Goal: Transaction & Acquisition: Purchase product/service

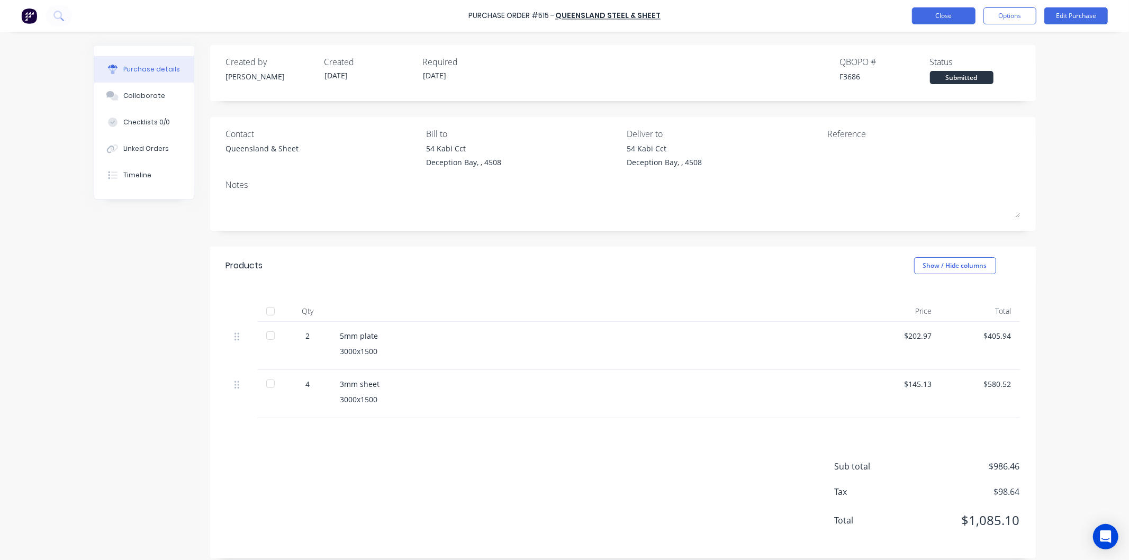
click at [944, 16] on button "Close" at bounding box center [944, 15] width 64 height 17
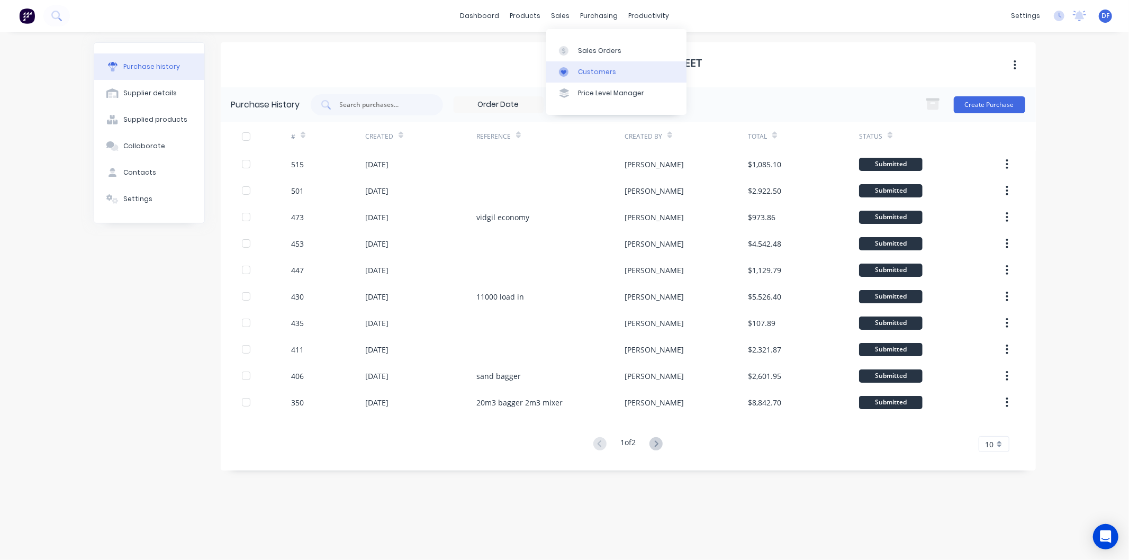
click at [591, 70] on div "Customers" at bounding box center [597, 72] width 38 height 10
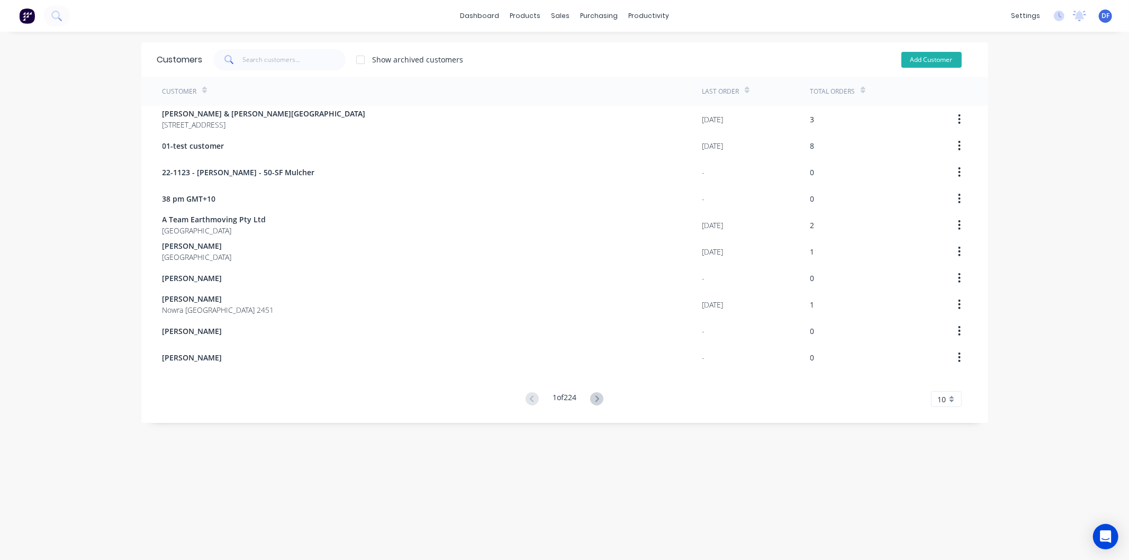
click at [933, 59] on button "Add Customer" at bounding box center [932, 60] width 60 height 16
select select "AU"
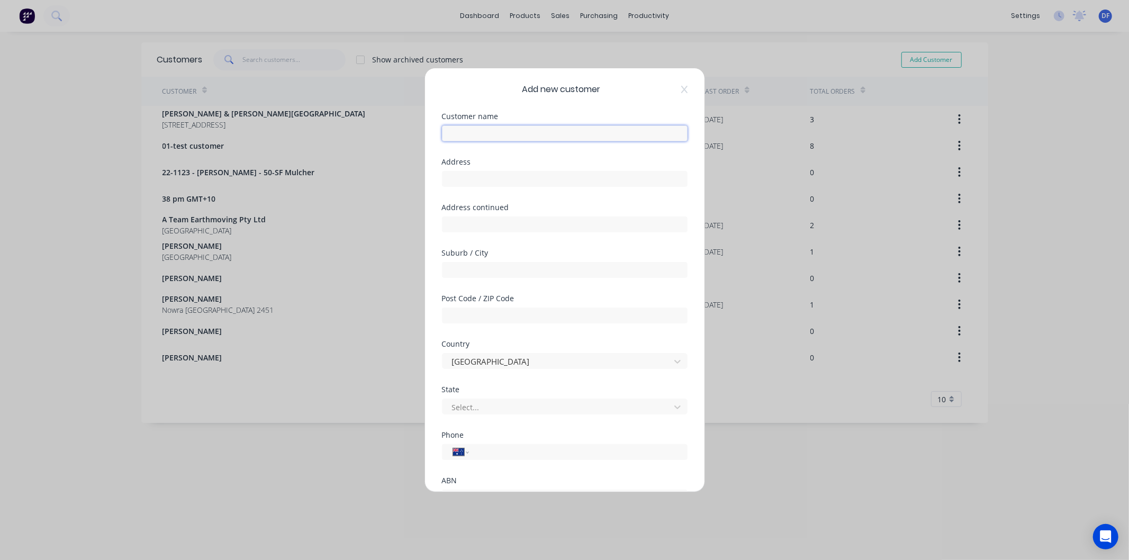
click at [488, 133] on input "text" at bounding box center [565, 133] width 246 height 16
type input "[PERSON_NAME]"
click at [488, 448] on input "tel" at bounding box center [576, 452] width 200 height 12
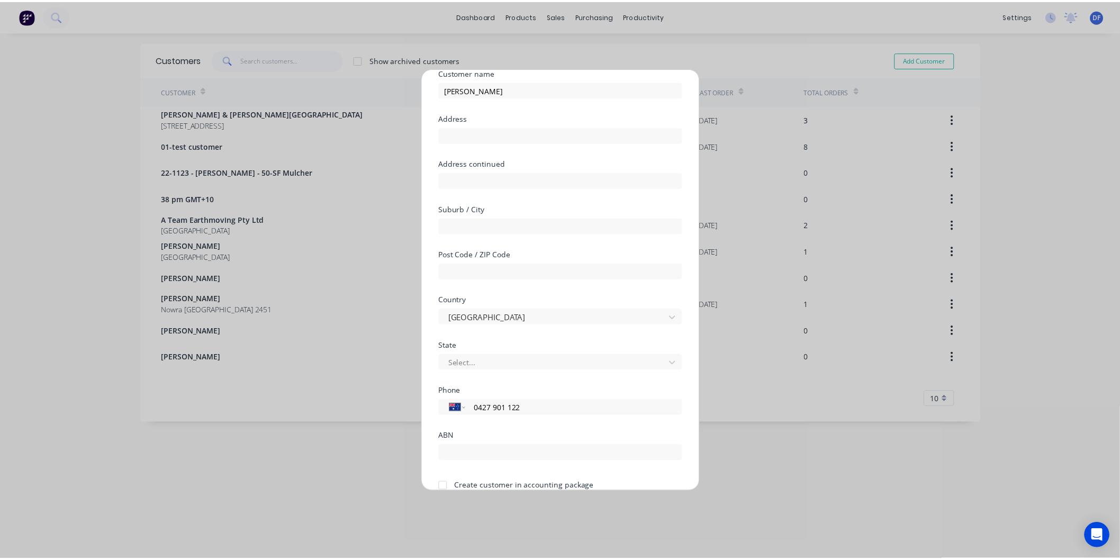
scroll to position [93, 0]
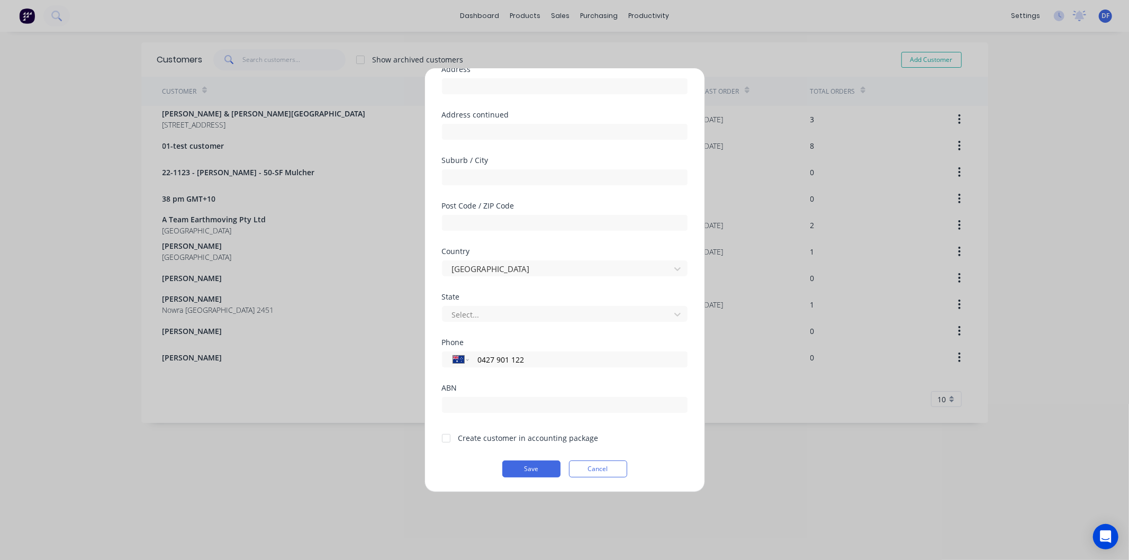
type input "0427 901 122"
click at [448, 438] on div at bounding box center [446, 438] width 21 height 21
click at [532, 468] on button "Save" at bounding box center [531, 469] width 58 height 17
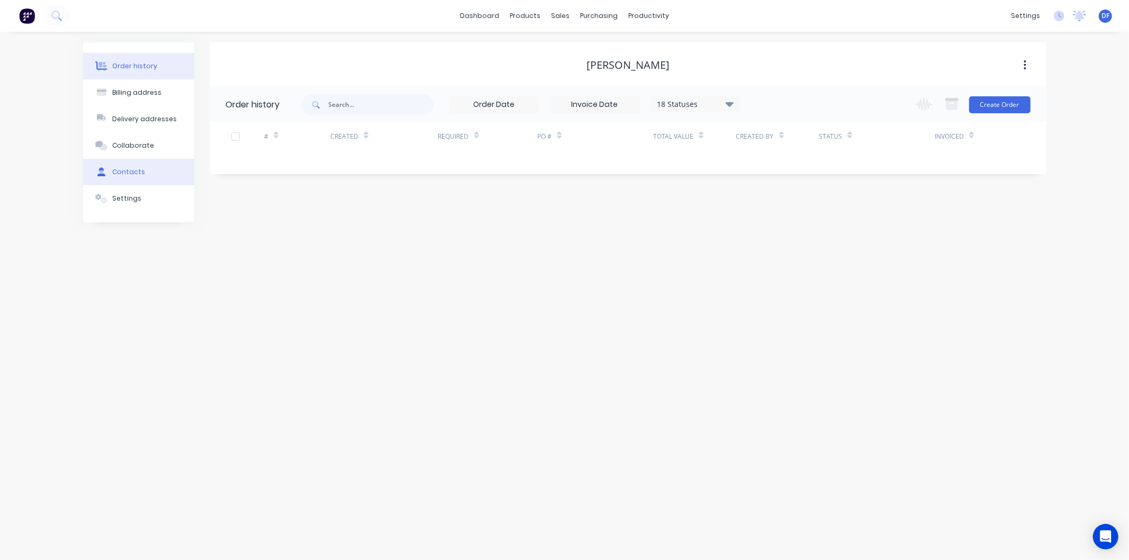
click at [118, 173] on div "Contacts" at bounding box center [128, 172] width 33 height 10
click at [1018, 104] on button "Add contact" at bounding box center [1013, 104] width 49 height 16
select select "AU"
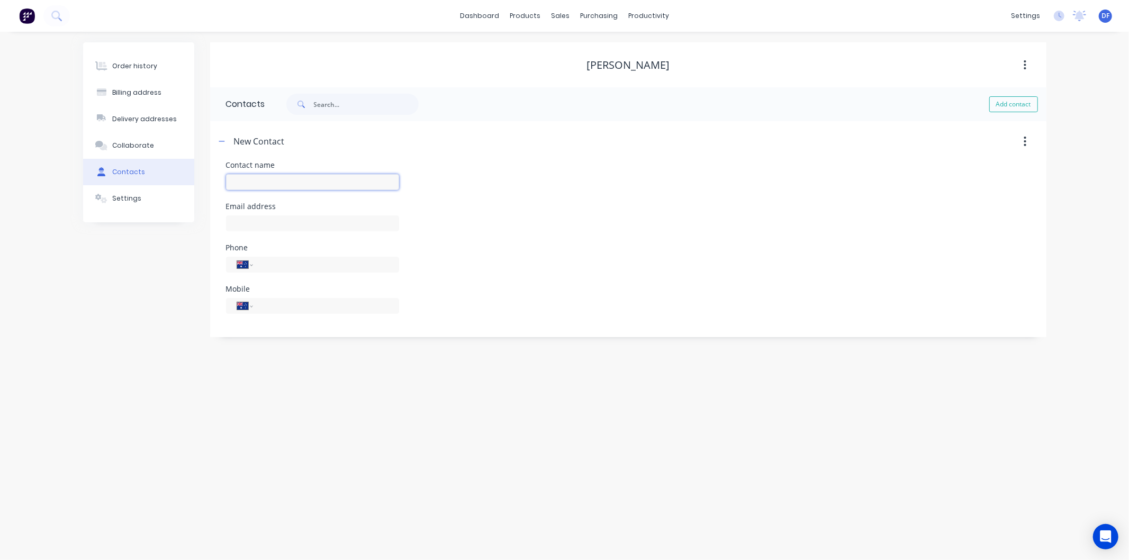
click at [241, 178] on input "text" at bounding box center [312, 182] width 173 height 16
type input "[PERSON_NAME]"
select select "AU"
click at [217, 241] on div "Contact name [PERSON_NAME] Email address Phone International [GEOGRAPHIC_DATA] …" at bounding box center [628, 249] width 836 height 176
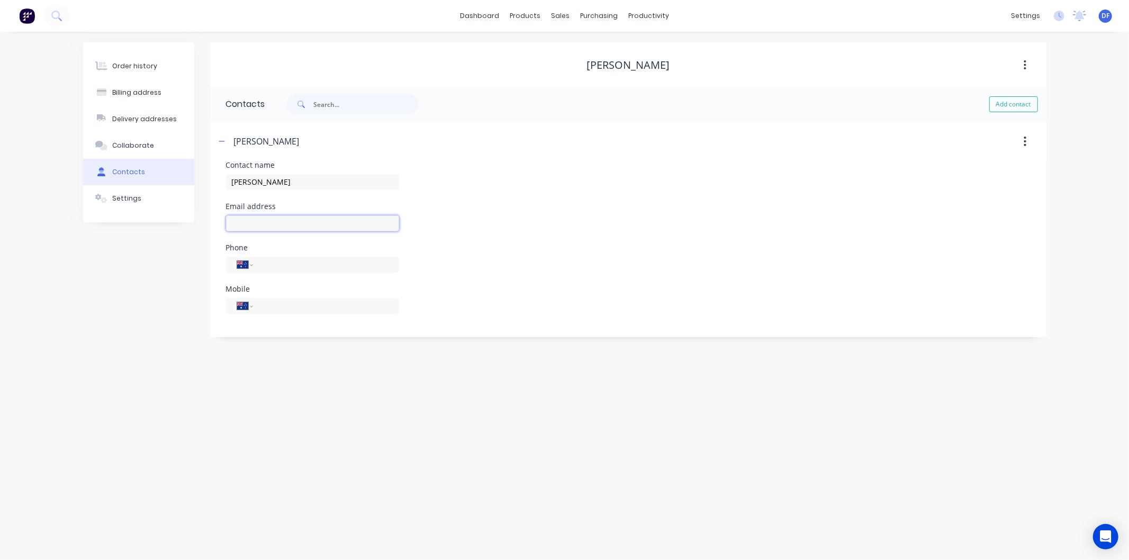
click at [246, 217] on input "text" at bounding box center [312, 223] width 173 height 16
type input "[EMAIL_ADDRESS][DOMAIN_NAME]"
click at [269, 308] on input "tel" at bounding box center [323, 306] width 127 height 12
type input "0427 901 122"
click at [341, 347] on div "Order history Billing address Delivery addresses Collaborate Contacts Settings …" at bounding box center [564, 296] width 1129 height 528
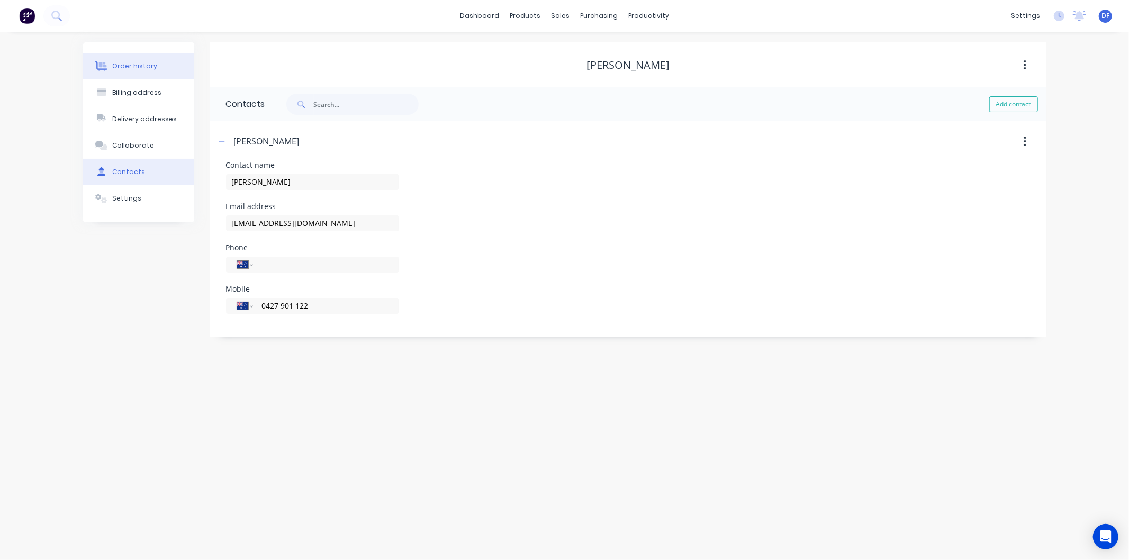
click at [134, 61] on div "Order history" at bounding box center [134, 66] width 45 height 10
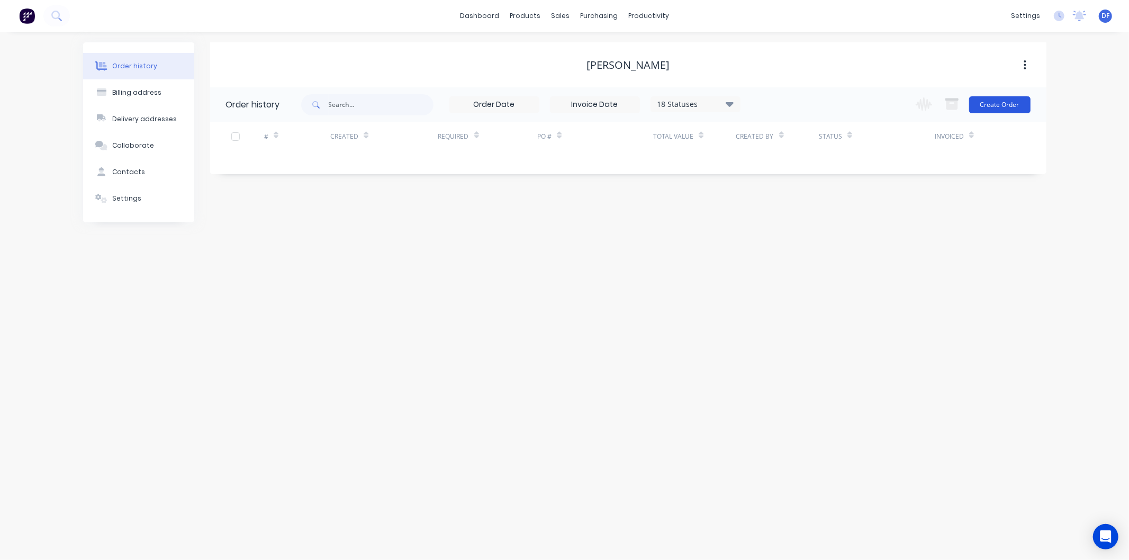
click at [1019, 106] on button "Create Order" at bounding box center [999, 104] width 61 height 17
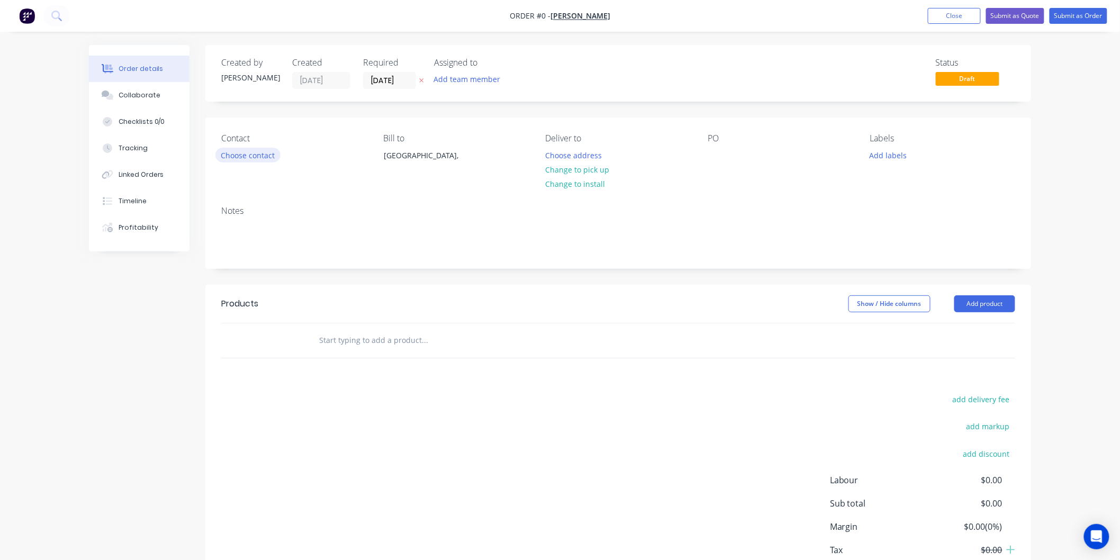
click at [242, 150] on button "Choose contact" at bounding box center [247, 155] width 65 height 14
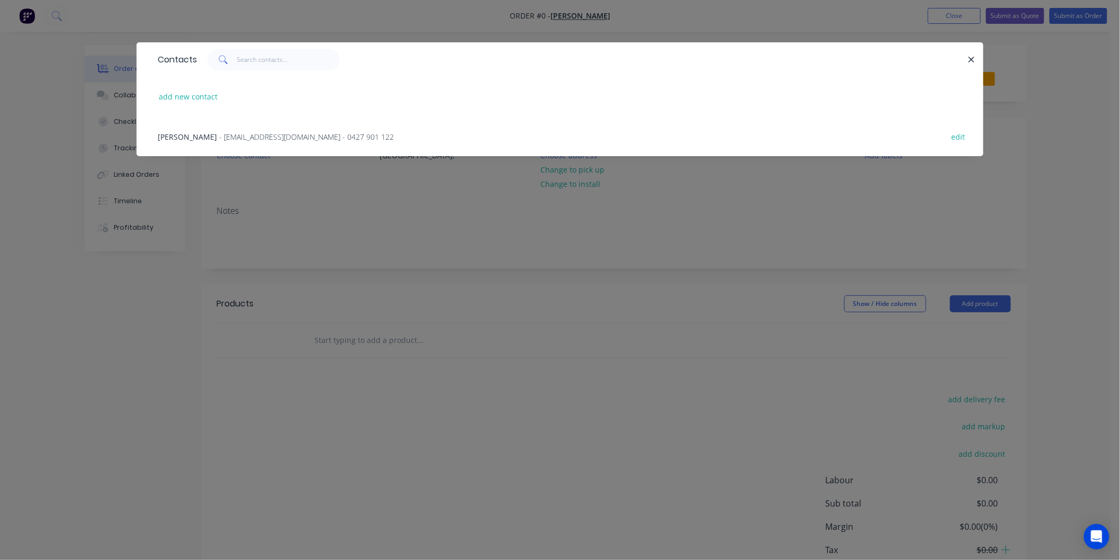
click at [251, 133] on span "- [EMAIL_ADDRESS][DOMAIN_NAME] - 0427 901 122" at bounding box center [306, 137] width 175 height 10
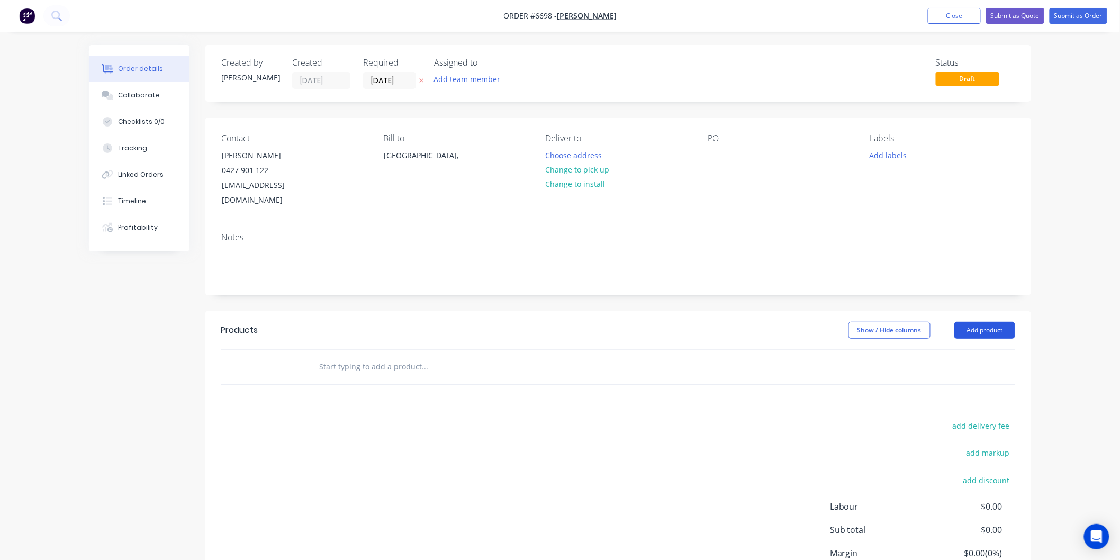
click at [985, 322] on button "Add product" at bounding box center [984, 330] width 61 height 17
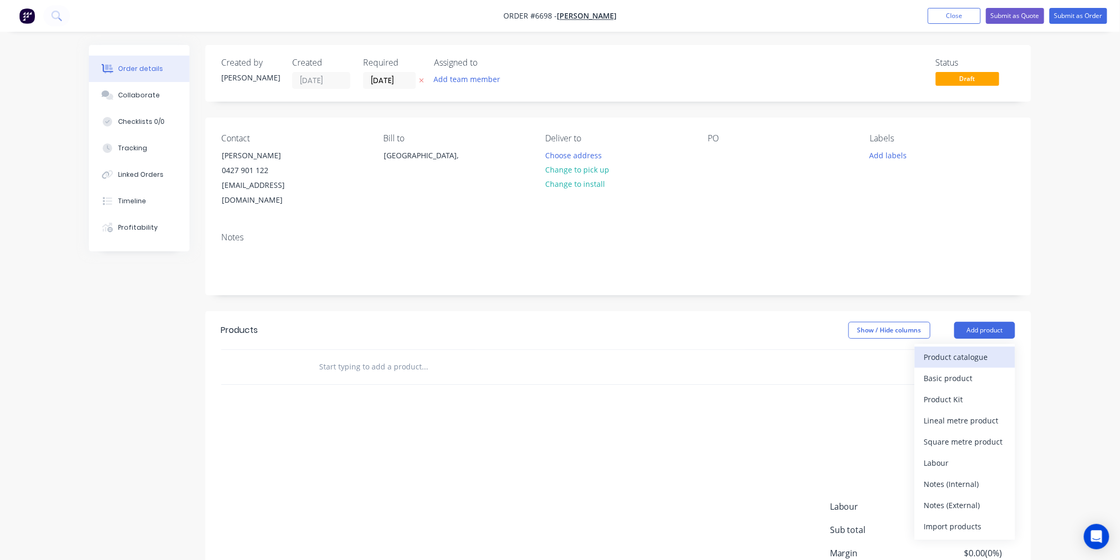
click at [950, 349] on div "Product catalogue" at bounding box center [965, 356] width 82 height 15
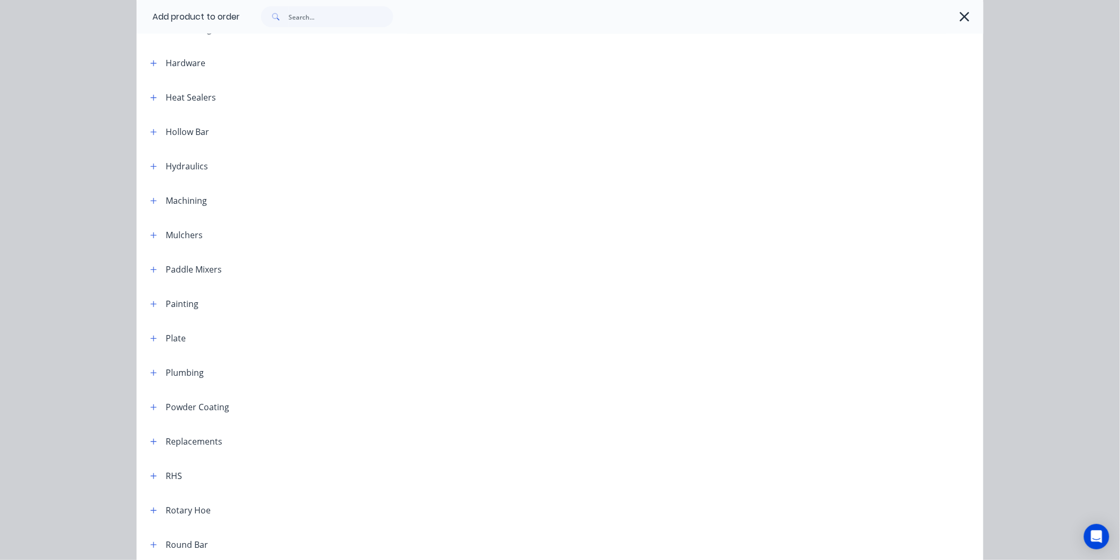
scroll to position [823, 0]
click at [151, 203] on icon "button" at bounding box center [153, 204] width 6 height 7
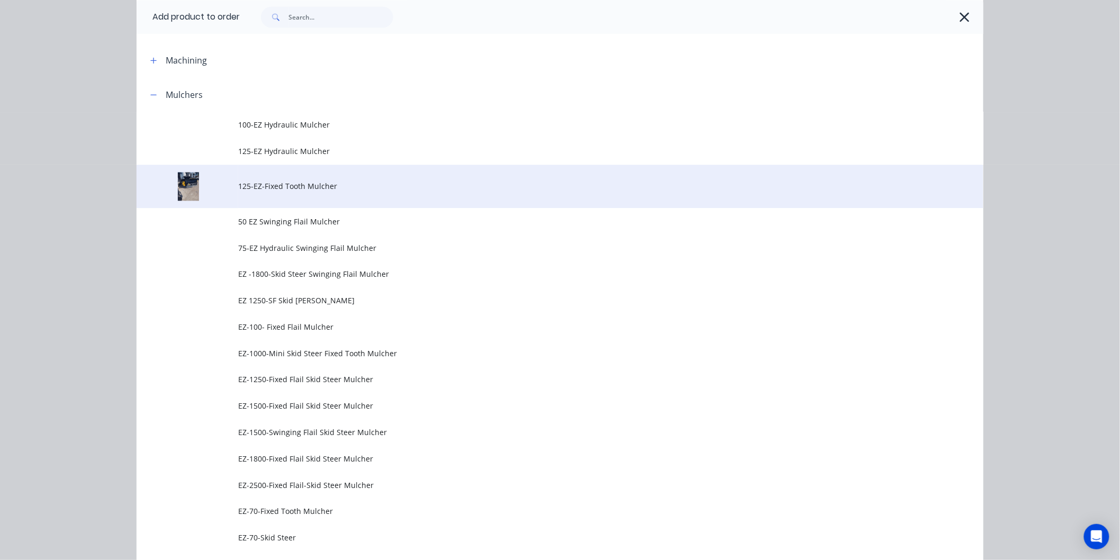
scroll to position [941, 0]
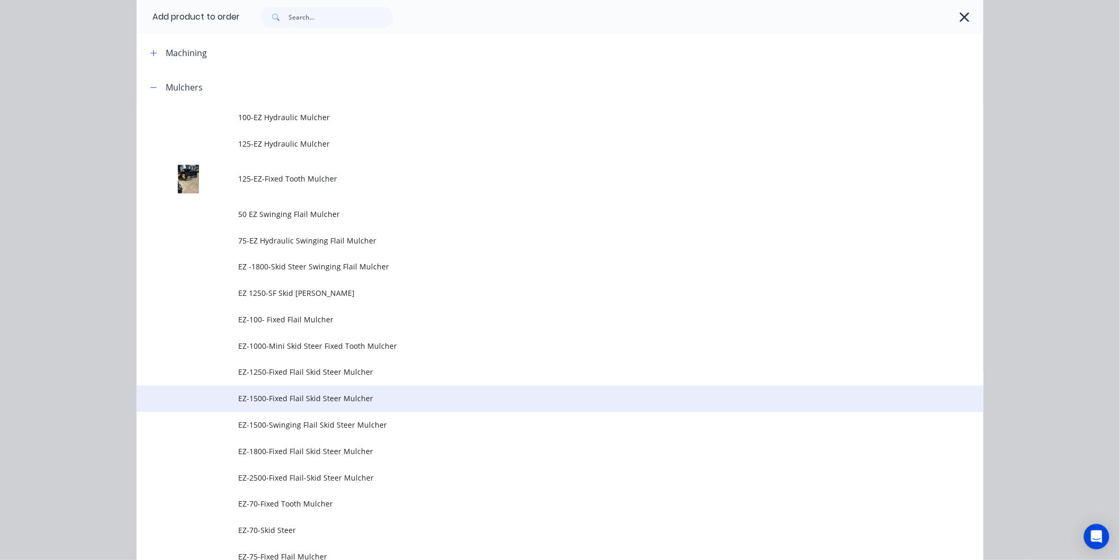
click at [303, 395] on span "EZ-1500-Fixed Flail Skid Steer Mulcher" at bounding box center [536, 398] width 596 height 11
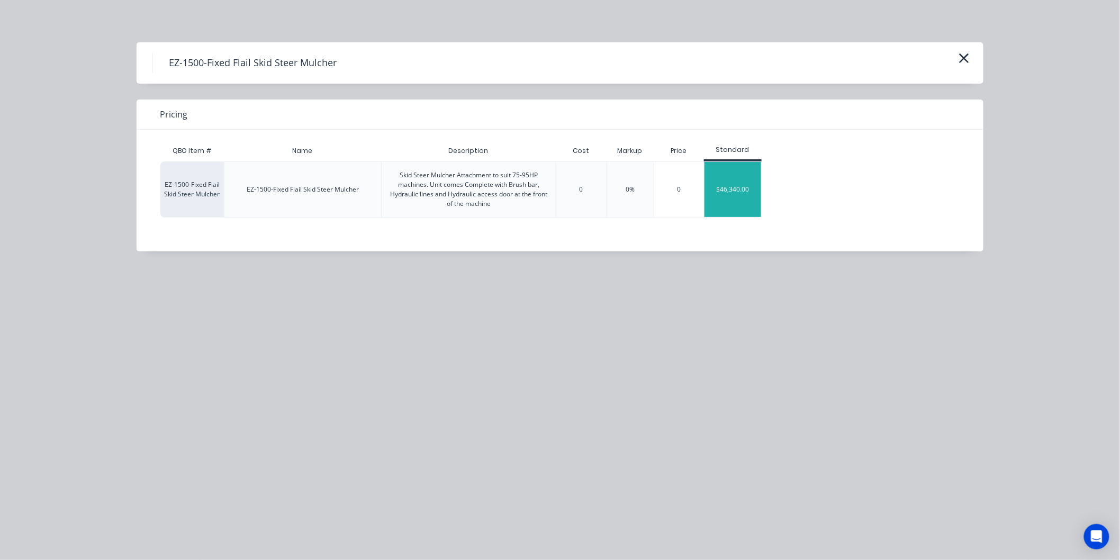
click at [735, 191] on div "$46,340.00" at bounding box center [733, 189] width 57 height 55
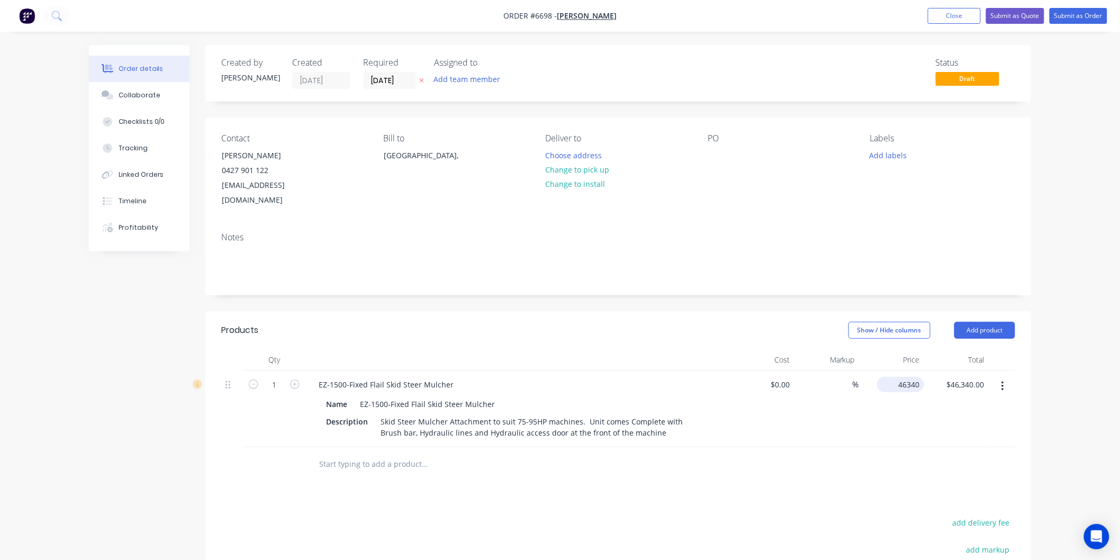
click at [895, 377] on div "46340 $46,340.00" at bounding box center [900, 384] width 47 height 15
click at [907, 377] on input "46340" at bounding box center [911, 384] width 26 height 15
type input "$43,340.00"
click at [853, 427] on div "%" at bounding box center [827, 409] width 65 height 77
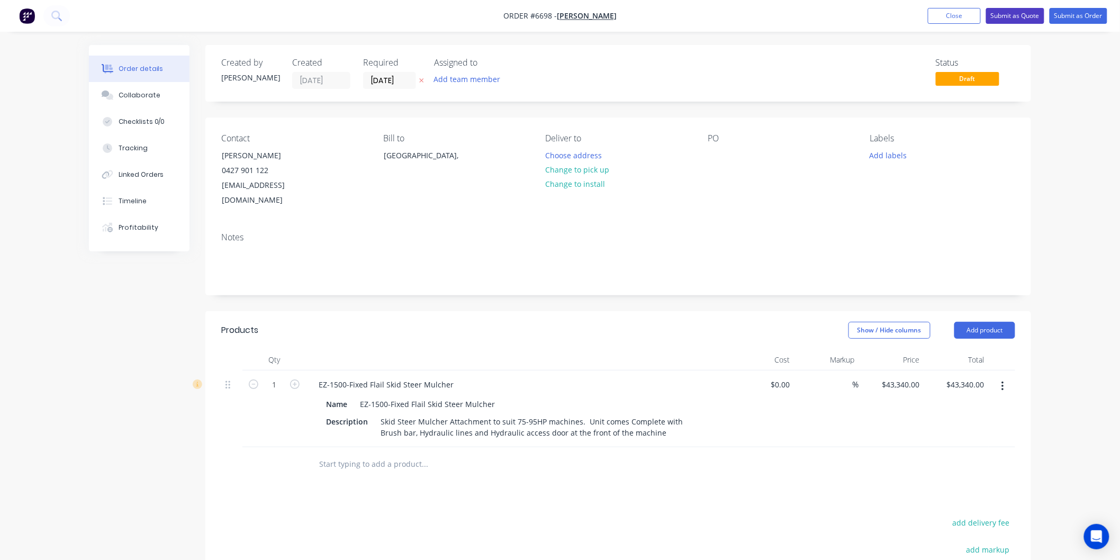
click at [1016, 13] on button "Submit as Quote" at bounding box center [1015, 16] width 58 height 16
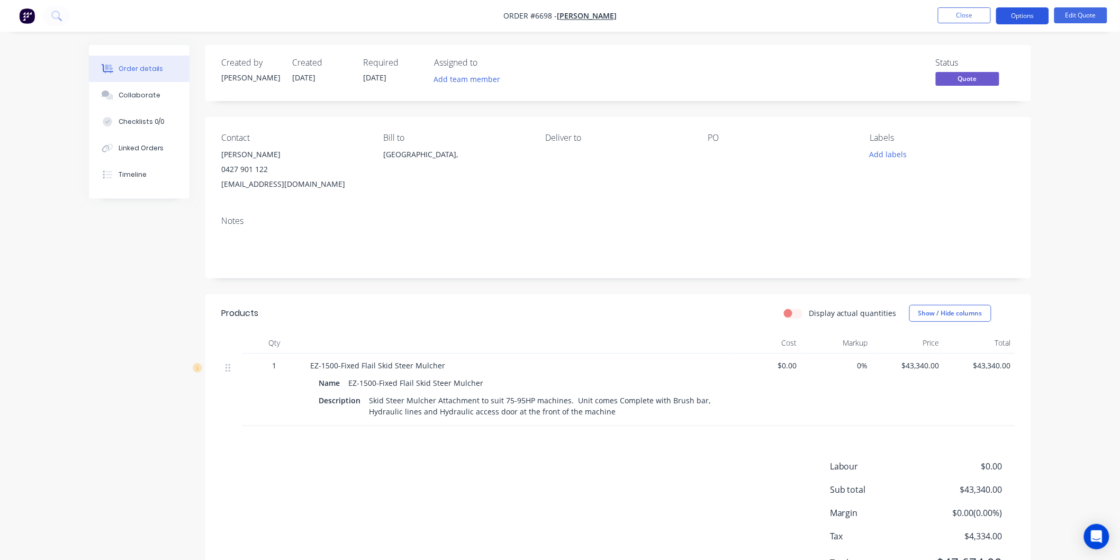
click at [1025, 18] on button "Options" at bounding box center [1022, 15] width 53 height 17
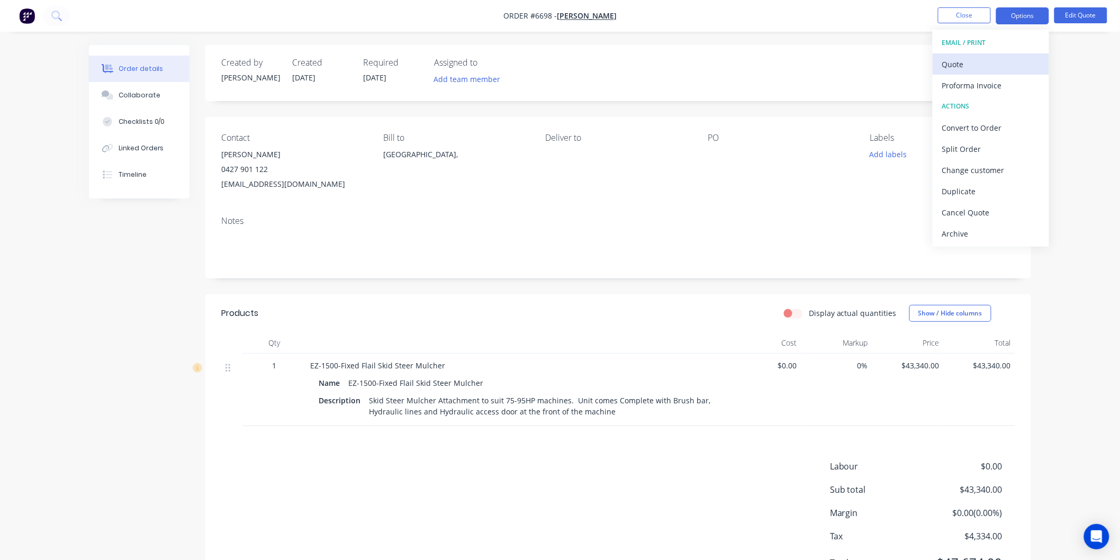
click at [966, 60] on div "Quote" at bounding box center [990, 64] width 97 height 15
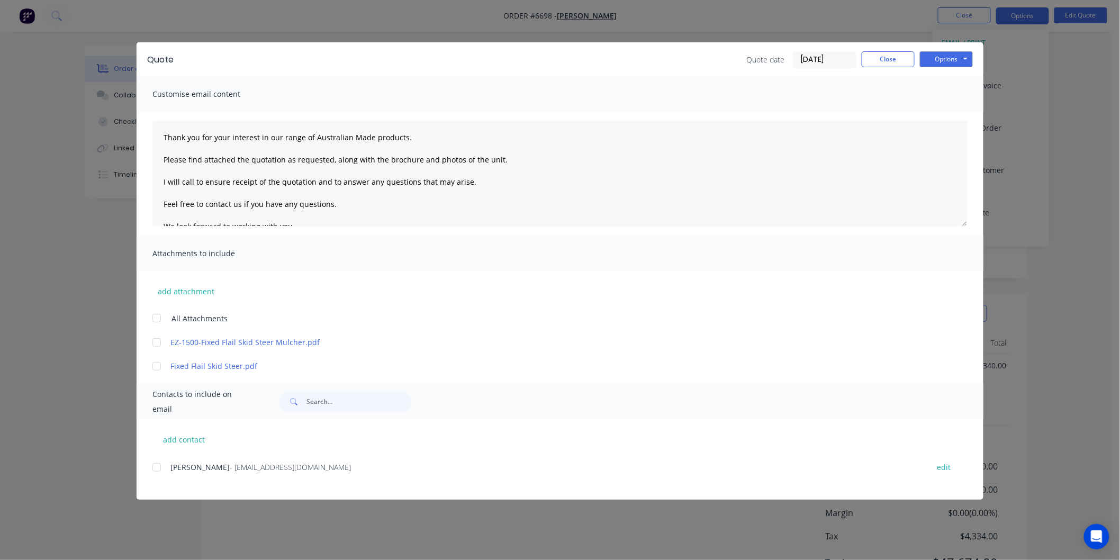
click at [155, 467] on div at bounding box center [156, 467] width 21 height 21
click at [154, 319] on div at bounding box center [156, 318] width 21 height 21
click at [160, 131] on textarea "Thank you for your interest in our range of Australian Made products. Please fi…" at bounding box center [559, 174] width 815 height 106
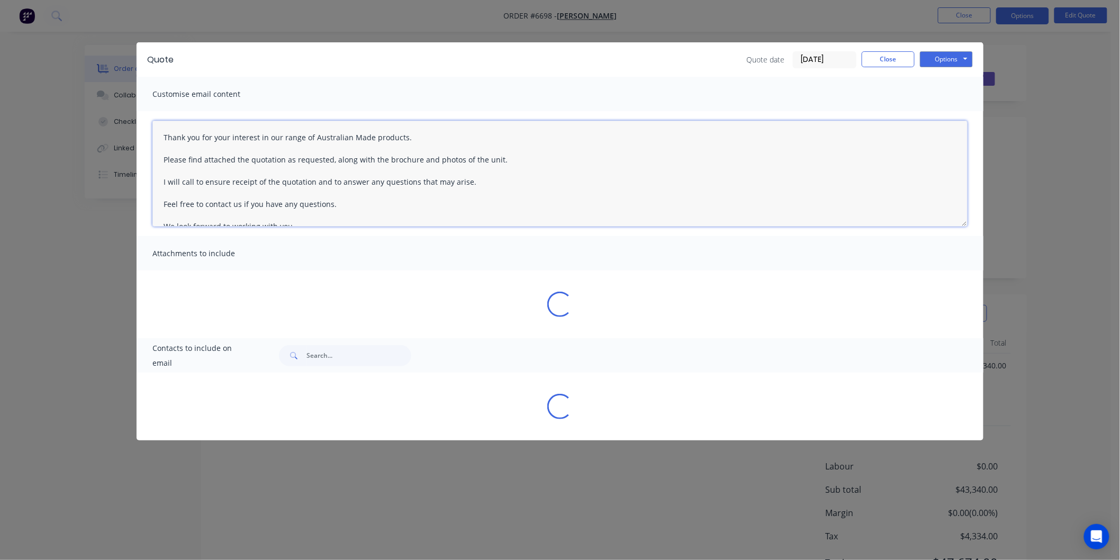
click at [178, 135] on textarea "Thank you for your interest in our range of Australian Made products. Please fi…" at bounding box center [559, 174] width 815 height 106
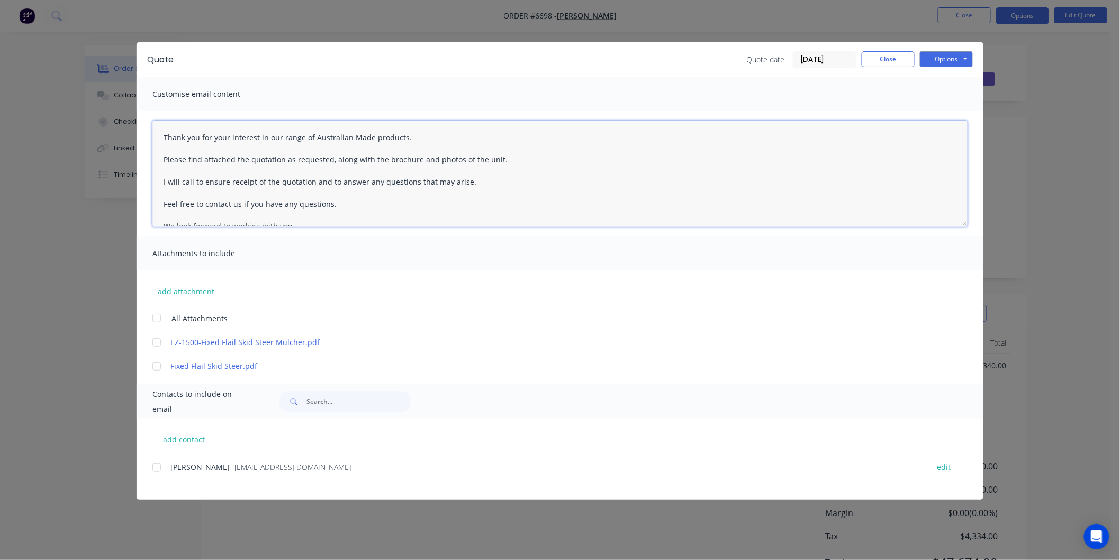
drag, startPoint x: 158, startPoint y: 314, endPoint x: 157, endPoint y: 320, distance: 6.4
click at [158, 315] on div at bounding box center [156, 318] width 21 height 21
click at [157, 471] on div at bounding box center [156, 467] width 21 height 21
click at [165, 136] on textarea "Thank you for your interest in our range of Australian Made products. Please fi…" at bounding box center [559, 174] width 815 height 106
type textarea "Thank you for your interest in our range of Australian Made products. Please fi…"
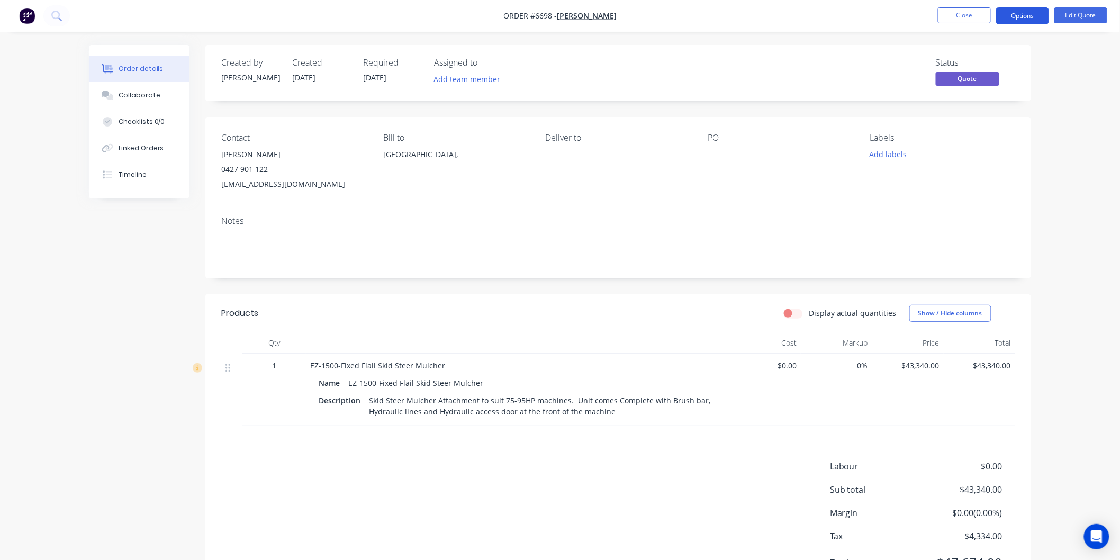
click at [1029, 10] on button "Options" at bounding box center [1022, 15] width 53 height 17
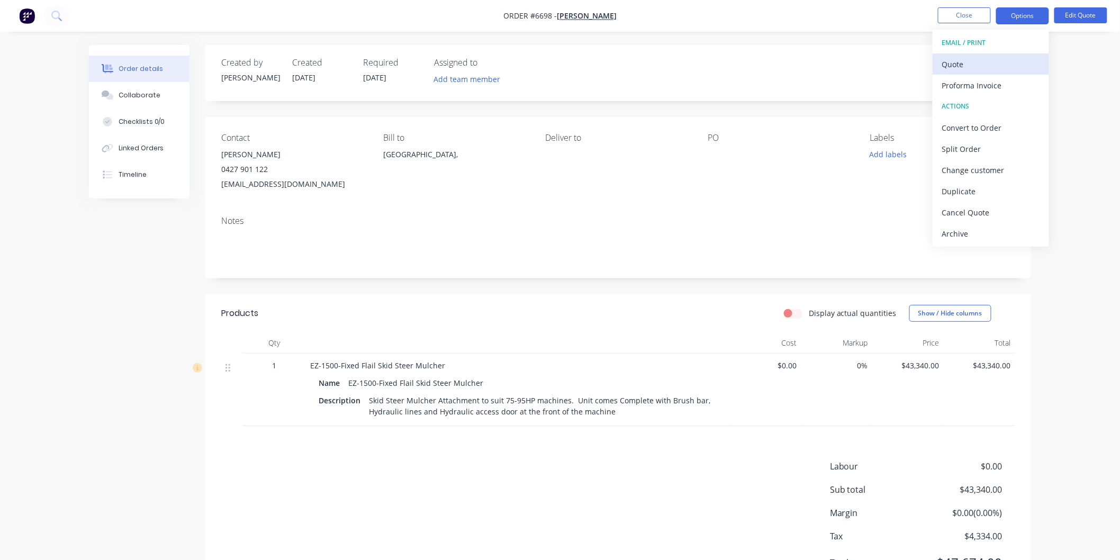
click at [970, 65] on div "Quote" at bounding box center [990, 64] width 97 height 15
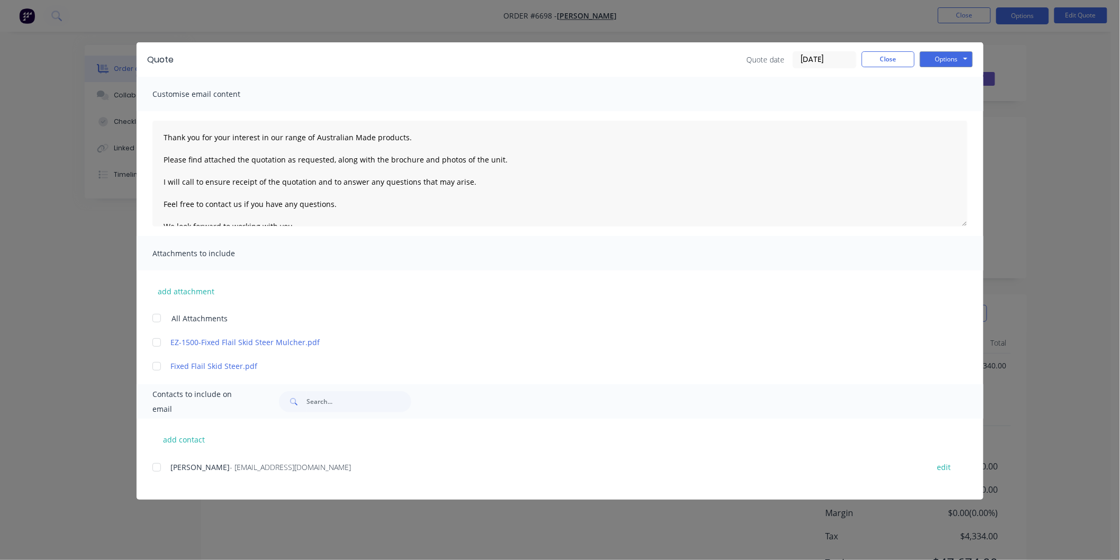
click at [160, 457] on div "add contact Justin Osbaldeston - jsodrones@outlook.com edit" at bounding box center [560, 459] width 847 height 81
click at [158, 314] on div at bounding box center [156, 318] width 21 height 21
click at [159, 468] on div at bounding box center [156, 467] width 21 height 21
click at [165, 134] on textarea "Thank you for your interest in our range of Australian Made products. Please fi…" at bounding box center [559, 174] width 815 height 106
click at [950, 53] on button "Options" at bounding box center [946, 59] width 53 height 16
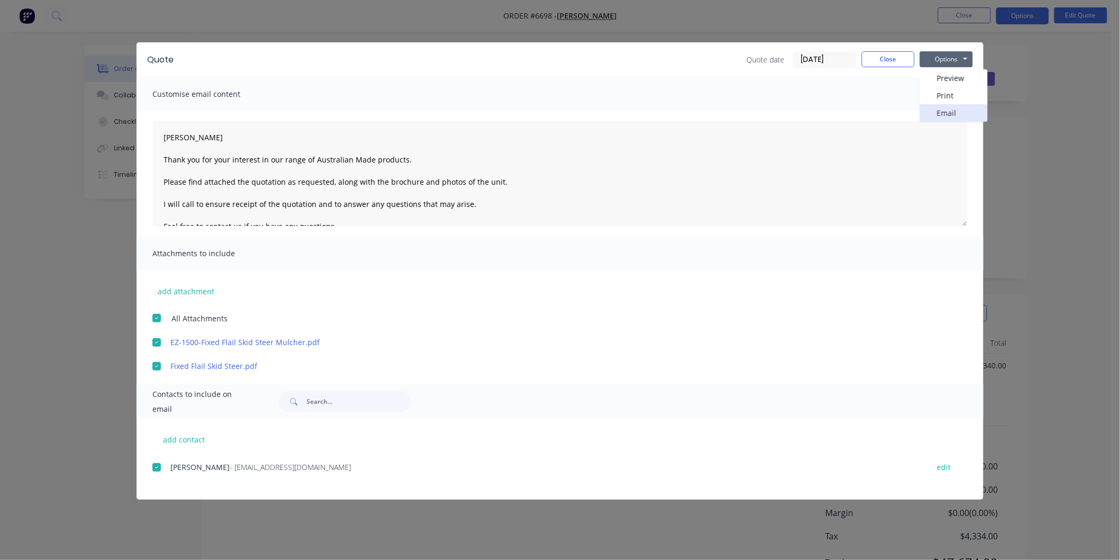
click at [960, 120] on button "Email" at bounding box center [954, 112] width 68 height 17
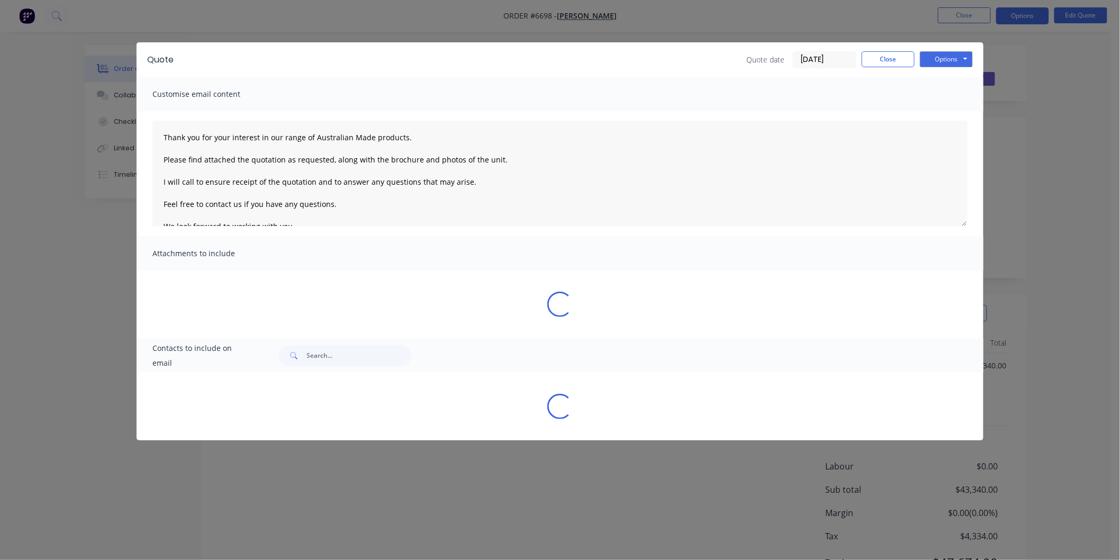
type textarea "Thank you for your interest in our range of Australian Made products. Please fi…"
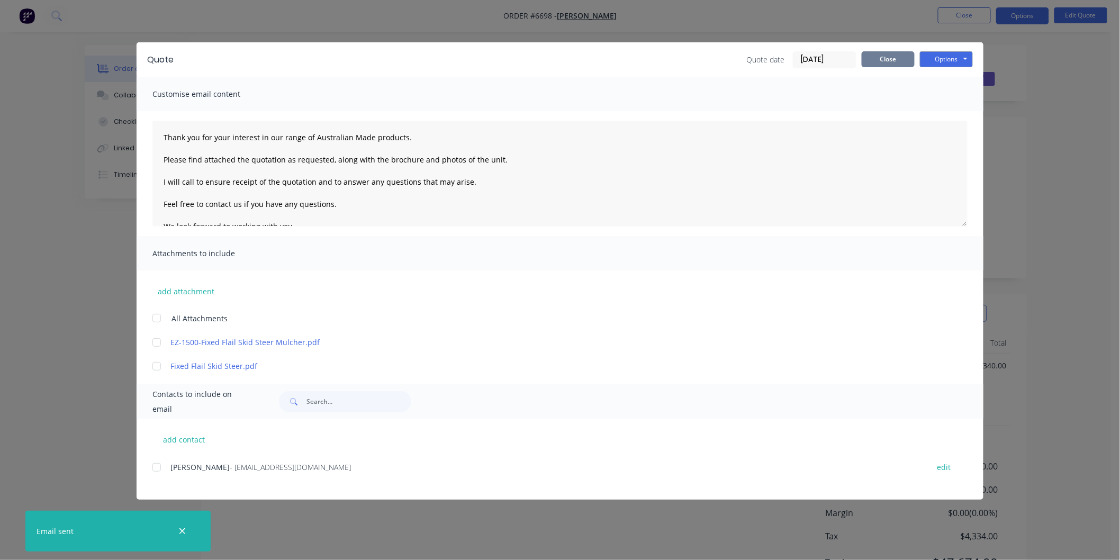
click at [882, 58] on button "Close" at bounding box center [888, 59] width 53 height 16
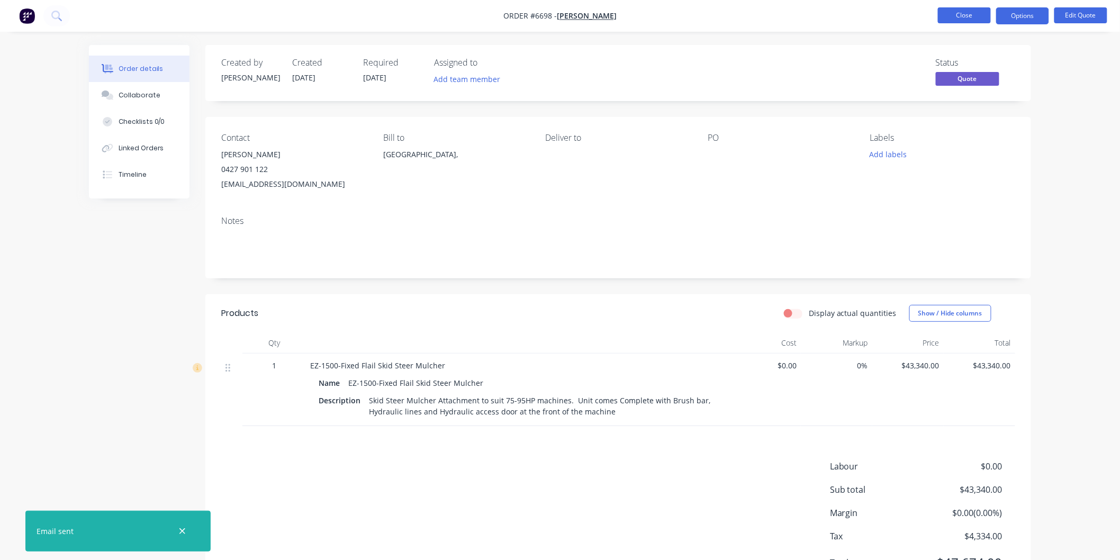
click at [962, 14] on button "Close" at bounding box center [964, 15] width 53 height 16
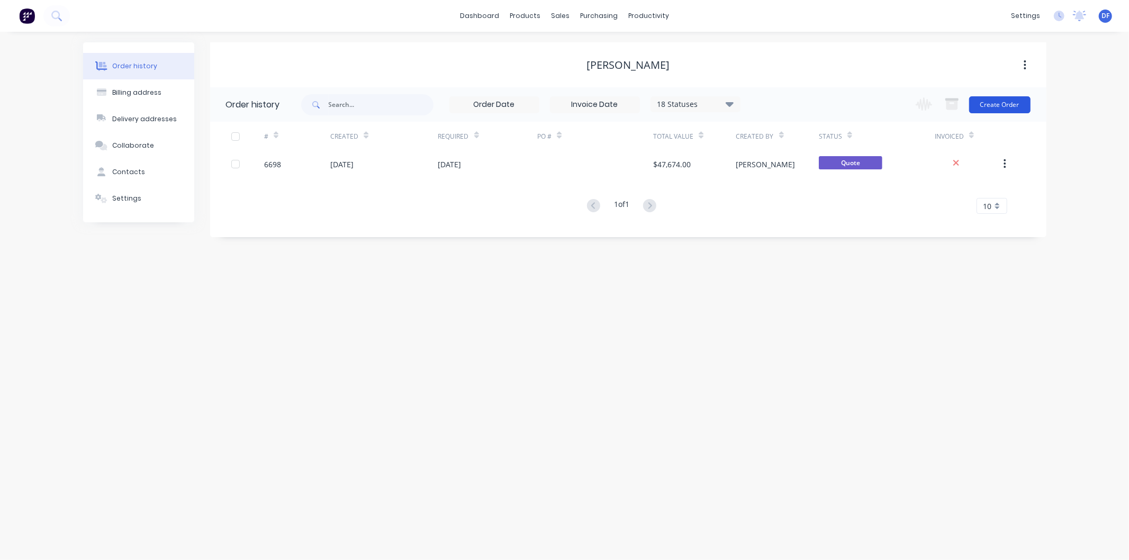
click at [993, 109] on button "Create Order" at bounding box center [999, 104] width 61 height 17
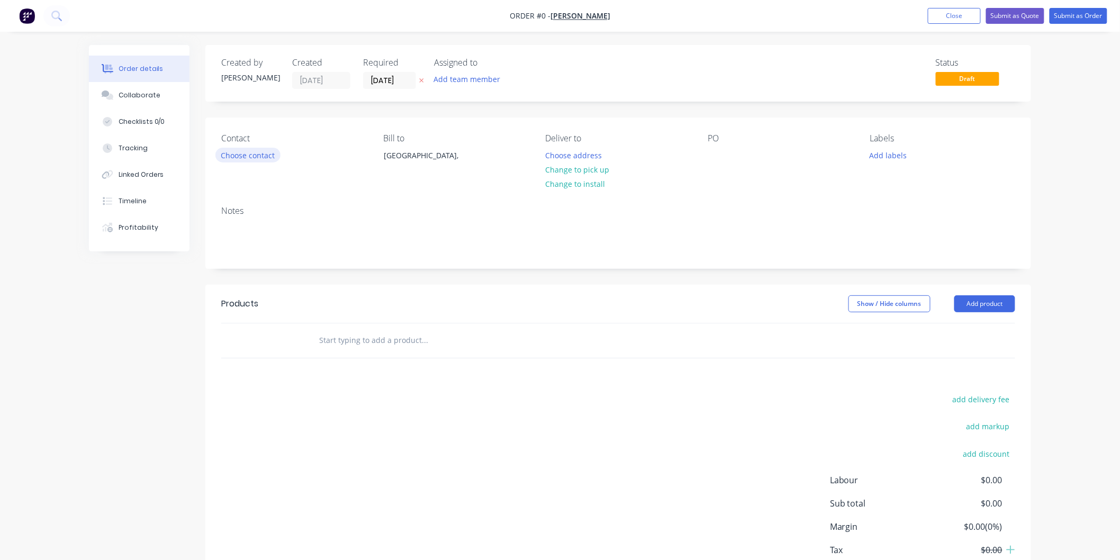
click at [252, 152] on button "Choose contact" at bounding box center [247, 155] width 65 height 14
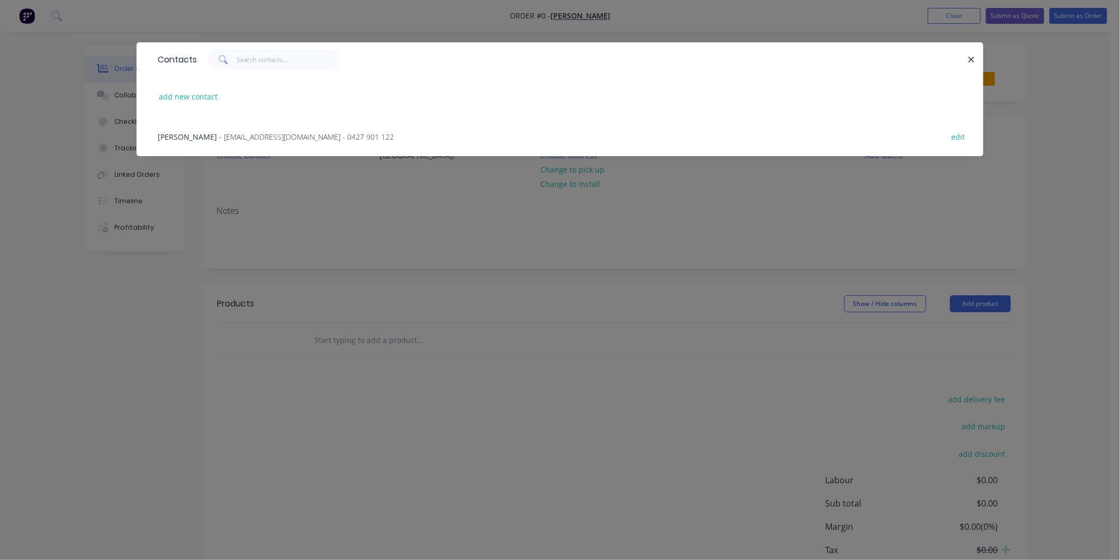
click at [259, 136] on span "- [EMAIL_ADDRESS][DOMAIN_NAME] - 0427 901 122" at bounding box center [306, 137] width 175 height 10
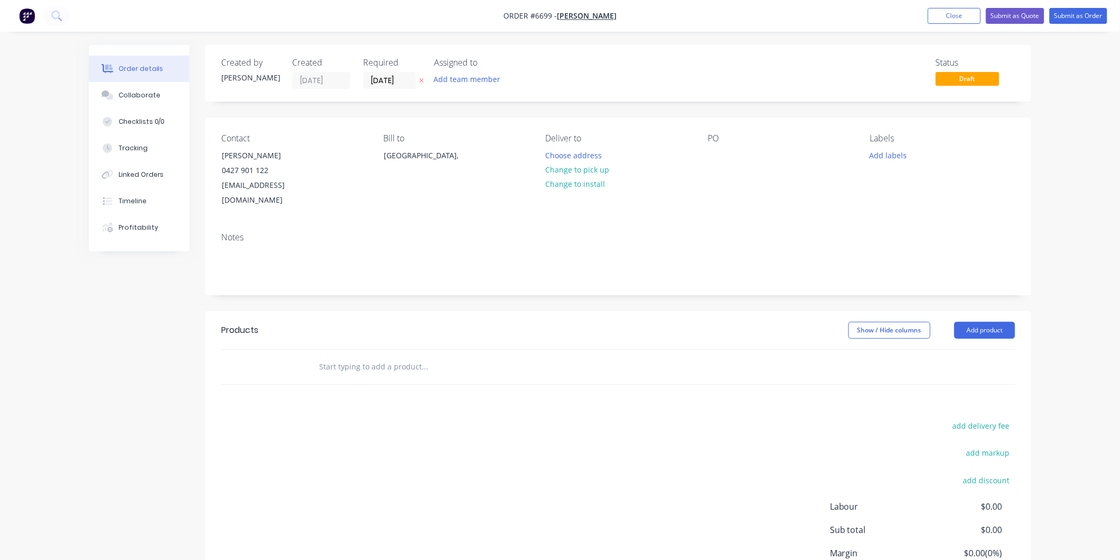
click at [355, 356] on input "text" at bounding box center [425, 366] width 212 height 21
click at [979, 322] on button "Add product" at bounding box center [984, 330] width 61 height 17
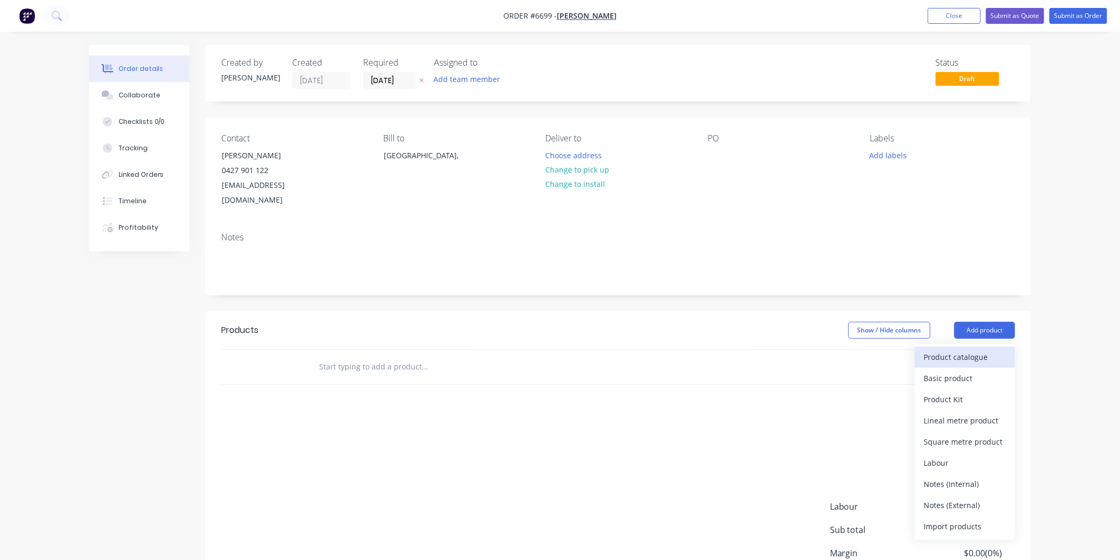
click at [934, 349] on div "Product catalogue" at bounding box center [965, 356] width 82 height 15
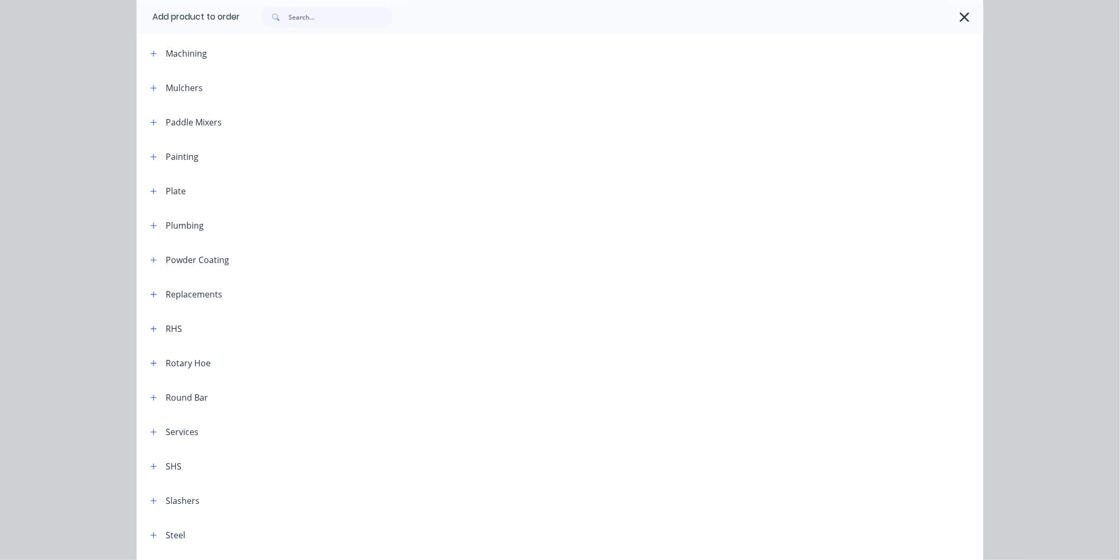
scroll to position [999, 0]
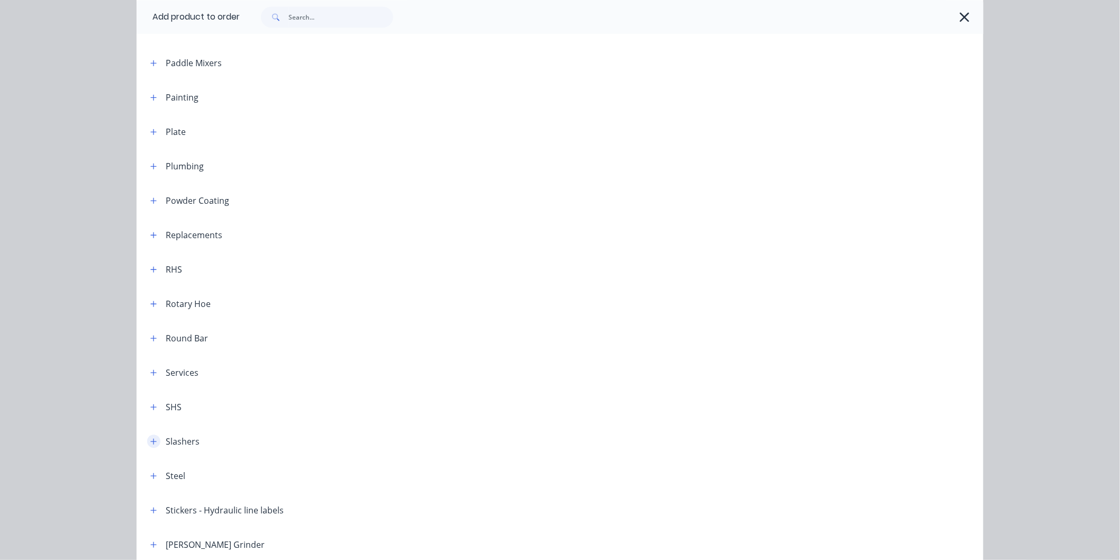
click at [155, 439] on button "button" at bounding box center [153, 441] width 13 height 13
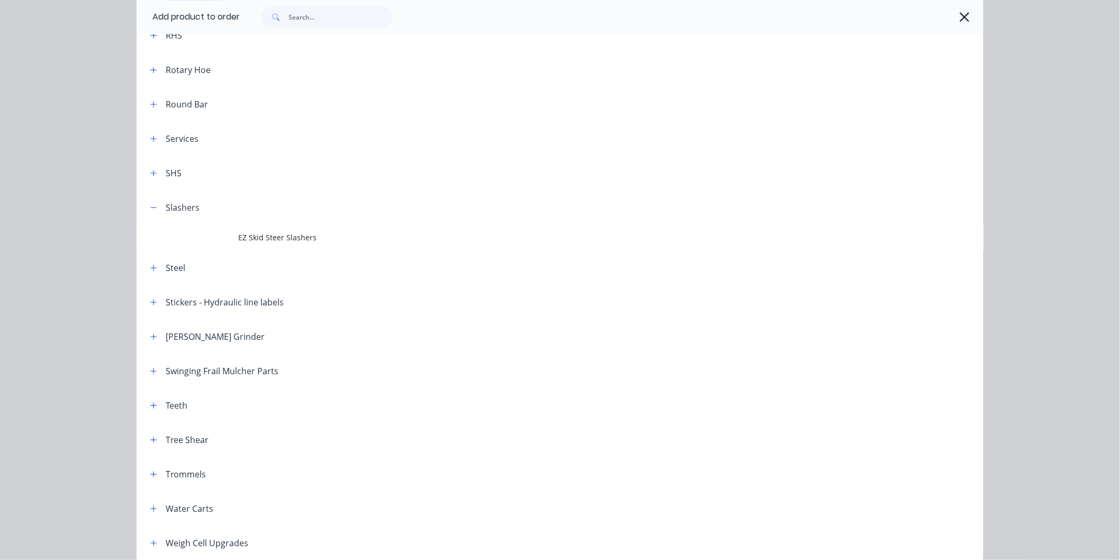
scroll to position [1235, 0]
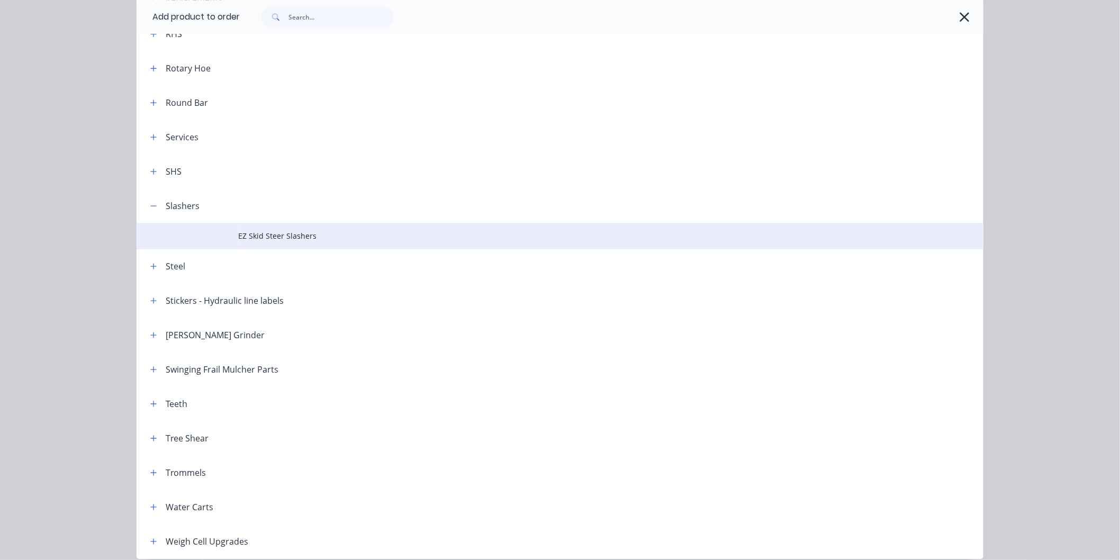
click at [280, 233] on span "EZ Skid Steer Slashers" at bounding box center [536, 235] width 596 height 11
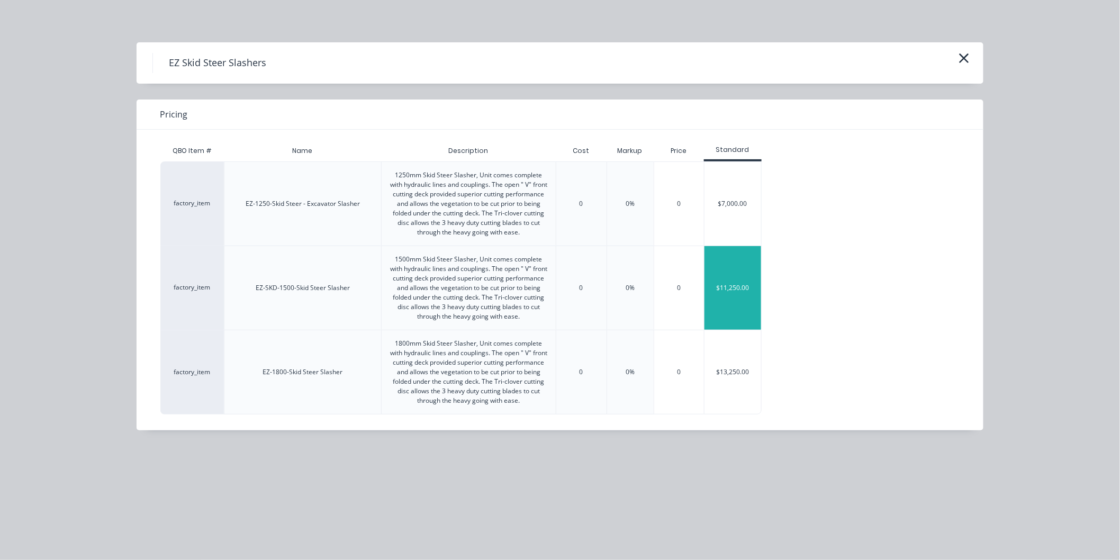
click at [740, 286] on div "$11,250.00" at bounding box center [733, 288] width 57 height 84
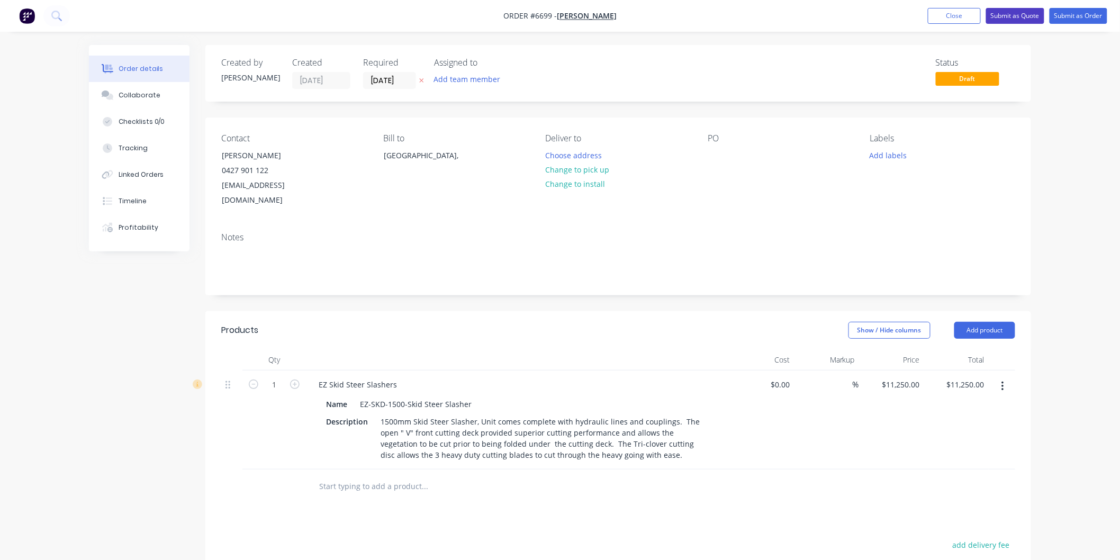
click at [1025, 14] on button "Submit as Quote" at bounding box center [1015, 16] width 58 height 16
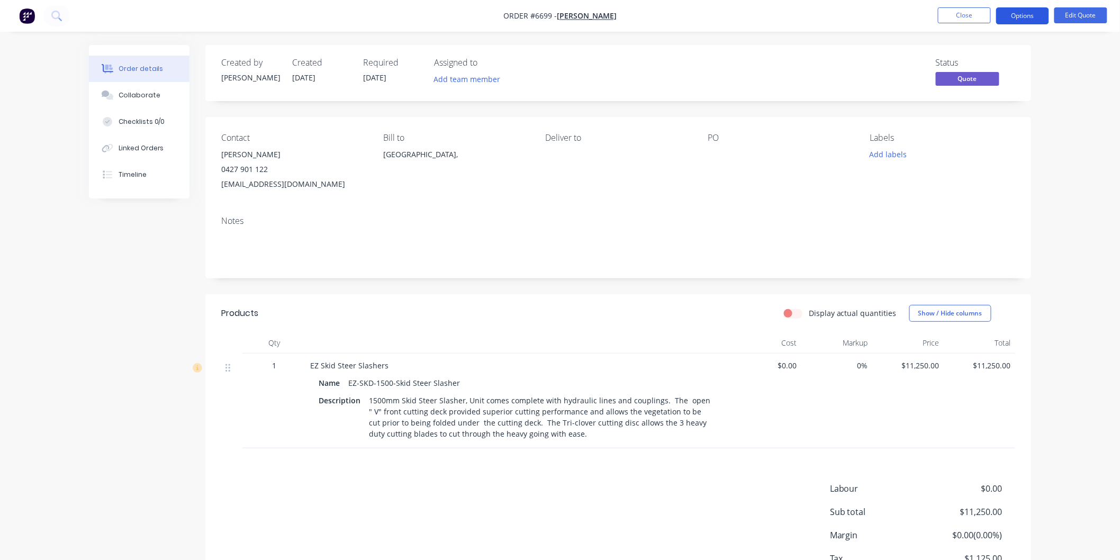
click at [1027, 17] on button "Options" at bounding box center [1022, 15] width 53 height 17
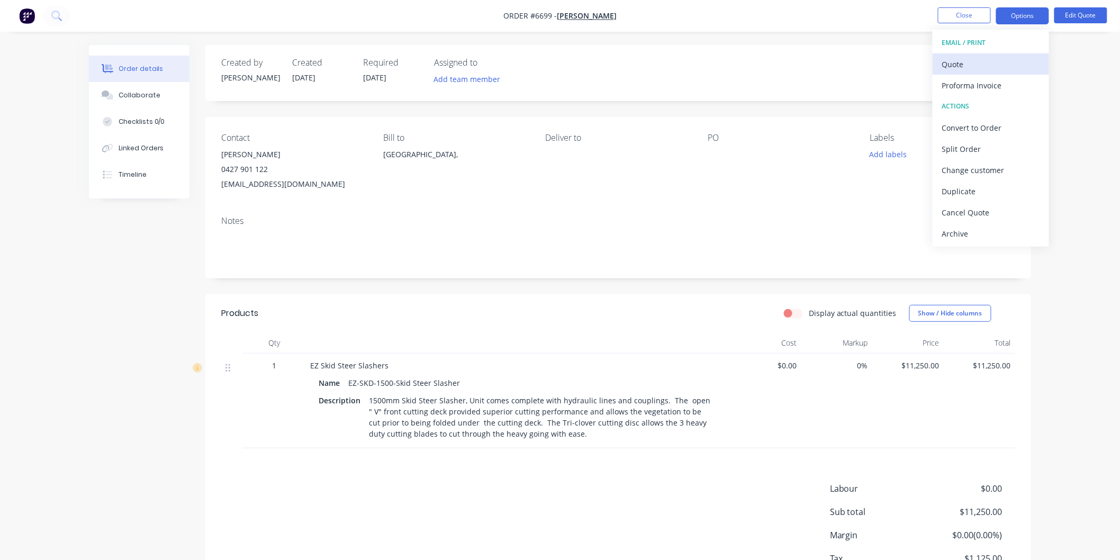
click at [972, 62] on div "Quote" at bounding box center [990, 64] width 97 height 15
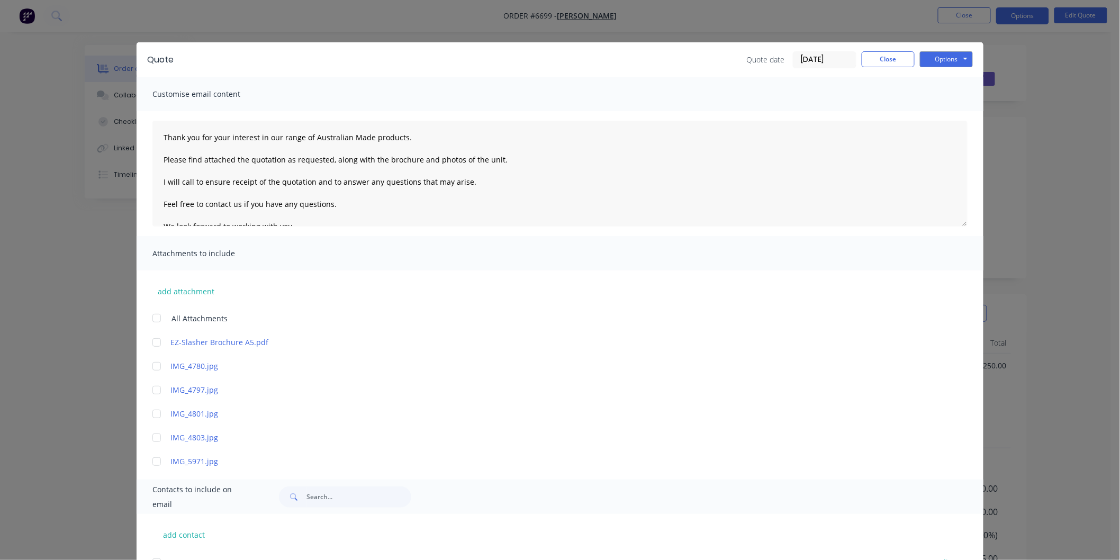
click at [154, 315] on div at bounding box center [156, 318] width 21 height 21
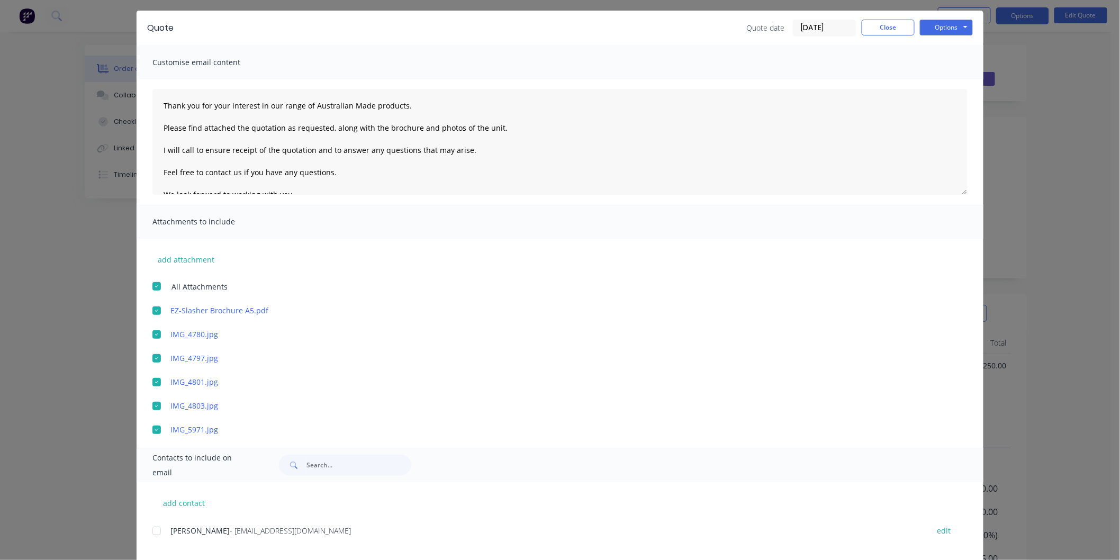
scroll to position [49, 0]
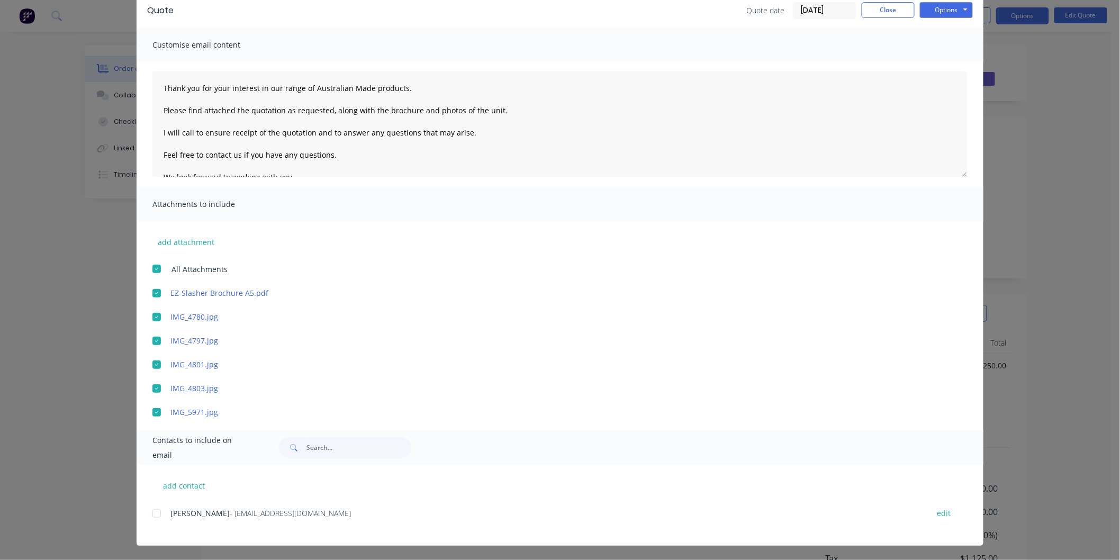
click at [147, 514] on div "add contact Justin Osbaldeston - jsodrones@outlook.com edit" at bounding box center [560, 505] width 847 height 81
click at [152, 510] on div at bounding box center [156, 513] width 21 height 21
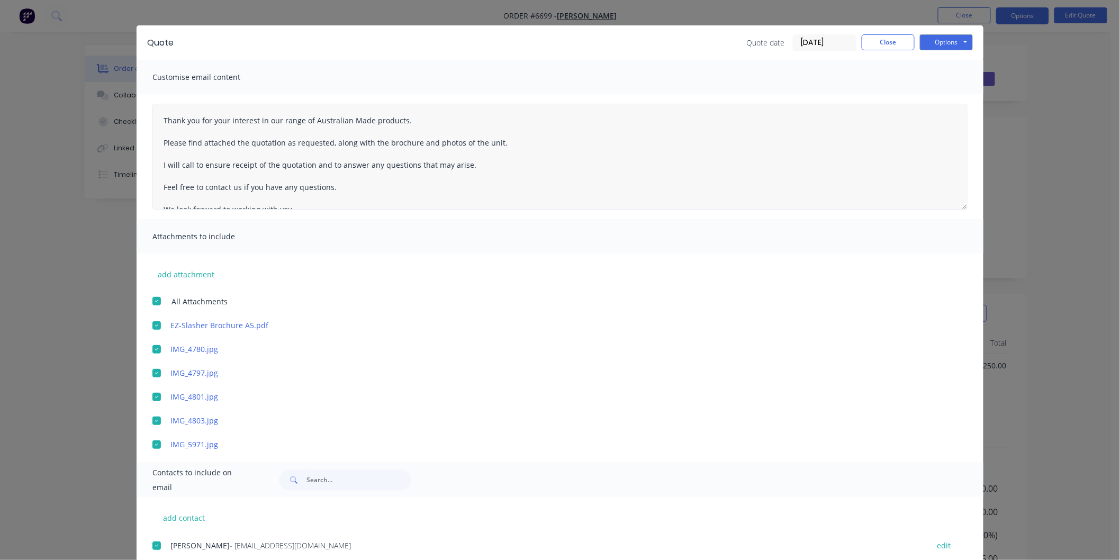
scroll to position [0, 0]
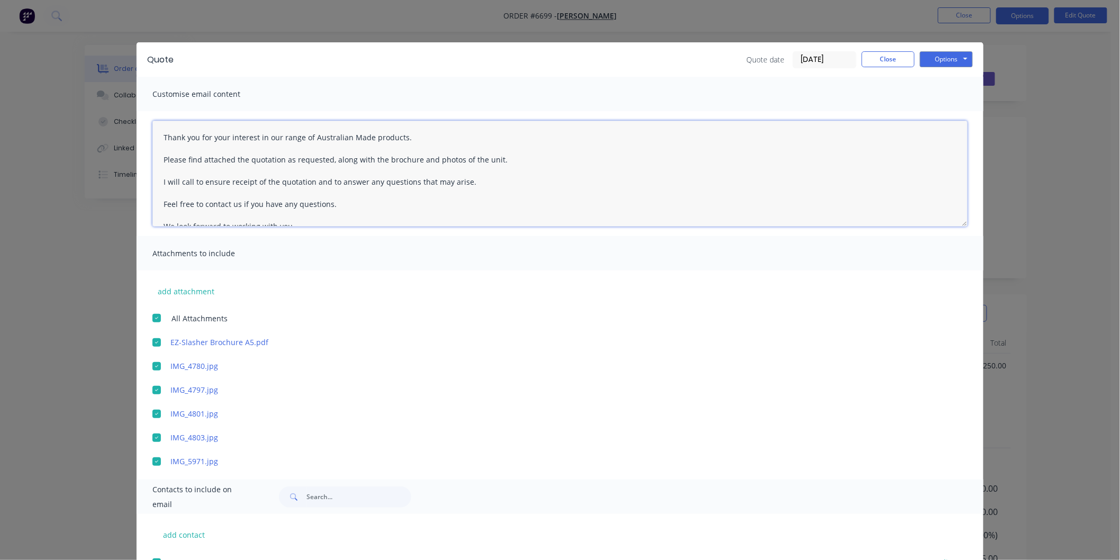
click at [157, 138] on textarea "Thank you for your interest in our range of Australian Made products. Please fi…" at bounding box center [559, 174] width 815 height 106
click at [167, 139] on textarea "Thank you for your interest in our range of Australian Made products. Please fi…" at bounding box center [559, 174] width 815 height 106
click at [928, 59] on button "Options" at bounding box center [946, 59] width 53 height 16
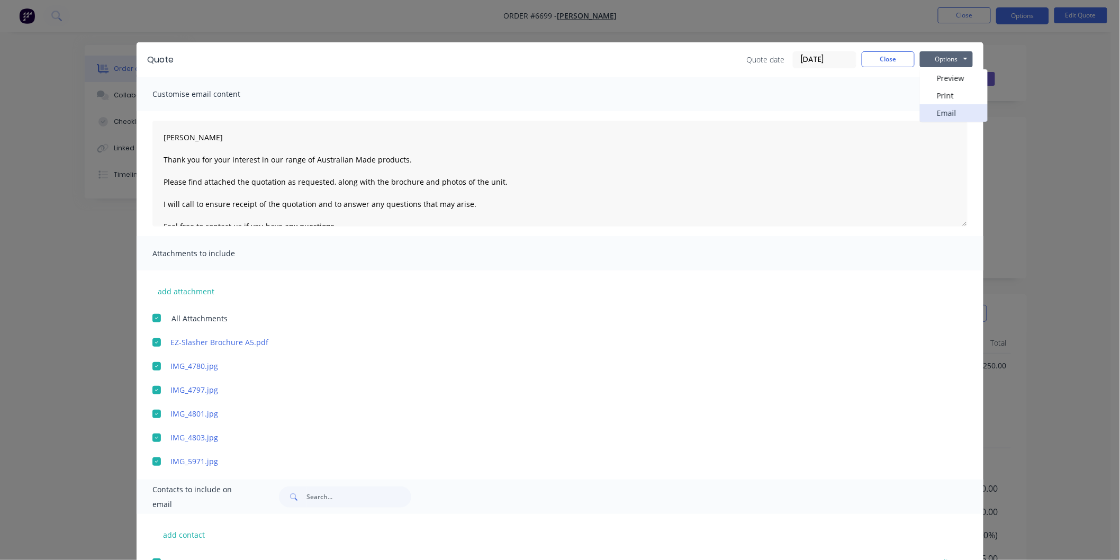
click at [932, 110] on button "Email" at bounding box center [954, 112] width 68 height 17
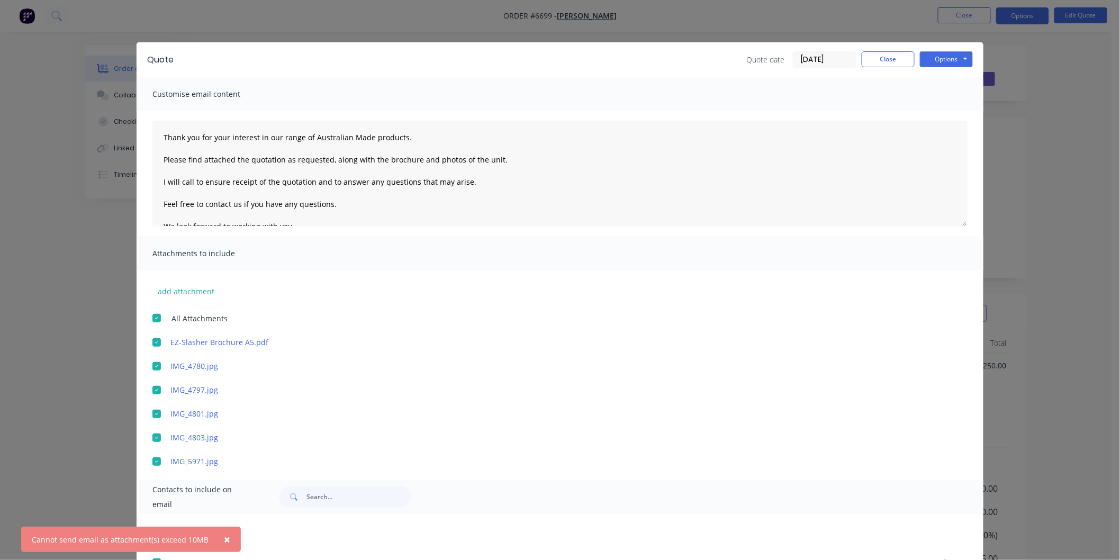
click at [154, 458] on div at bounding box center [156, 461] width 21 height 21
click at [152, 437] on div at bounding box center [156, 437] width 21 height 21
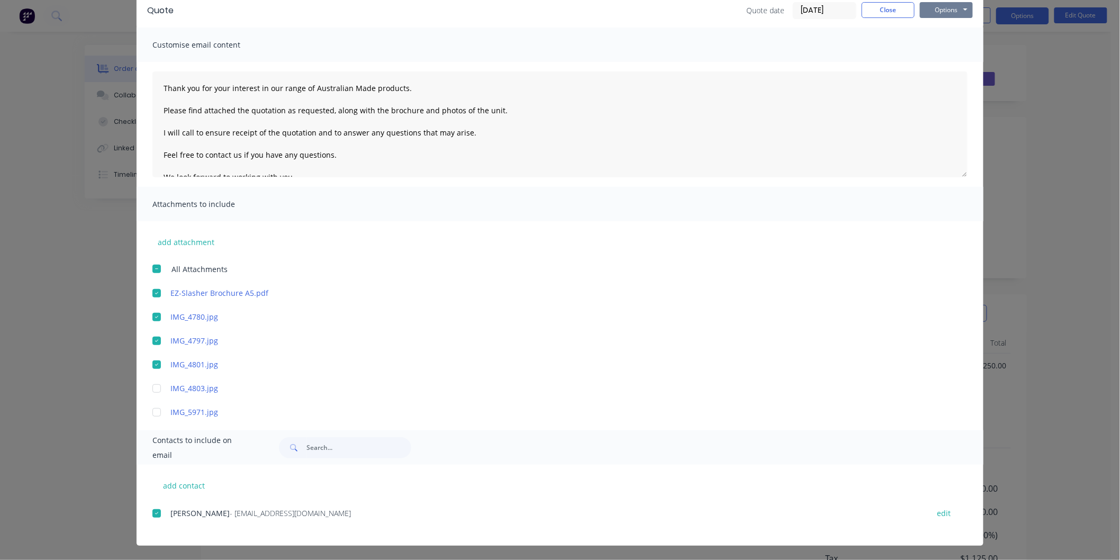
click at [935, 10] on button "Options" at bounding box center [946, 10] width 53 height 16
click at [939, 61] on button "Email" at bounding box center [954, 63] width 68 height 17
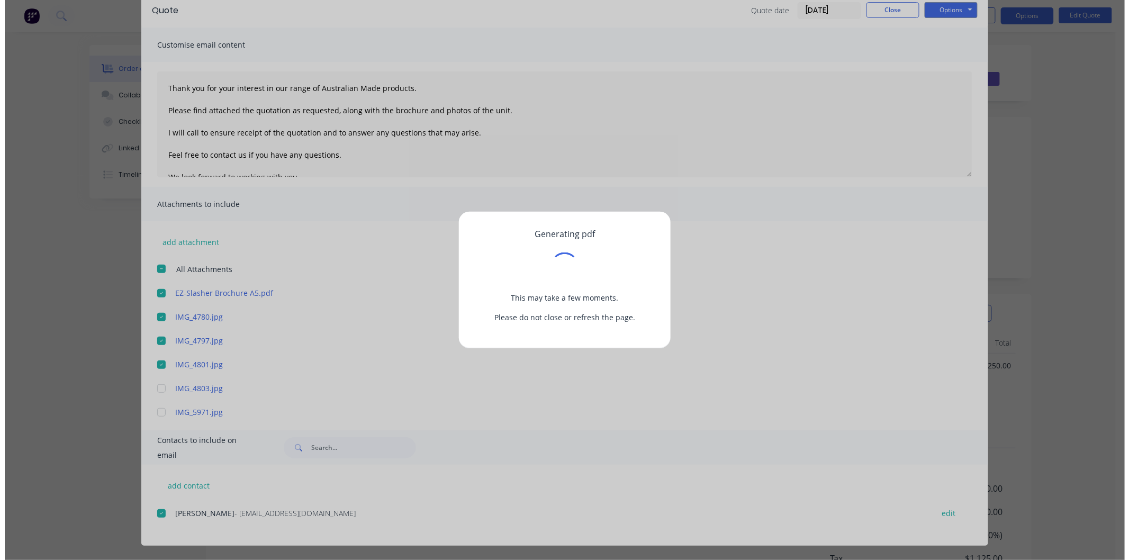
scroll to position [0, 0]
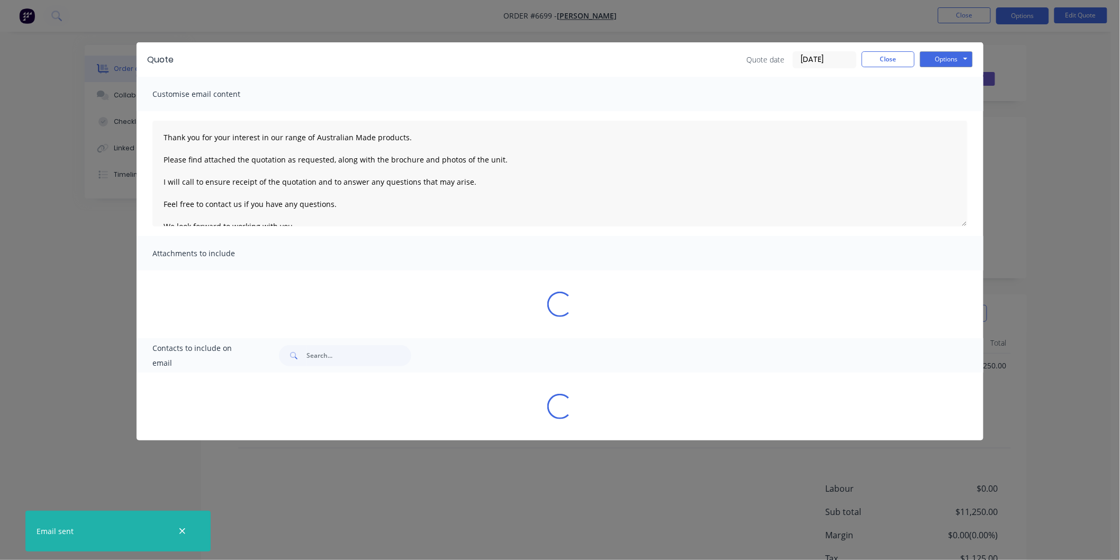
type textarea "Thank you for your interest in our range of Australian Made products. Please fi…"
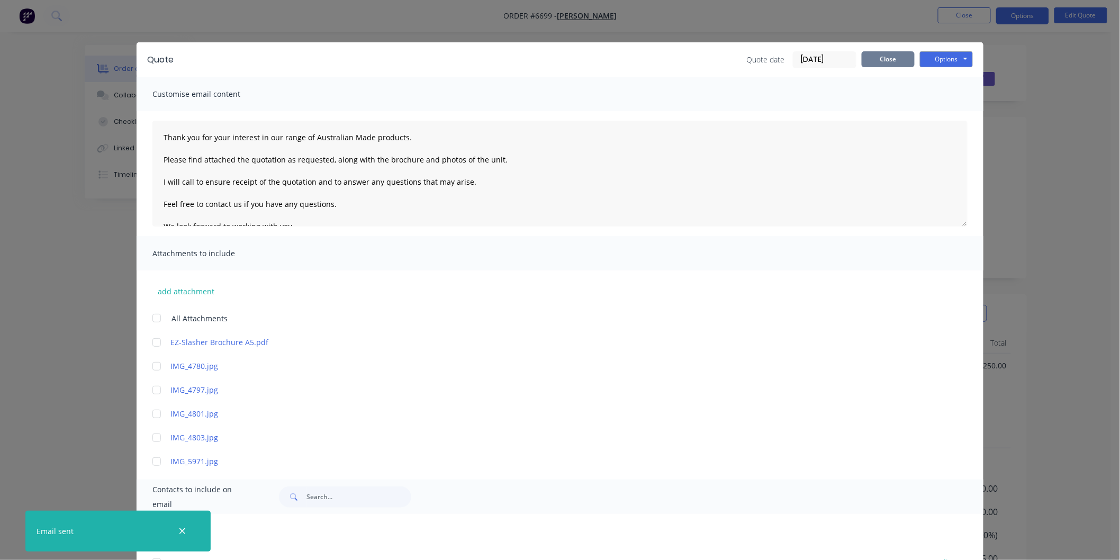
click at [880, 58] on button "Close" at bounding box center [888, 59] width 53 height 16
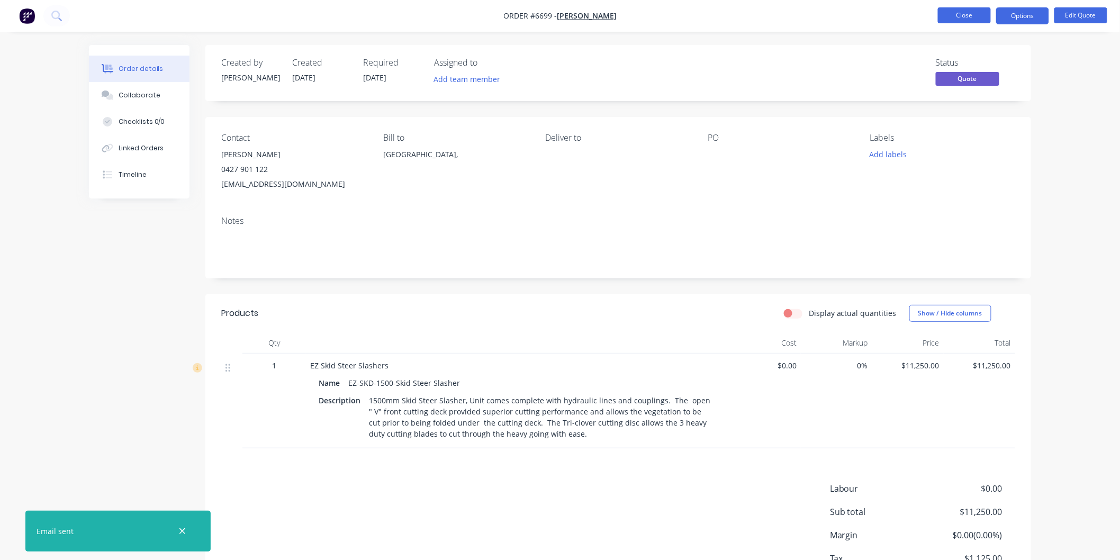
click at [962, 16] on button "Close" at bounding box center [964, 15] width 53 height 16
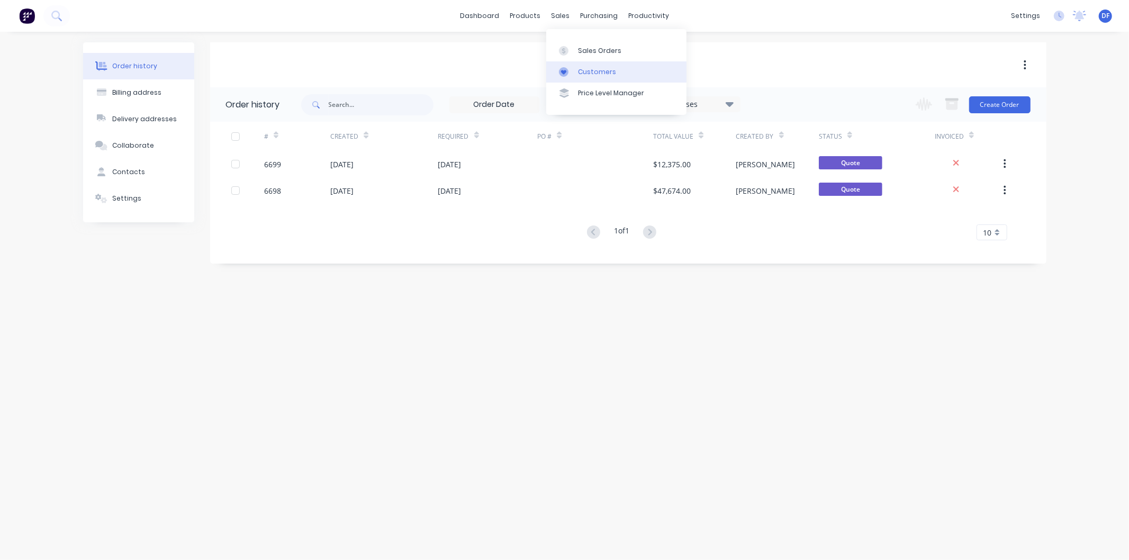
click at [601, 64] on link "Customers" at bounding box center [616, 71] width 140 height 21
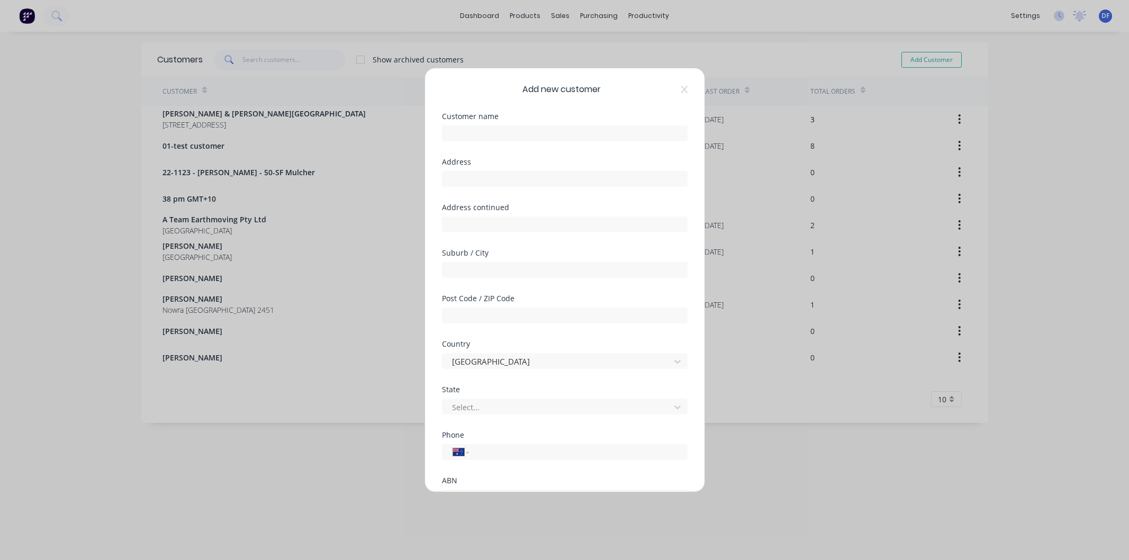
select select "AU"
click at [466, 128] on input "text" at bounding box center [565, 133] width 246 height 16
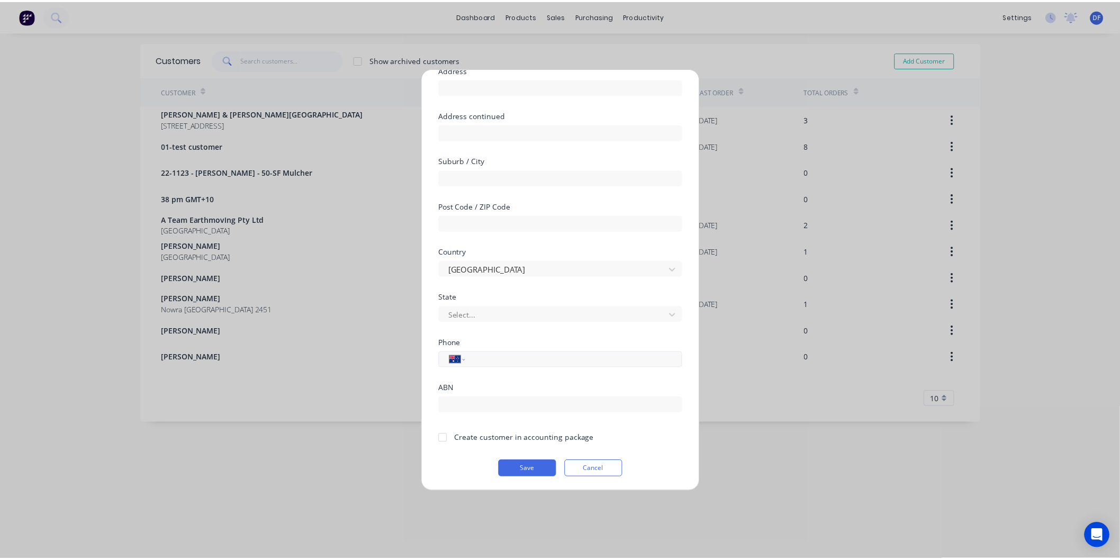
scroll to position [93, 0]
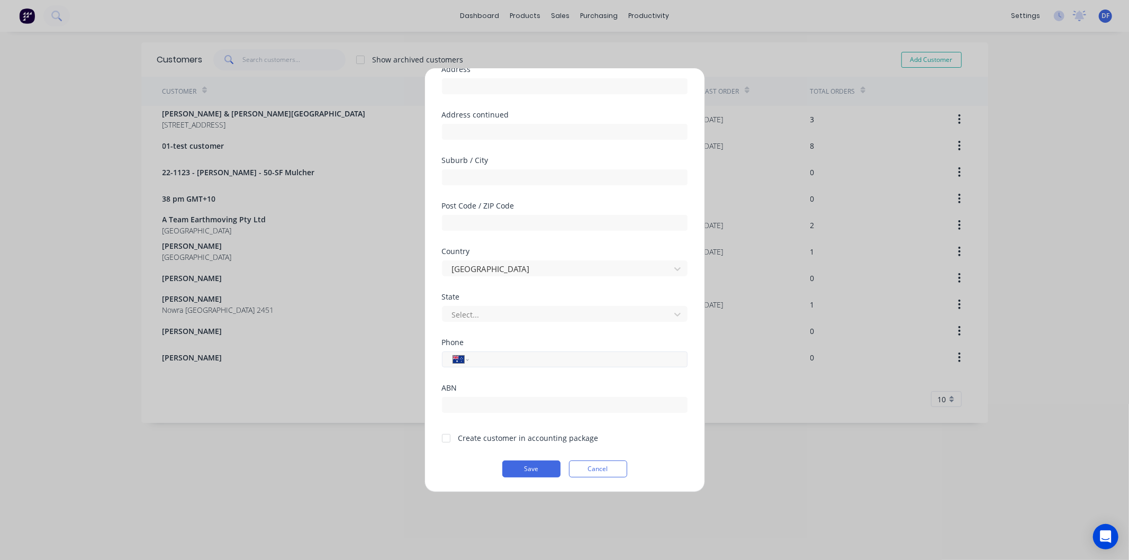
type input "Stephen McAndrew"
click at [488, 358] on input "tel" at bounding box center [576, 360] width 200 height 12
type input "0409 786 116"
click at [447, 435] on div at bounding box center [446, 438] width 21 height 21
click at [518, 464] on button "Save" at bounding box center [531, 469] width 58 height 17
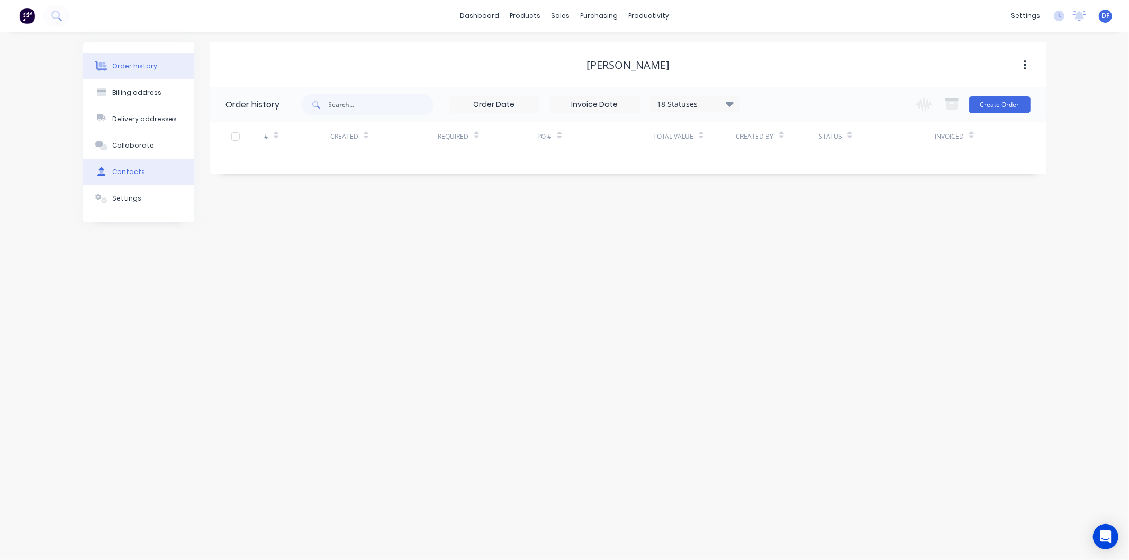
click at [134, 172] on div "Contacts" at bounding box center [128, 172] width 33 height 10
click at [1008, 99] on button "Add contact" at bounding box center [1013, 104] width 49 height 16
select select "AU"
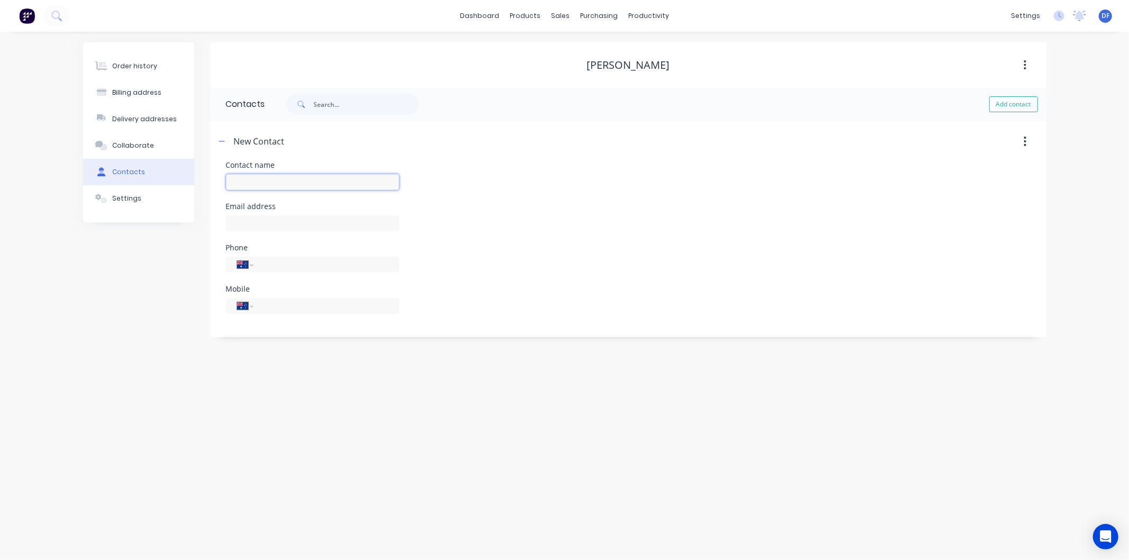
click at [253, 178] on input "text" at bounding box center [312, 182] width 173 height 16
type input "Stephen McAndrew"
select select "AU"
click at [240, 228] on input "text" at bounding box center [312, 223] width 173 height 16
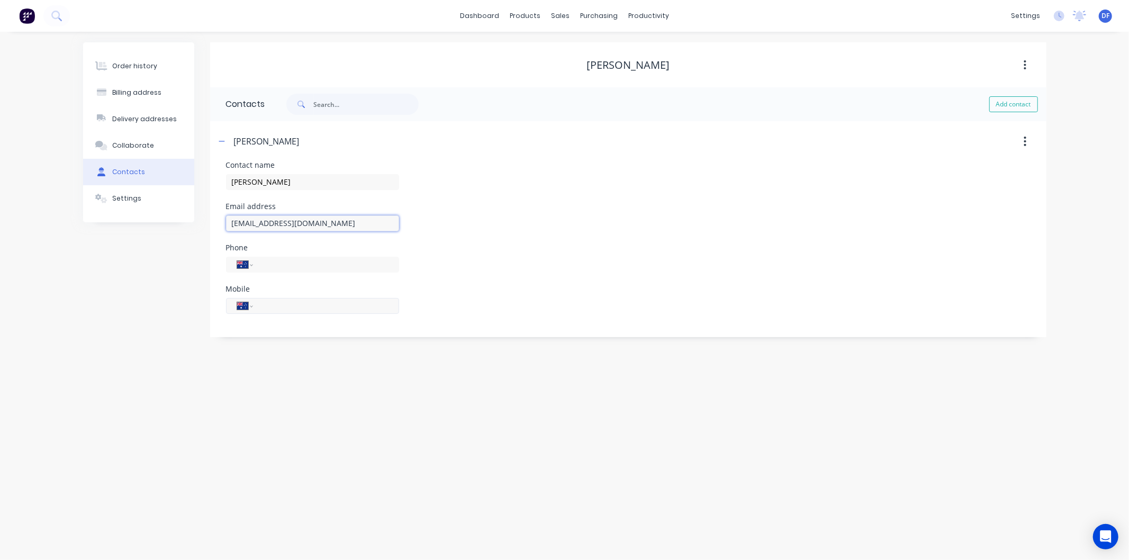
type input "semacca@bigpond.net.au"
click at [272, 308] on input "tel" at bounding box center [323, 306] width 127 height 12
type input "0409 786 116"
click at [283, 357] on div "Order history Billing address Delivery addresses Collaborate Contacts Settings …" at bounding box center [564, 296] width 1129 height 528
click at [141, 65] on div "Order history" at bounding box center [134, 66] width 45 height 10
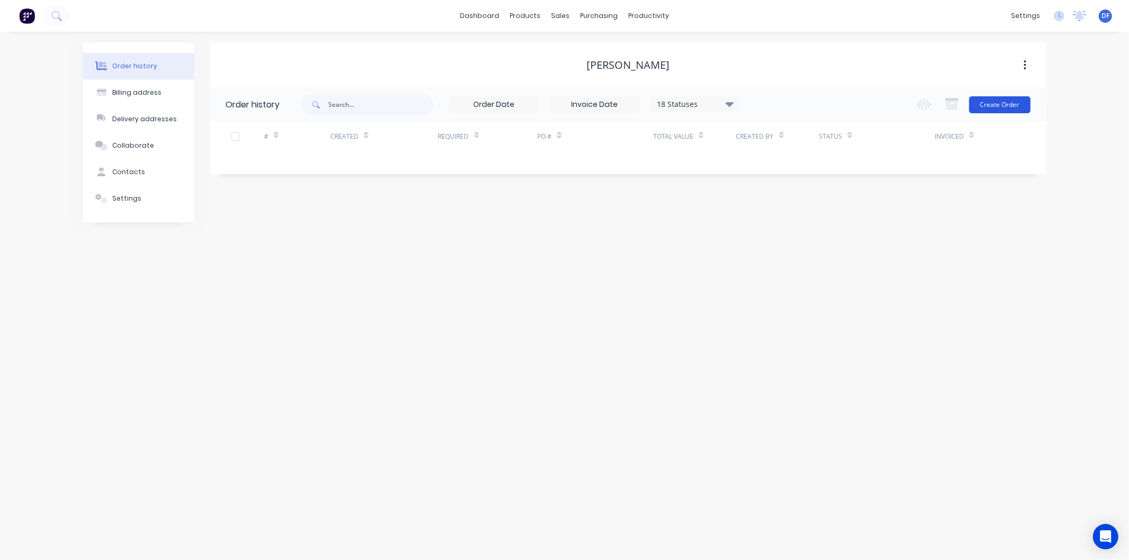
click at [993, 104] on button "Create Order" at bounding box center [999, 104] width 61 height 17
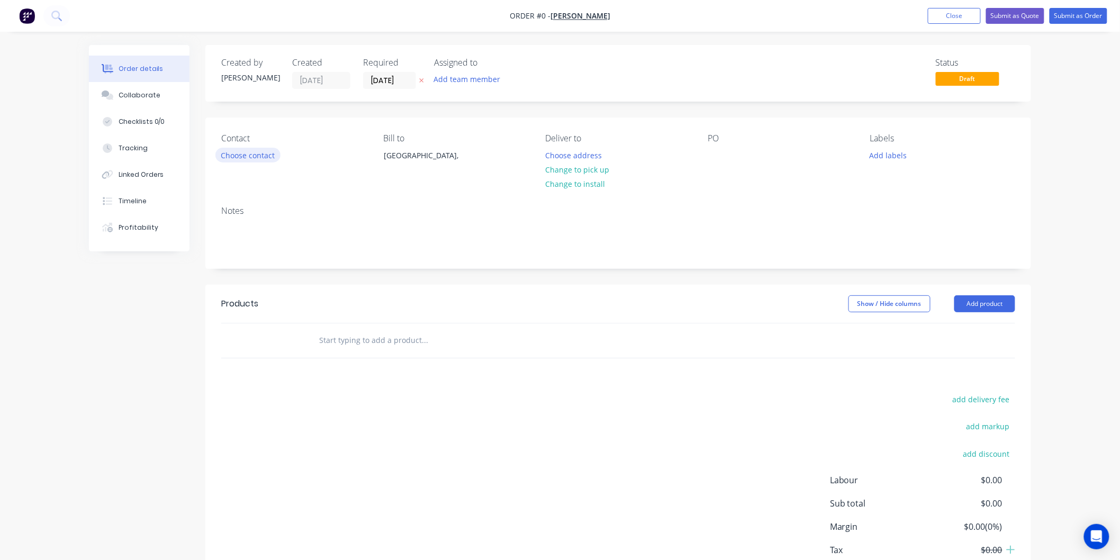
click at [249, 149] on button "Choose contact" at bounding box center [247, 155] width 65 height 14
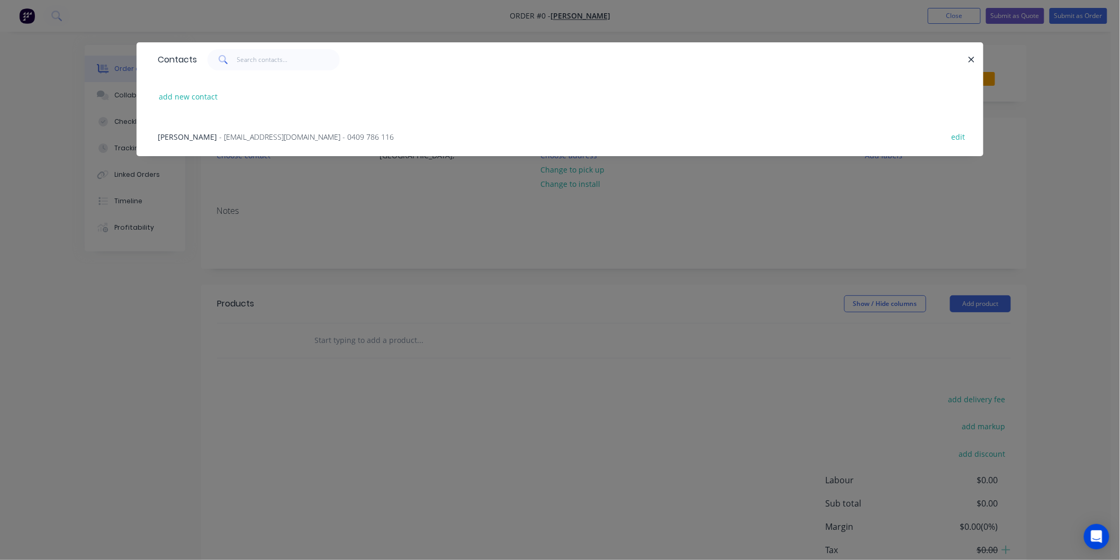
click at [294, 129] on div "Stephen McAndrew - semacca@bigpond.net.au - 0409 786 116 edit" at bounding box center [559, 136] width 815 height 40
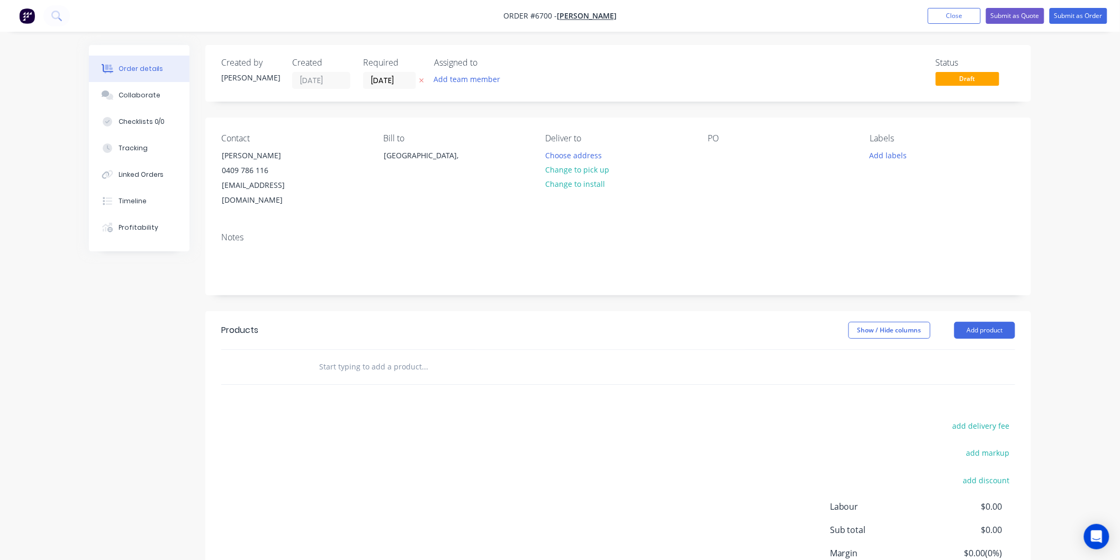
click at [368, 356] on input "text" at bounding box center [425, 366] width 212 height 21
click at [980, 322] on button "Add product" at bounding box center [984, 330] width 61 height 17
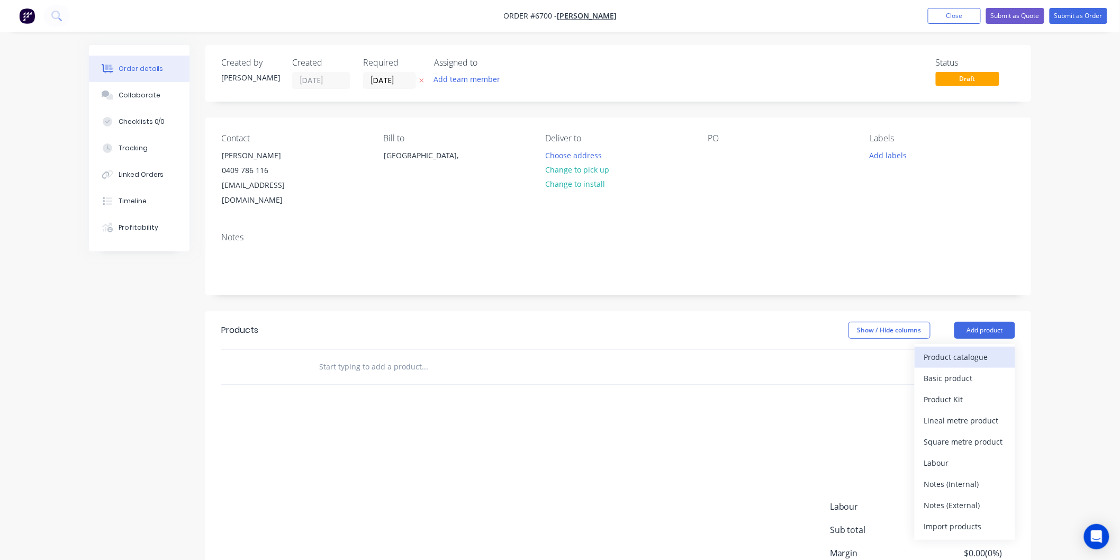
click at [951, 349] on div "Product catalogue" at bounding box center [965, 356] width 82 height 15
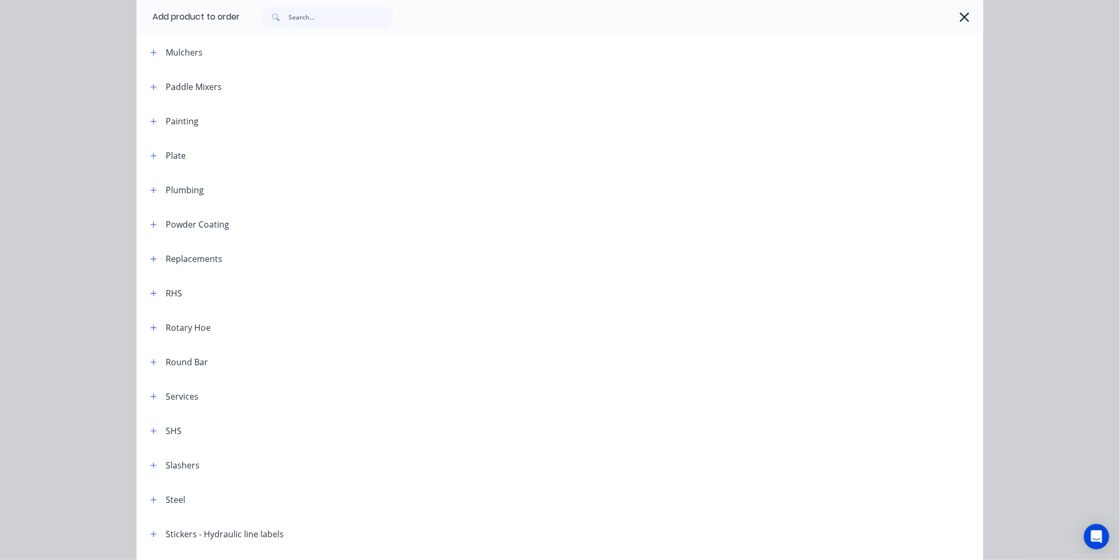
scroll to position [999, 0]
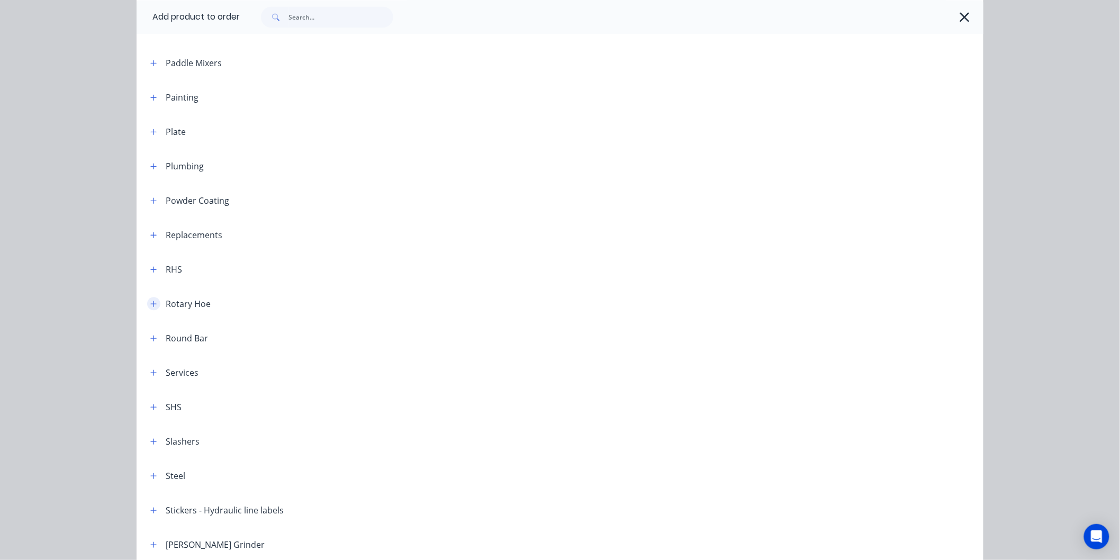
click at [147, 299] on button "button" at bounding box center [153, 303] width 13 height 13
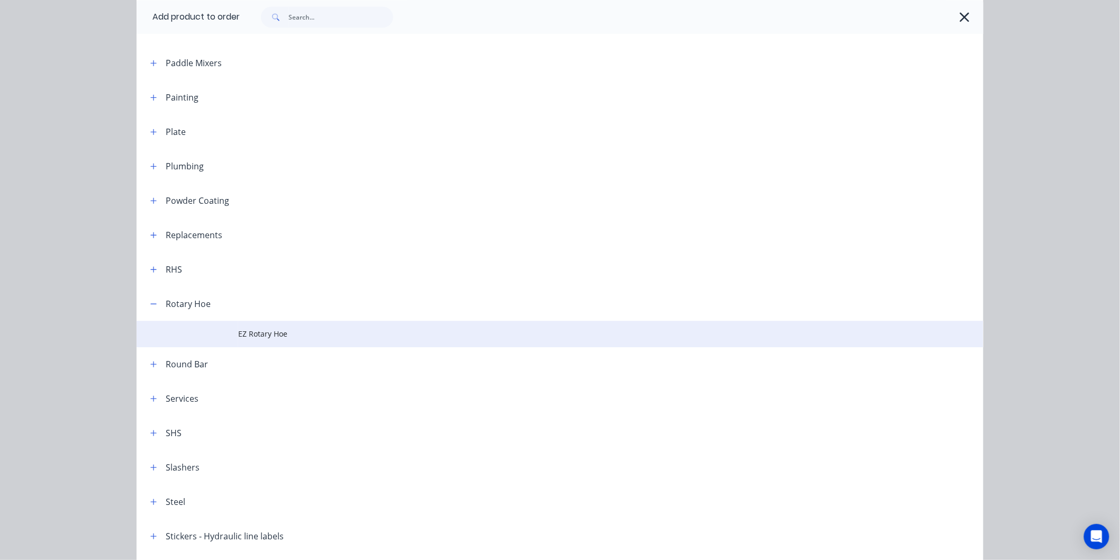
click at [256, 328] on span "EZ Rotary Hoe" at bounding box center [536, 333] width 596 height 11
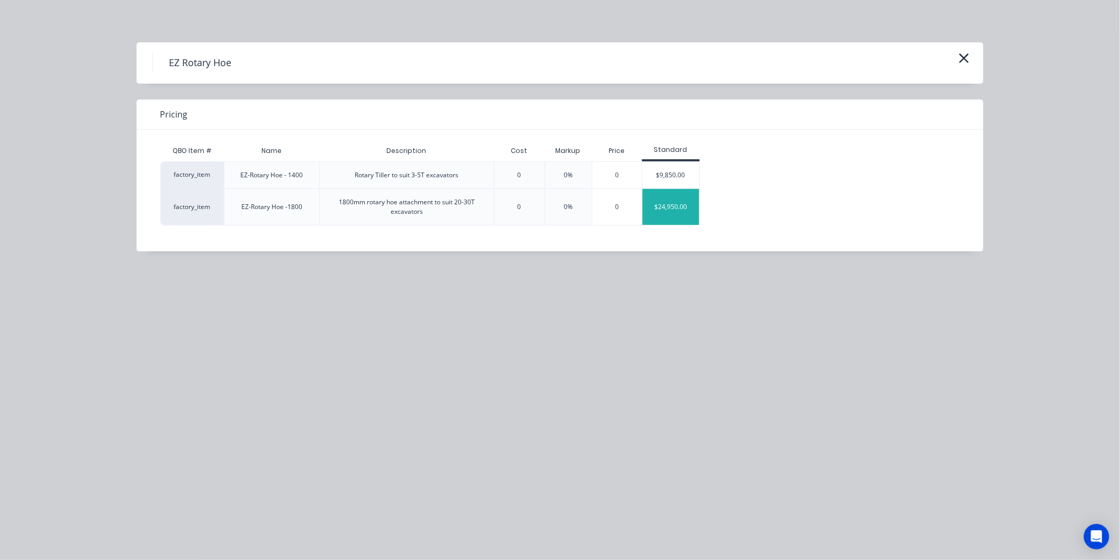
click at [670, 205] on div "$24,950.00" at bounding box center [671, 207] width 57 height 36
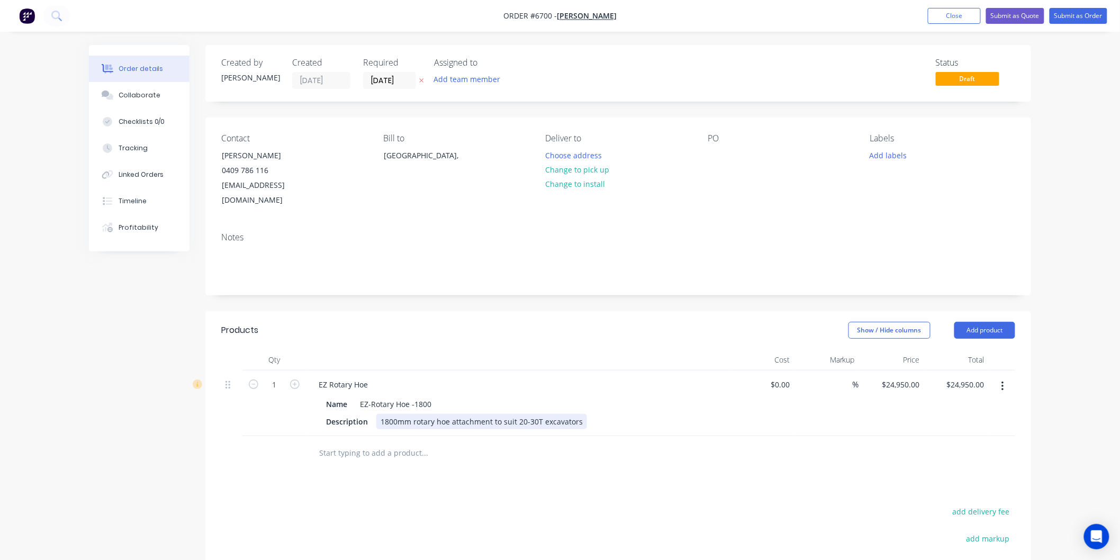
click at [579, 414] on div "1800mm rotary hoe attachment to suit 20-30T excavators" at bounding box center [481, 421] width 211 height 15
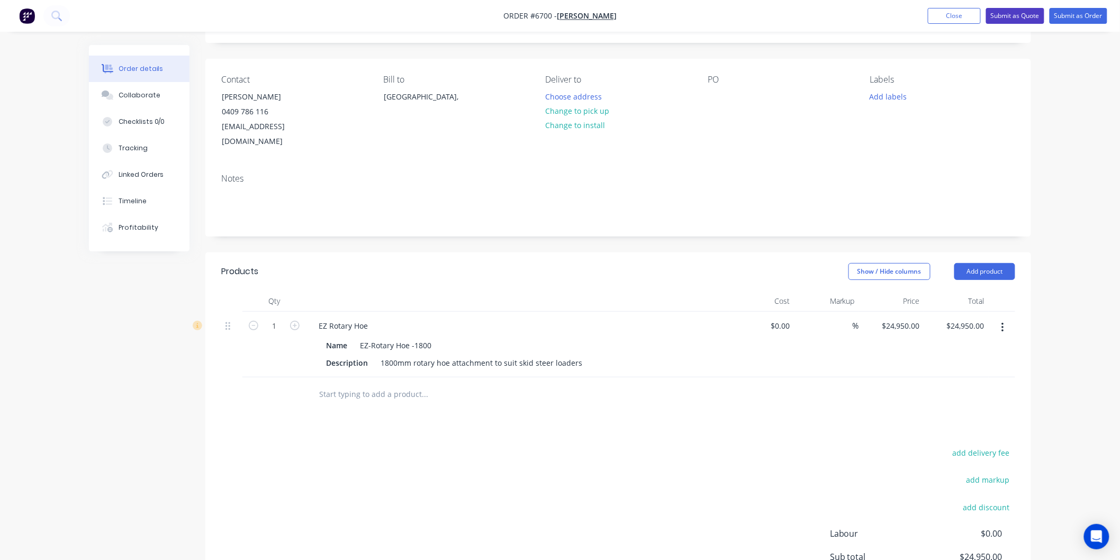
click at [1030, 13] on button "Submit as Quote" at bounding box center [1015, 16] width 58 height 16
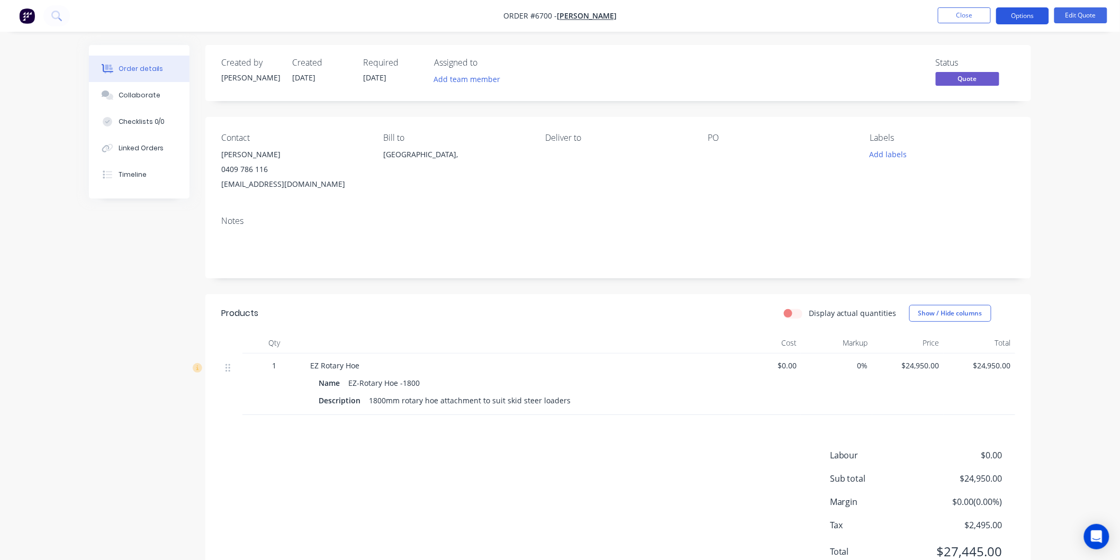
click at [1023, 13] on button "Options" at bounding box center [1022, 15] width 53 height 17
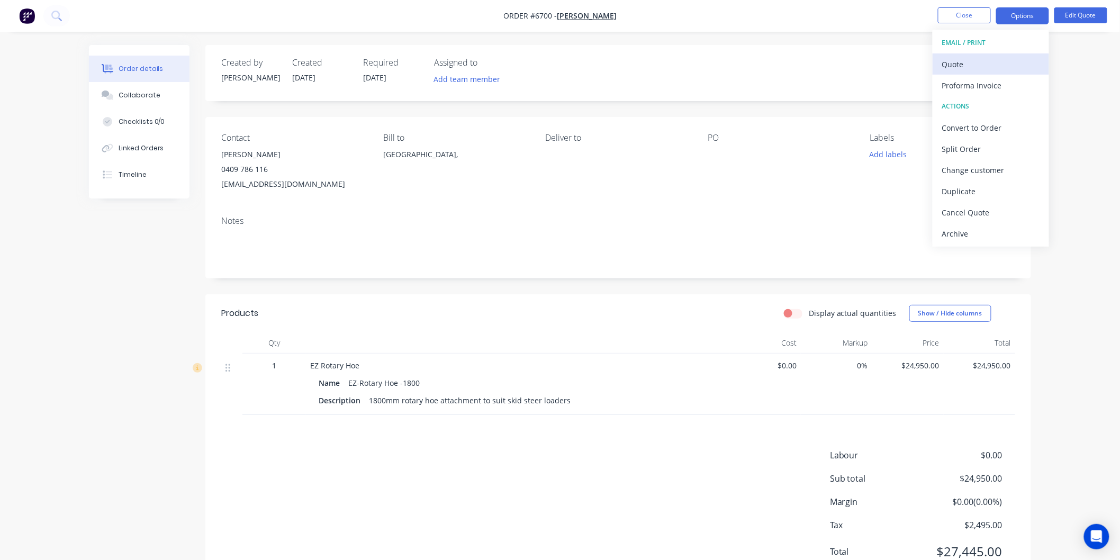
click at [959, 64] on div "Quote" at bounding box center [990, 64] width 97 height 15
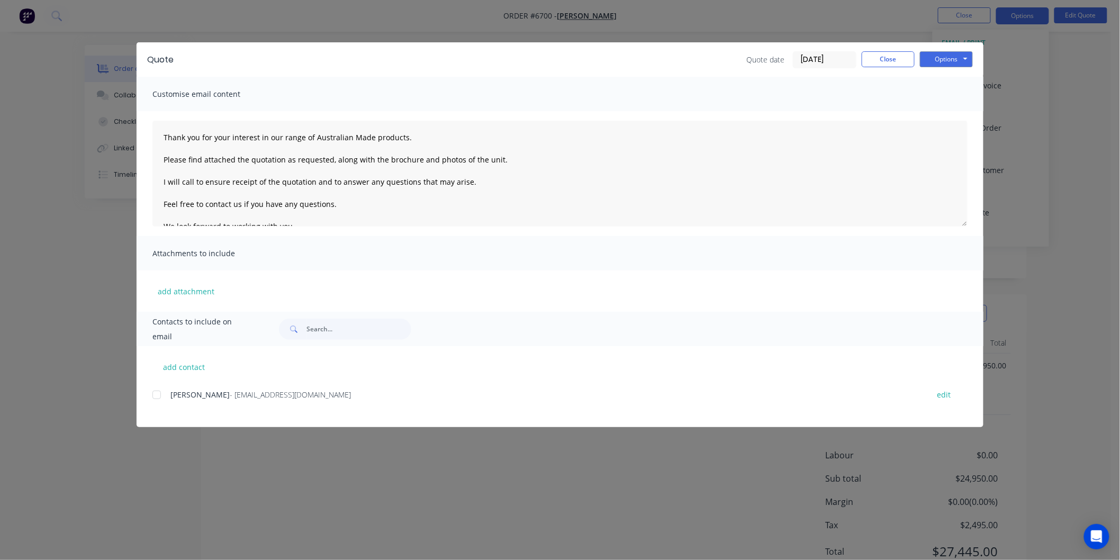
click at [155, 392] on div at bounding box center [156, 394] width 21 height 21
click at [164, 136] on textarea "Thank you for your interest in our range of Australian Made products. Please fi…" at bounding box center [559, 174] width 815 height 106
click at [944, 53] on button "Options" at bounding box center [946, 59] width 53 height 16
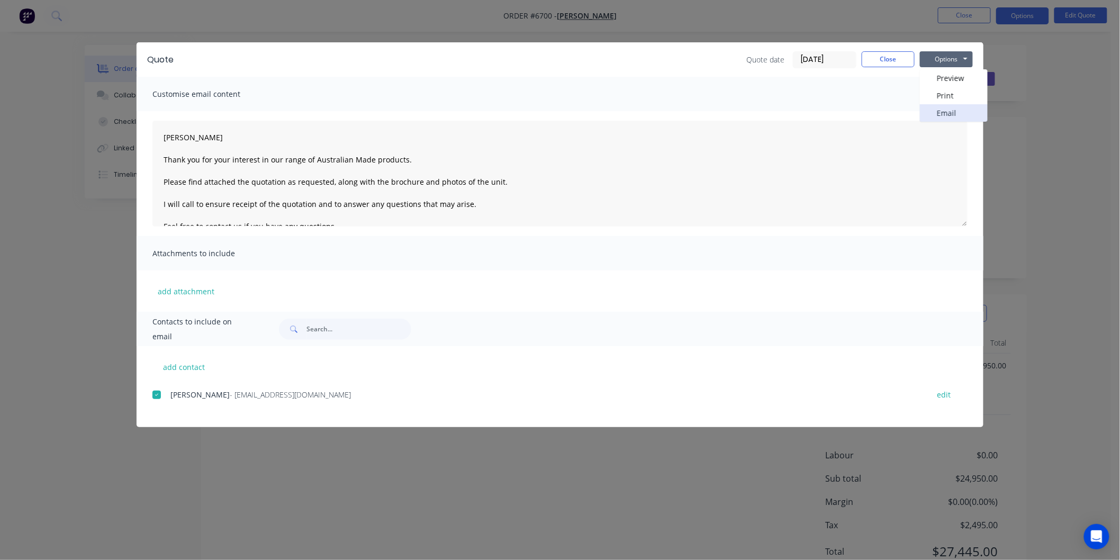
click at [949, 111] on button "Email" at bounding box center [954, 112] width 68 height 17
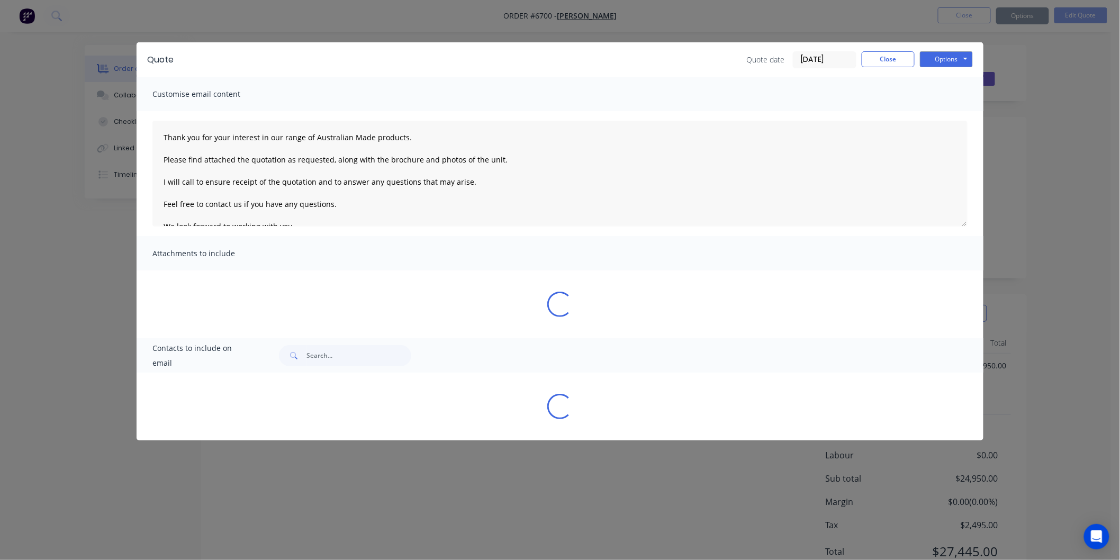
type textarea "Thank you for your interest in our range of Australian Made products. Please fi…"
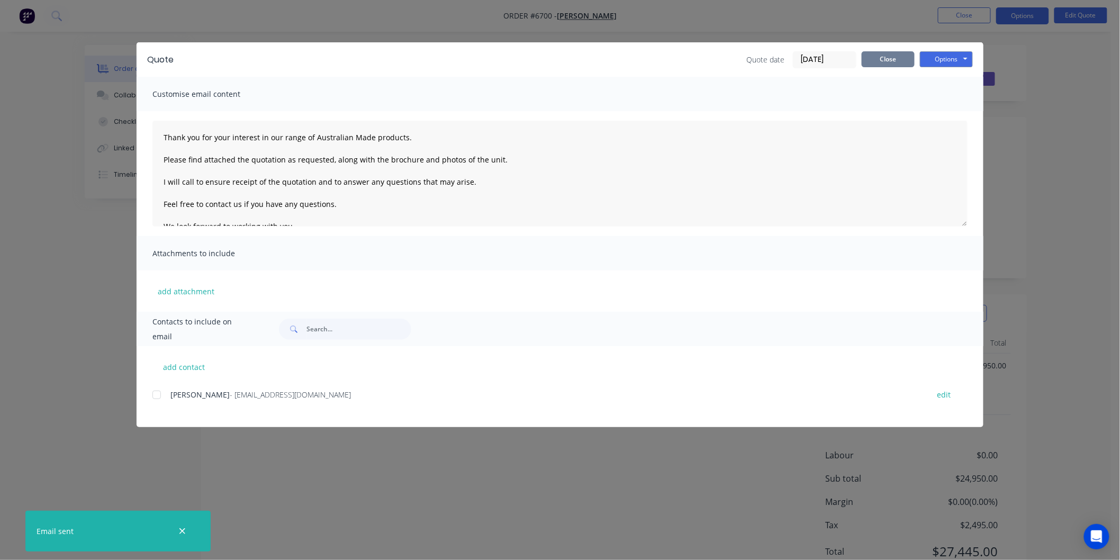
click at [896, 54] on button "Close" at bounding box center [888, 59] width 53 height 16
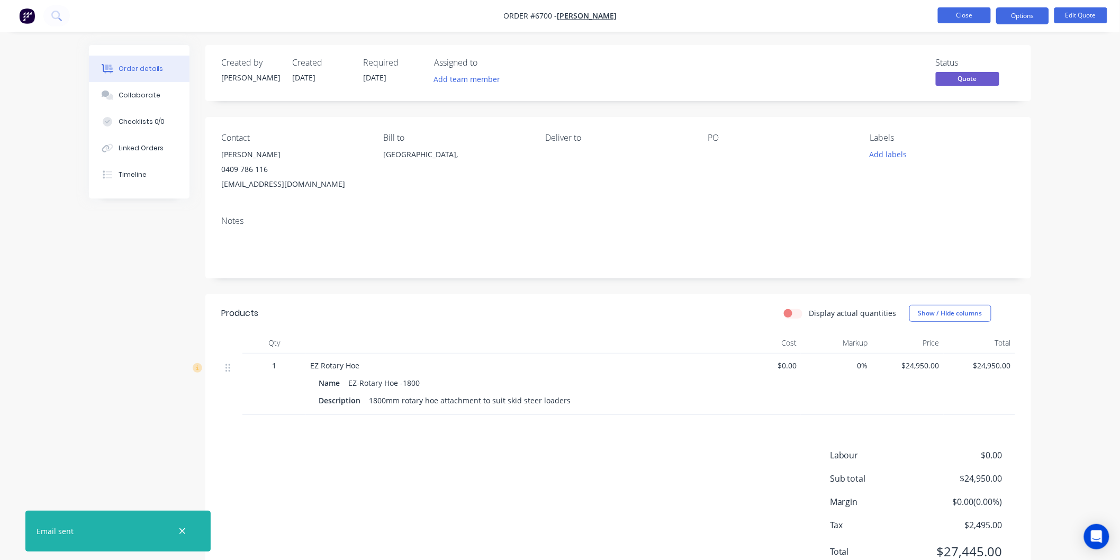
click at [975, 13] on button "Close" at bounding box center [964, 15] width 53 height 16
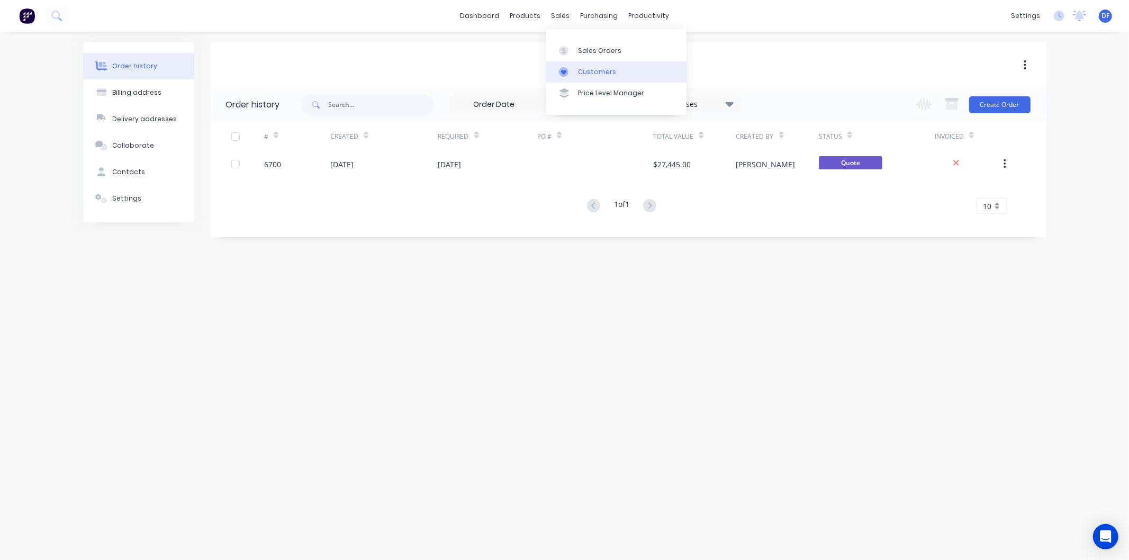
click at [583, 69] on div "Customers" at bounding box center [597, 72] width 38 height 10
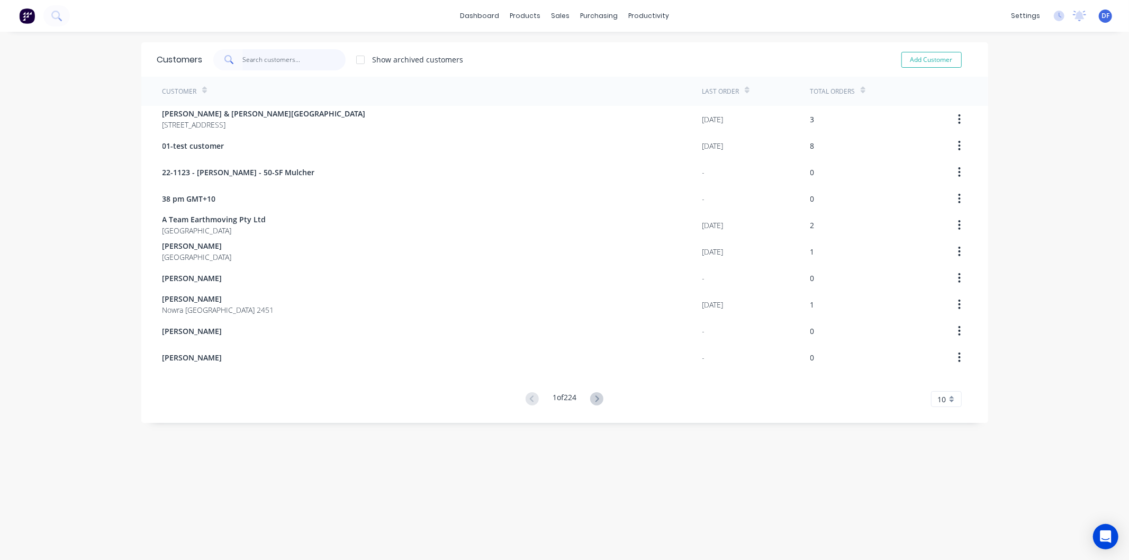
click at [260, 64] on input "text" at bounding box center [293, 59] width 103 height 21
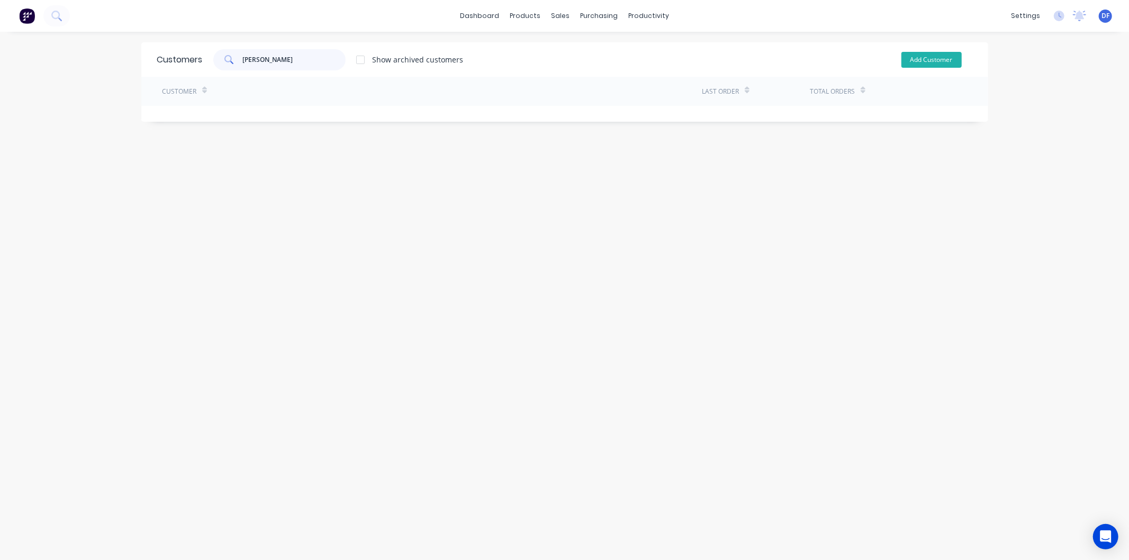
type input "lisa price"
click at [930, 56] on button "Add Customer" at bounding box center [932, 60] width 60 height 16
select select "AU"
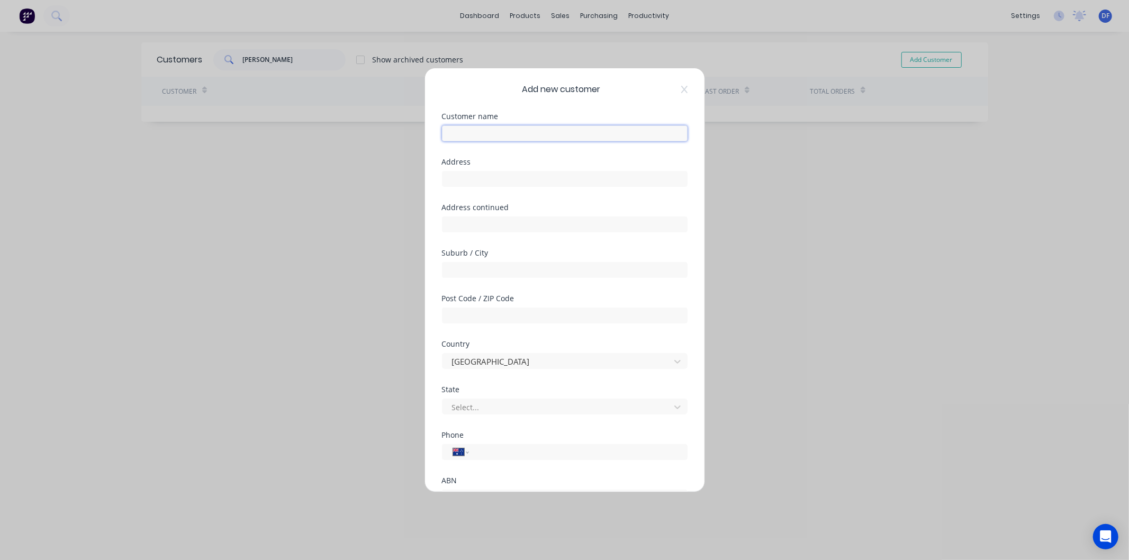
click at [477, 133] on input "text" at bounding box center [565, 133] width 246 height 16
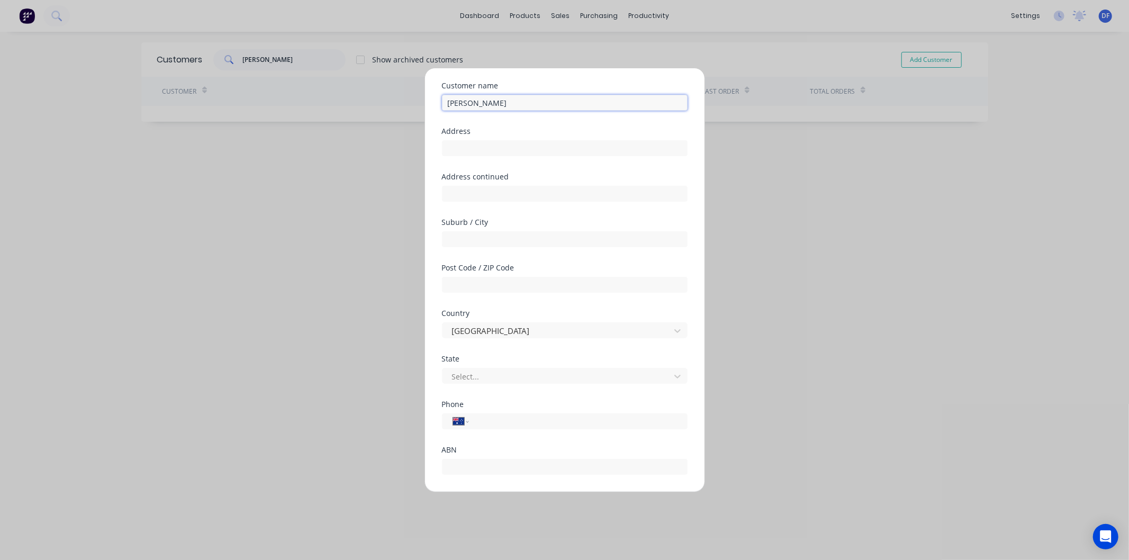
scroll to position [59, 0]
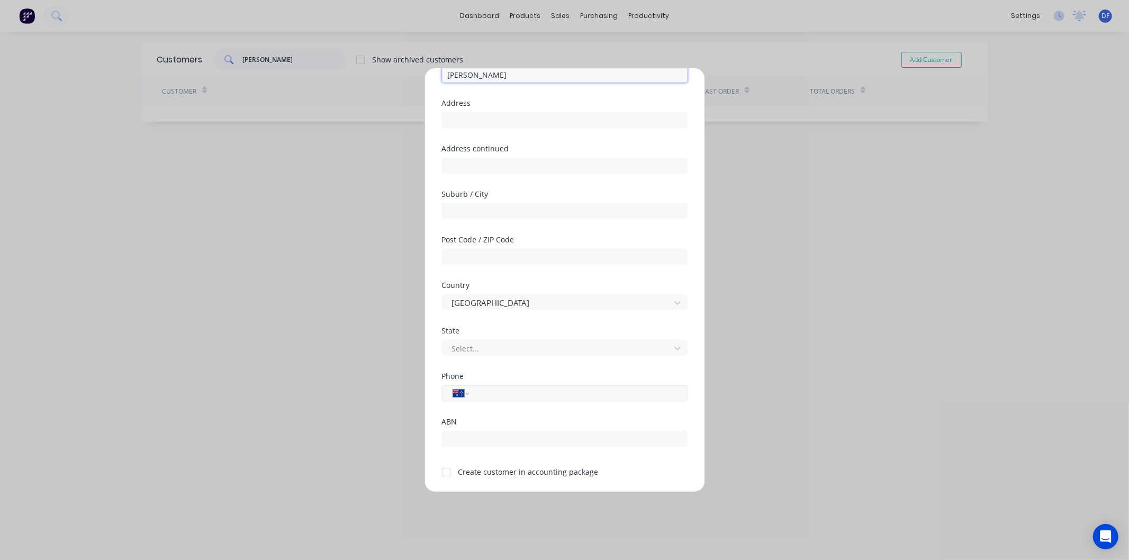
type input "Lisa Price"
click at [498, 390] on input "tel" at bounding box center [576, 393] width 200 height 12
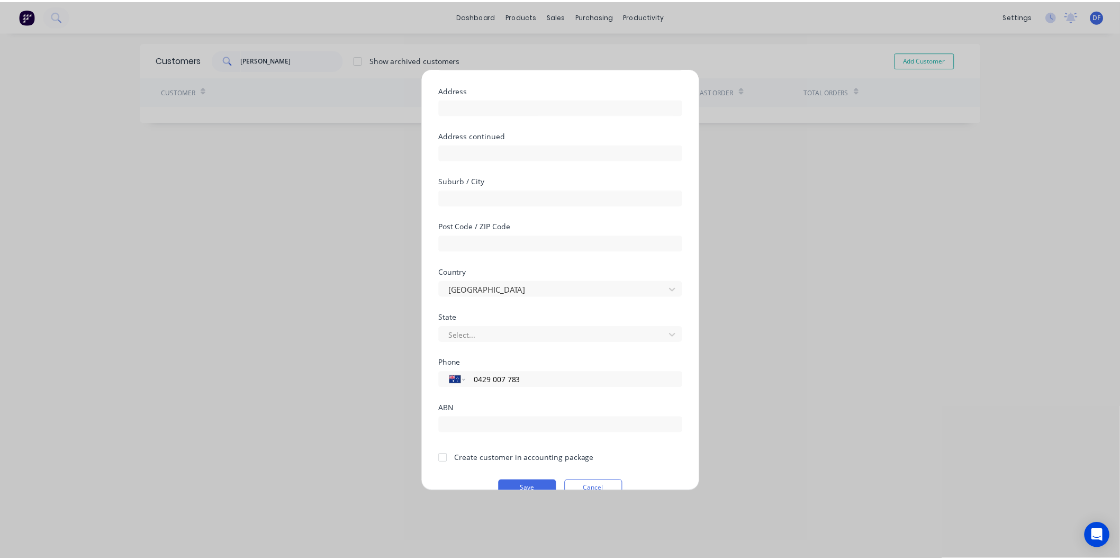
scroll to position [93, 0]
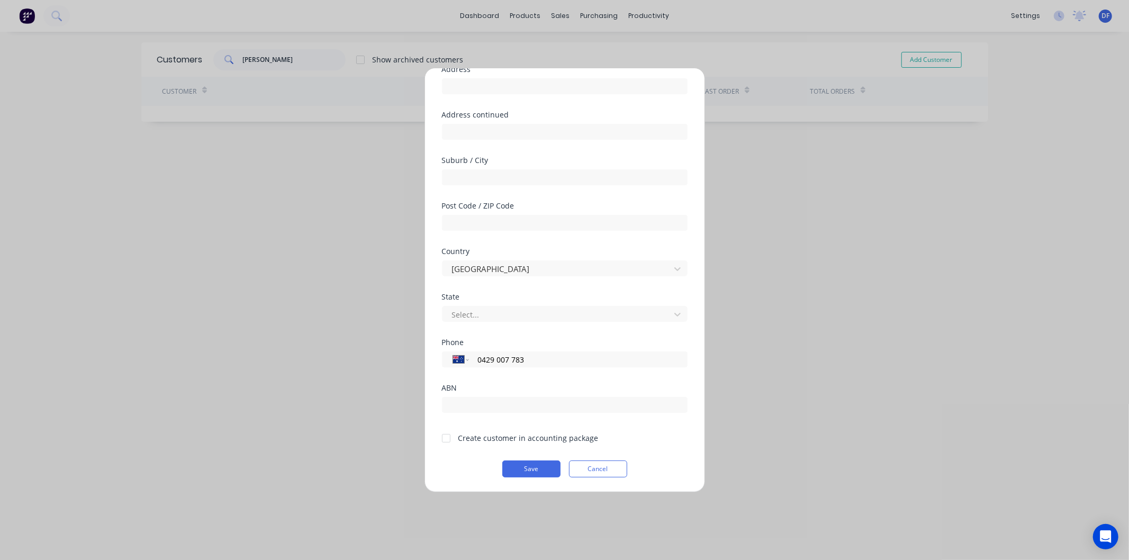
type input "0429 007 783"
click at [450, 437] on div at bounding box center [446, 438] width 21 height 21
click at [548, 474] on button "Save" at bounding box center [531, 469] width 58 height 17
click at [531, 465] on button "Save" at bounding box center [531, 469] width 58 height 17
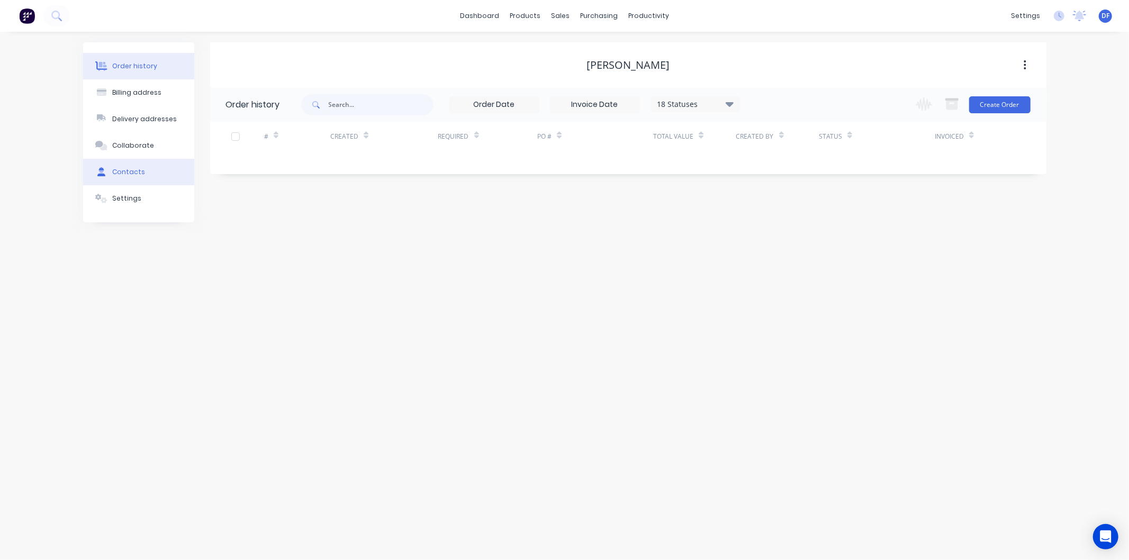
click at [127, 167] on div "Contacts" at bounding box center [128, 172] width 33 height 10
click at [1020, 101] on button "Add contact" at bounding box center [1013, 104] width 49 height 16
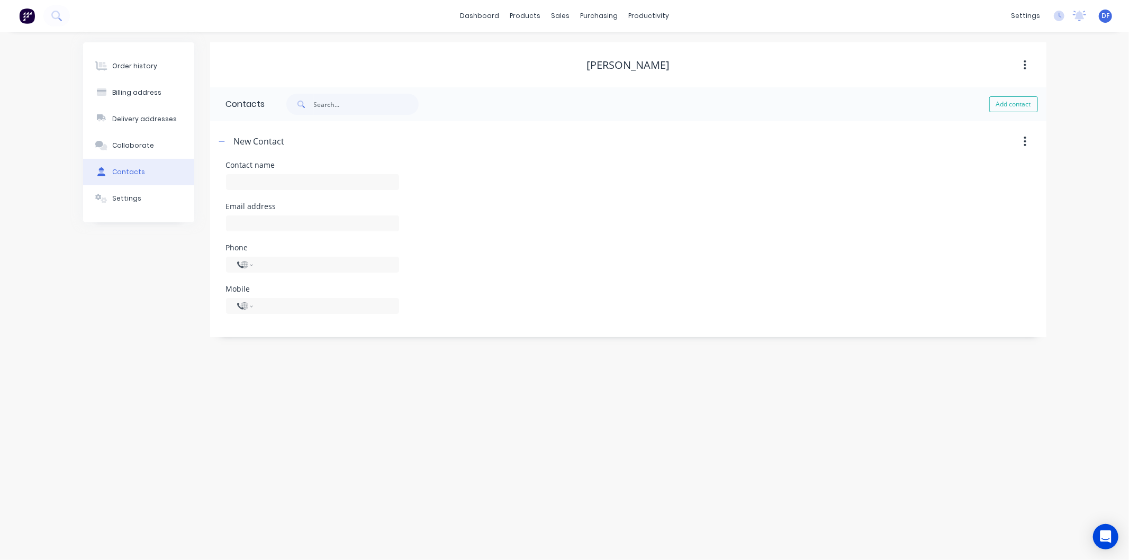
select select "AU"
click at [273, 182] on input "text" at bounding box center [312, 182] width 173 height 16
type input "Lisa Price"
select select "AU"
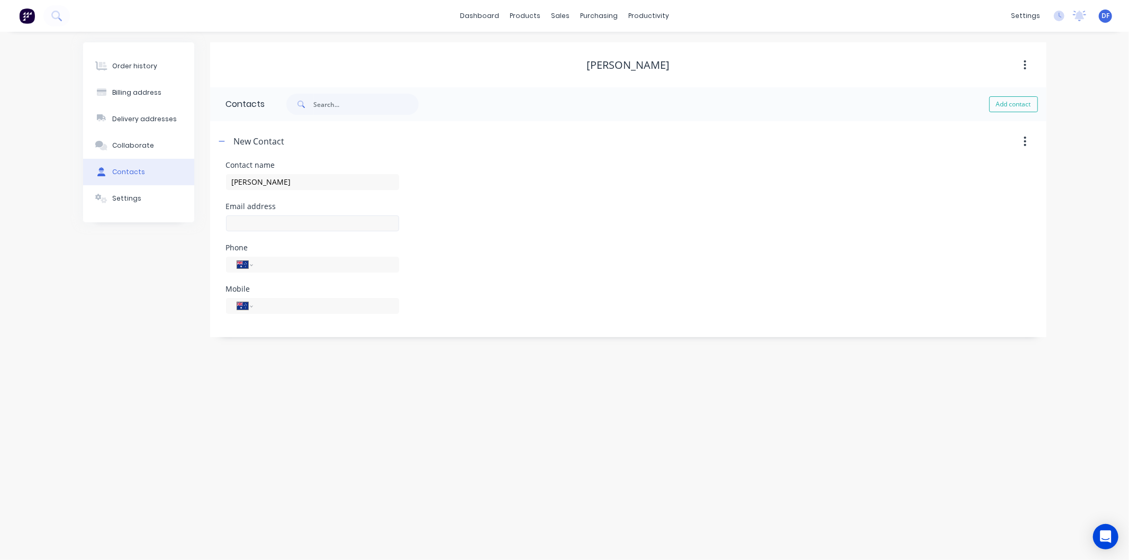
select select "AU"
click at [245, 222] on input "text" at bounding box center [312, 223] width 173 height 16
drag, startPoint x: 283, startPoint y: 221, endPoint x: 288, endPoint y: 215, distance: 7.9
click at [283, 221] on input "barefootfarmong" at bounding box center [312, 223] width 173 height 16
click at [293, 224] on input "barefootfarming" at bounding box center [312, 223] width 173 height 16
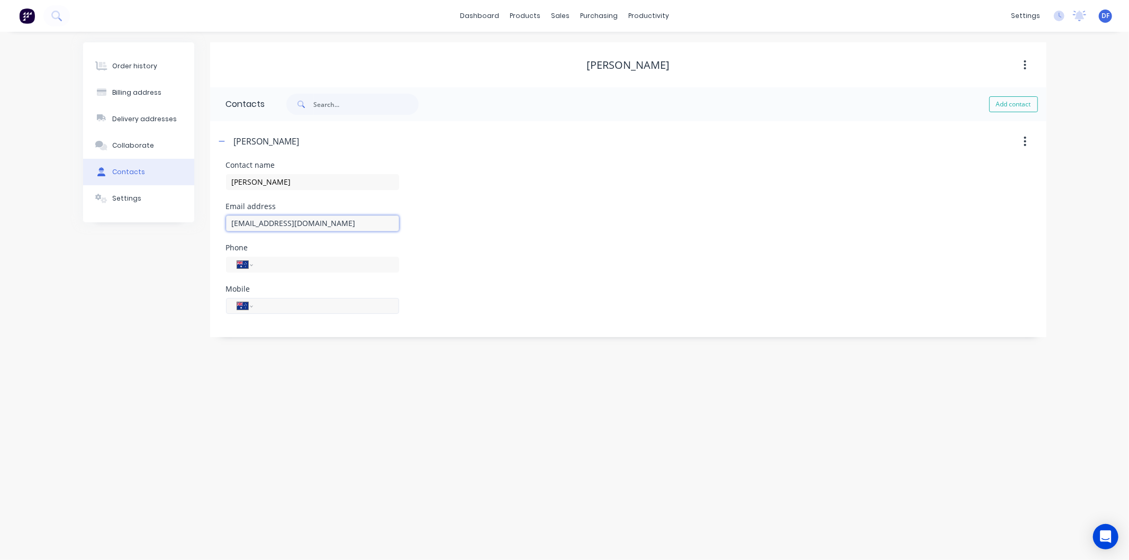
type input "barefootfarming3@gmail.com"
click at [289, 309] on input "tel" at bounding box center [323, 306] width 127 height 12
type input "0429 007 783"
click at [347, 418] on div "Order history Billing address Delivery addresses Collaborate Contacts Settings …" at bounding box center [564, 296] width 1129 height 528
click at [140, 69] on div "Order history" at bounding box center [134, 66] width 45 height 10
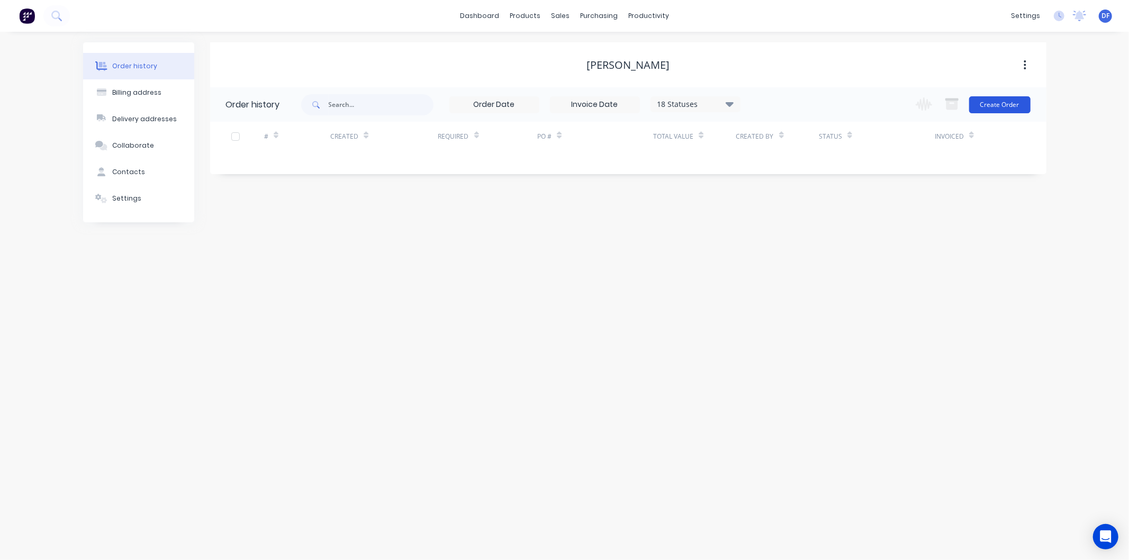
click at [993, 106] on button "Create Order" at bounding box center [999, 104] width 61 height 17
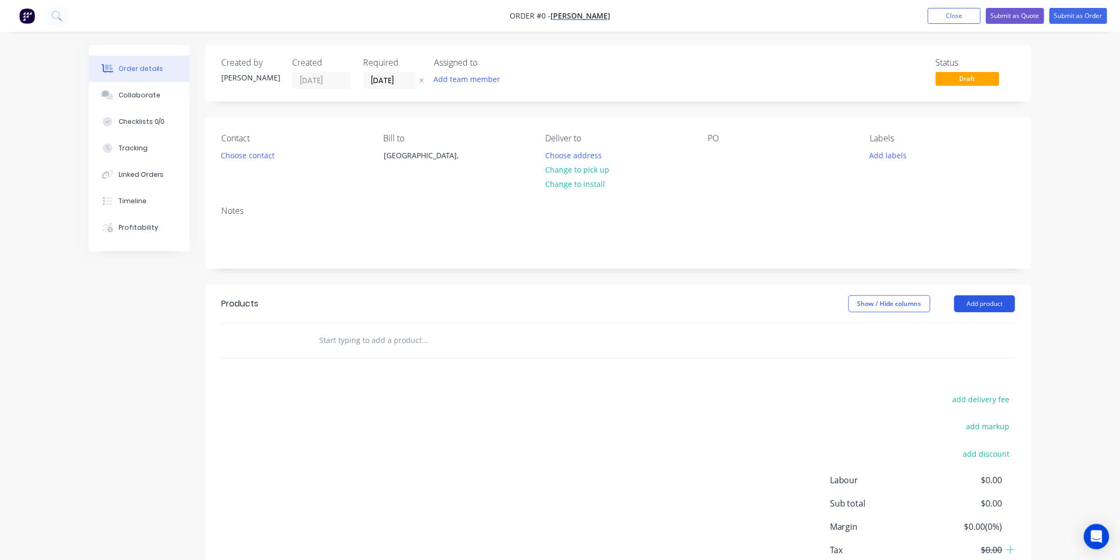
click at [976, 299] on button "Add product" at bounding box center [984, 303] width 61 height 17
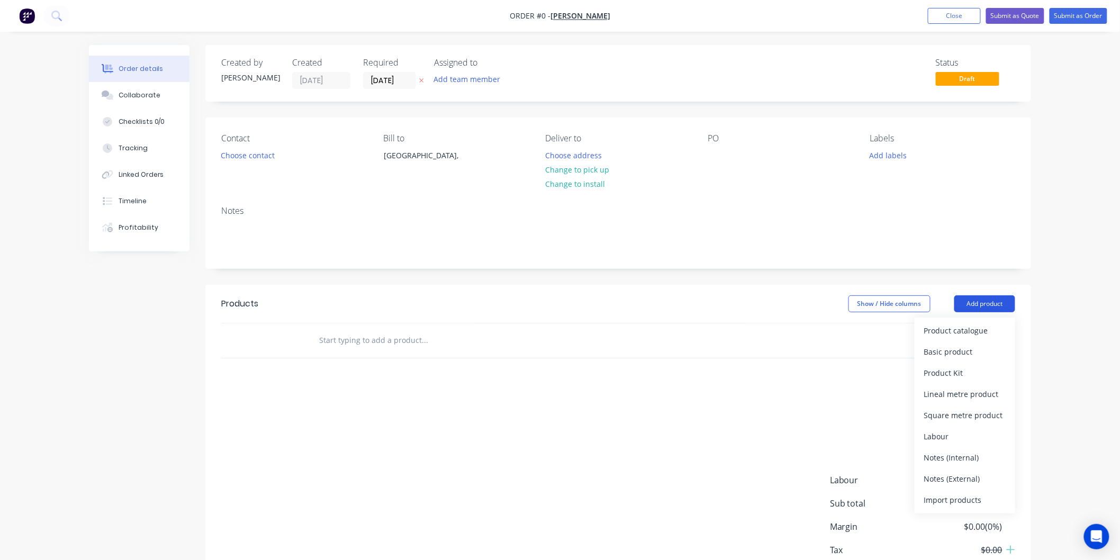
click at [976, 299] on button "Add product" at bounding box center [984, 303] width 61 height 17
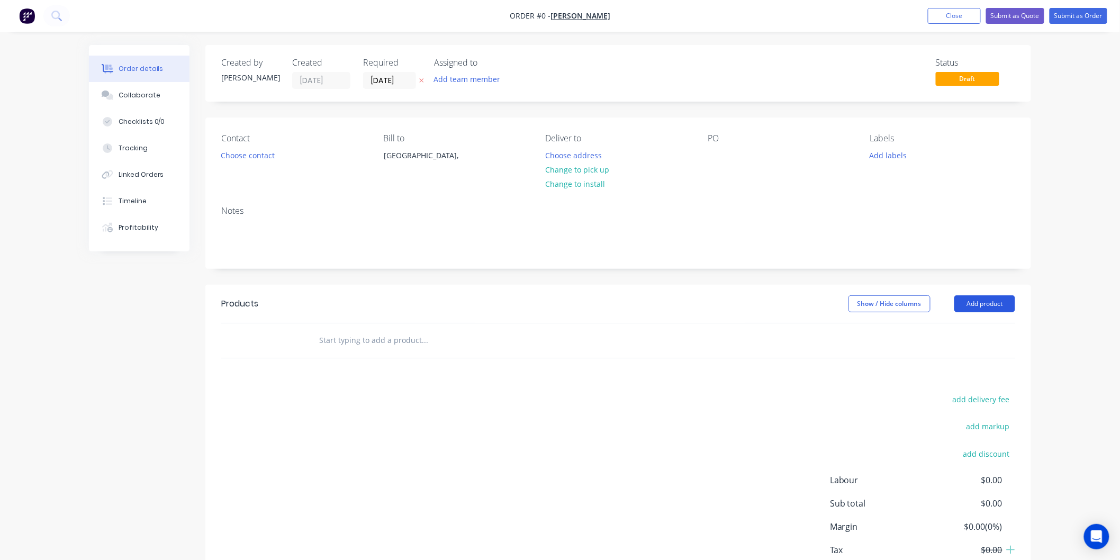
click at [980, 300] on button "Add product" at bounding box center [984, 303] width 61 height 17
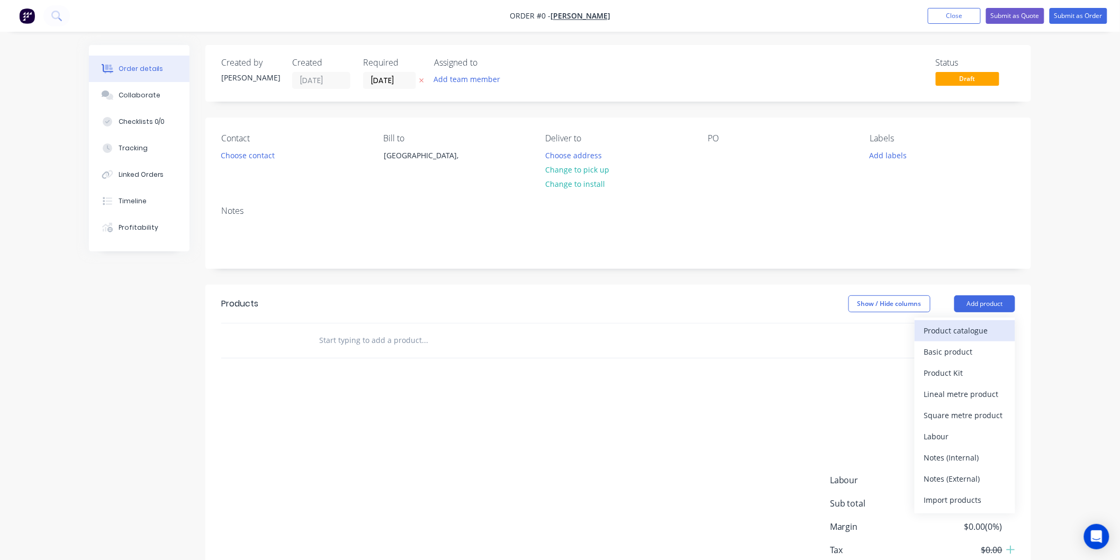
click at [939, 328] on div "Product catalogue" at bounding box center [965, 330] width 82 height 15
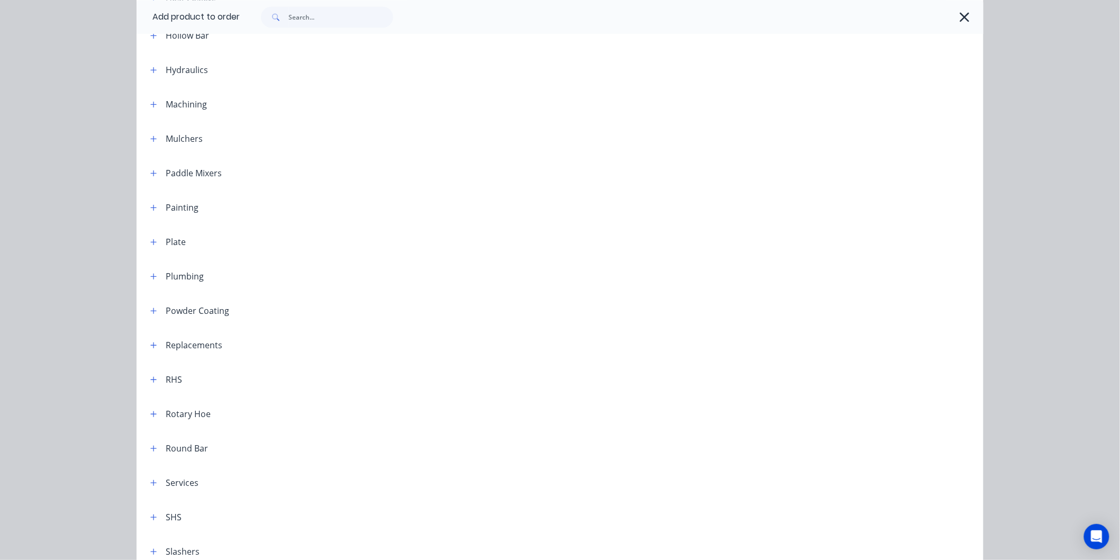
scroll to position [882, 0]
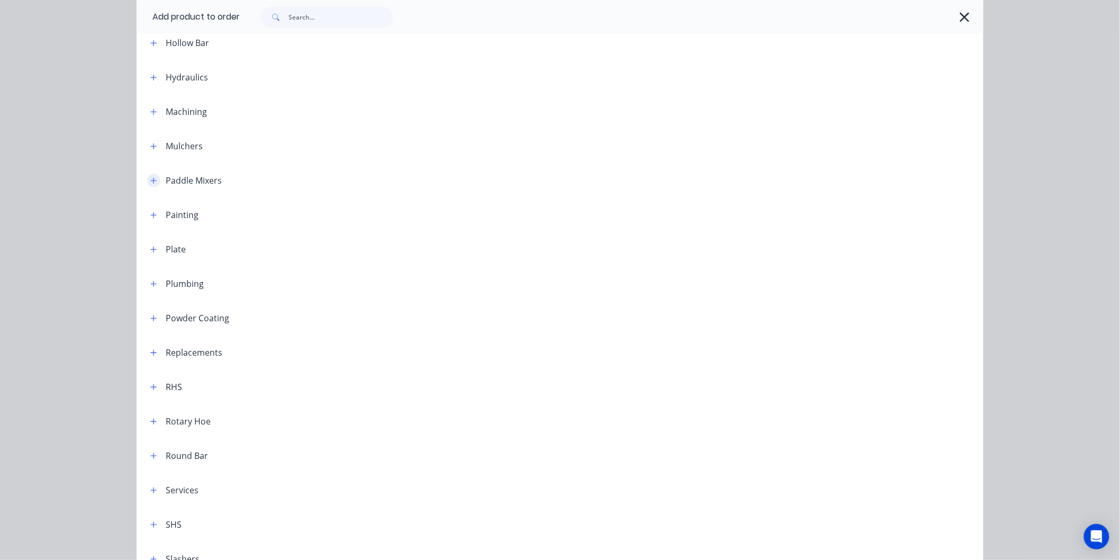
click at [150, 177] on icon "button" at bounding box center [153, 180] width 6 height 7
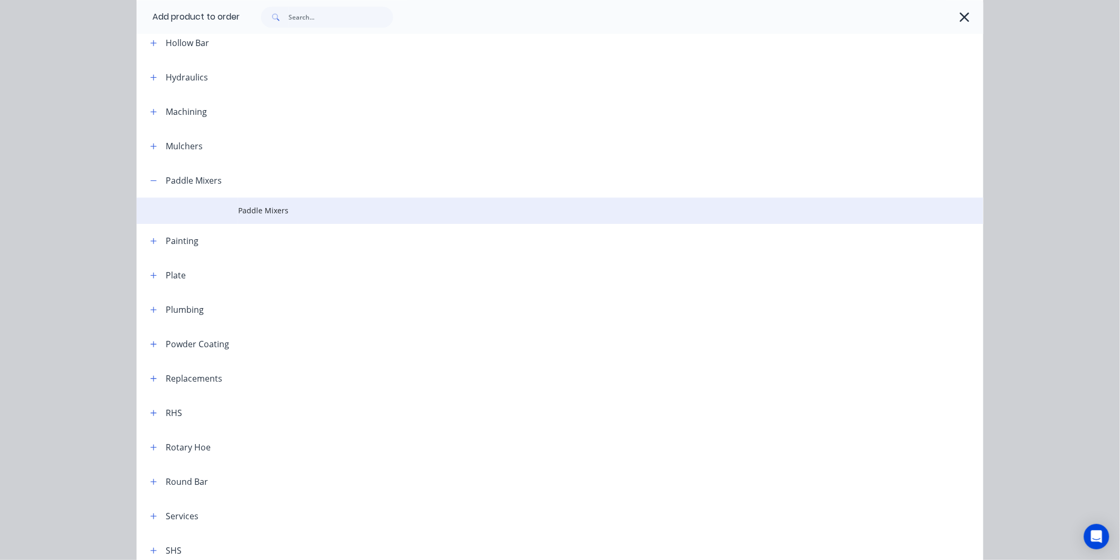
click at [251, 208] on span "Paddle Mixers" at bounding box center [536, 210] width 596 height 11
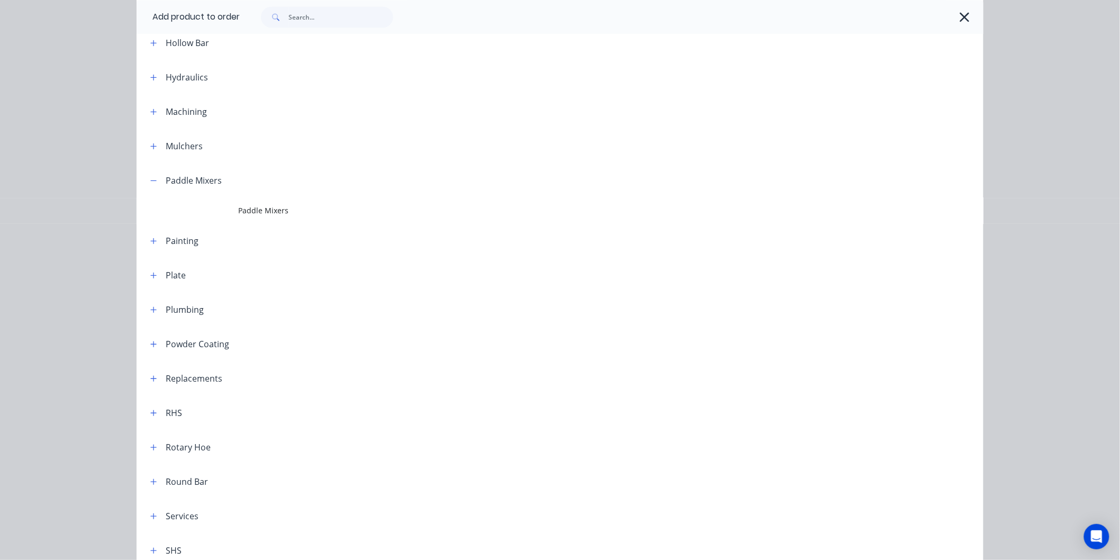
scroll to position [0, 0]
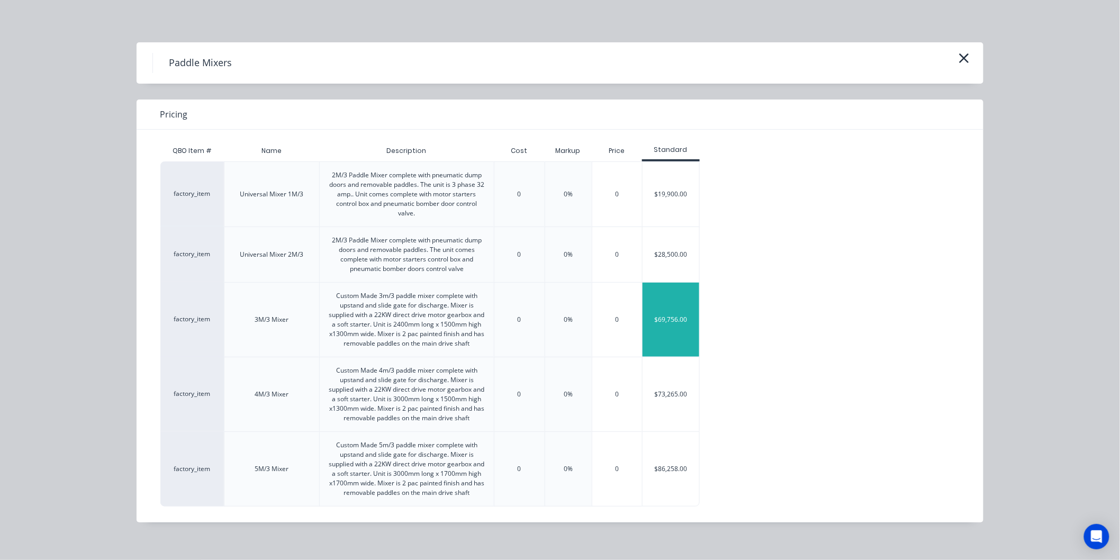
click at [683, 319] on div "$69,756.00" at bounding box center [671, 320] width 57 height 74
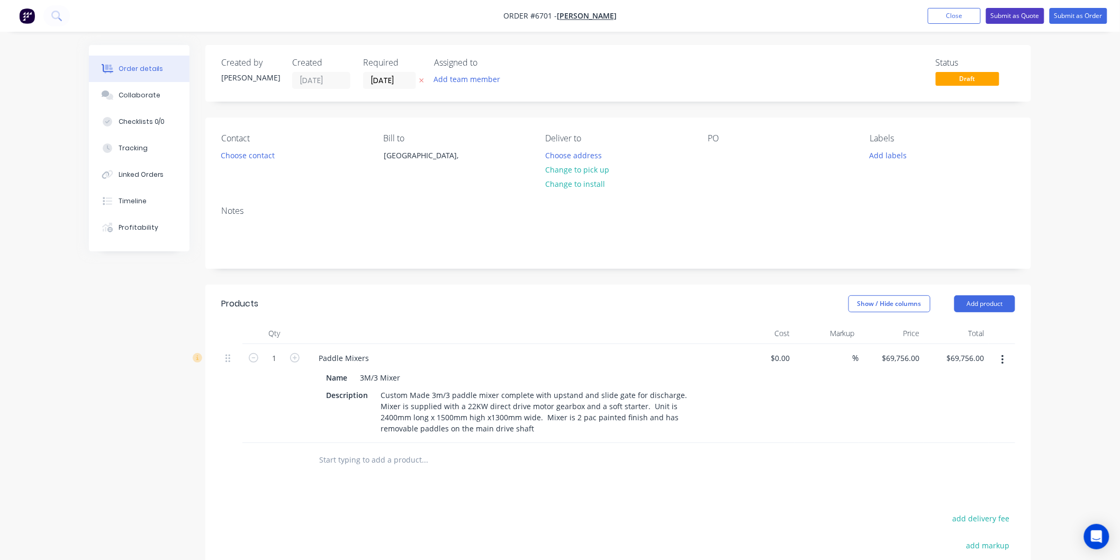
click at [1012, 14] on button "Submit as Quote" at bounding box center [1015, 16] width 58 height 16
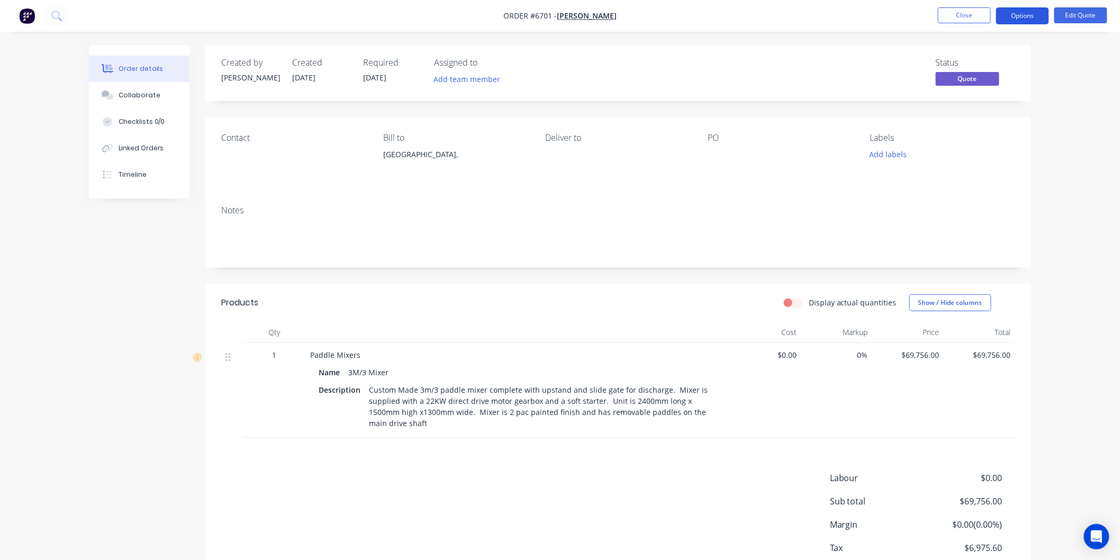
click at [1019, 15] on button "Options" at bounding box center [1022, 15] width 53 height 17
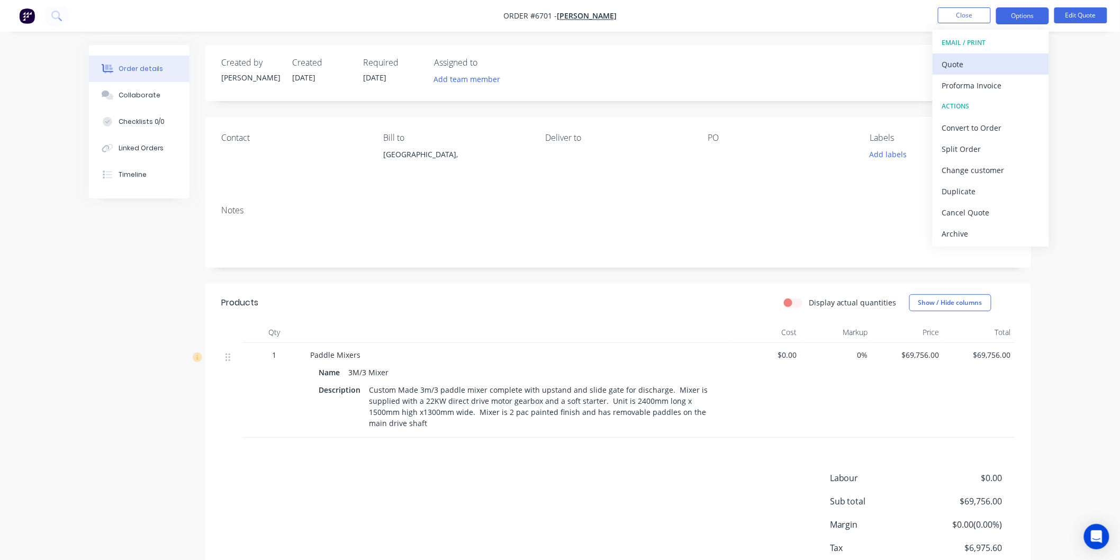
click at [956, 64] on div "Quote" at bounding box center [990, 64] width 97 height 15
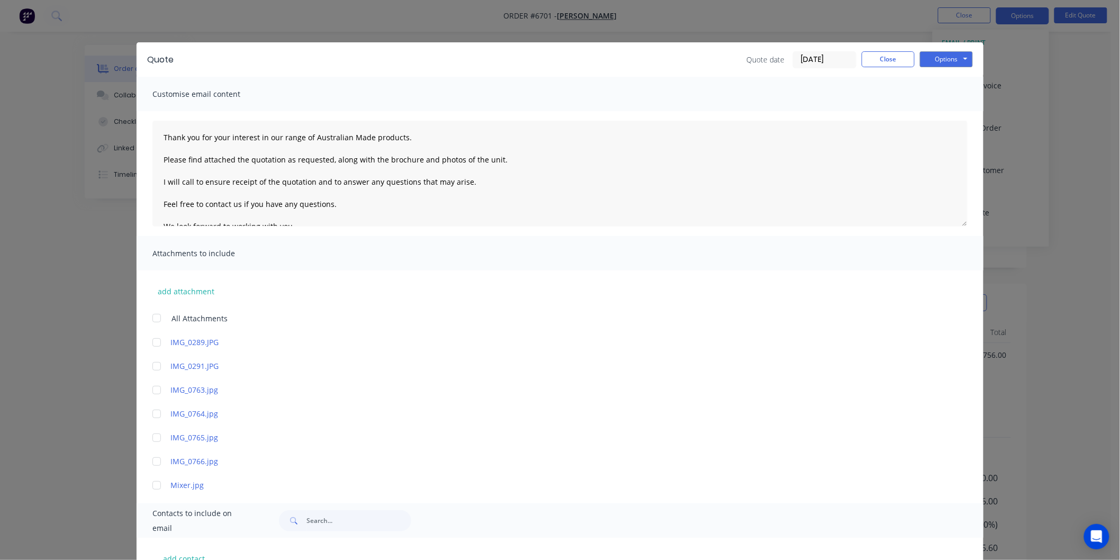
click at [147, 317] on div at bounding box center [156, 318] width 21 height 21
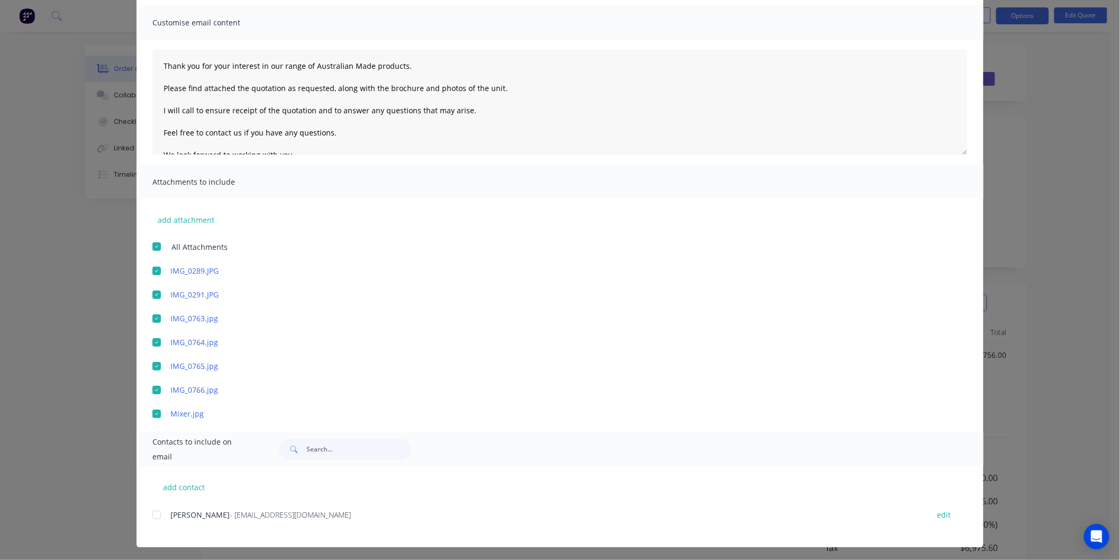
scroll to position [73, 0]
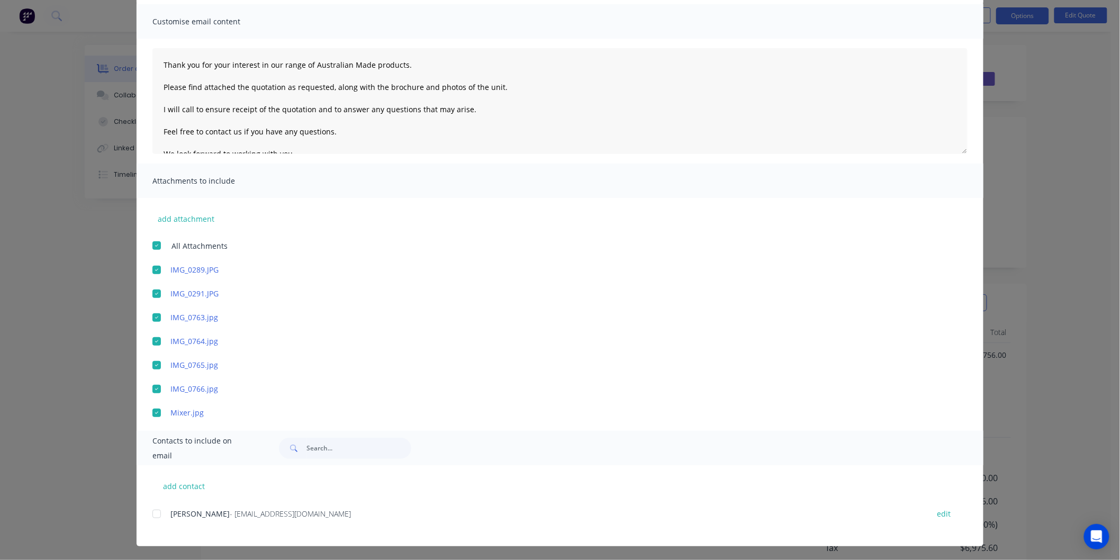
click at [154, 512] on div at bounding box center [156, 513] width 21 height 21
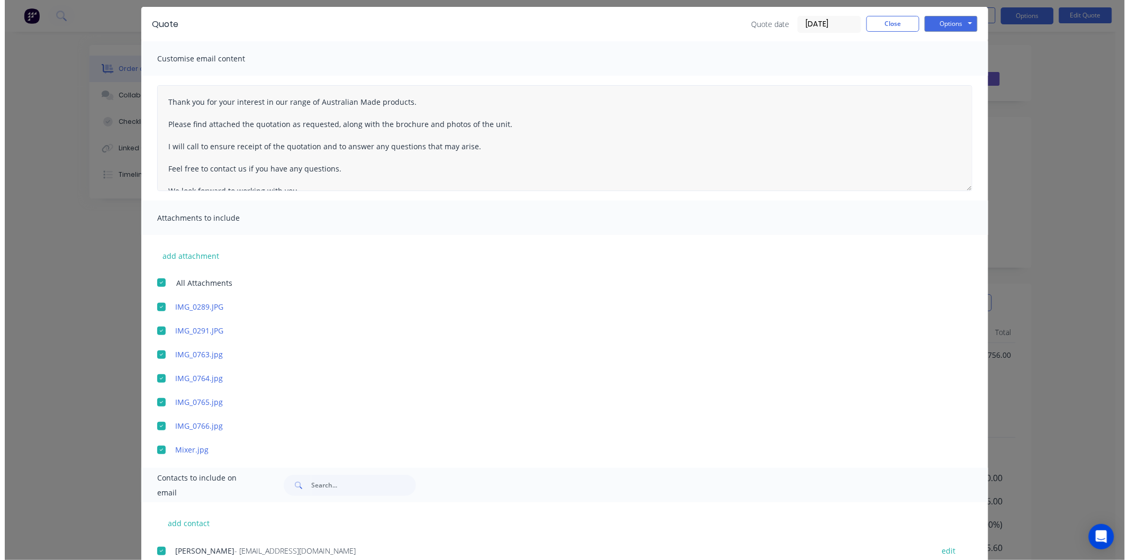
scroll to position [0, 0]
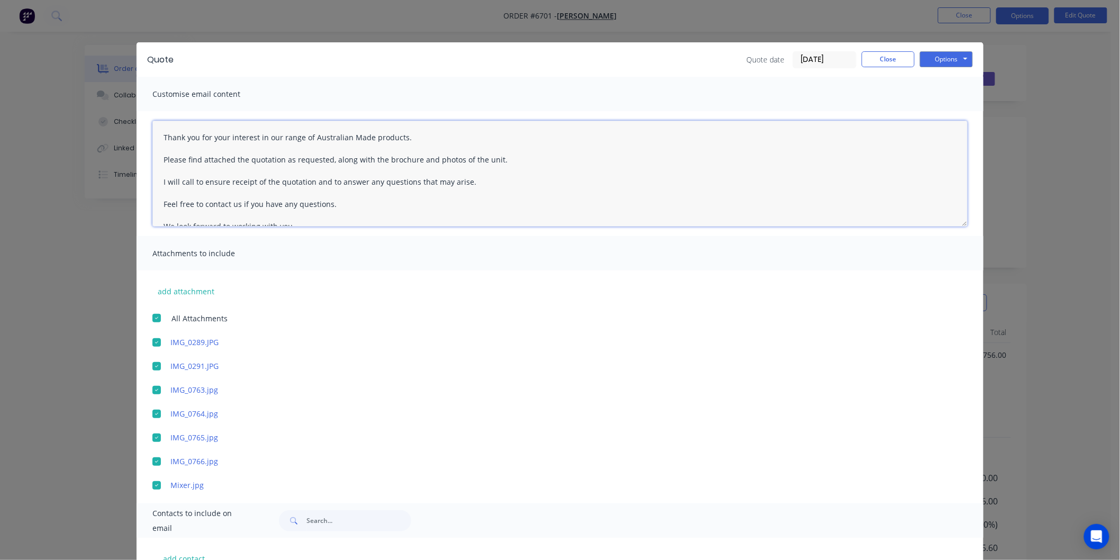
click at [156, 133] on textarea "Thank you for your interest in our range of Australian Made products. Please fi…" at bounding box center [559, 174] width 815 height 106
click at [164, 139] on textarea "Thank you for your interest in our range of Australian Made products. Please fi…" at bounding box center [559, 174] width 815 height 106
click at [948, 57] on button "Options" at bounding box center [946, 59] width 53 height 16
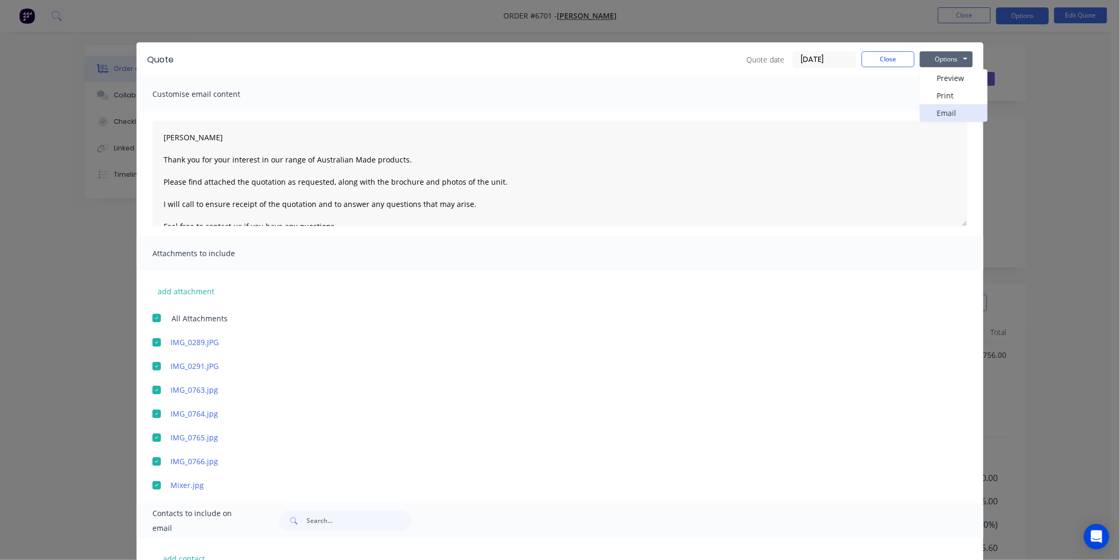
click at [948, 113] on button "Email" at bounding box center [954, 112] width 68 height 17
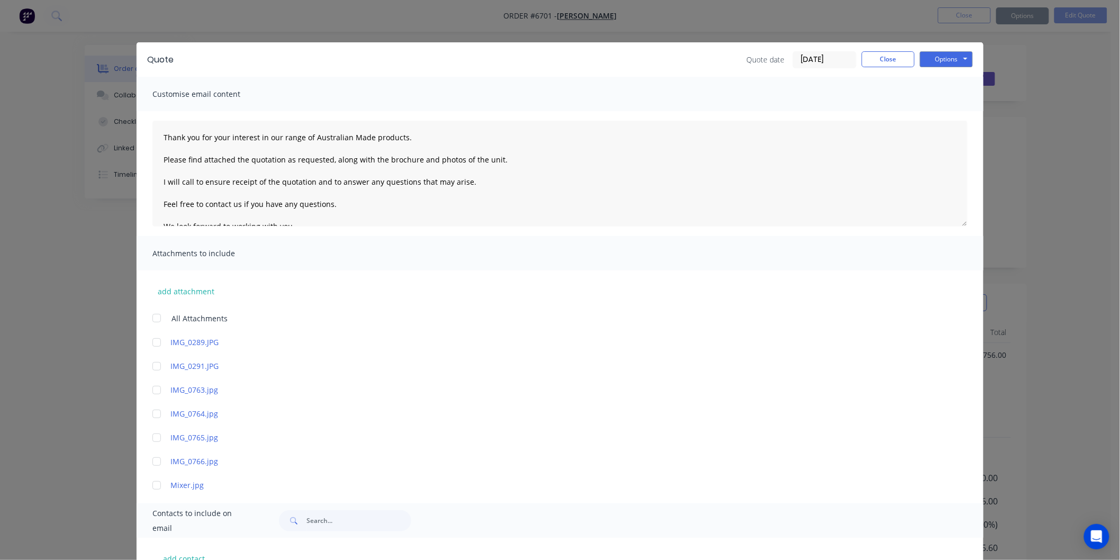
type textarea "Thank you for your interest in our range of Australian Made products. Please fi…"
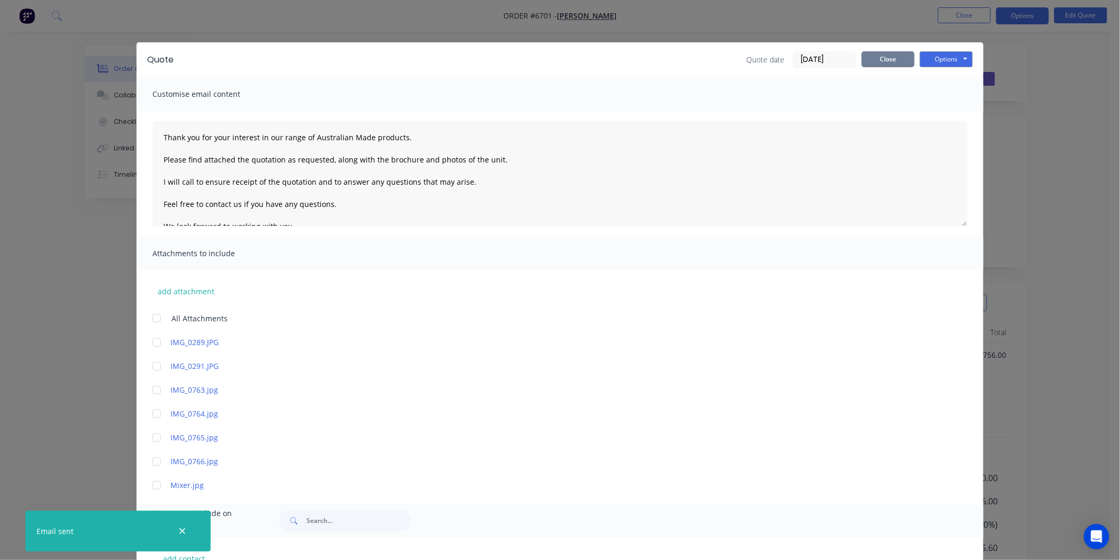
click at [881, 56] on button "Close" at bounding box center [888, 59] width 53 height 16
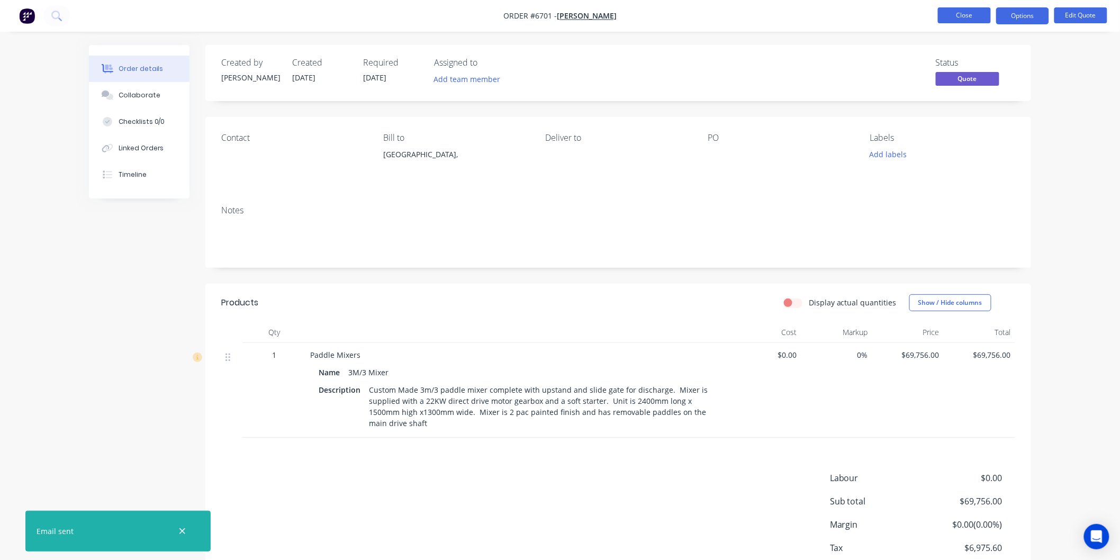
click at [966, 17] on button "Close" at bounding box center [964, 15] width 53 height 16
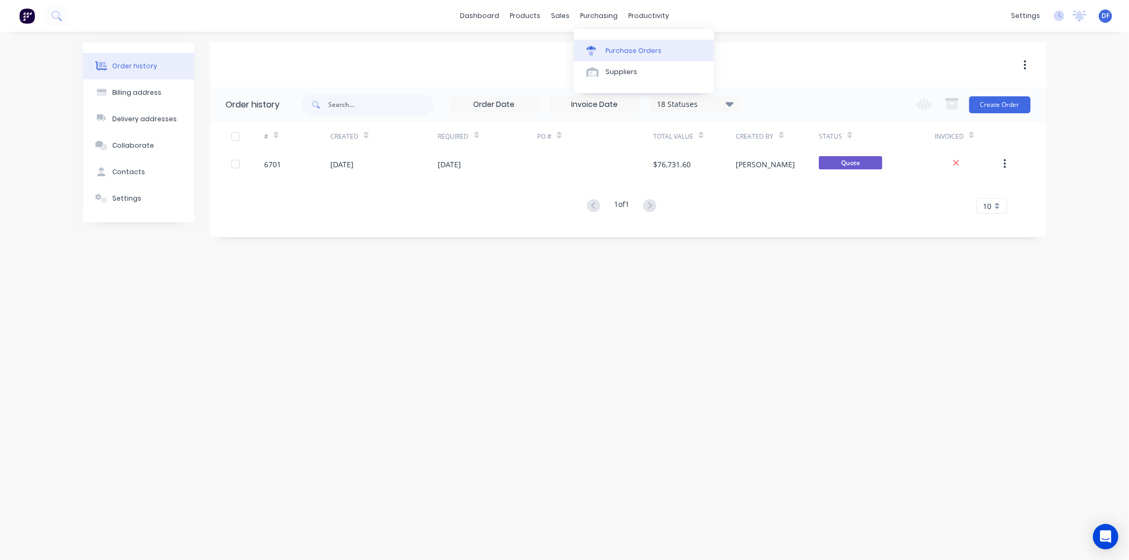
click at [617, 48] on div "Purchase Orders" at bounding box center [634, 51] width 56 height 10
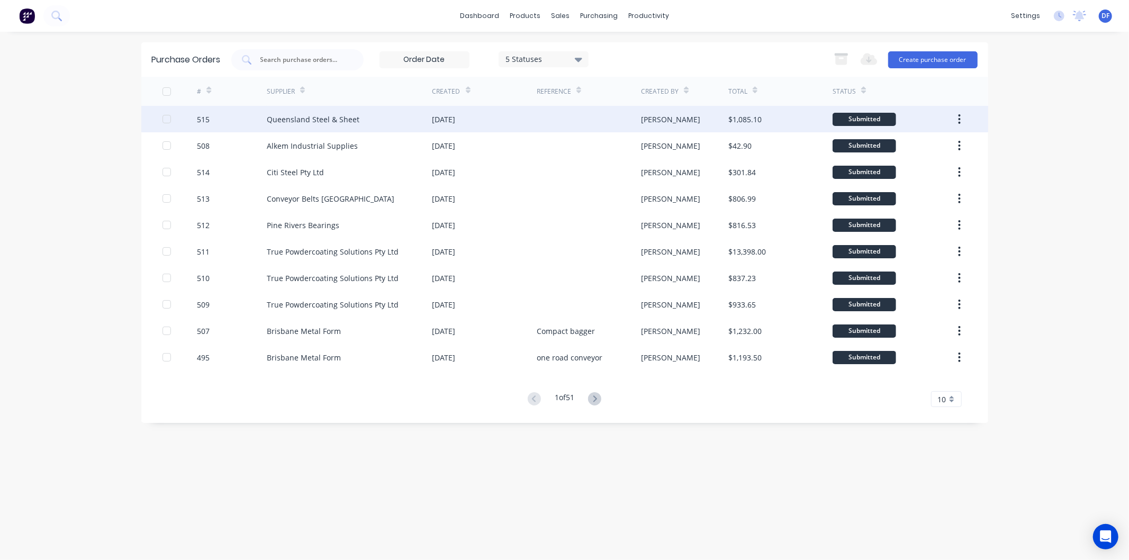
click at [338, 114] on div "Queensland Steel & Sheet" at bounding box center [313, 119] width 93 height 11
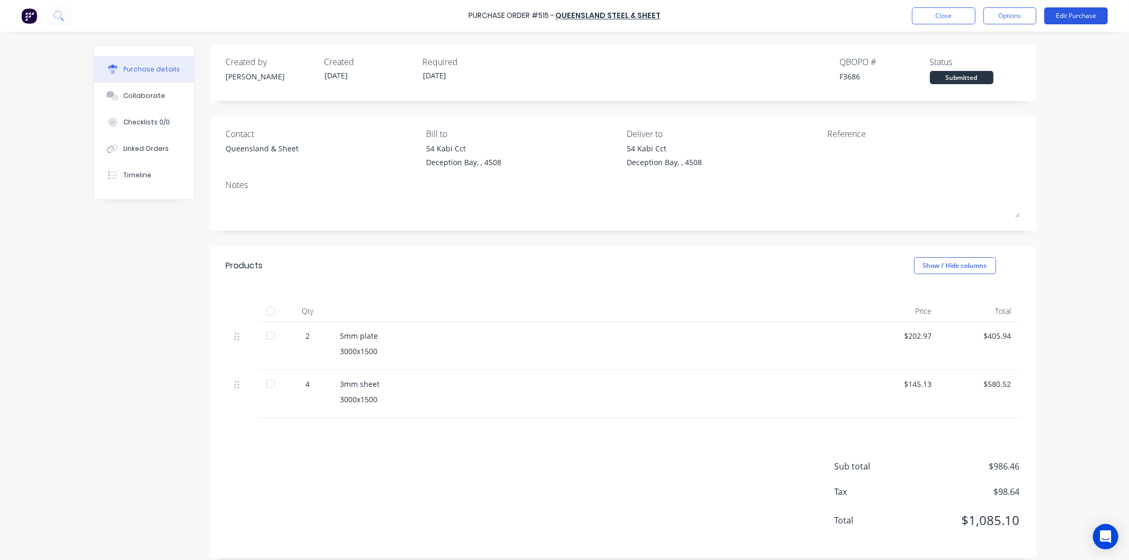
click at [1071, 13] on button "Edit Purchase" at bounding box center [1076, 15] width 64 height 17
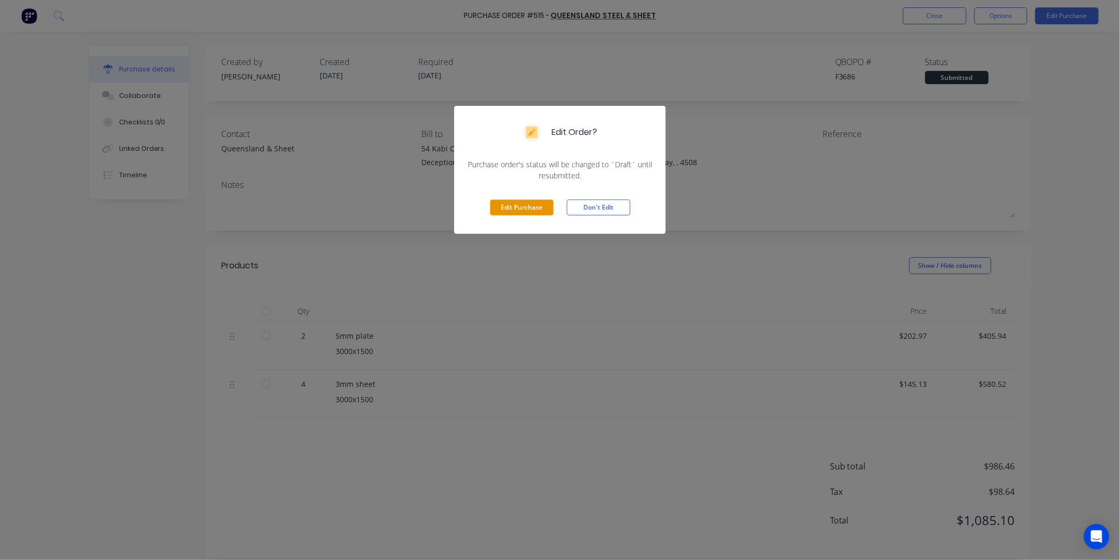
click at [524, 209] on button "Edit Purchase" at bounding box center [522, 208] width 64 height 16
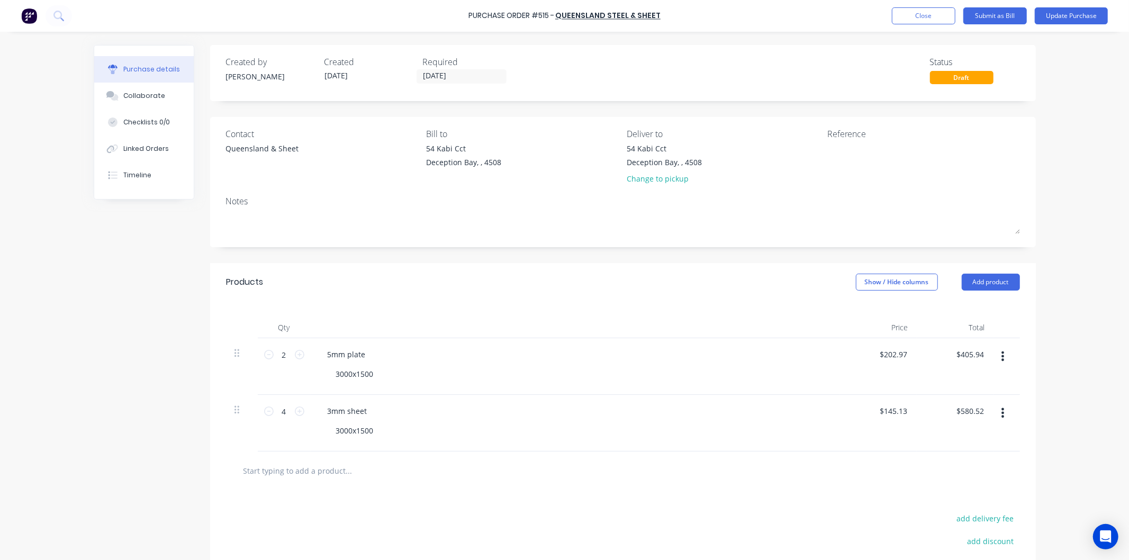
click at [290, 474] on input "text" at bounding box center [349, 470] width 212 height 21
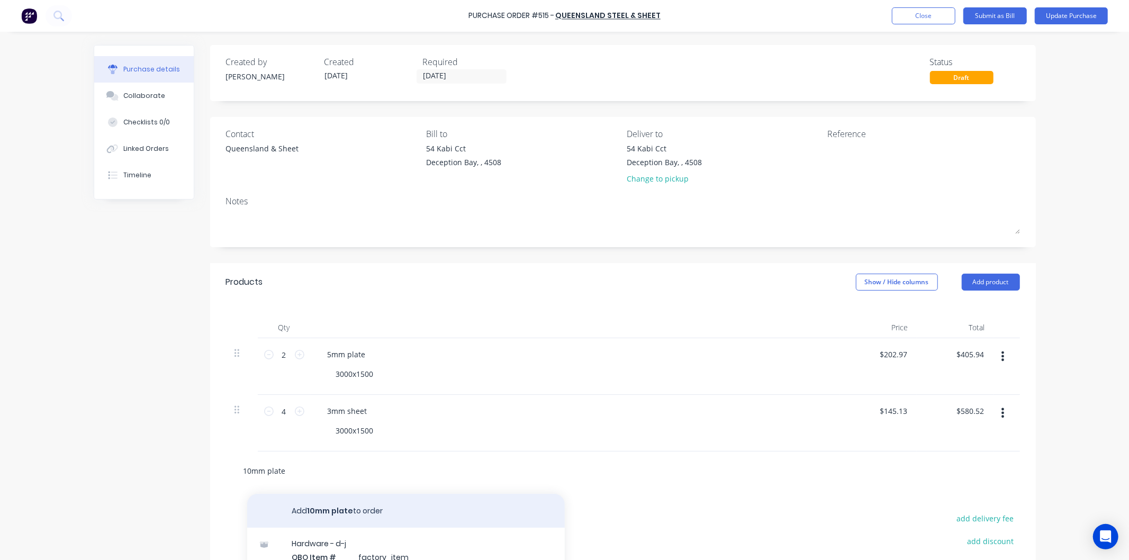
type input "10mm plate"
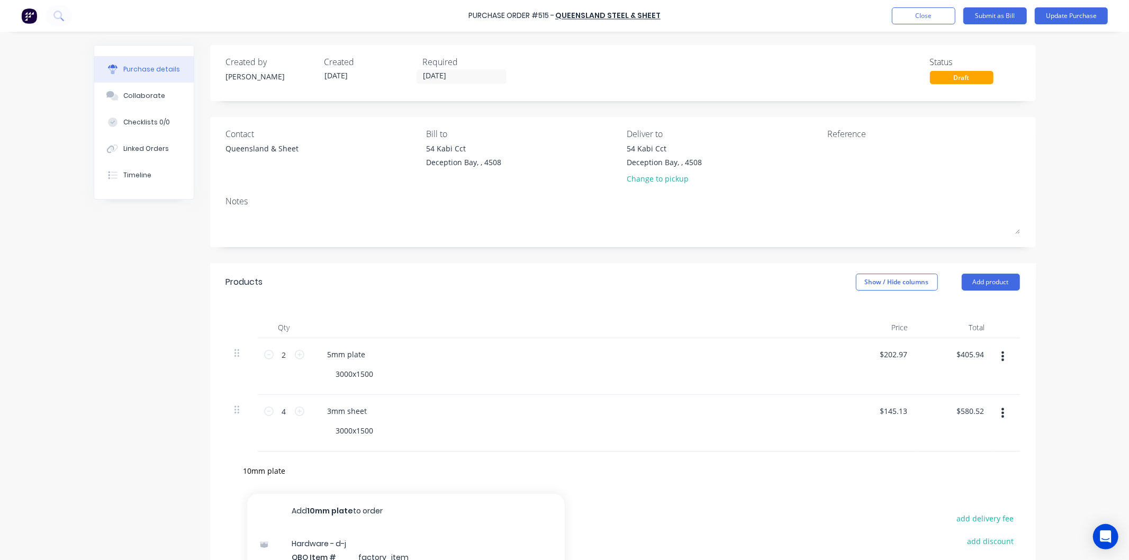
click at [332, 510] on button "Add 10mm plate to order" at bounding box center [406, 511] width 318 height 34
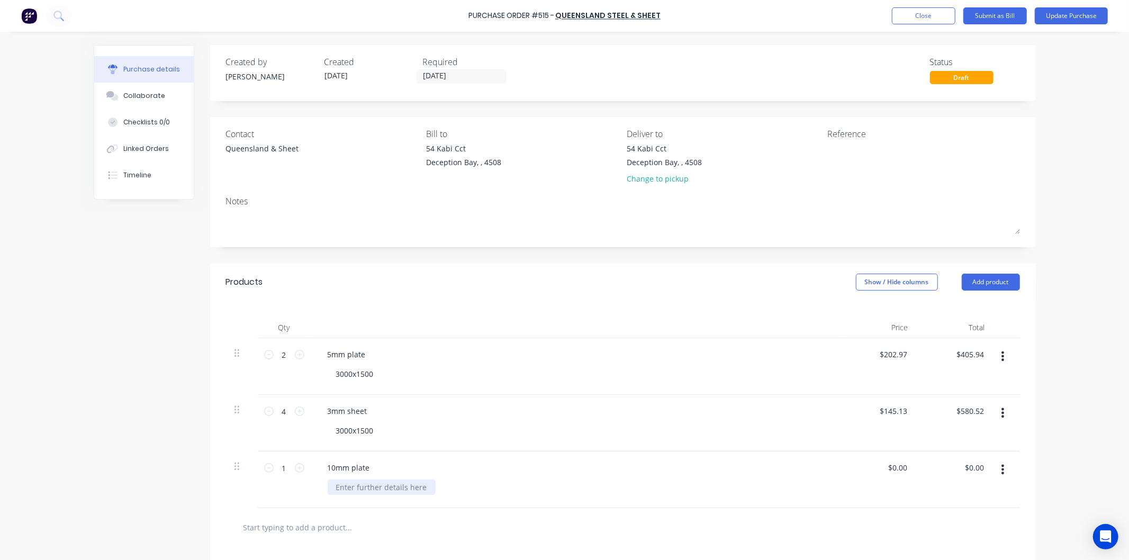
click at [342, 489] on div at bounding box center [382, 487] width 108 height 15
click at [449, 484] on div "3000x1500" at bounding box center [580, 487] width 504 height 15
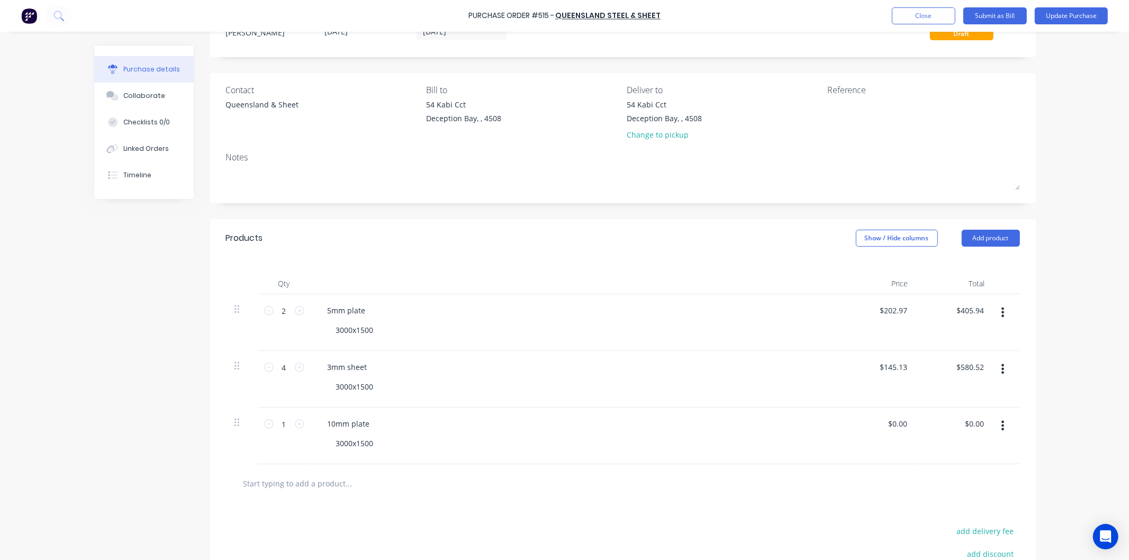
scroll to position [172, 0]
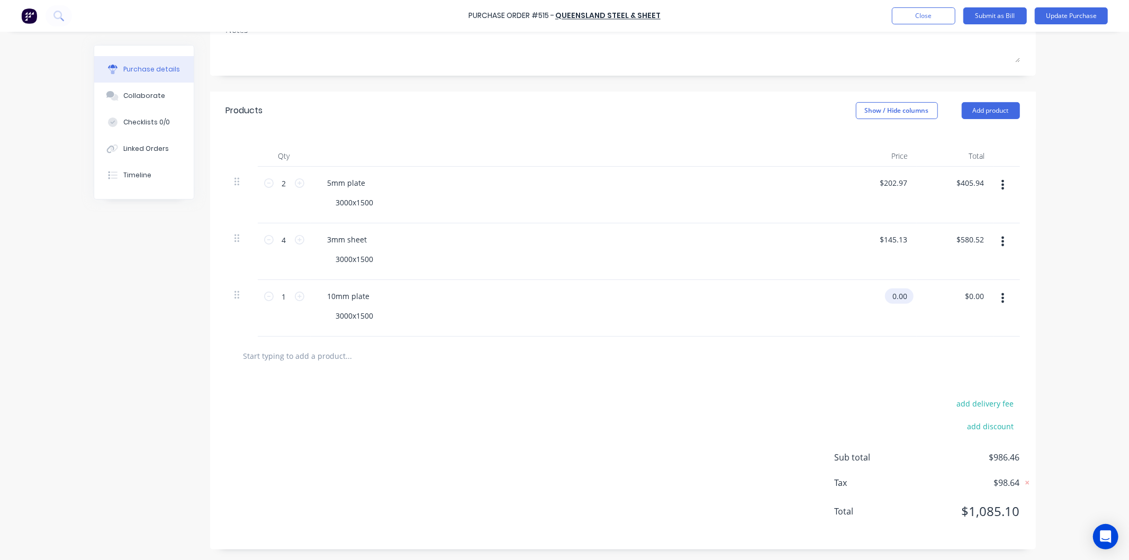
click at [902, 295] on input "0.00" at bounding box center [897, 296] width 24 height 15
click at [880, 294] on input "0478.80" at bounding box center [893, 296] width 33 height 15
type input "$478.80"
click at [765, 278] on div "3mm sheet 3000x1500" at bounding box center [575, 251] width 529 height 57
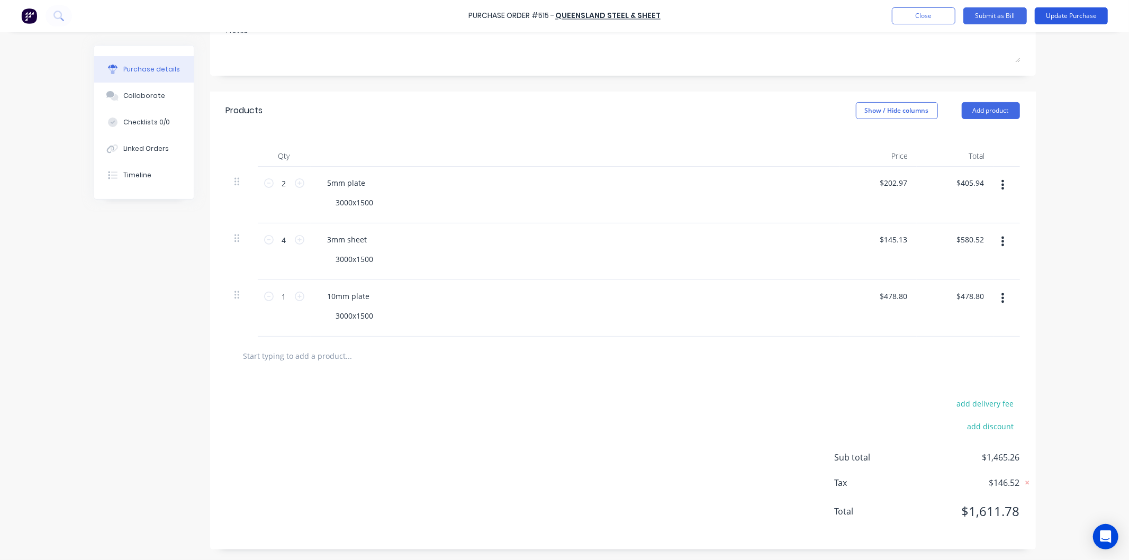
click at [1066, 13] on button "Update Purchase" at bounding box center [1071, 15] width 73 height 17
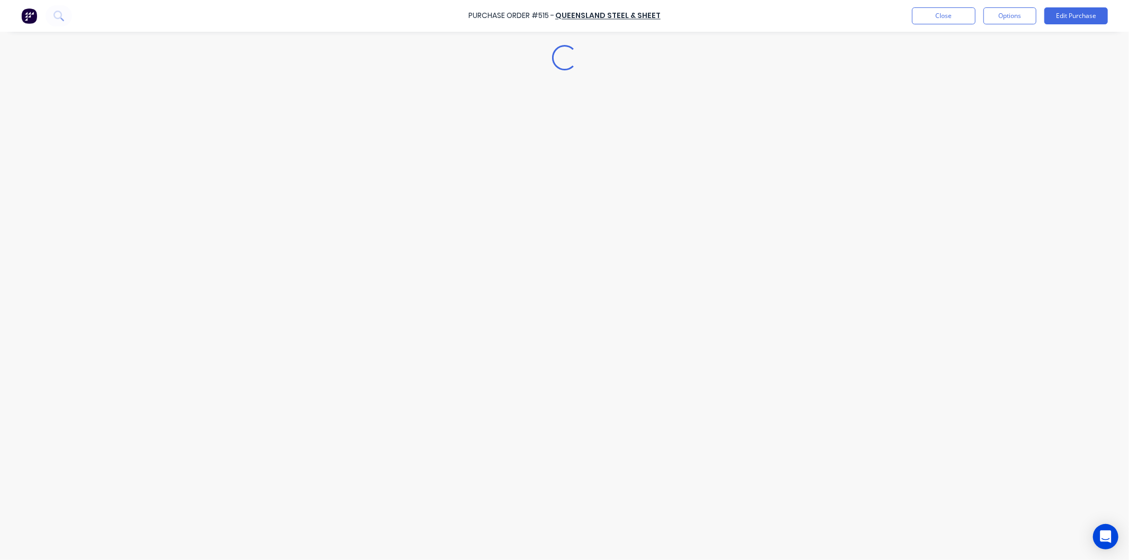
scroll to position [0, 0]
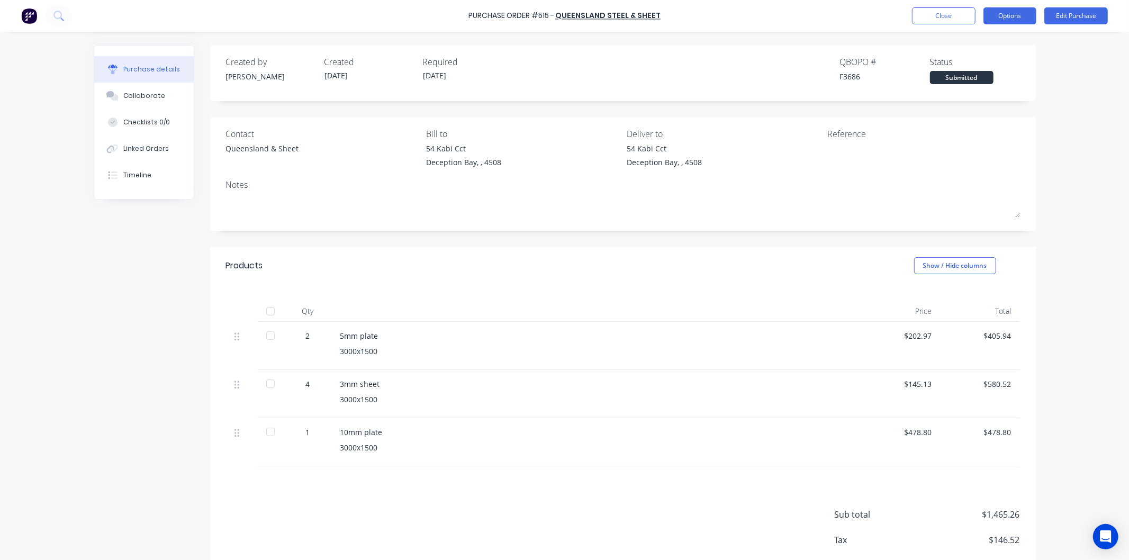
click at [1012, 13] on button "Options" at bounding box center [1010, 15] width 53 height 17
click at [970, 40] on div "Print / Email" at bounding box center [986, 42] width 82 height 15
click at [967, 61] on div "With pricing" at bounding box center [986, 64] width 82 height 15
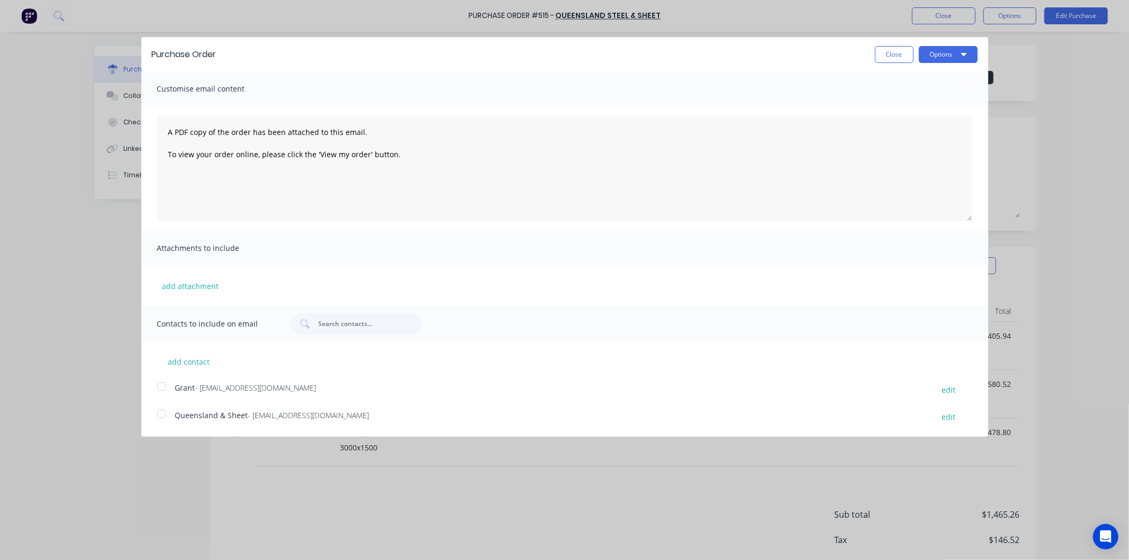
click at [162, 414] on div at bounding box center [161, 413] width 21 height 21
click at [938, 52] on button "Options" at bounding box center [948, 54] width 59 height 17
click at [901, 104] on div "Email" at bounding box center [928, 102] width 82 height 15
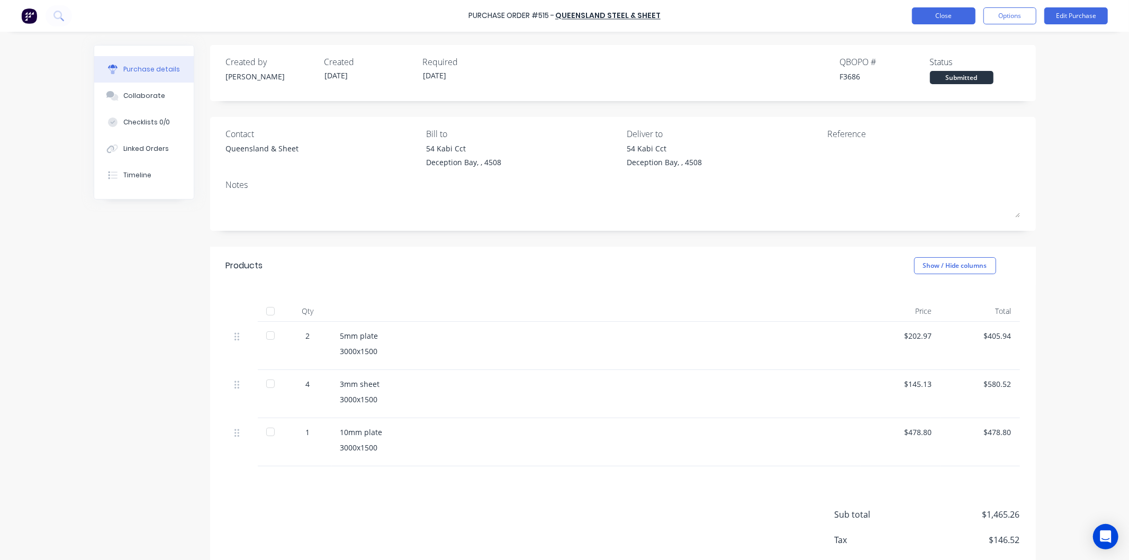
click at [946, 15] on button "Close" at bounding box center [944, 15] width 64 height 17
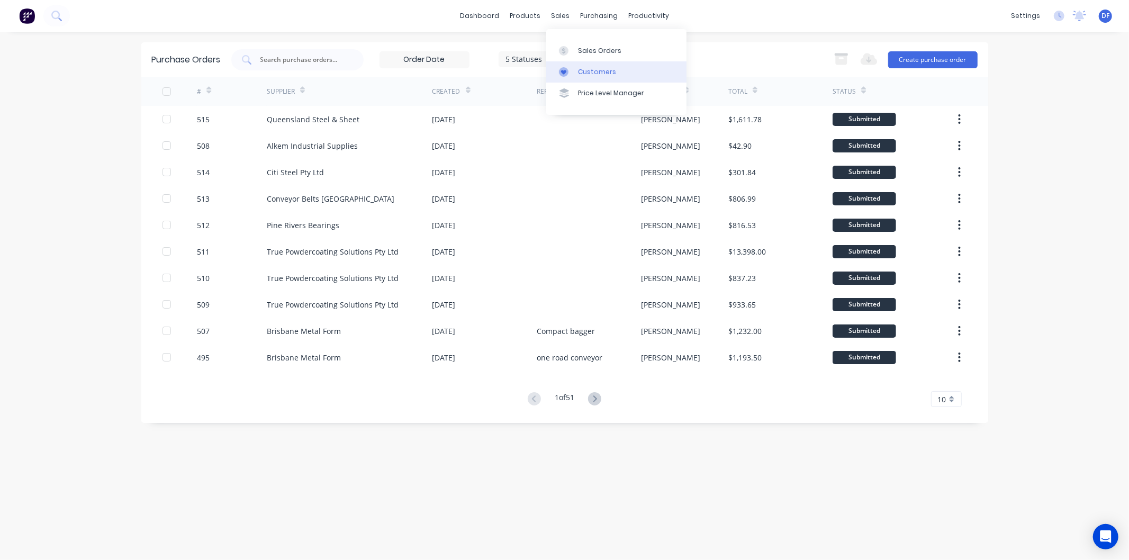
click at [605, 73] on div "Customers" at bounding box center [597, 72] width 38 height 10
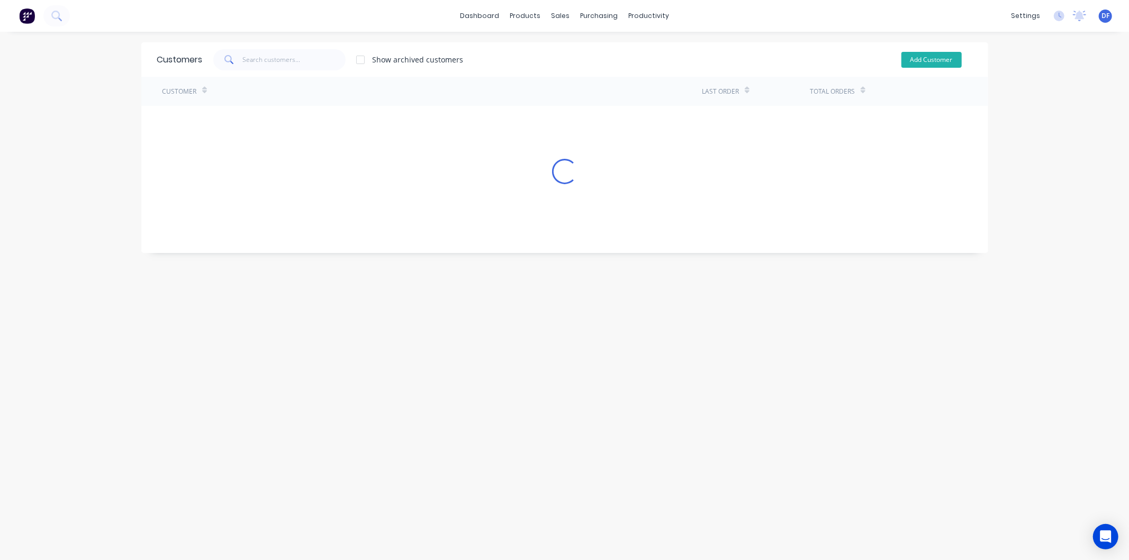
click at [914, 57] on button "Add Customer" at bounding box center [932, 60] width 60 height 16
select select "AU"
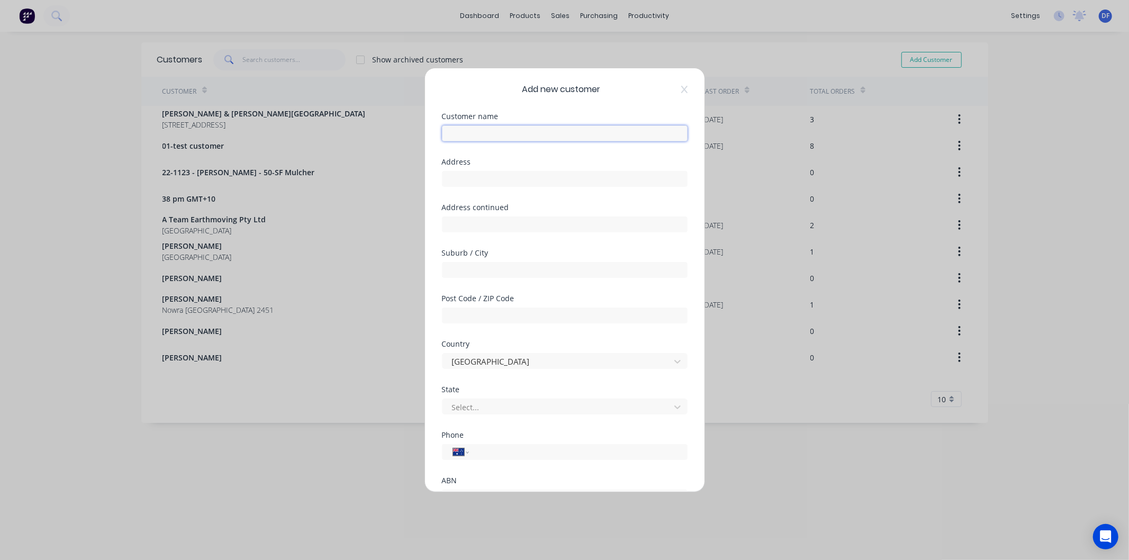
click at [497, 134] on input "text" at bounding box center [565, 133] width 246 height 16
paste input "Patrick Doyle"
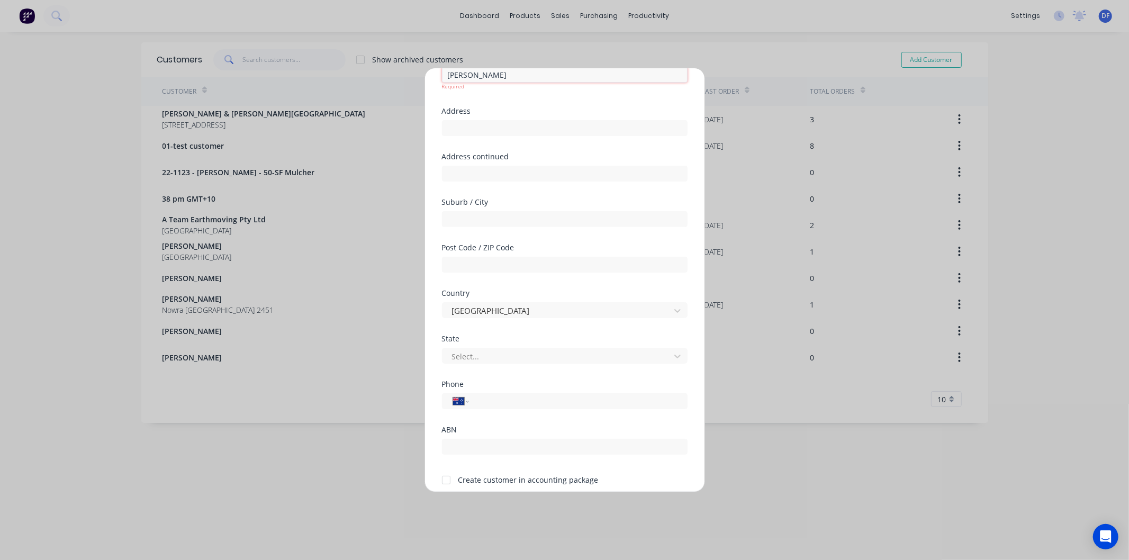
type input "Patrick Doyle"
click at [478, 404] on div "Phone International Afghanistan Åland Islands Albania Algeria American Samoa An…" at bounding box center [565, 404] width 246 height 46
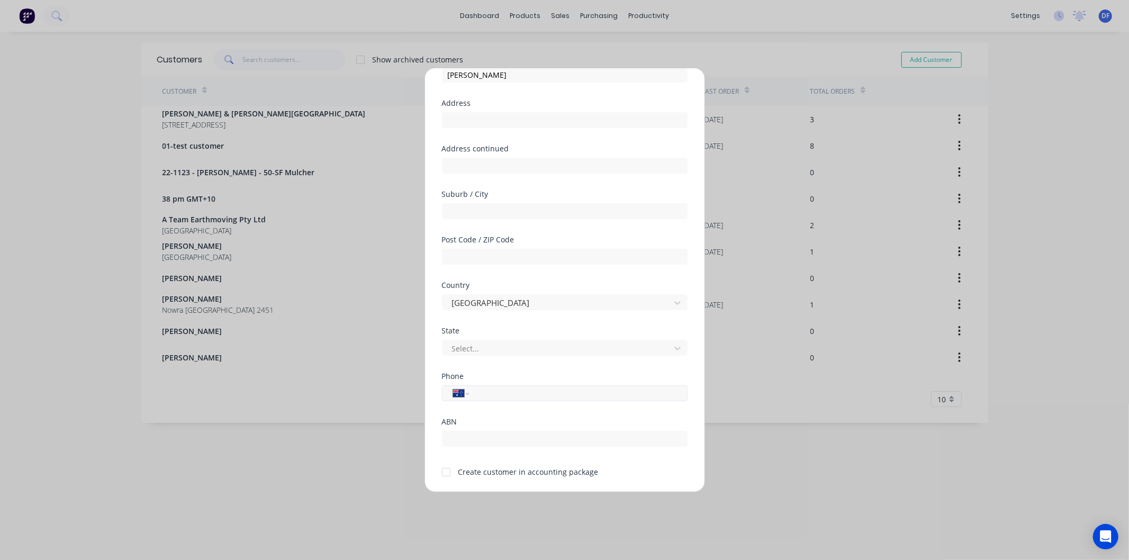
paste input "0459 538 255"
type input "0459 538 255"
click at [448, 472] on div at bounding box center [446, 472] width 21 height 21
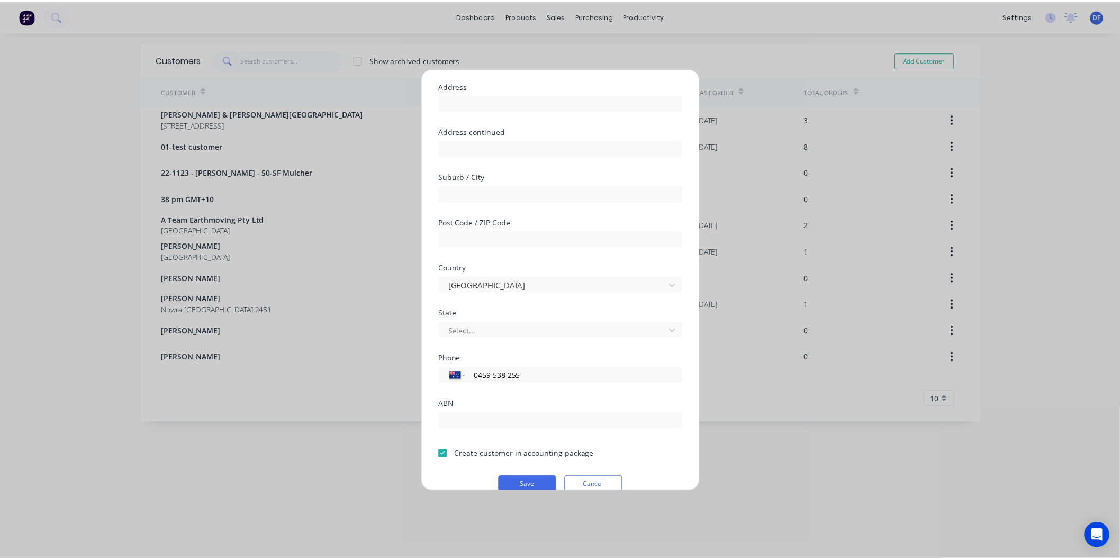
scroll to position [93, 0]
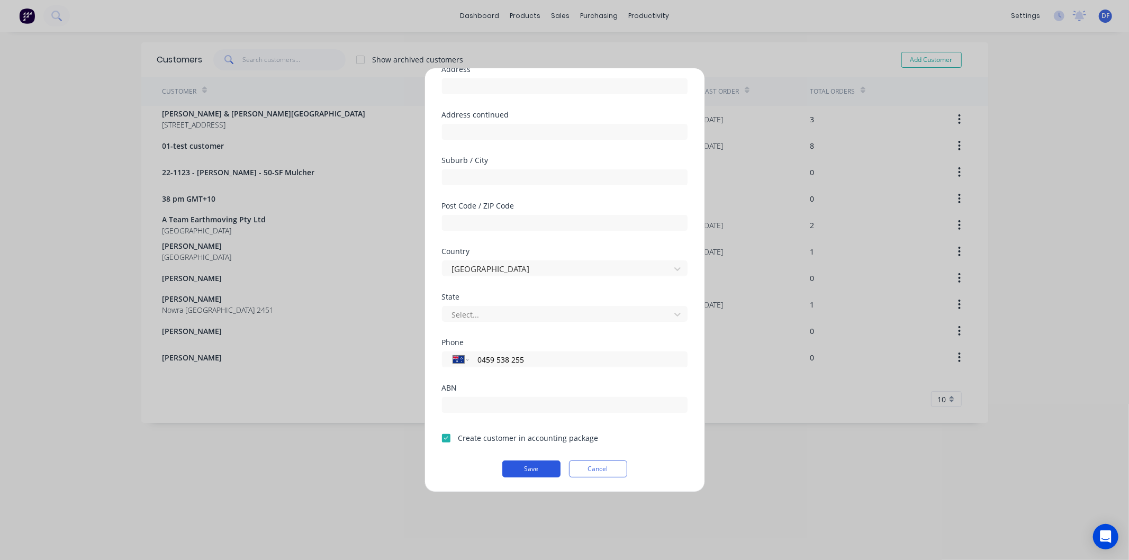
click at [532, 470] on button "Save" at bounding box center [531, 469] width 58 height 17
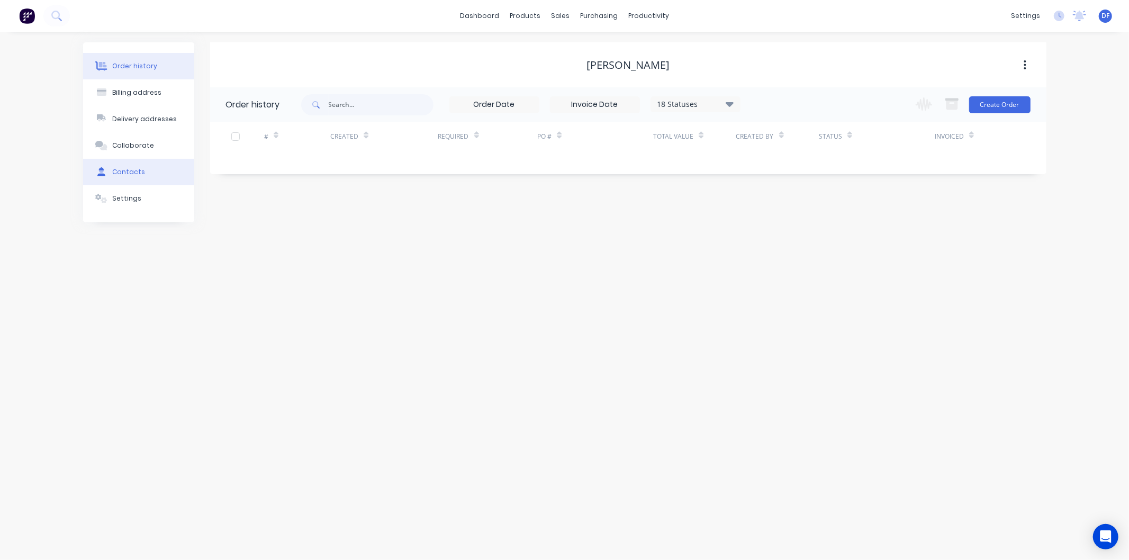
click at [121, 169] on div "Contacts" at bounding box center [128, 172] width 33 height 10
click at [1014, 106] on button "Add contact" at bounding box center [1013, 104] width 49 height 16
select select "AU"
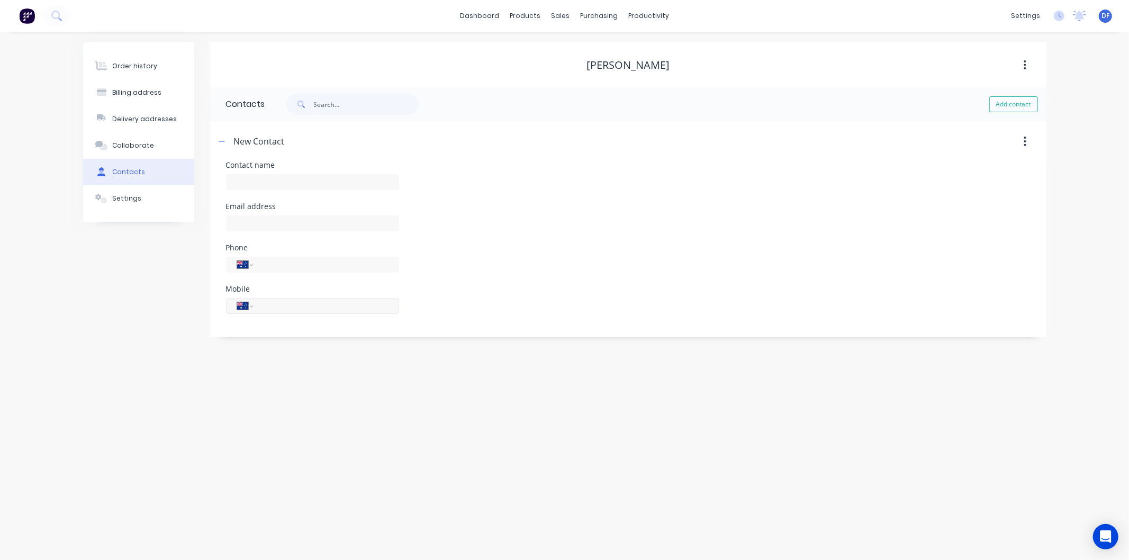
click at [271, 306] on input "tel" at bounding box center [323, 306] width 127 height 12
paste input "0459 538 255"
type input "0459 538 255"
click at [262, 189] on div "Required" at bounding box center [312, 191] width 173 height 39
click at [267, 183] on input "text" at bounding box center [312, 182] width 173 height 16
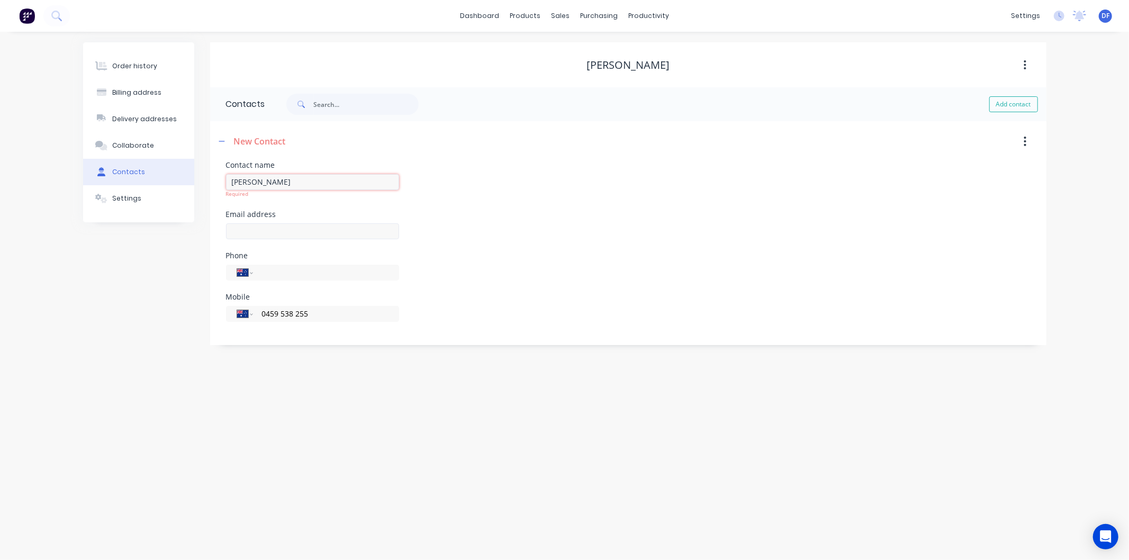
type input "Patrick Doyle"
select select "AU"
click at [247, 224] on input "text" at bounding box center [312, 223] width 173 height 16
paste input "patrickd@marshallmachinery.com.au"
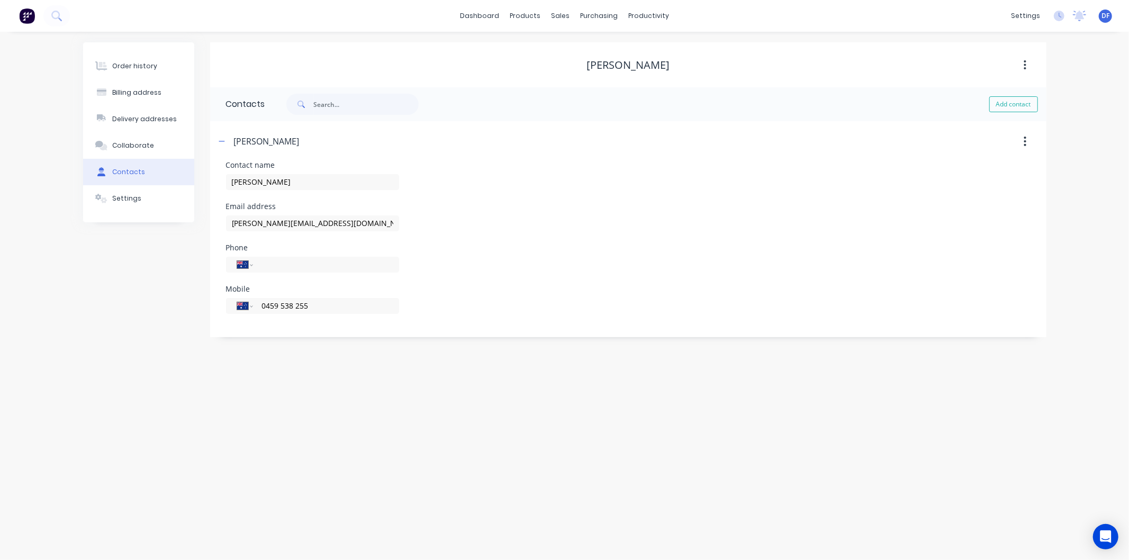
click at [334, 403] on div "Order history Billing address Delivery addresses Collaborate Contacts Settings …" at bounding box center [564, 296] width 1129 height 528
click at [368, 217] on input "patrickd@marshallmachinery.com.au" at bounding box center [312, 223] width 173 height 16
type input "patrickd@marshallmachinery.com.au"
click at [377, 277] on div "International Afghanistan Åland Islands Albania Algeria American Samoa Andorra …" at bounding box center [312, 277] width 173 height 31
click at [496, 285] on div "Mobile International Afghanistan Åland Islands Albania Algeria American Samoa A…" at bounding box center [628, 305] width 805 height 41
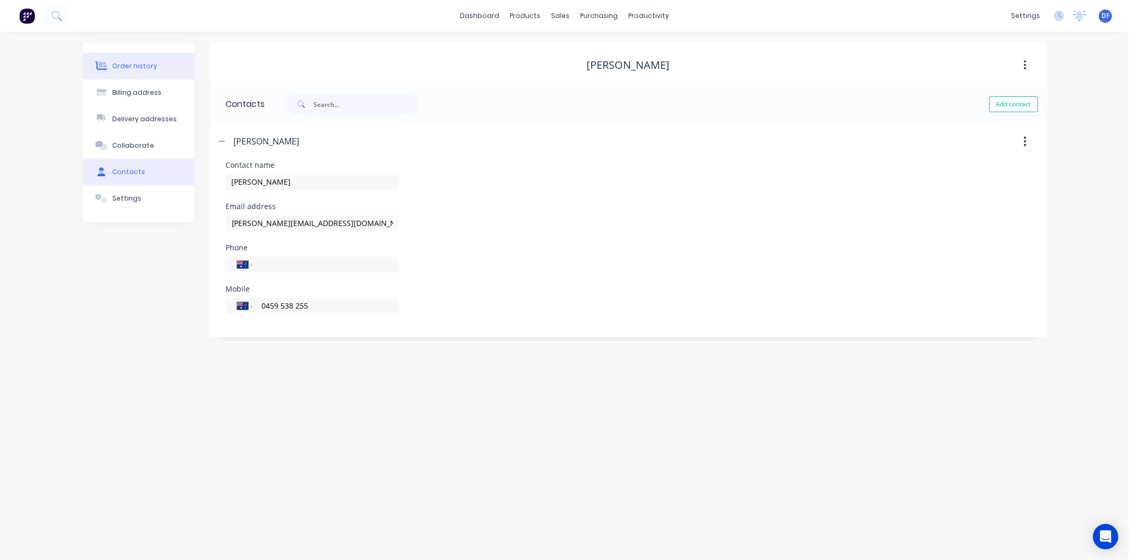
click at [126, 65] on div "Order history" at bounding box center [134, 66] width 45 height 10
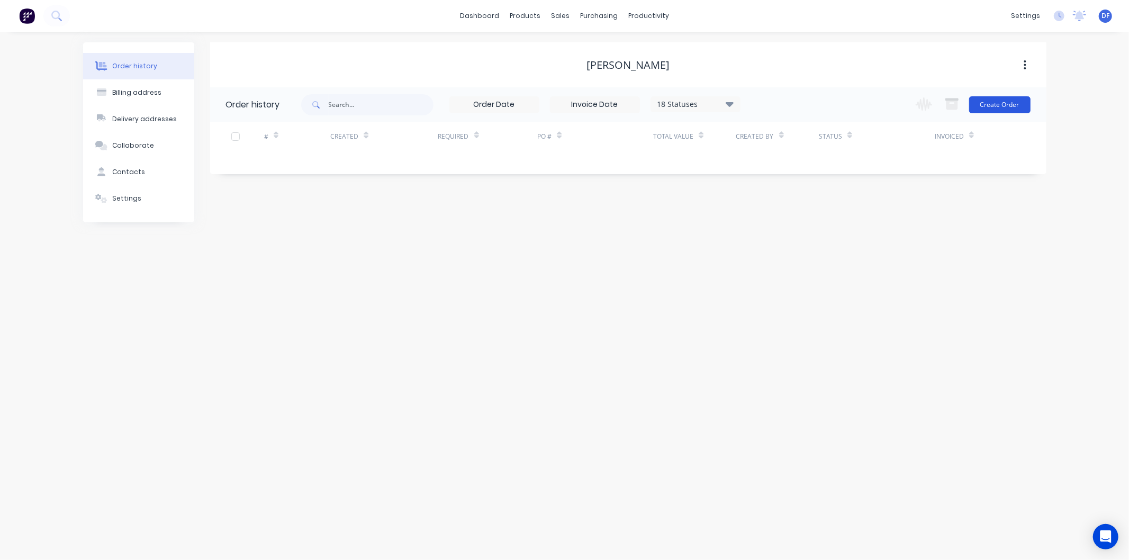
click at [982, 97] on button "Create Order" at bounding box center [999, 104] width 61 height 17
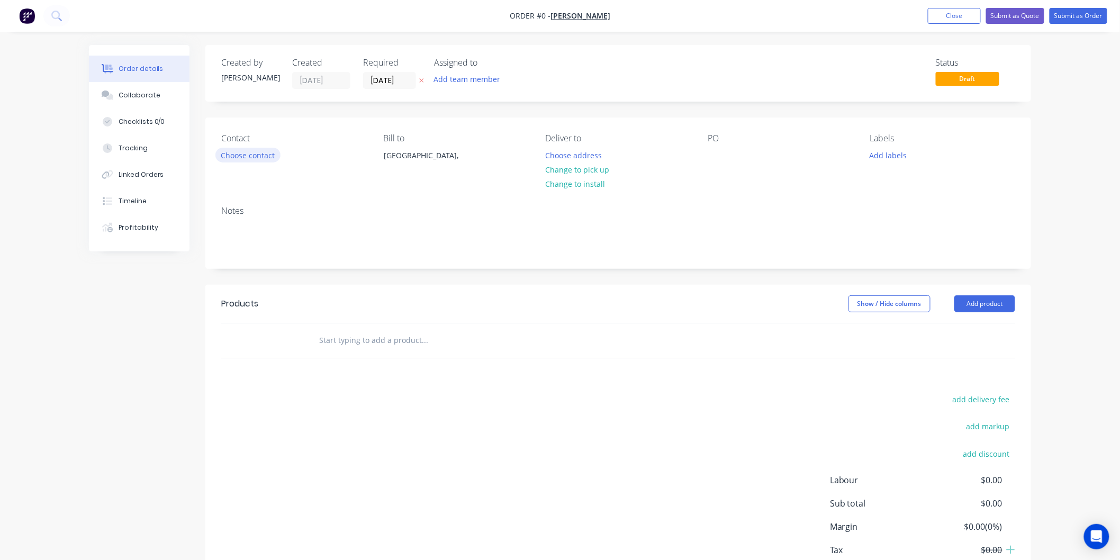
click at [265, 152] on button "Choose contact" at bounding box center [247, 155] width 65 height 14
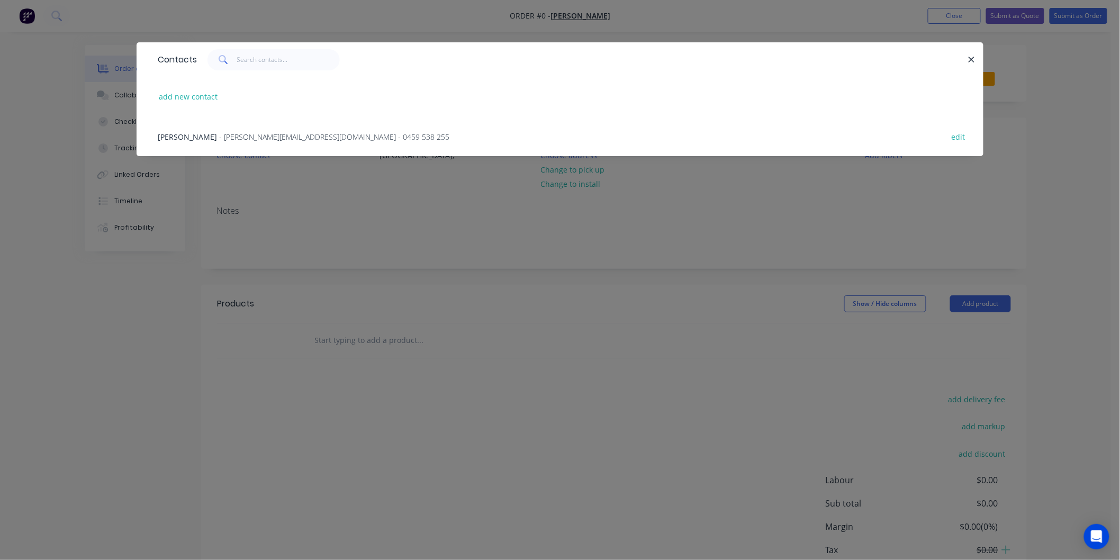
click at [251, 132] on span "- patrickd@marshallmachinery.com.au - 0459 538 255" at bounding box center [334, 137] width 230 height 10
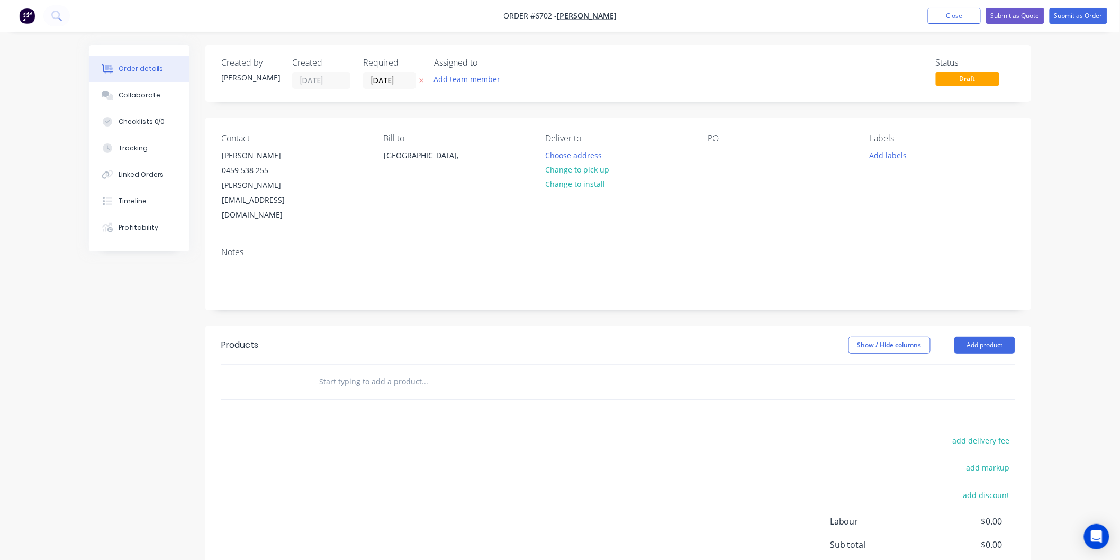
click at [362, 371] on input "text" at bounding box center [425, 381] width 212 height 21
click at [973, 337] on button "Add product" at bounding box center [984, 345] width 61 height 17
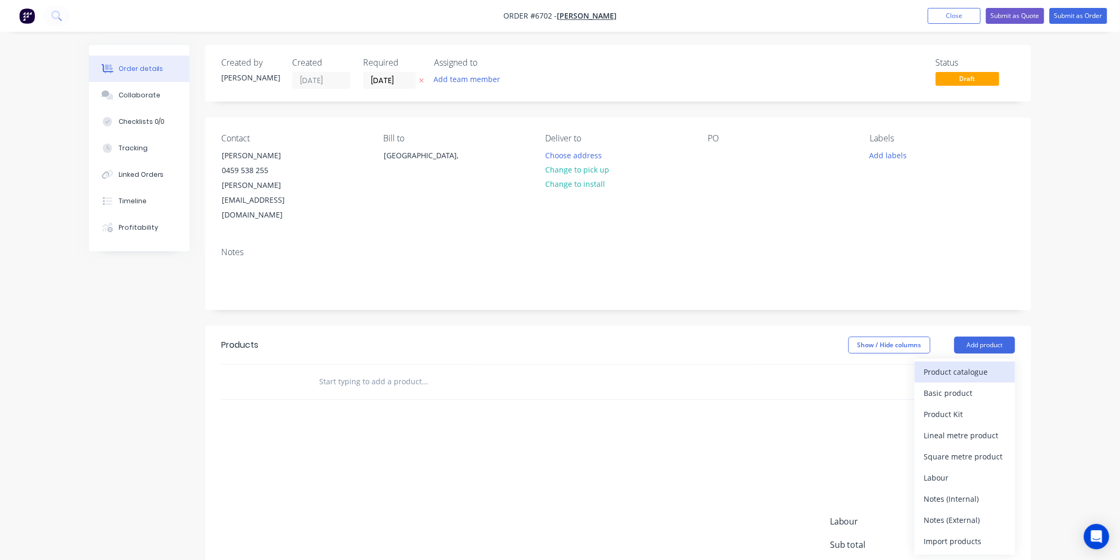
click at [959, 364] on div "Product catalogue" at bounding box center [965, 371] width 82 height 15
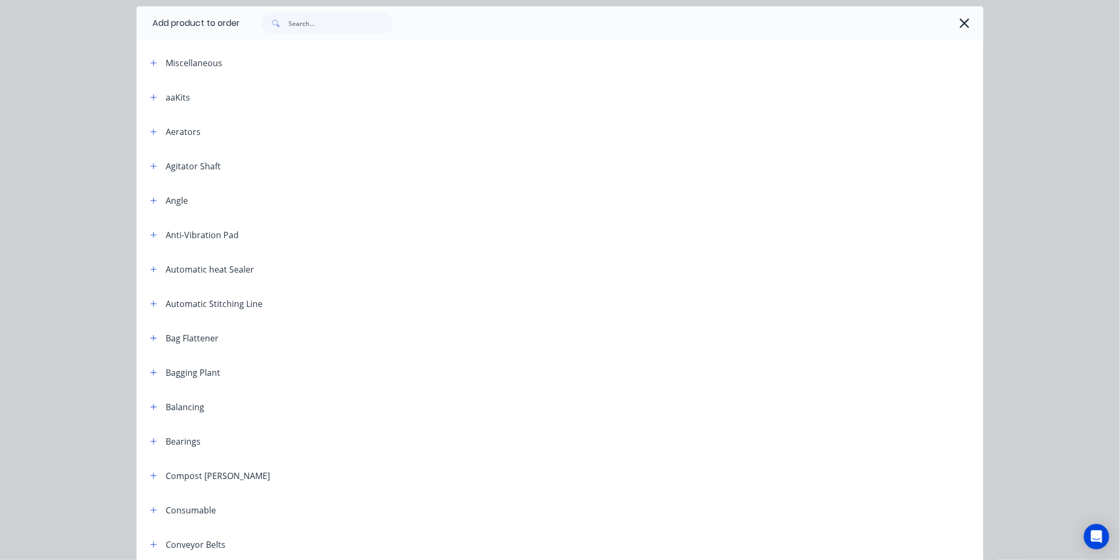
scroll to position [294, 0]
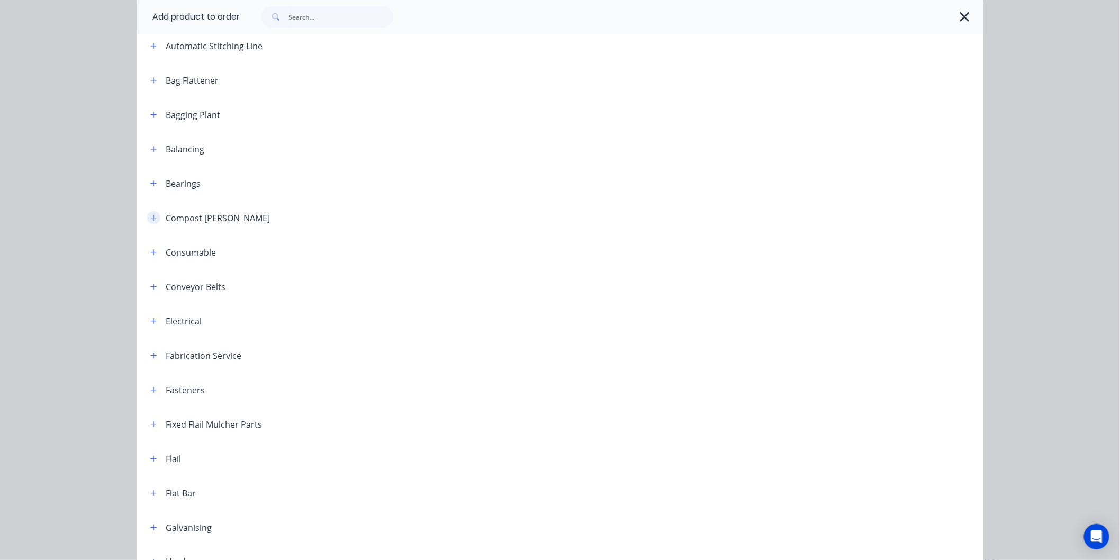
click at [150, 214] on icon "button" at bounding box center [153, 217] width 6 height 7
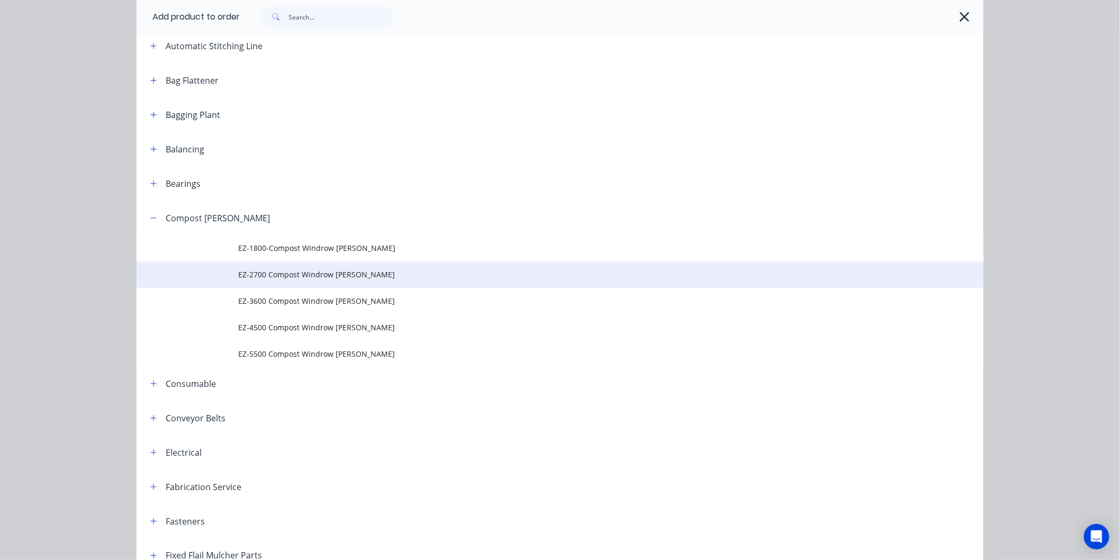
scroll to position [353, 0]
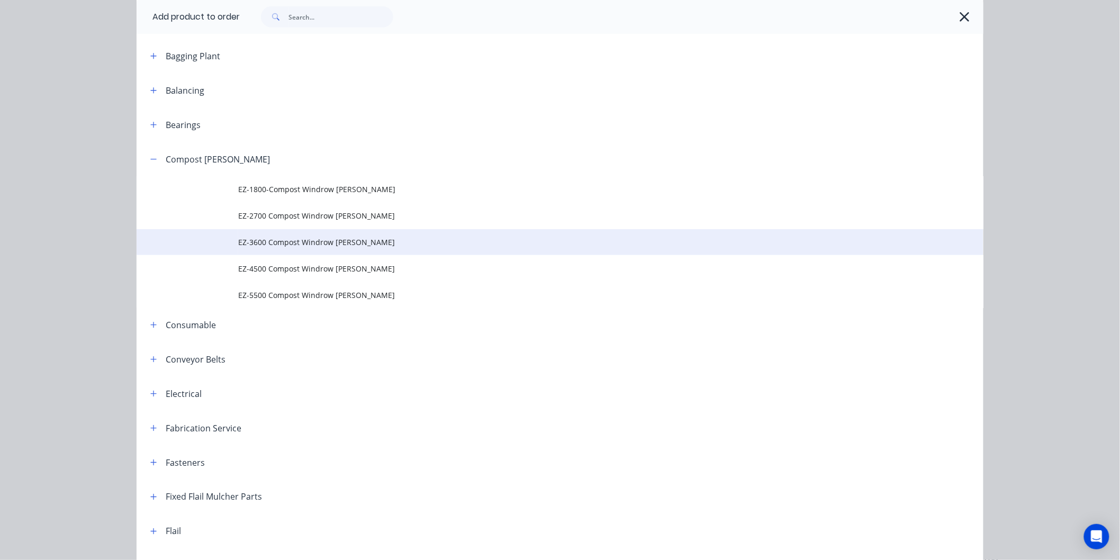
click at [281, 237] on span "EZ-3600 Compost Windrow Turner" at bounding box center [536, 242] width 596 height 11
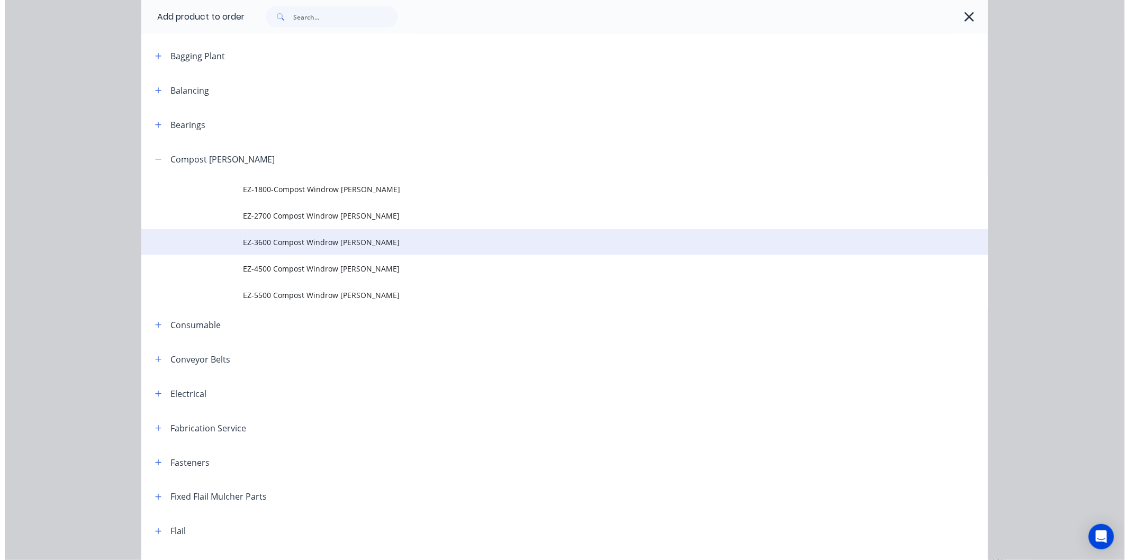
scroll to position [0, 0]
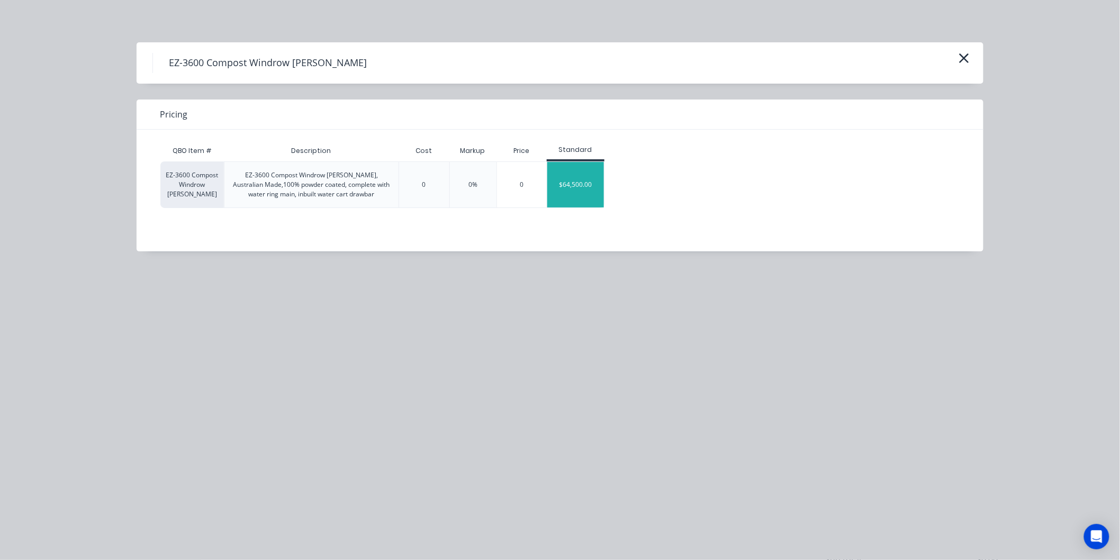
click at [578, 183] on div "$64,500.00" at bounding box center [575, 185] width 57 height 46
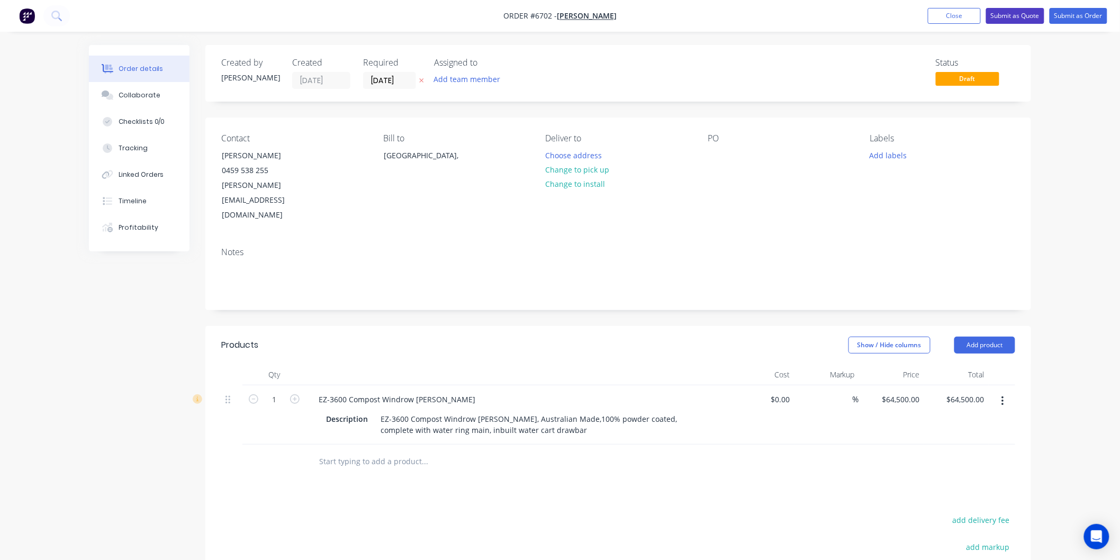
click at [1019, 12] on button "Submit as Quote" at bounding box center [1015, 16] width 58 height 16
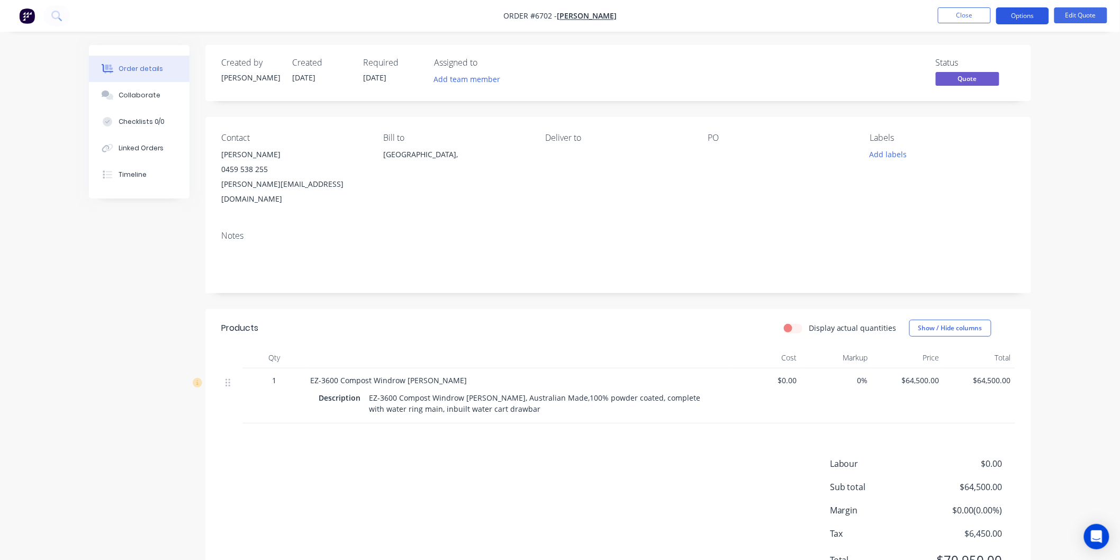
click at [1018, 12] on button "Options" at bounding box center [1022, 15] width 53 height 17
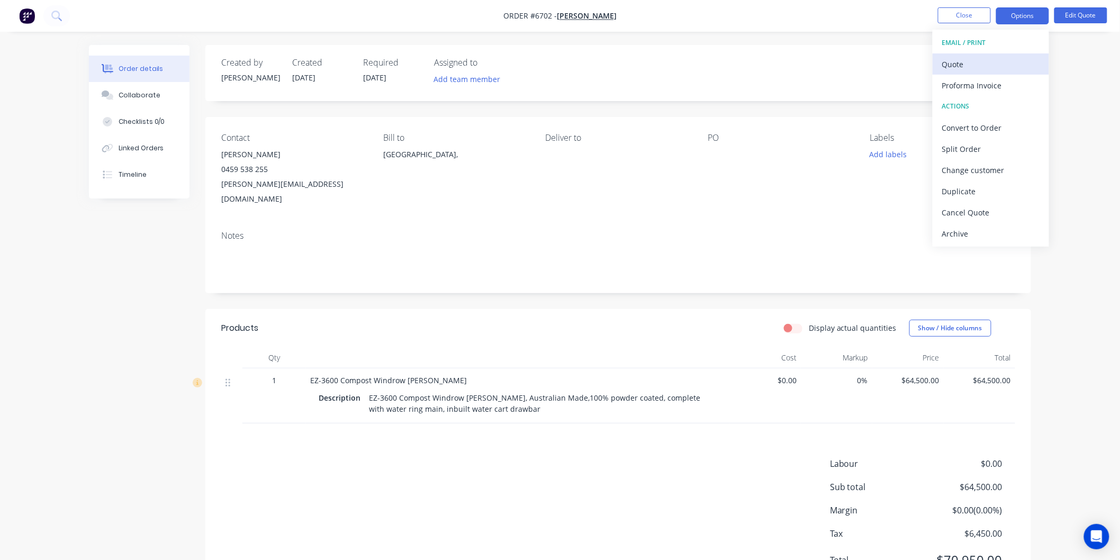
click at [951, 61] on div "Quote" at bounding box center [990, 64] width 97 height 15
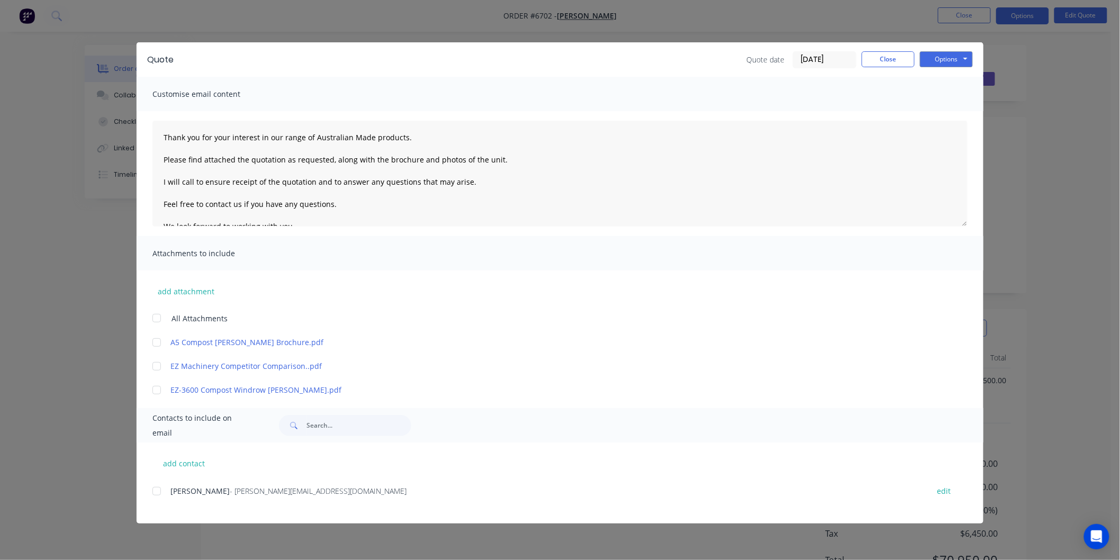
click at [160, 316] on div at bounding box center [156, 318] width 21 height 21
click at [161, 493] on div at bounding box center [156, 491] width 21 height 21
click at [157, 133] on textarea "Thank you for your interest in our range of Australian Made products. Please fi…" at bounding box center [559, 174] width 815 height 106
click at [181, 138] on textarea "Thank you for your interest in our range of Australian Made products. Please fi…" at bounding box center [559, 174] width 815 height 106
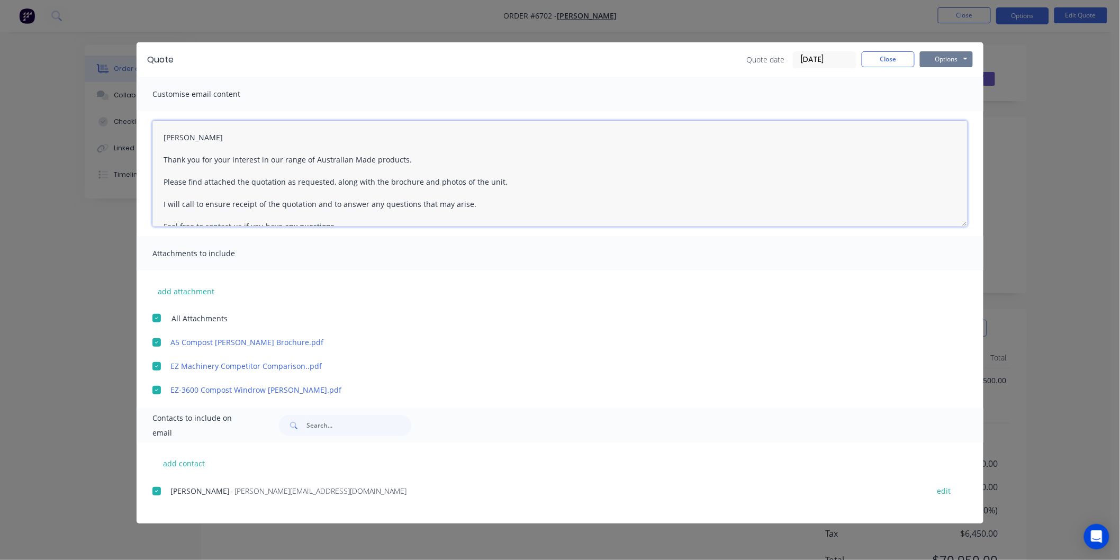
type textarea "Patrick Thank you for your interest in our range of Australian Made products. P…"
click at [940, 57] on button "Options" at bounding box center [946, 59] width 53 height 16
click at [943, 108] on button "Email" at bounding box center [954, 112] width 68 height 17
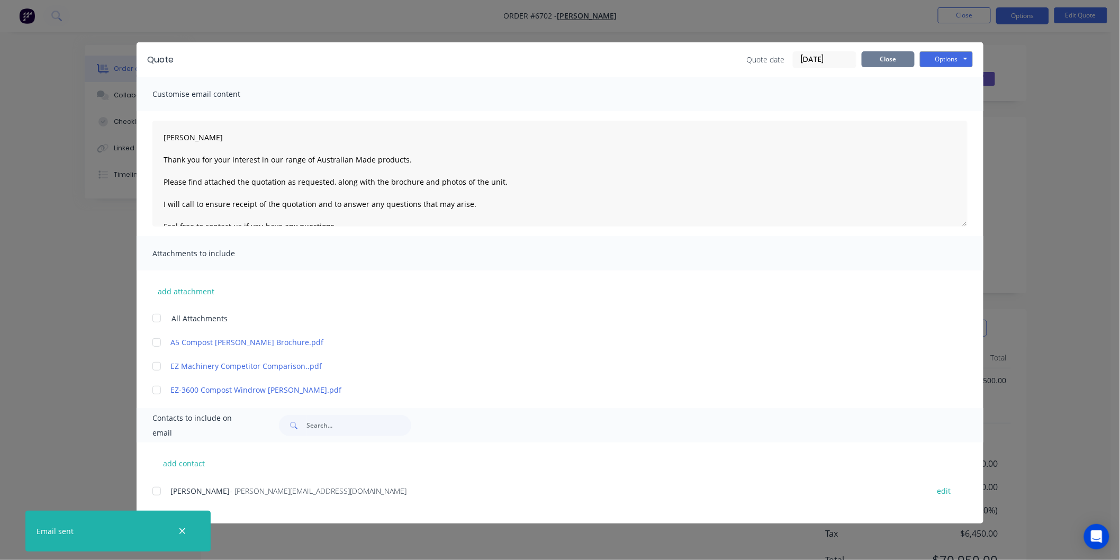
click at [895, 57] on button "Close" at bounding box center [888, 59] width 53 height 16
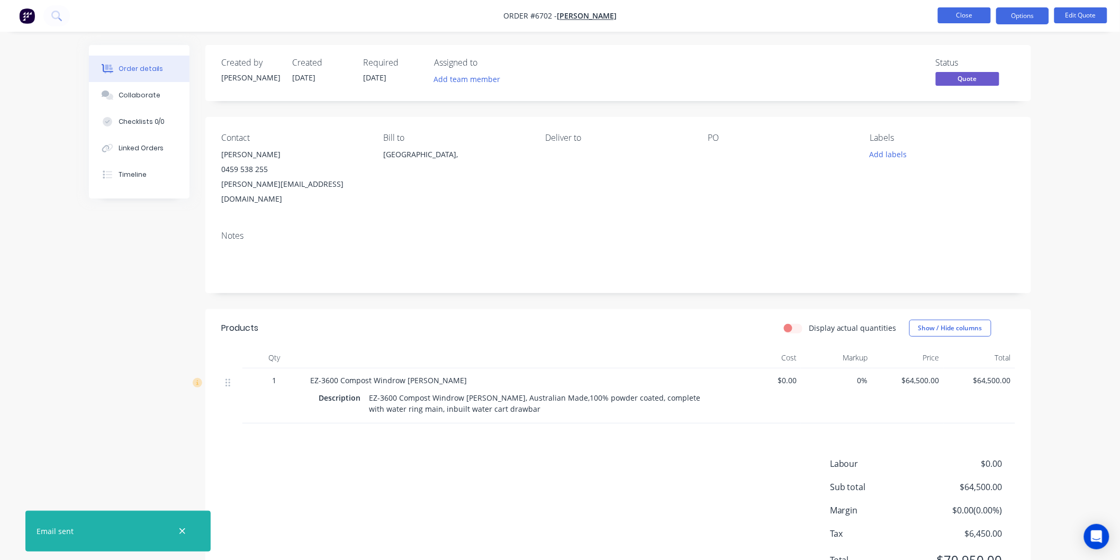
click at [967, 8] on button "Close" at bounding box center [964, 15] width 53 height 16
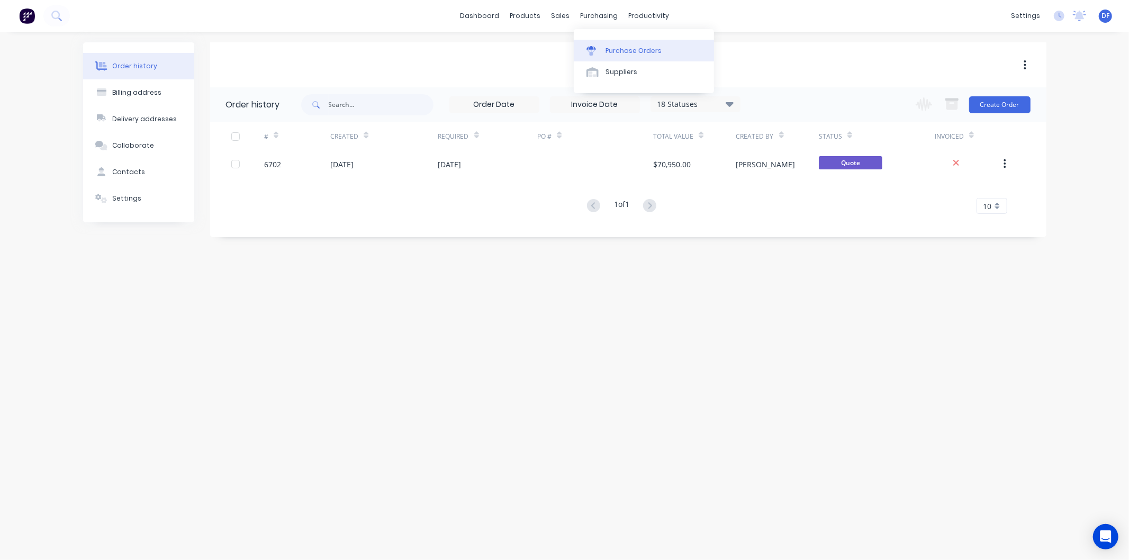
click at [623, 50] on div "Purchase Orders" at bounding box center [634, 51] width 56 height 10
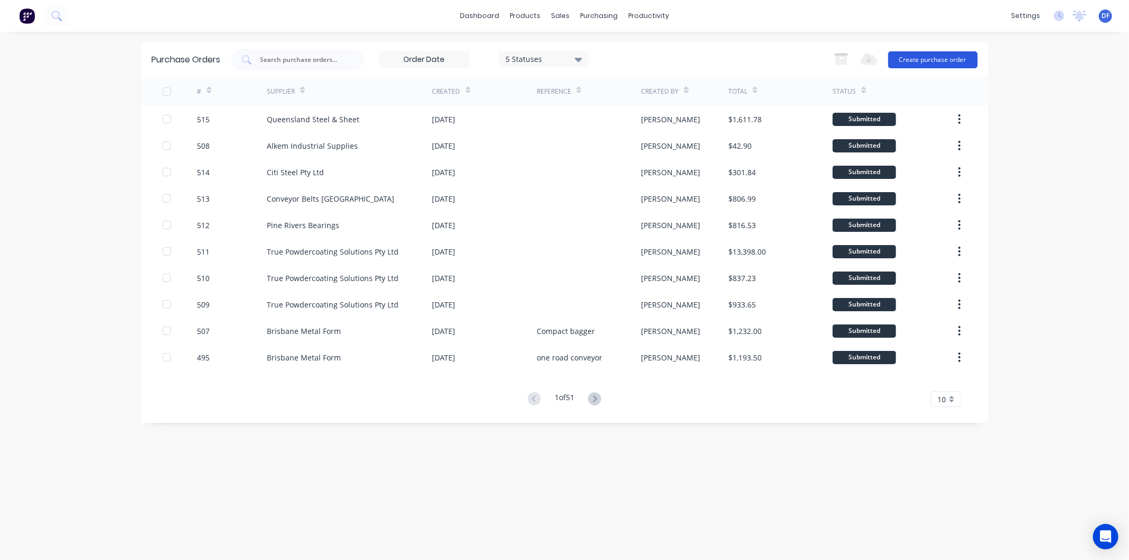
click at [923, 58] on button "Create purchase order" at bounding box center [932, 59] width 89 height 17
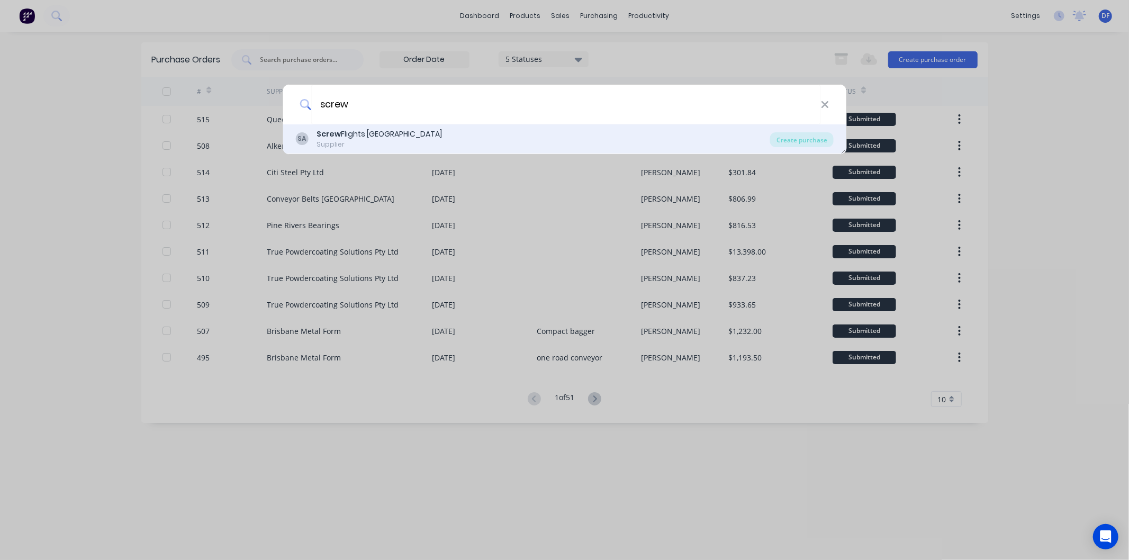
type input "screw"
click at [357, 131] on div "Screw Flights [GEOGRAPHIC_DATA]" at bounding box center [379, 134] width 125 height 11
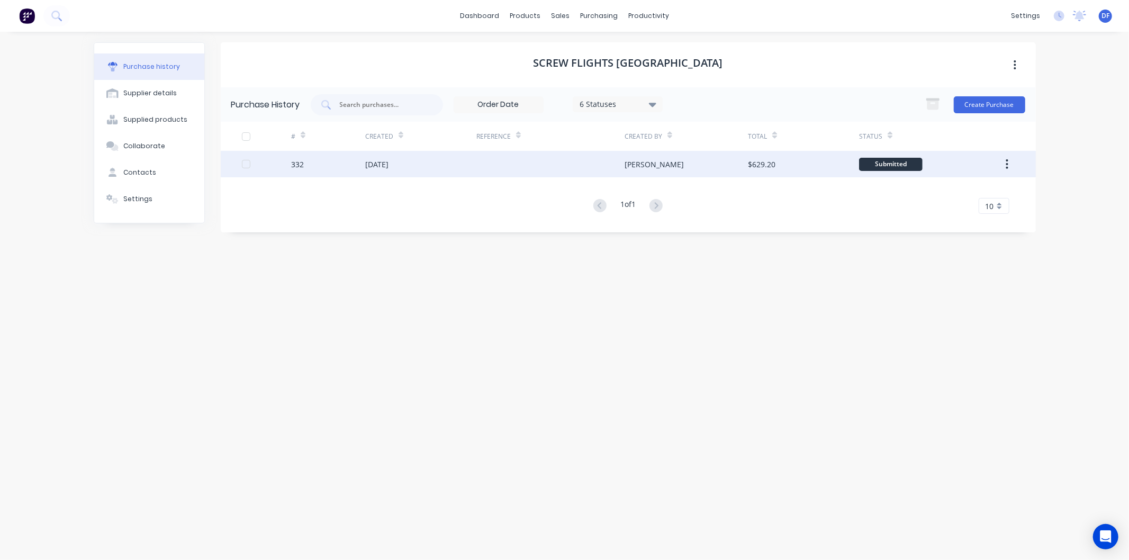
click at [389, 163] on div "20 May 2025" at bounding box center [376, 164] width 23 height 11
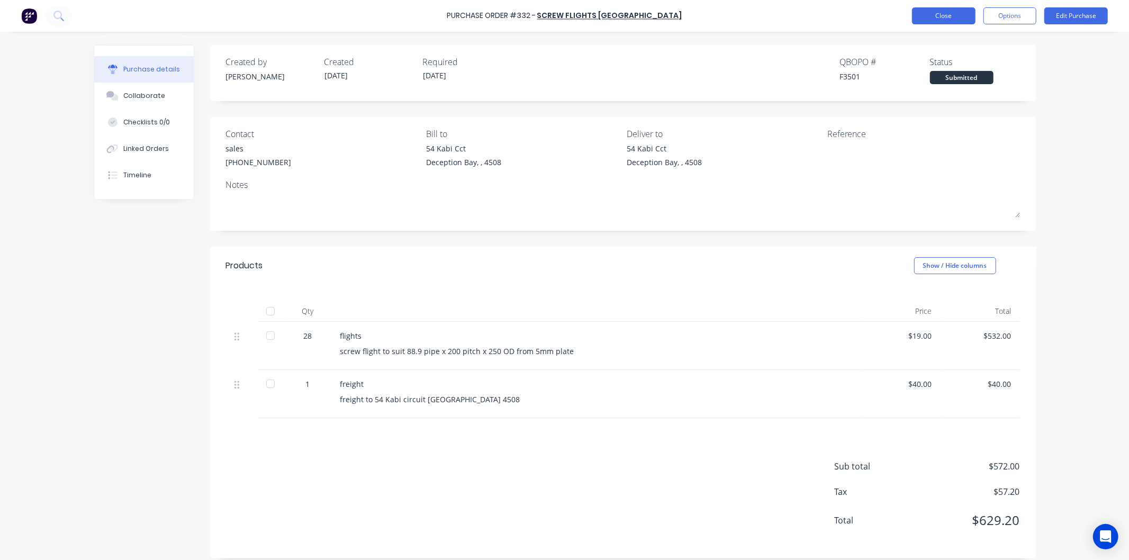
click at [940, 14] on button "Close" at bounding box center [944, 15] width 64 height 17
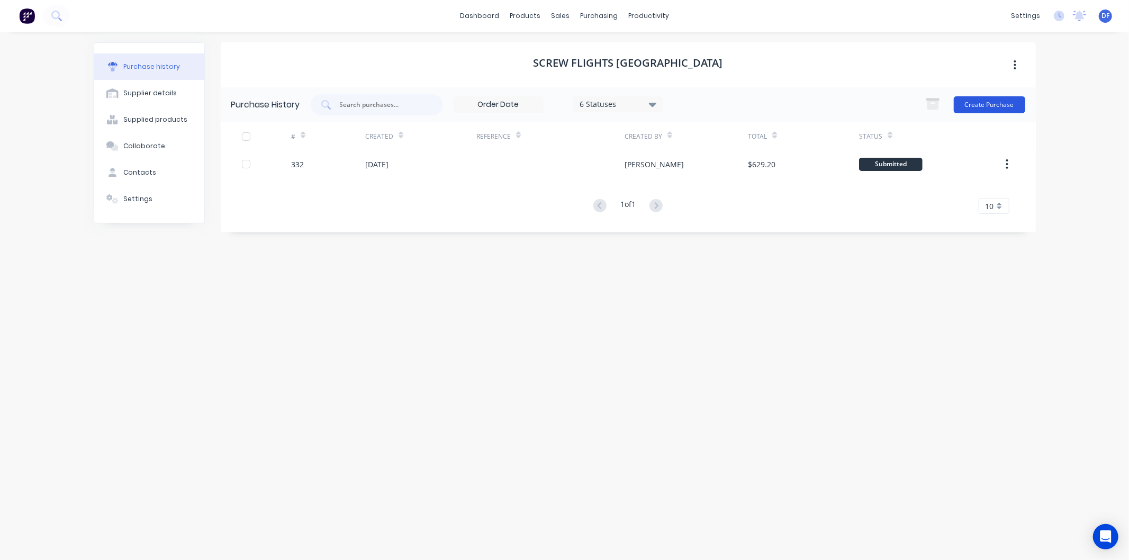
click at [982, 103] on button "Create Purchase" at bounding box center [989, 104] width 71 height 17
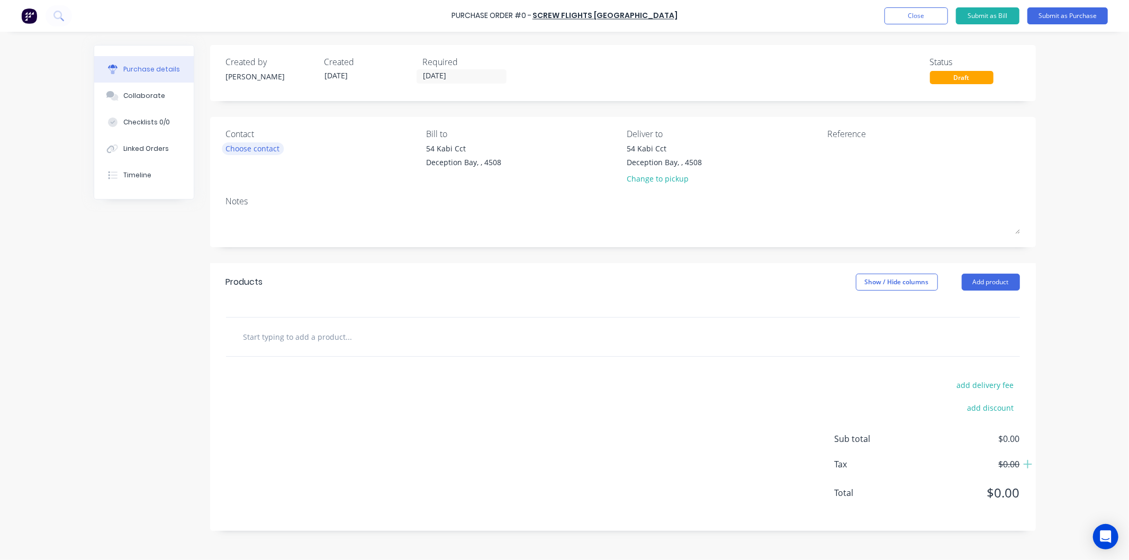
click at [268, 152] on div "Choose contact" at bounding box center [253, 148] width 54 height 11
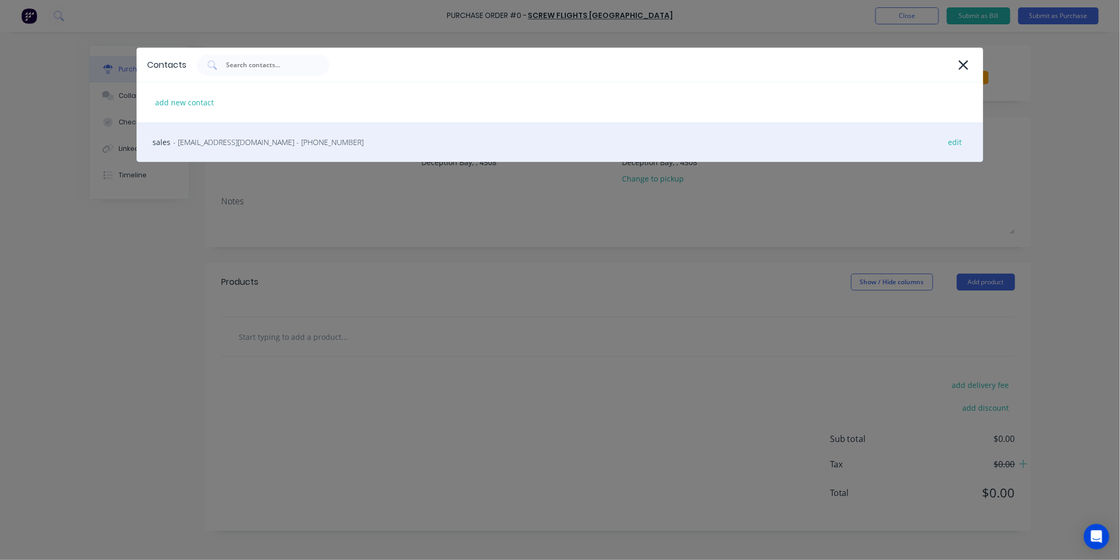
click at [237, 138] on span "- sales@screwflightsaust.com - (03) 9796 4930" at bounding box center [268, 142] width 191 height 11
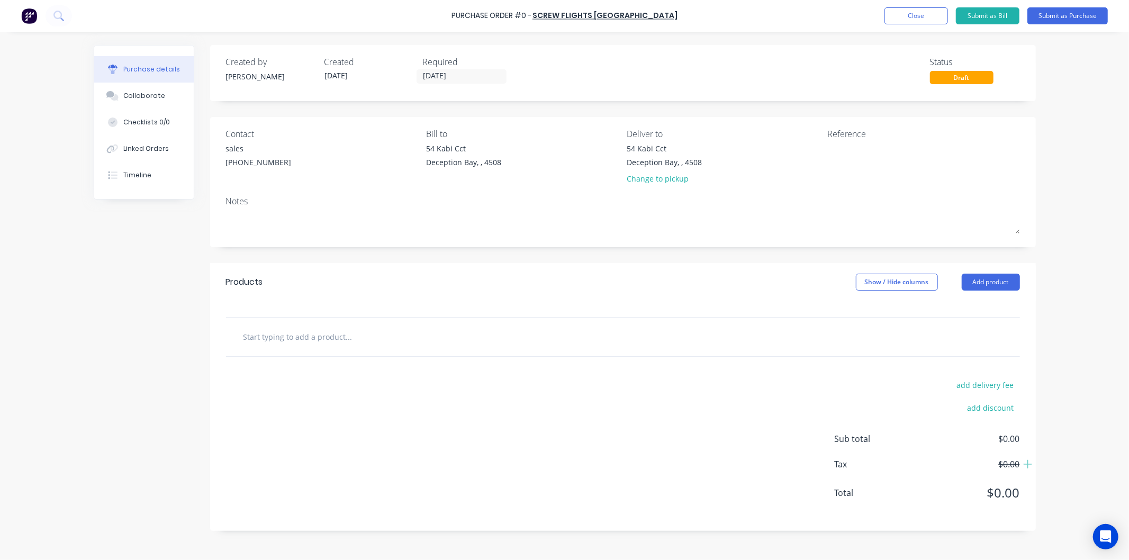
click at [276, 339] on input "text" at bounding box center [349, 336] width 212 height 21
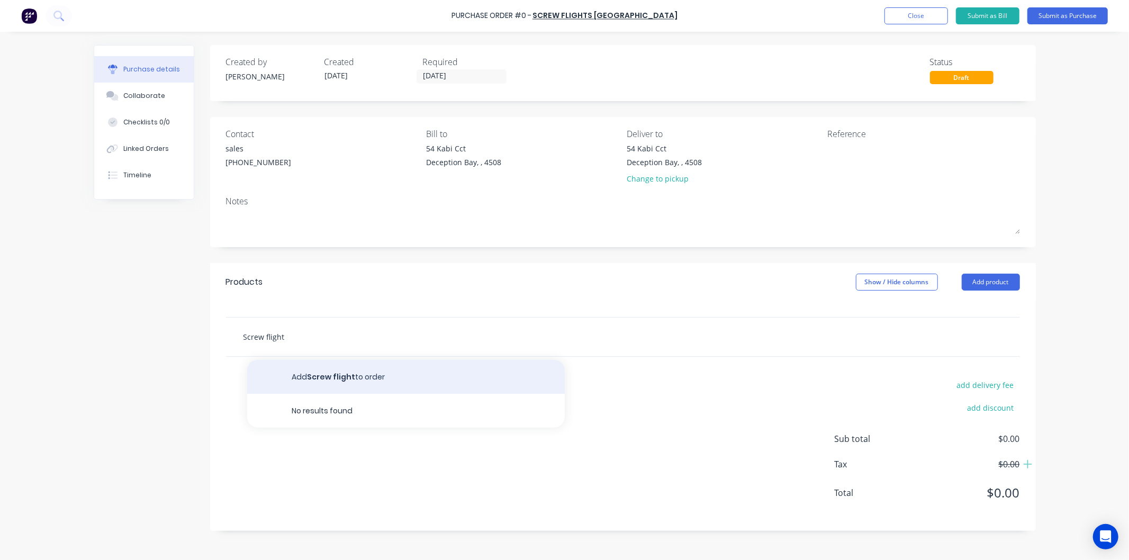
type input "Screw flight"
click at [328, 378] on button "Add Screw flight to order" at bounding box center [406, 377] width 318 height 34
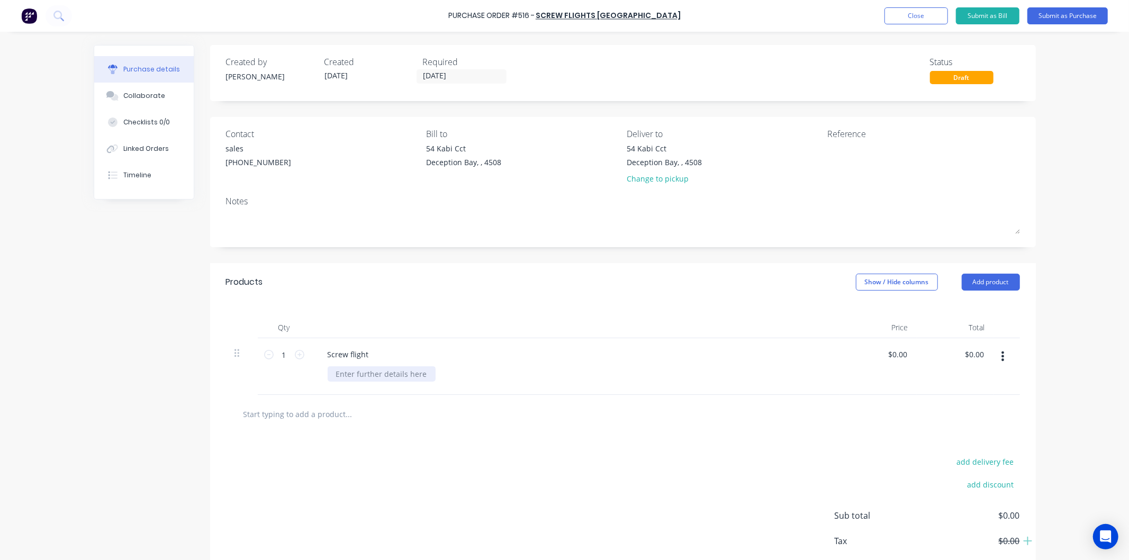
click at [341, 376] on div at bounding box center [382, 373] width 108 height 15
click at [297, 353] on icon at bounding box center [300, 355] width 10 height 10
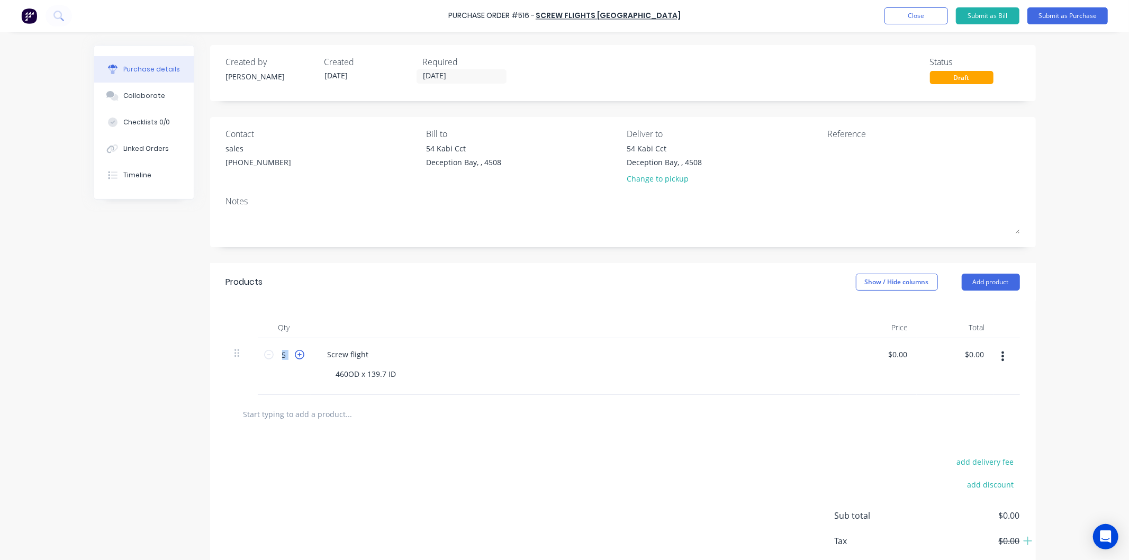
click at [297, 353] on icon at bounding box center [300, 355] width 10 height 10
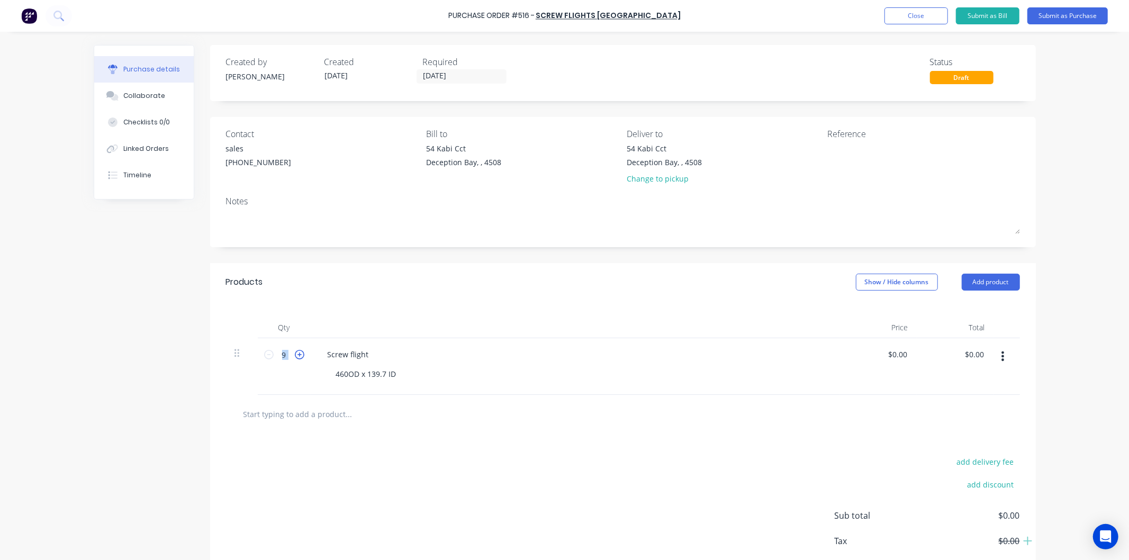
type input "10"
click at [904, 358] on input "0.0000" at bounding box center [897, 354] width 24 height 15
drag, startPoint x: 906, startPoint y: 356, endPoint x: 887, endPoint y: 356, distance: 18.5
click at [887, 356] on div "$0.00 $0.00" at bounding box center [899, 354] width 29 height 15
drag, startPoint x: 887, startPoint y: 356, endPoint x: 900, endPoint y: 354, distance: 12.9
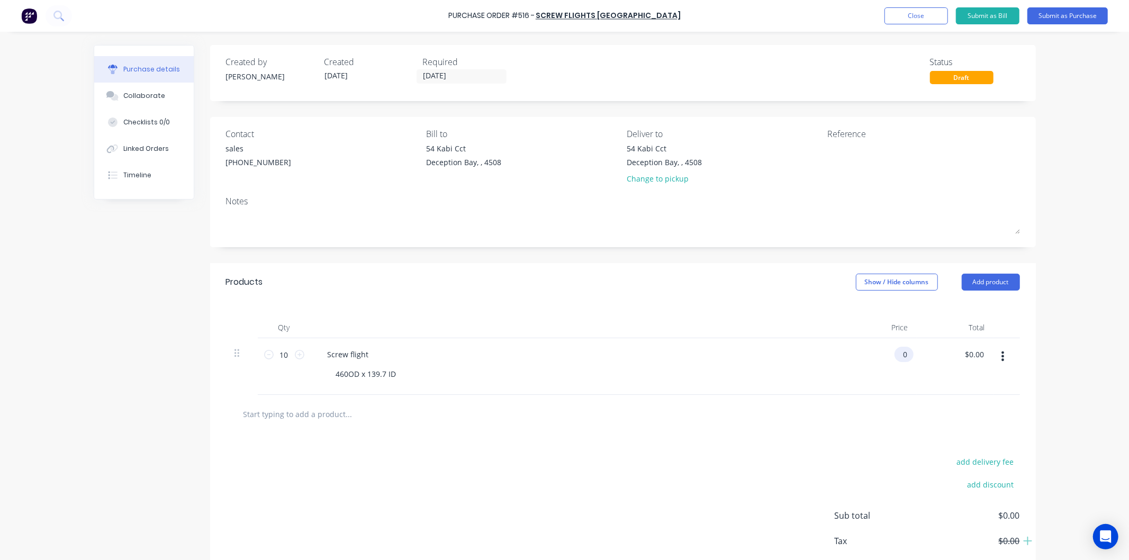
click at [900, 354] on input "0" at bounding box center [902, 354] width 15 height 15
type input "$64.50"
type input "$645.00"
drag, startPoint x: 903, startPoint y: 385, endPoint x: 903, endPoint y: 379, distance: 6.4
click at [903, 384] on div "$64.50 64.500" at bounding box center [878, 366] width 77 height 57
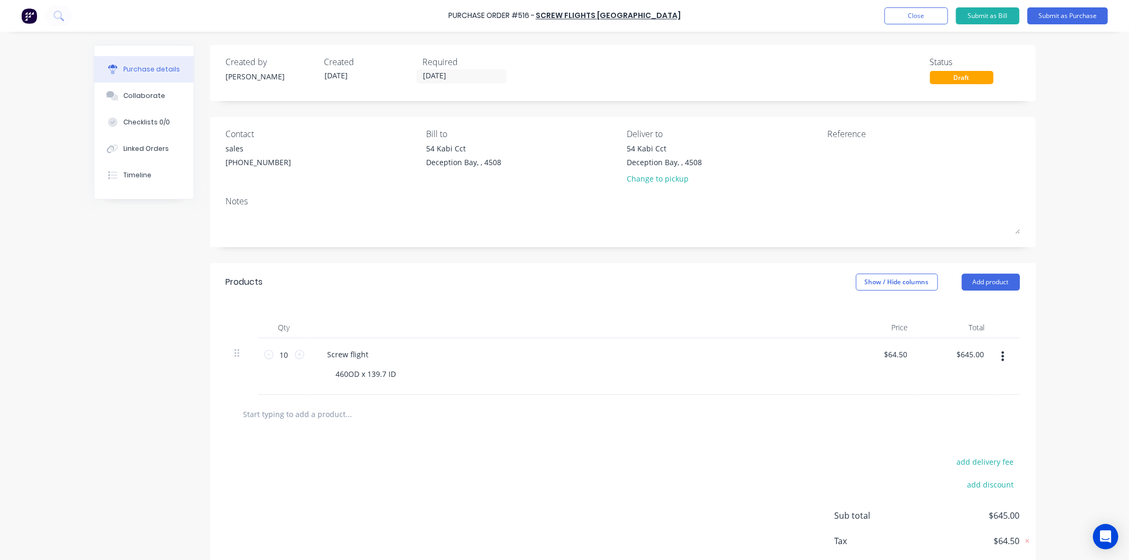
click at [320, 411] on input "text" at bounding box center [349, 413] width 212 height 21
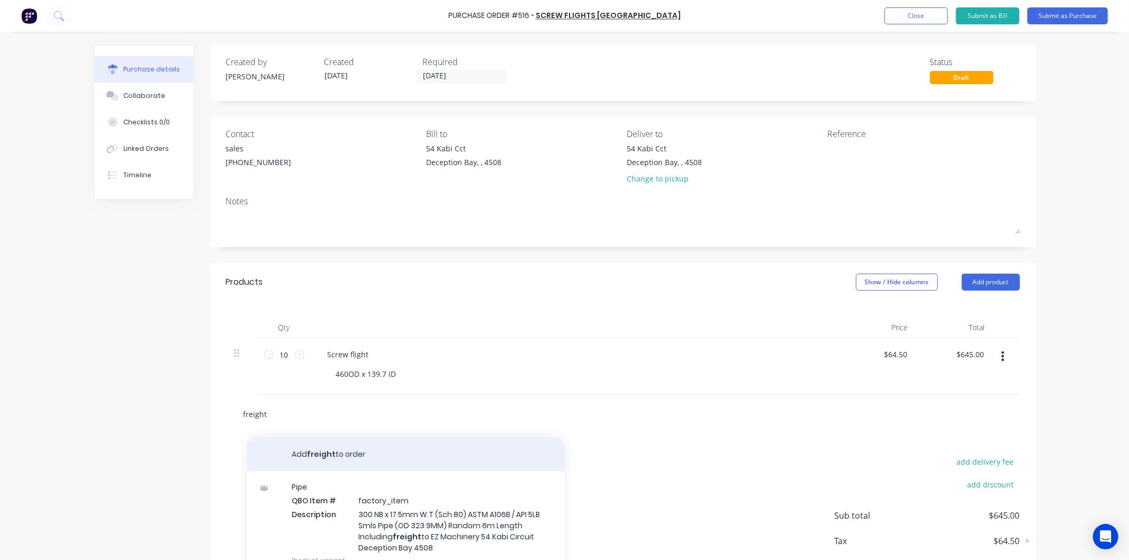
type input "freight"
click at [319, 452] on button "Add freight to order" at bounding box center [406, 454] width 318 height 34
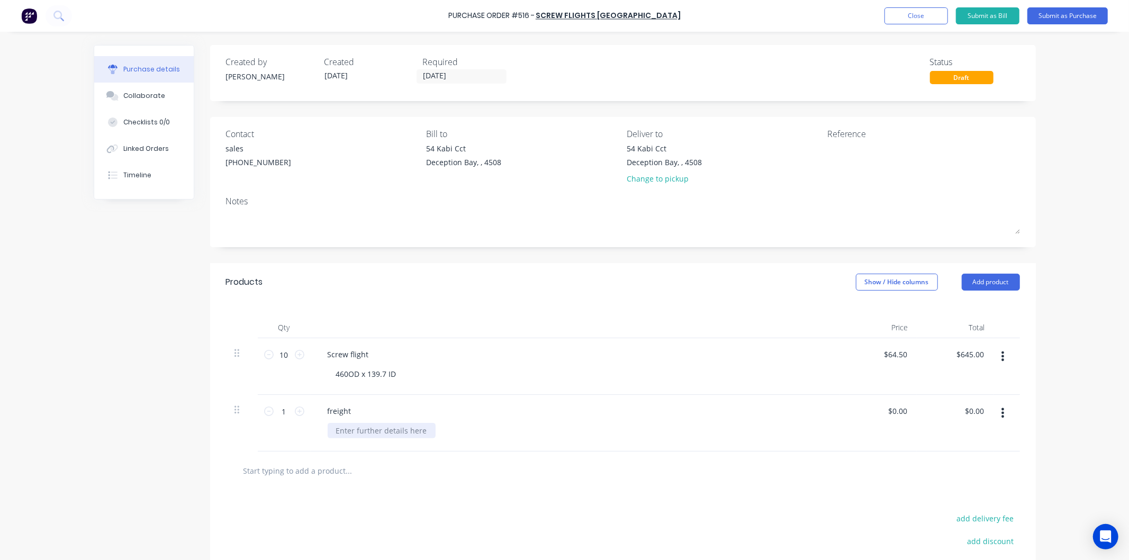
click at [357, 434] on div at bounding box center [382, 430] width 108 height 15
drag, startPoint x: 903, startPoint y: 411, endPoint x: 885, endPoint y: 413, distance: 17.6
click at [889, 413] on input "0.00" at bounding box center [899, 410] width 20 height 15
type input "$40.00"
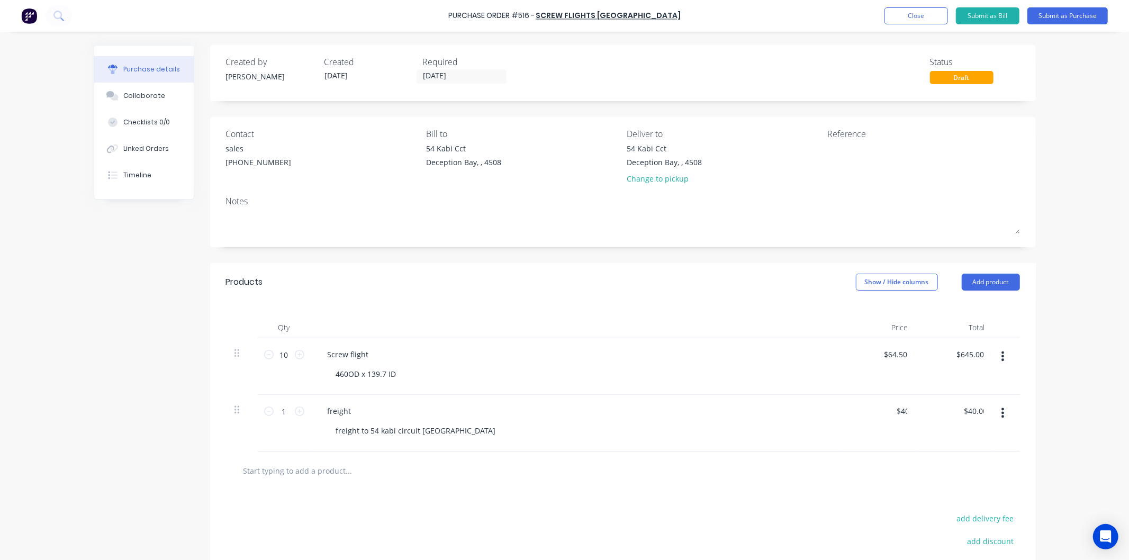
click at [849, 421] on div "$40.00 40" at bounding box center [878, 423] width 77 height 57
click at [398, 376] on div "460OD x 139.7 ID" at bounding box center [366, 373] width 77 height 15
click at [1063, 17] on button "Submit as Purchase" at bounding box center [1067, 15] width 80 height 17
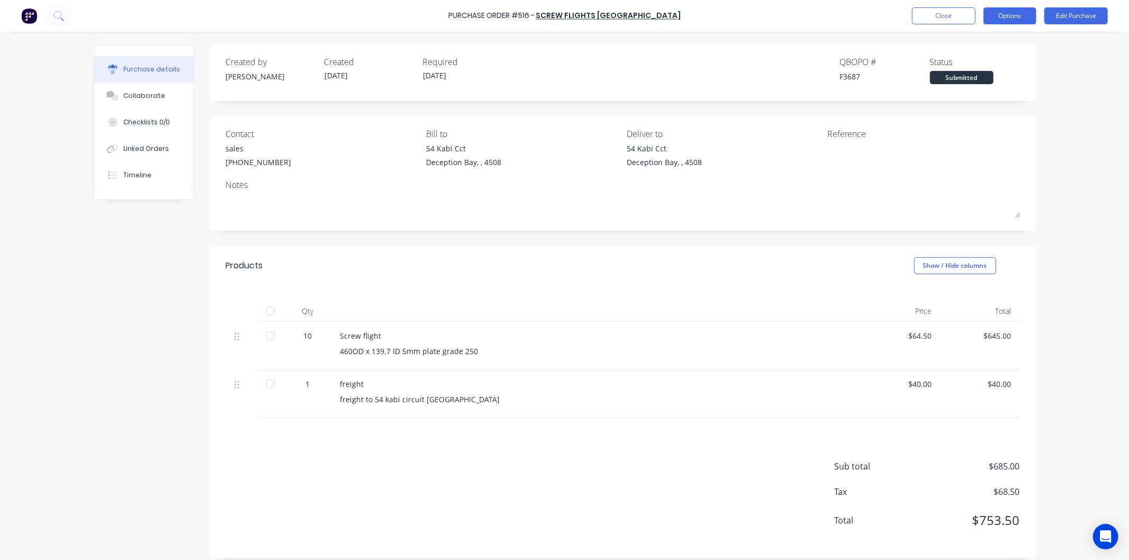
click at [997, 10] on button "Options" at bounding box center [1010, 15] width 53 height 17
click at [974, 42] on div "Print / Email" at bounding box center [986, 42] width 82 height 15
click at [969, 57] on div "With pricing" at bounding box center [986, 64] width 82 height 15
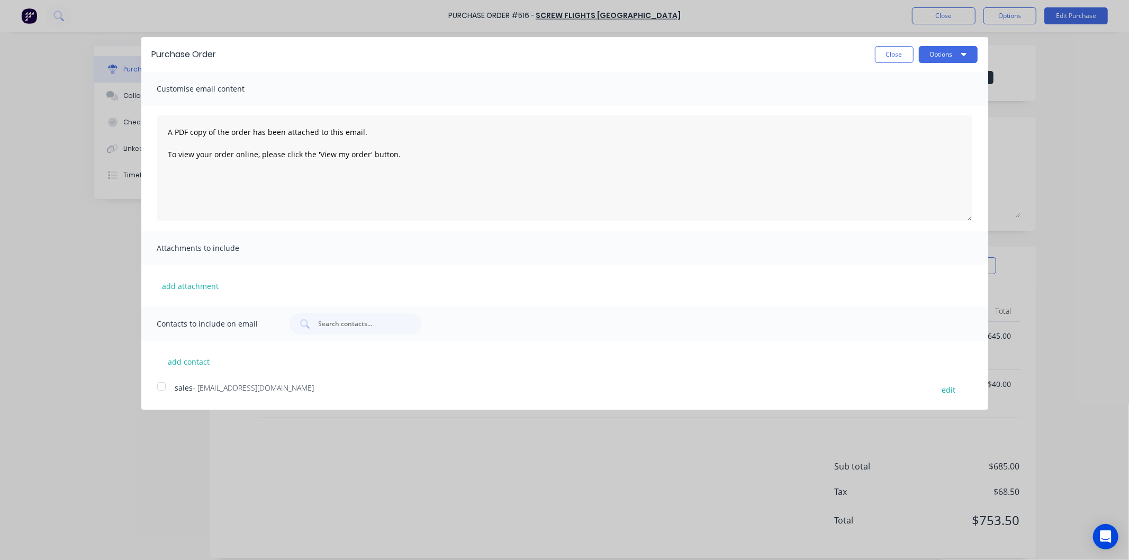
click at [159, 382] on div at bounding box center [161, 386] width 21 height 21
click at [937, 55] on button "Options" at bounding box center [948, 54] width 59 height 17
click at [897, 102] on div "Email" at bounding box center [928, 102] width 82 height 15
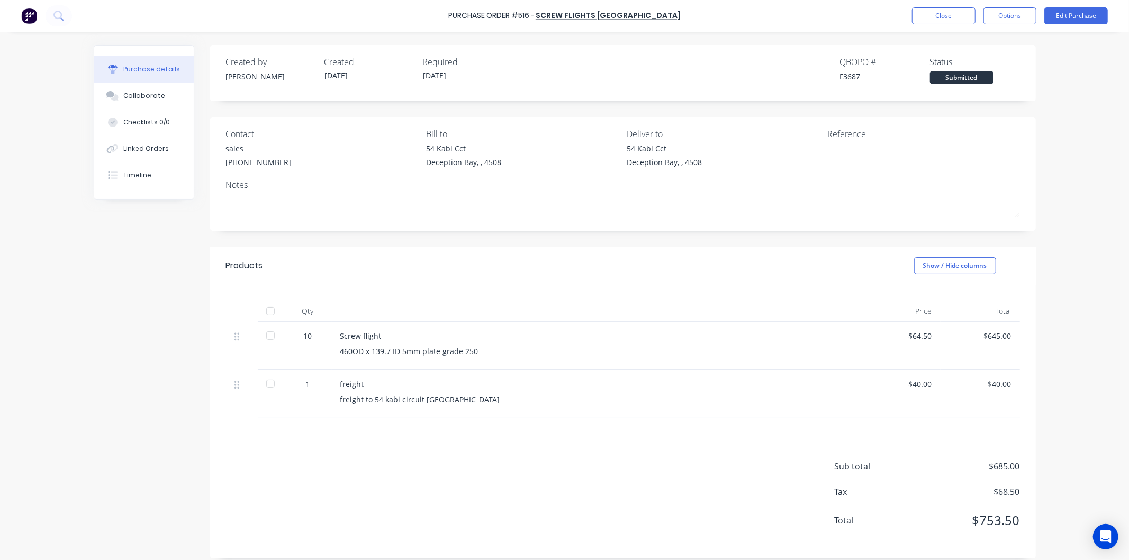
click at [489, 251] on div "Created by David Created 03/09/25 Required 03/09/25 QBO PO # F3687 Status Submi…" at bounding box center [623, 301] width 826 height 513
click at [1065, 12] on button "Edit Purchase" at bounding box center [1076, 15] width 64 height 17
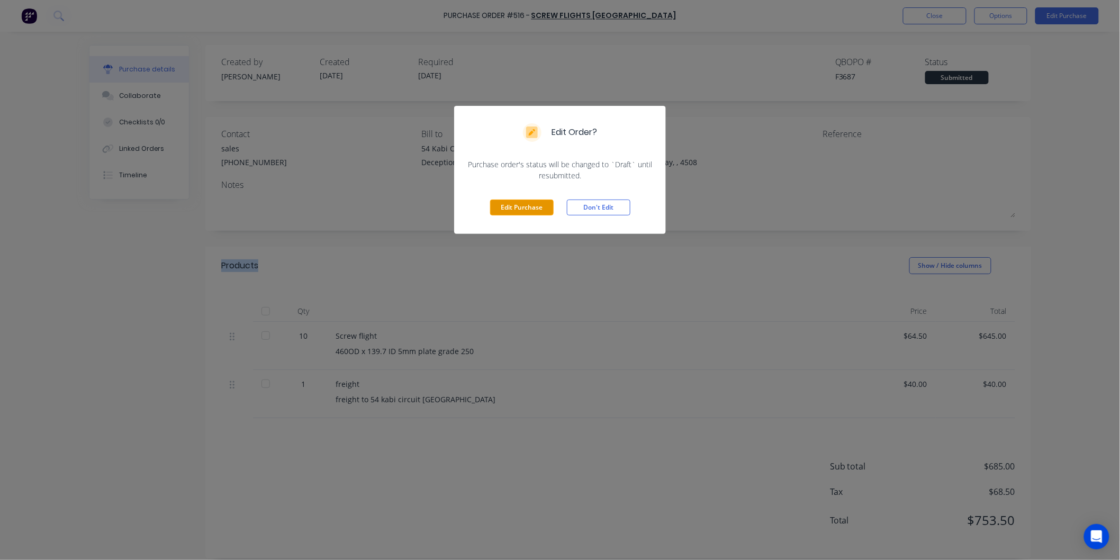
click at [527, 207] on button "Edit Purchase" at bounding box center [522, 208] width 64 height 16
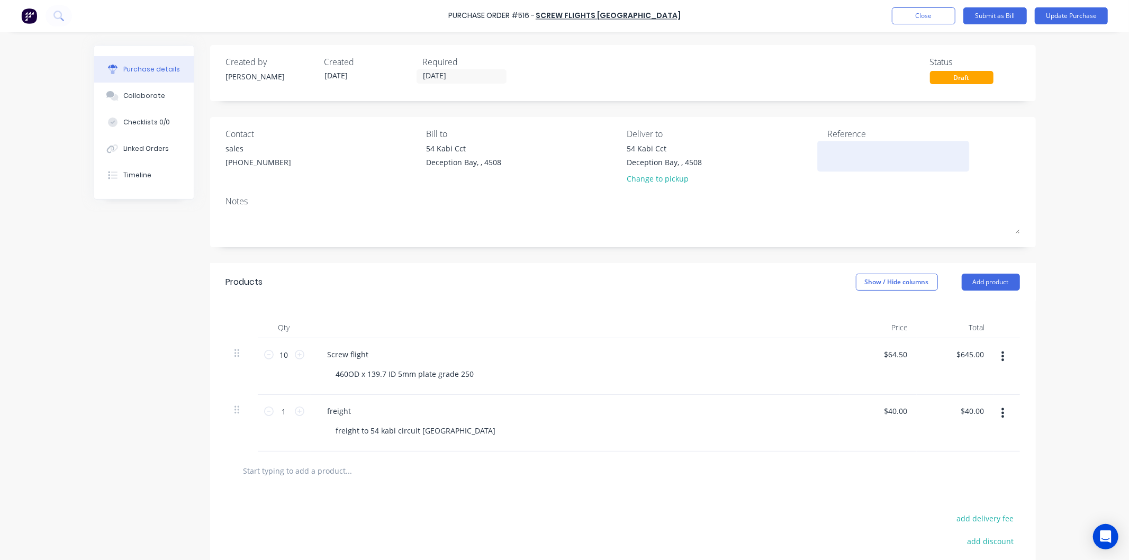
click at [841, 152] on textarea at bounding box center [893, 155] width 132 height 24
type textarea "chaff bagger"
type textarea "x"
type textarea "chaff bagger"
type textarea "x"
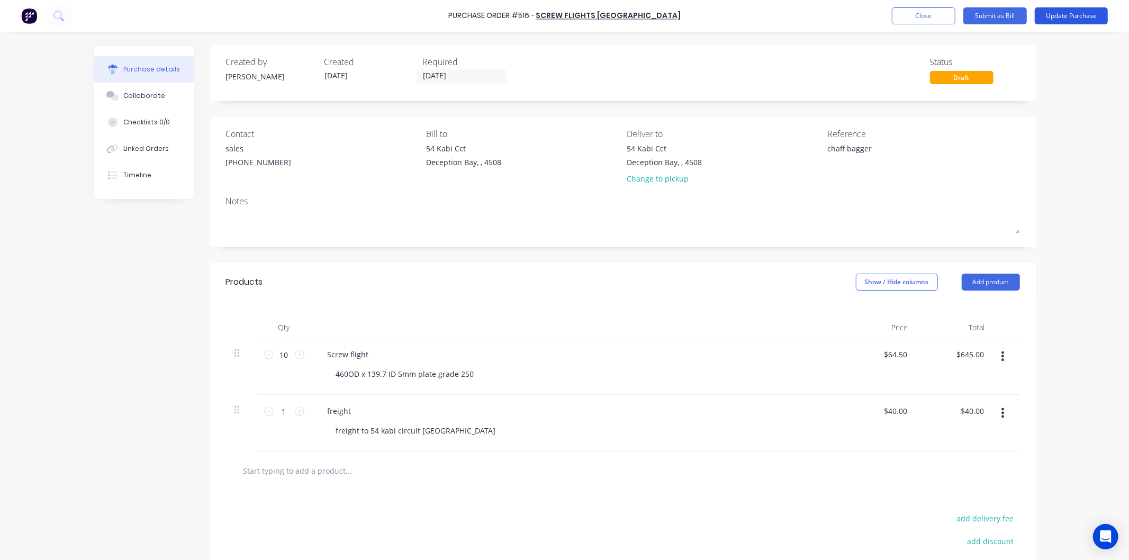
type textarea "chaff bagger"
click at [1052, 13] on button "Update Purchase" at bounding box center [1071, 15] width 73 height 17
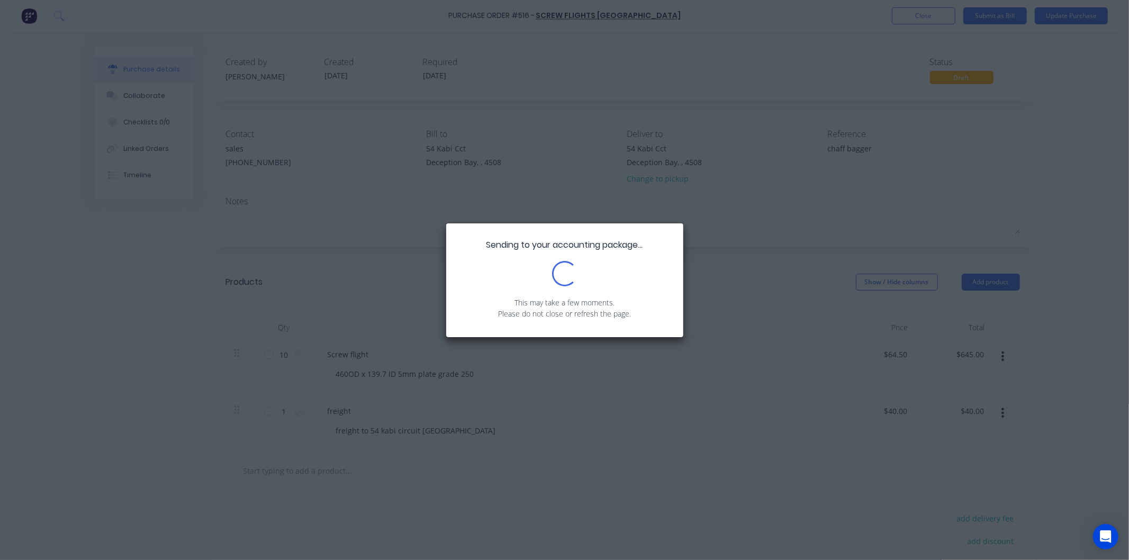
type textarea "x"
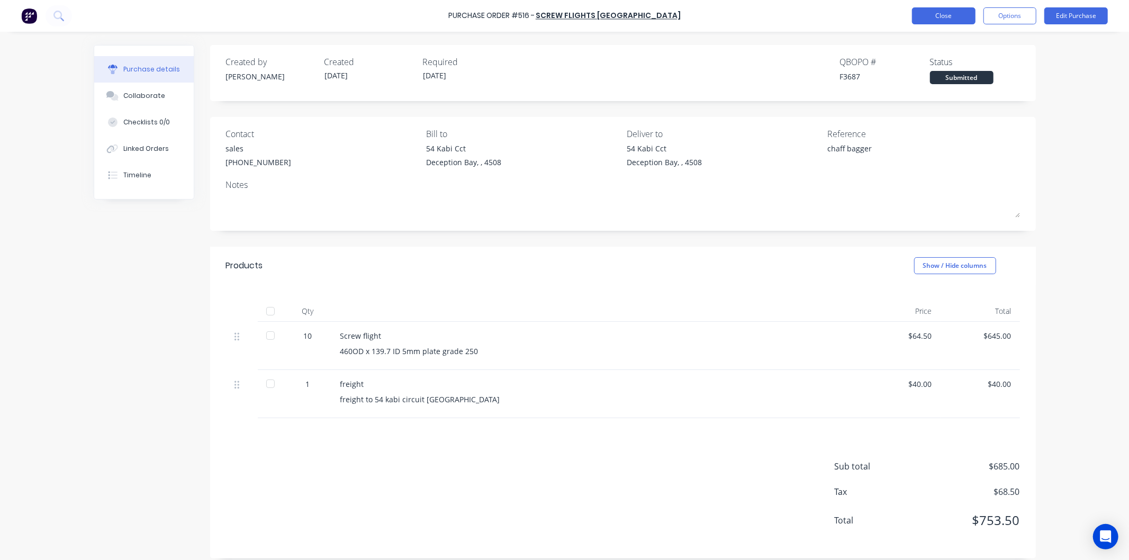
click at [930, 13] on button "Close" at bounding box center [944, 15] width 64 height 17
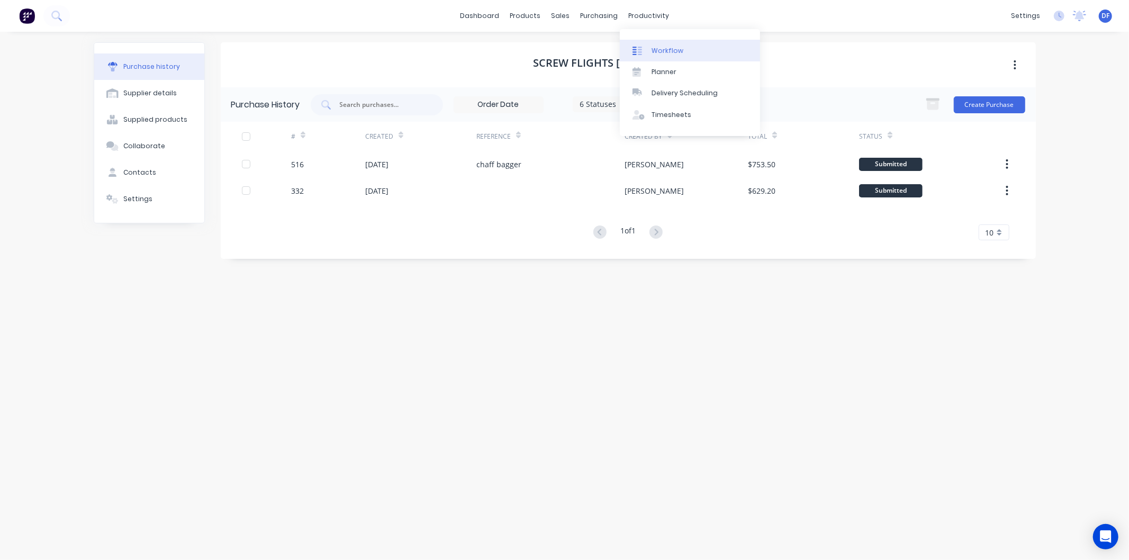
click at [669, 49] on div "Workflow" at bounding box center [668, 51] width 32 height 10
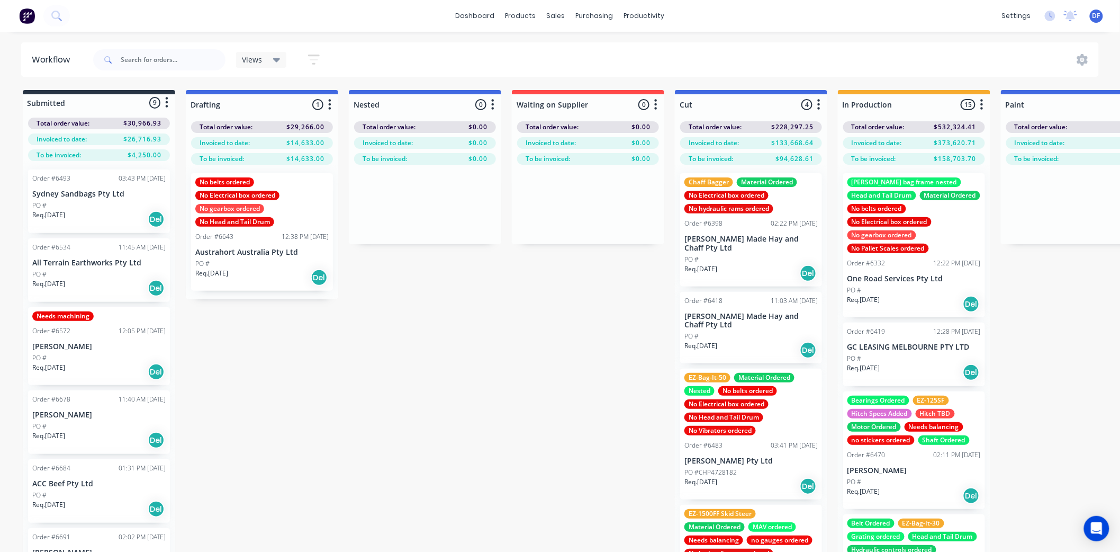
click at [773, 199] on div "Chaff Bagger Material Ordered No Electrical box ordered No hydraulic rams order…" at bounding box center [750, 195] width 133 height 36
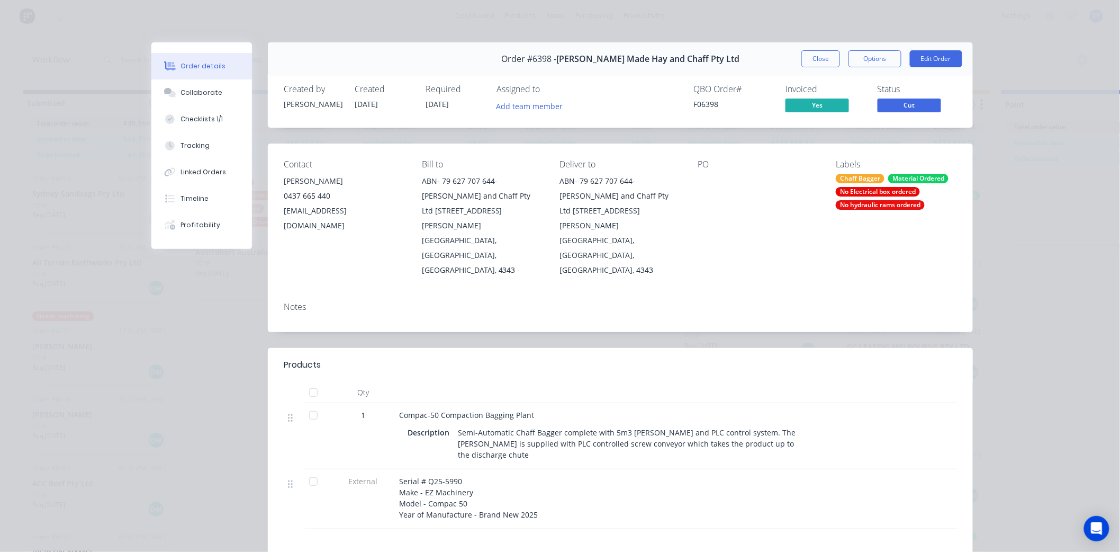
click at [866, 194] on div "No Electrical box ordered" at bounding box center [878, 192] width 84 height 10
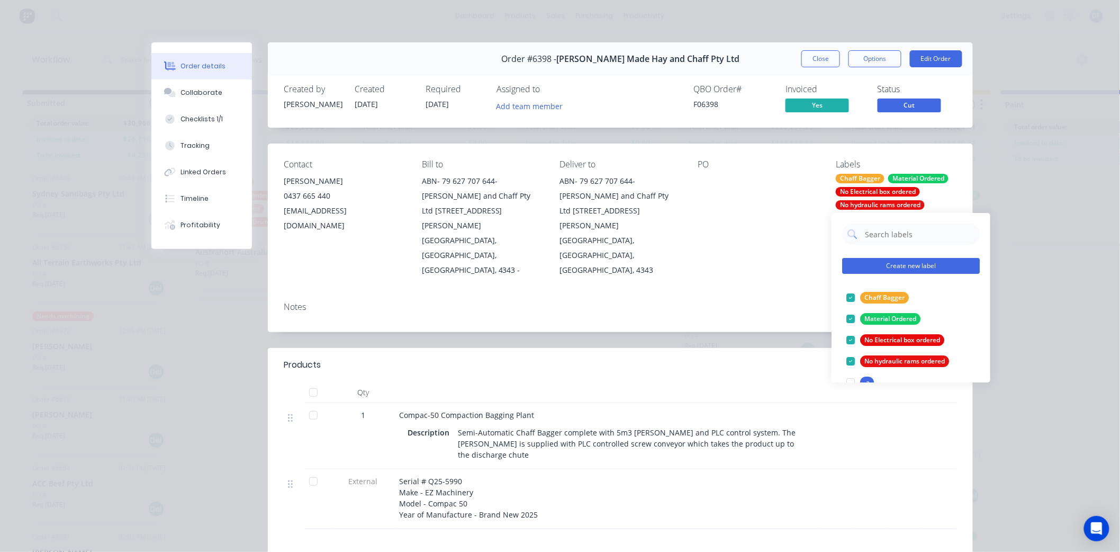
click at [881, 263] on button "Create new label" at bounding box center [911, 266] width 138 height 16
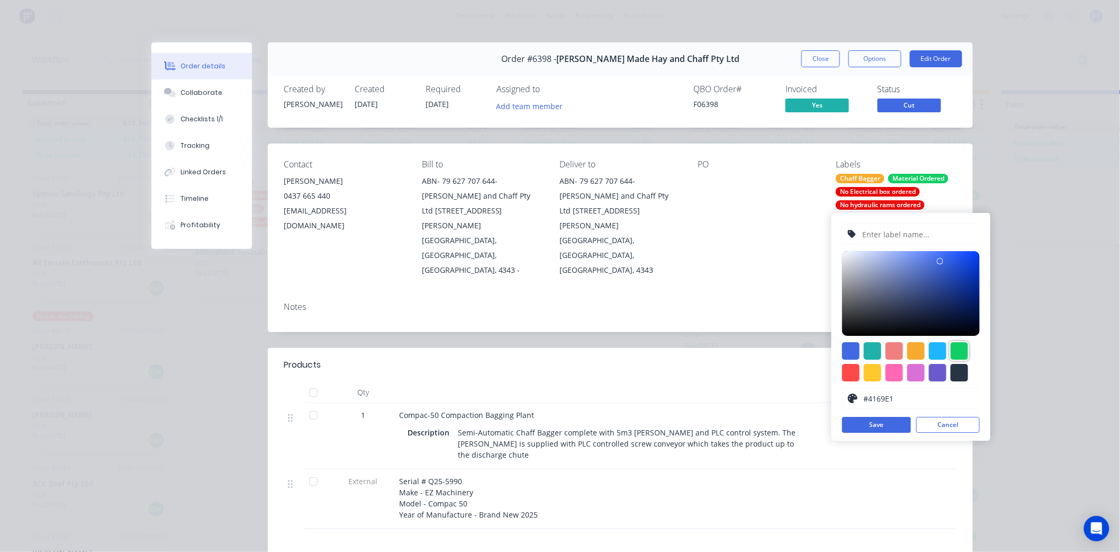
click at [959, 350] on div at bounding box center [959, 350] width 17 height 17
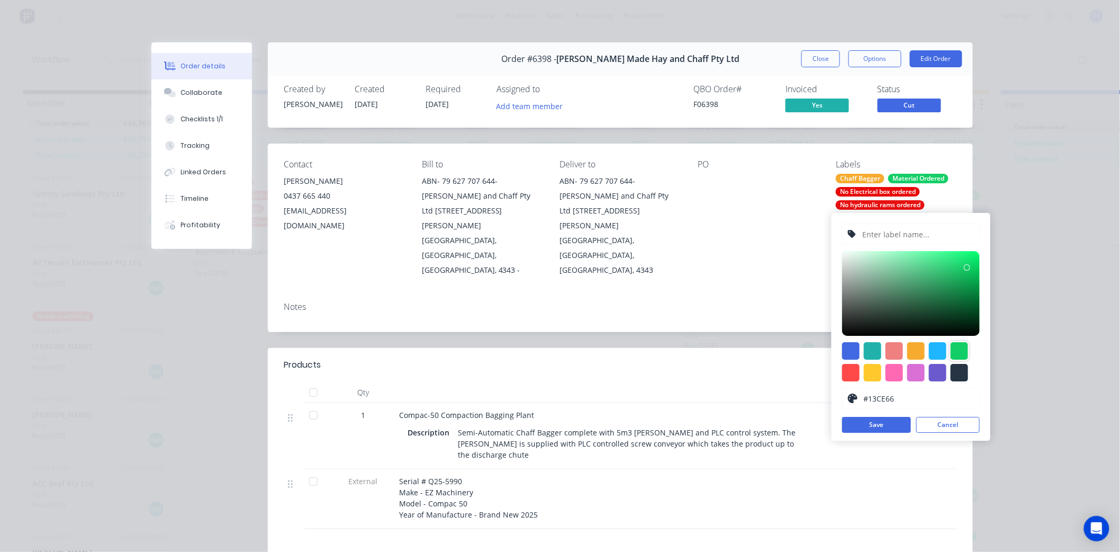
type input "#11E971"
click at [970, 258] on div at bounding box center [911, 293] width 138 height 85
click at [875, 235] on input "text" at bounding box center [917, 234] width 113 height 20
type input "screw flights ordered"
click at [885, 426] on button "Save" at bounding box center [876, 425] width 69 height 16
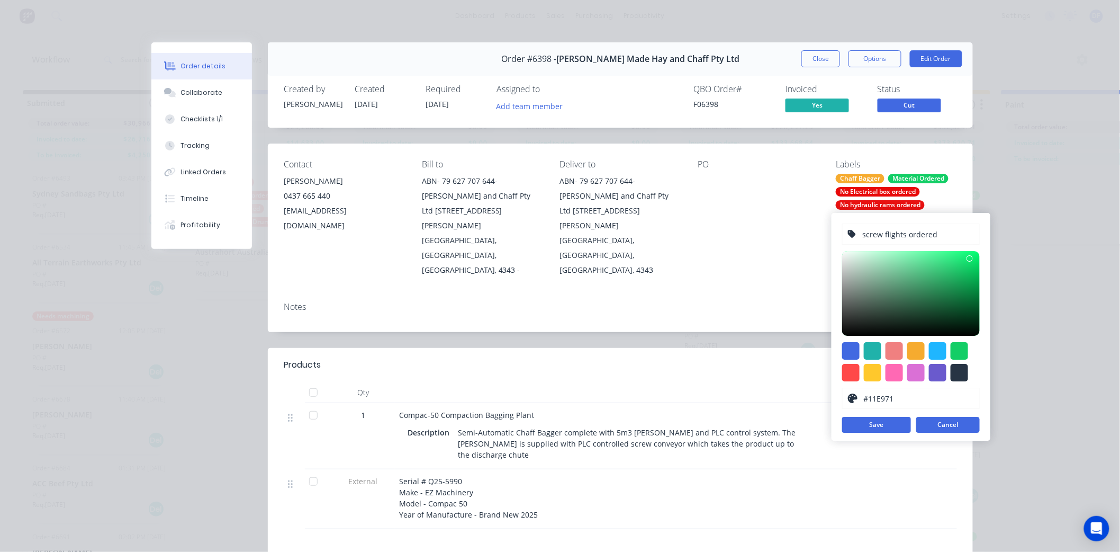
click at [945, 427] on button "Cancel" at bounding box center [948, 425] width 64 height 16
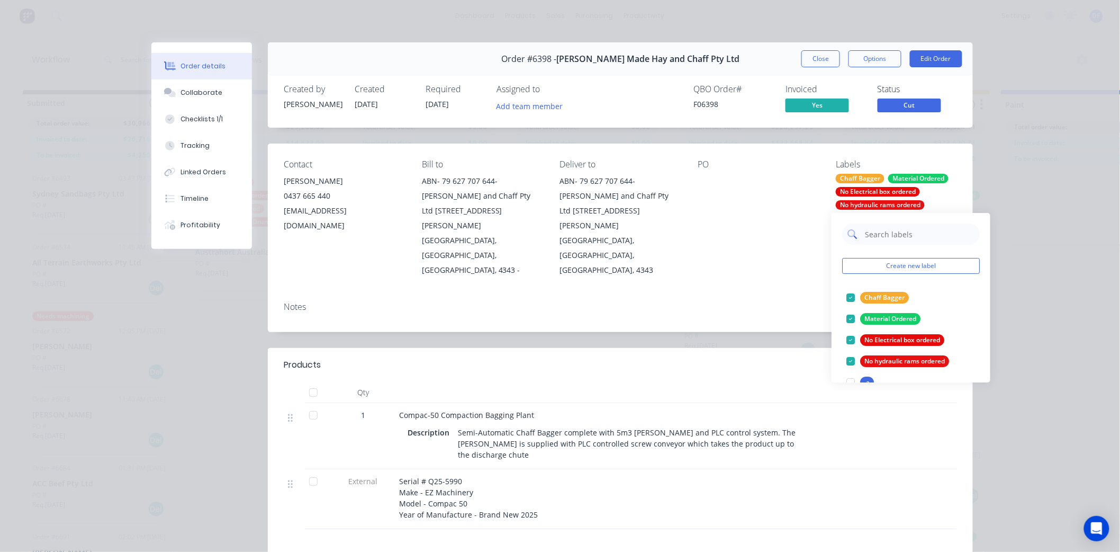
click at [887, 236] on input "text" at bounding box center [919, 233] width 111 height 21
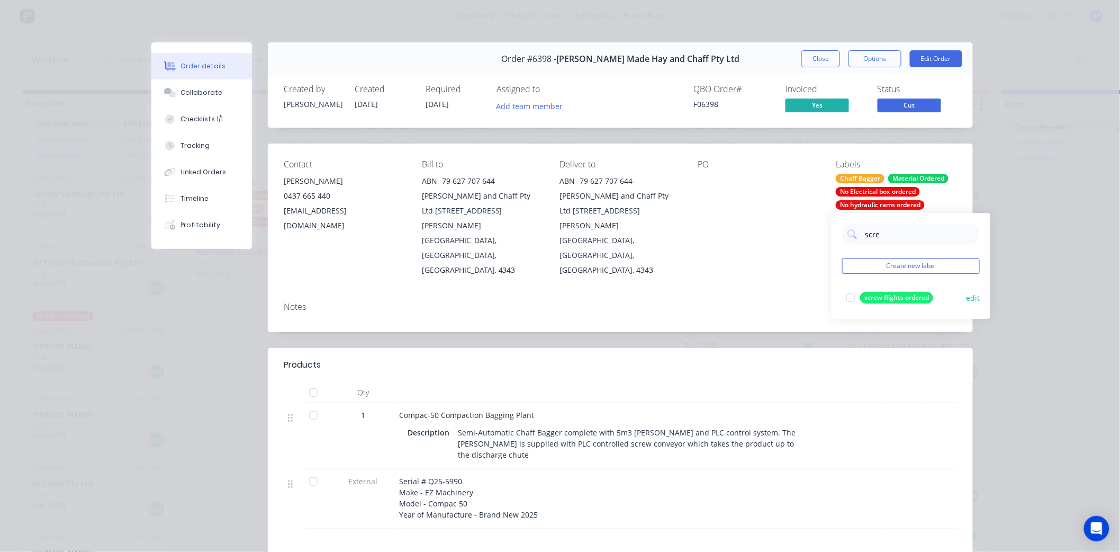
type input "scre"
click at [905, 298] on div "screw flights ordered" at bounding box center [896, 298] width 73 height 12
click at [800, 293] on div "Notes" at bounding box center [620, 312] width 705 height 39
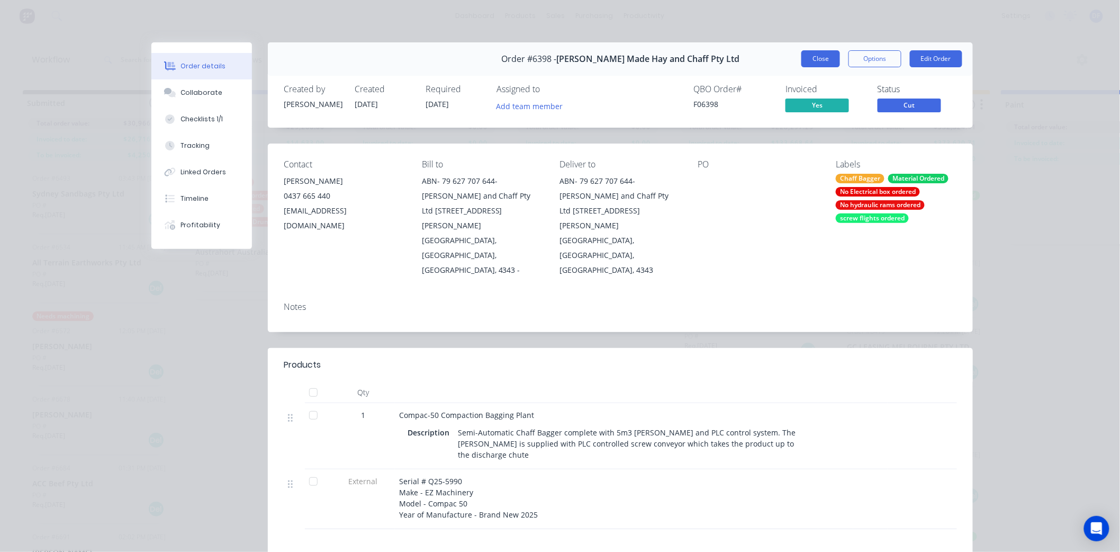
click at [817, 54] on button "Close" at bounding box center [820, 58] width 39 height 17
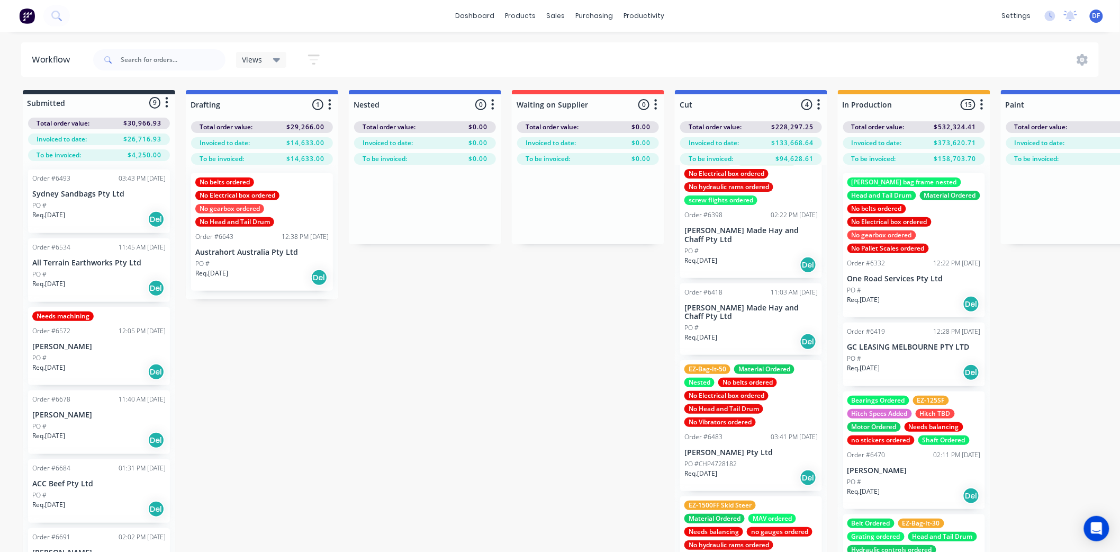
scroll to position [41, 0]
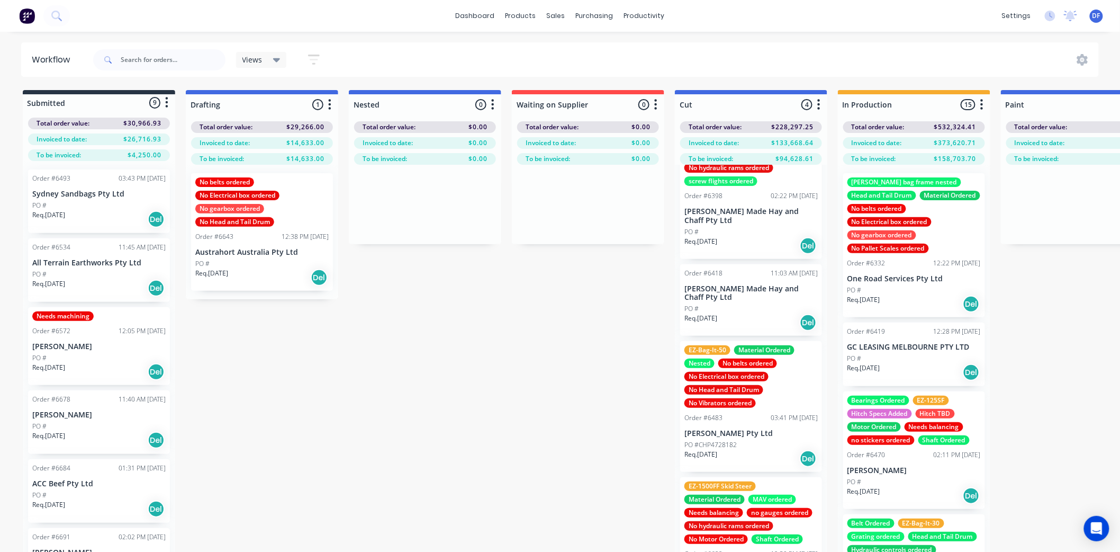
click at [737, 377] on div "EZ-Bag-It-50 Material Ordered Nested No belts ordered No Electrical box ordered…" at bounding box center [750, 376] width 133 height 62
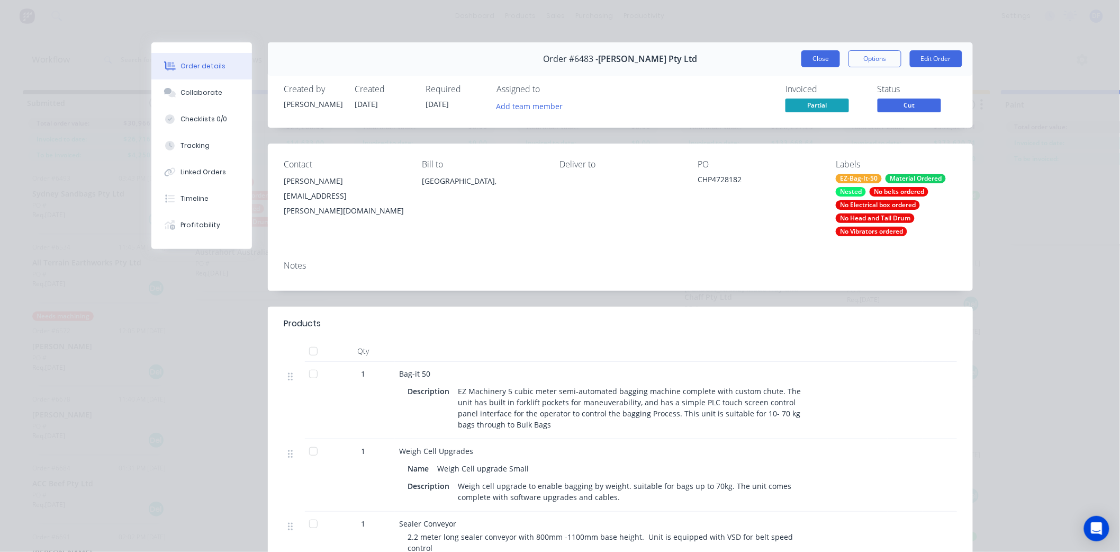
click at [812, 55] on button "Close" at bounding box center [820, 58] width 39 height 17
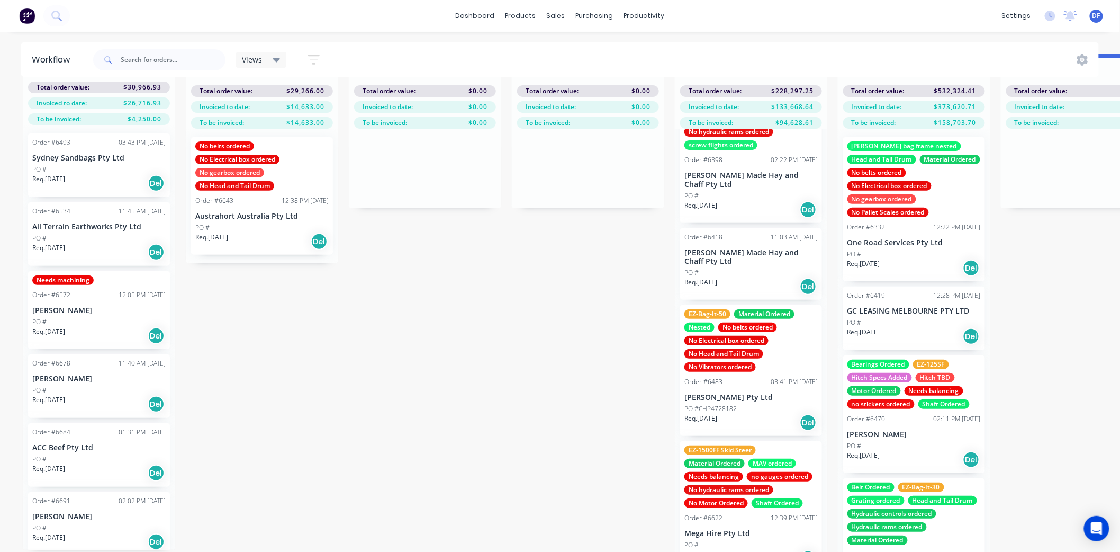
scroll to position [46, 0]
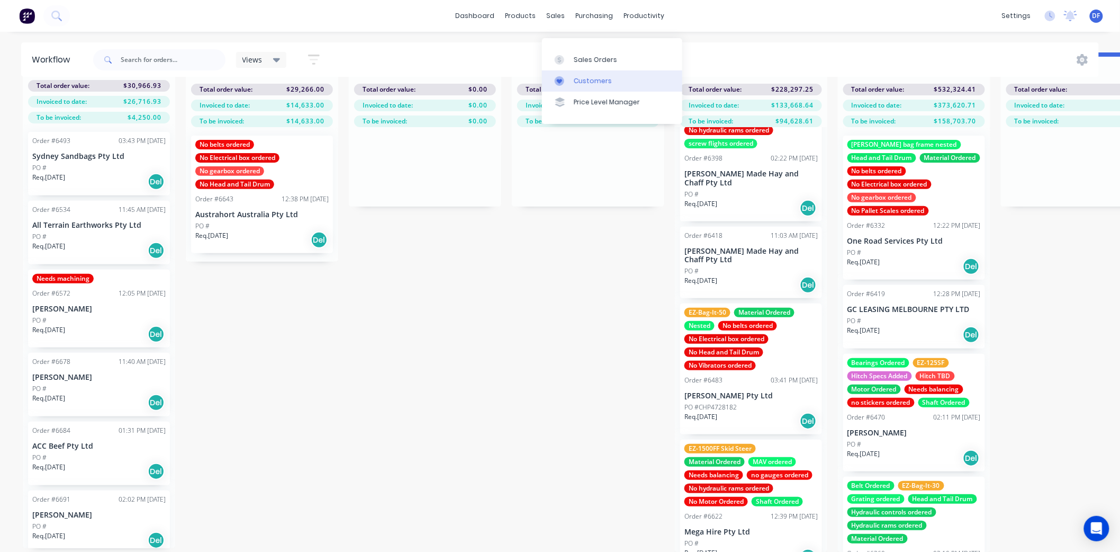
click at [585, 70] on link "Customers" at bounding box center [612, 80] width 140 height 21
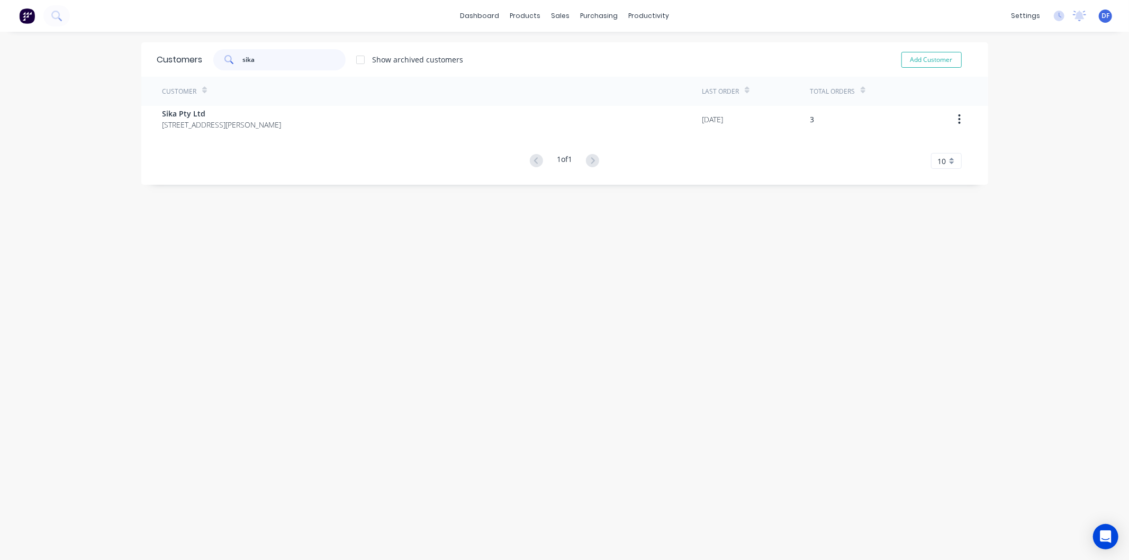
click at [265, 59] on input "sika" at bounding box center [293, 59] width 103 height 21
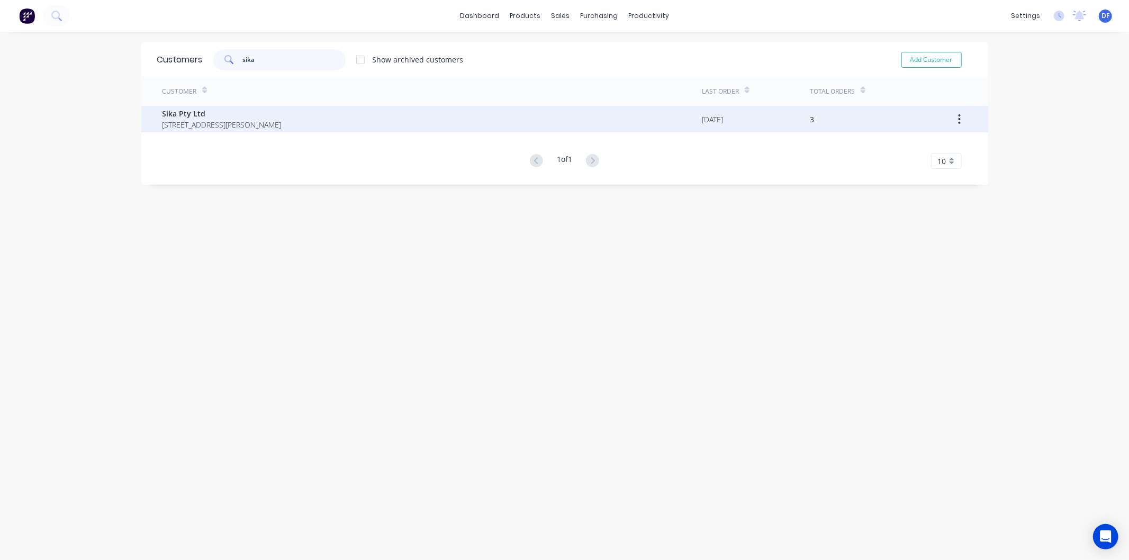
type input "sika"
click at [173, 110] on span "Sika Pty Ltd" at bounding box center [222, 113] width 119 height 11
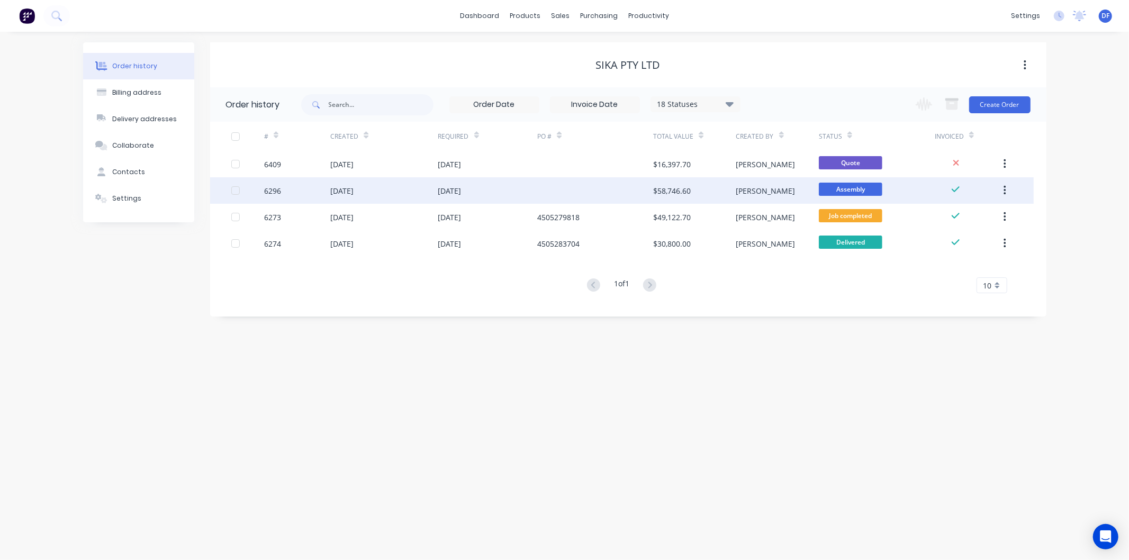
click at [673, 188] on div "$58,746.60" at bounding box center [672, 190] width 38 height 11
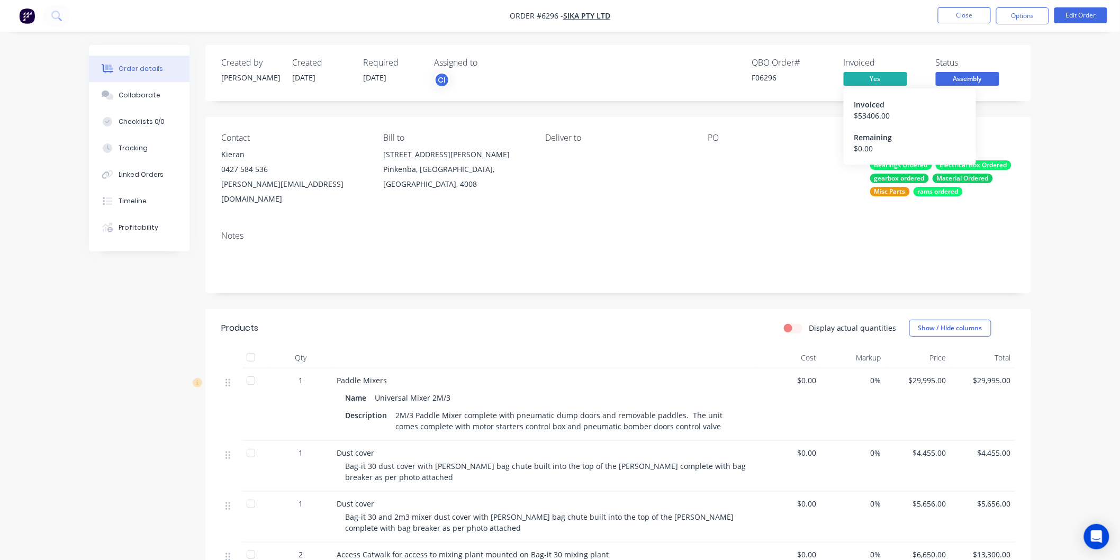
click at [870, 110] on div "Invoiced" at bounding box center [909, 104] width 111 height 11
click at [1022, 14] on button "Options" at bounding box center [1022, 15] width 53 height 17
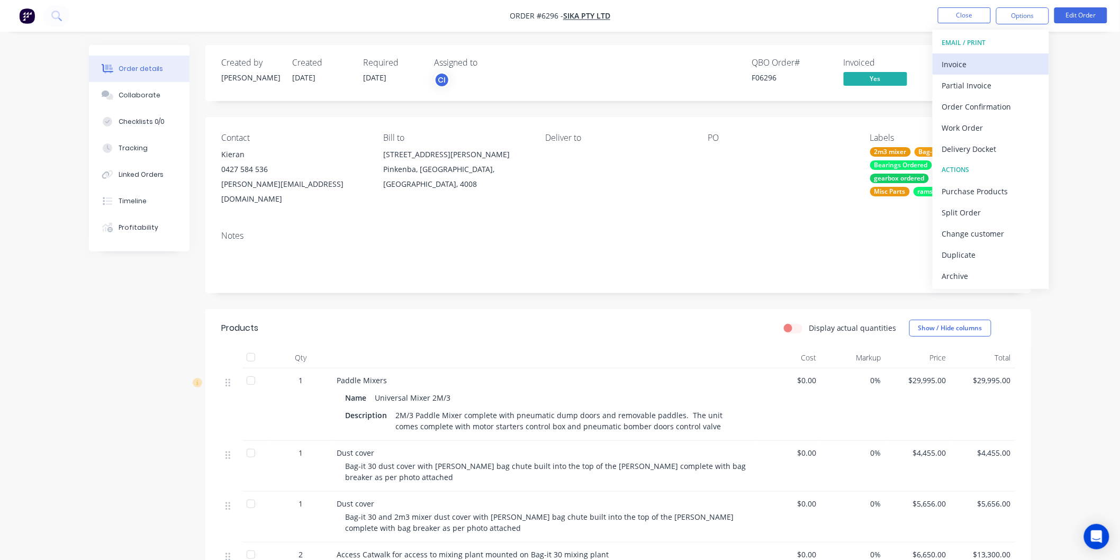
click at [955, 60] on div "Invoice" at bounding box center [990, 64] width 97 height 15
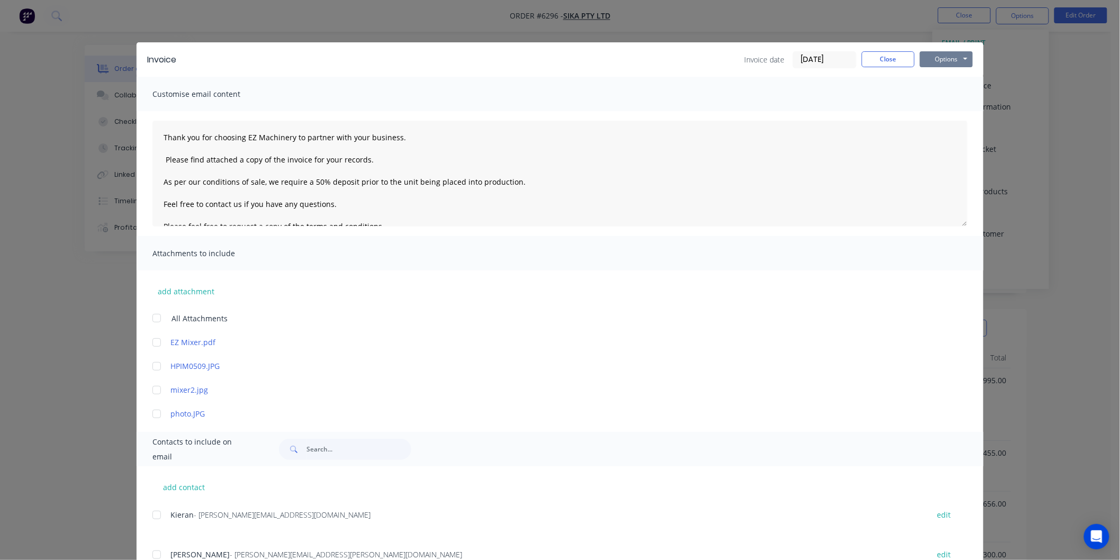
click at [948, 57] on button "Options" at bounding box center [946, 59] width 53 height 16
click at [943, 93] on button "Print" at bounding box center [954, 95] width 68 height 17
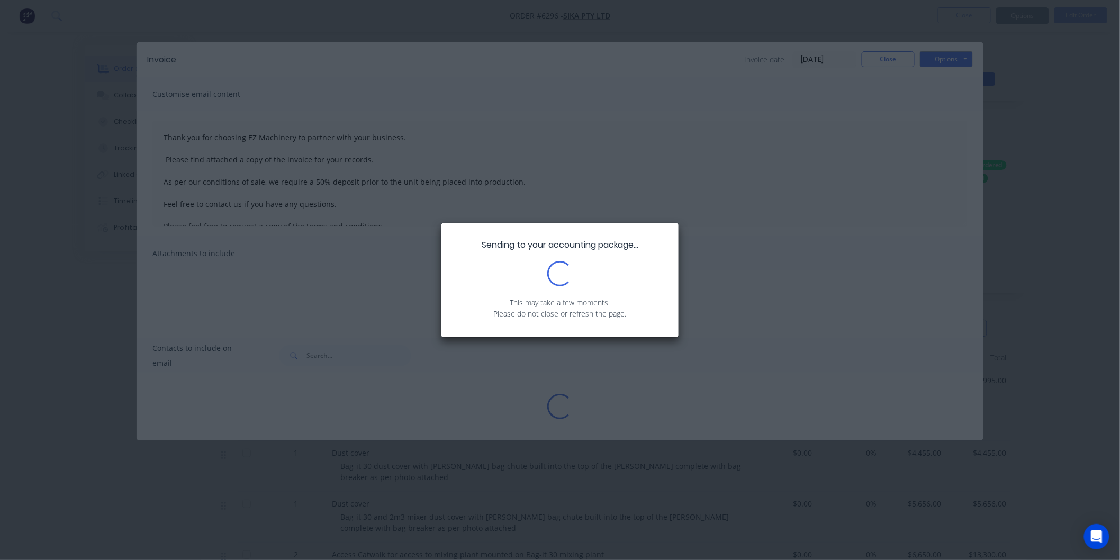
type textarea "Thank you for choosing EZ Machinery to partner with your business. Please find …"
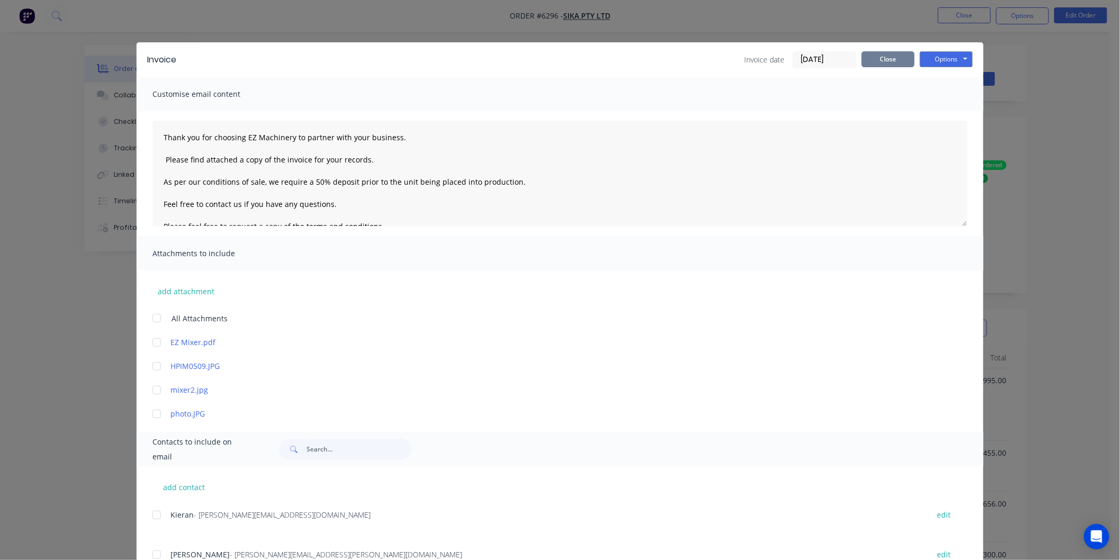
click at [886, 53] on button "Close" at bounding box center [888, 59] width 53 height 16
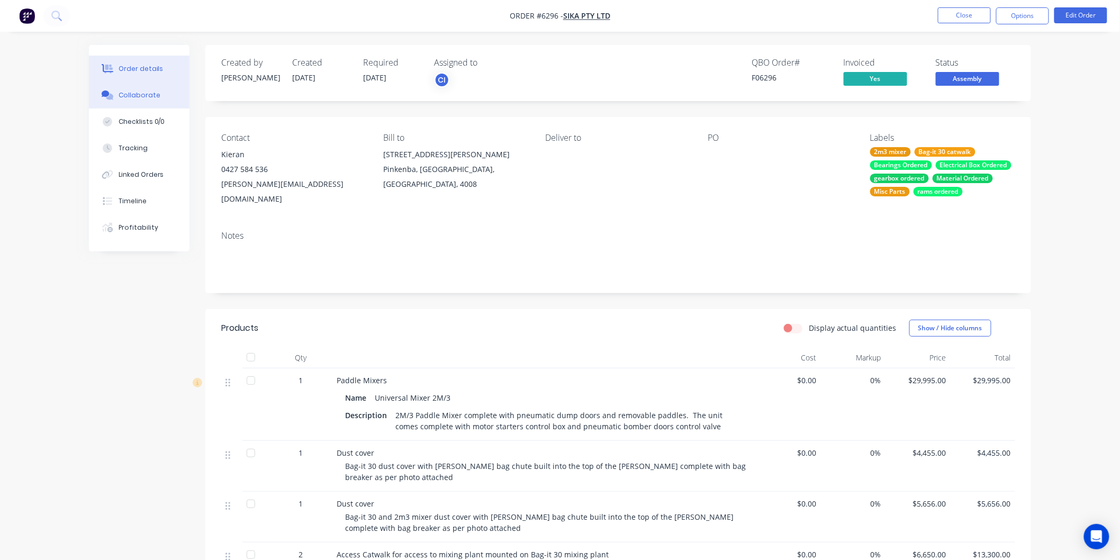
click at [139, 92] on div "Collaborate" at bounding box center [140, 96] width 42 height 10
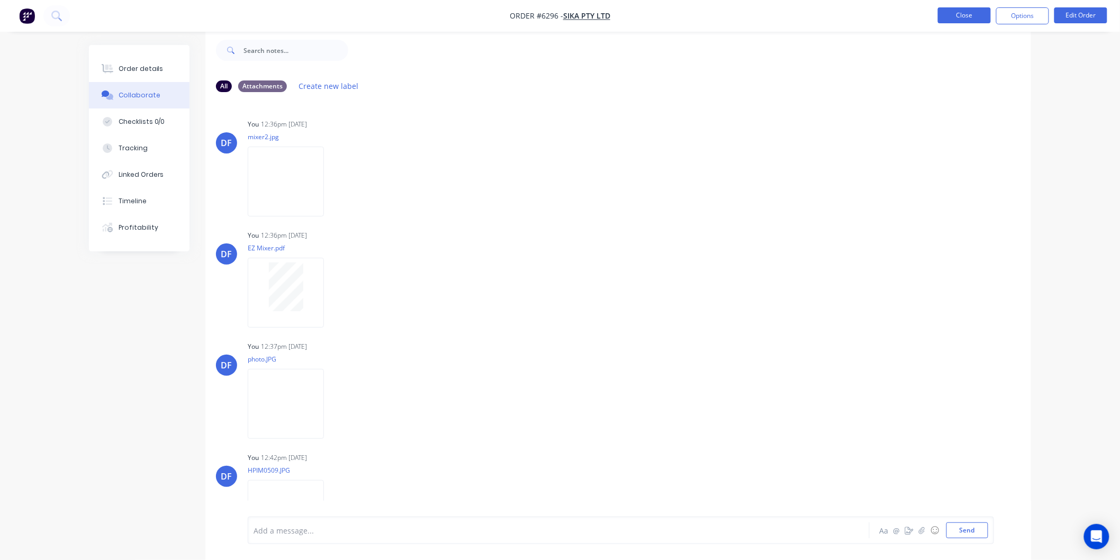
click at [966, 13] on button "Close" at bounding box center [964, 15] width 53 height 16
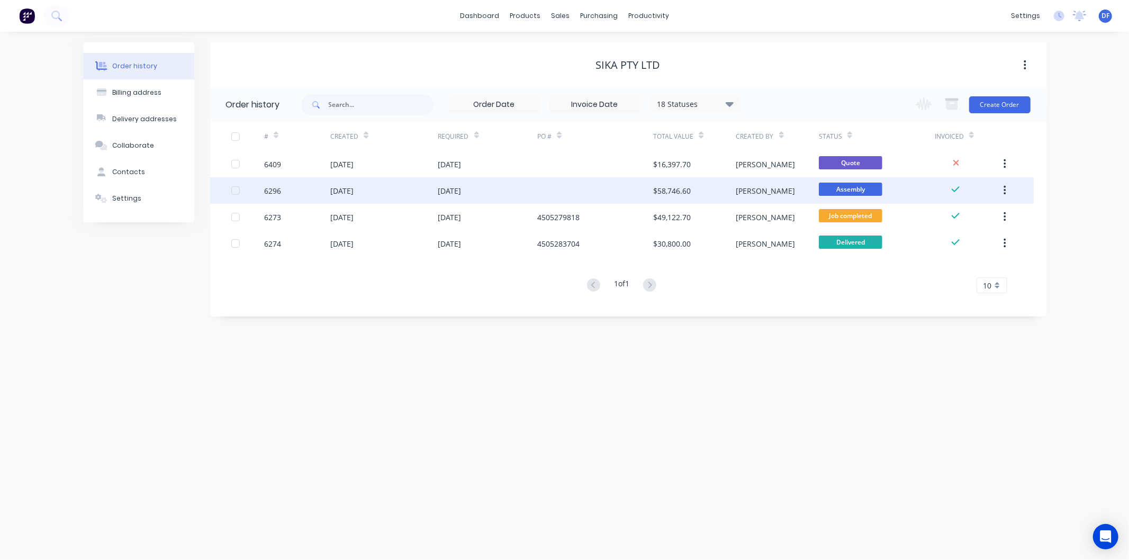
click at [686, 187] on div "$58,746.60" at bounding box center [672, 190] width 38 height 11
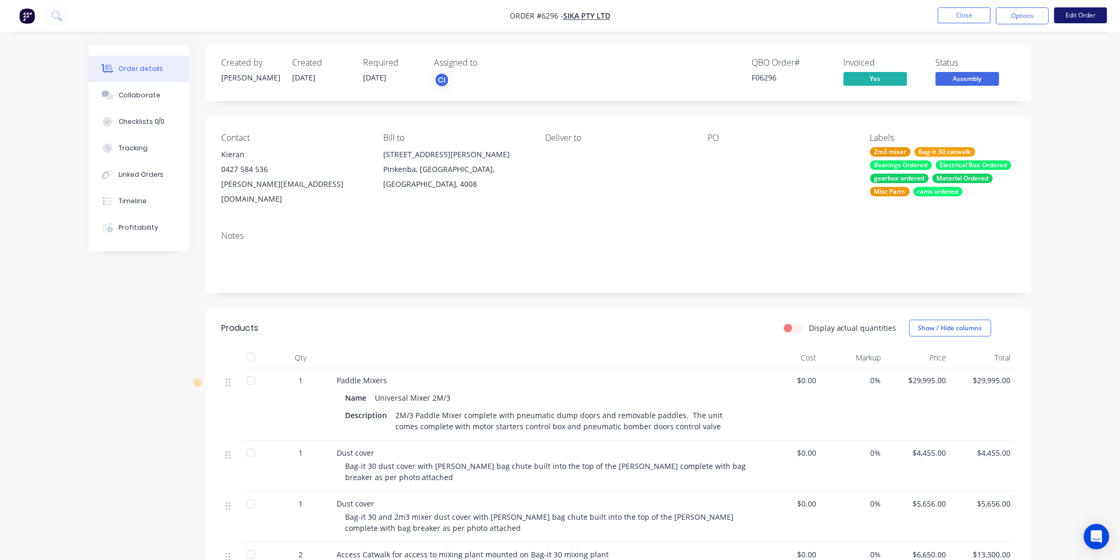
click at [1086, 12] on button "Edit Order" at bounding box center [1080, 15] width 53 height 16
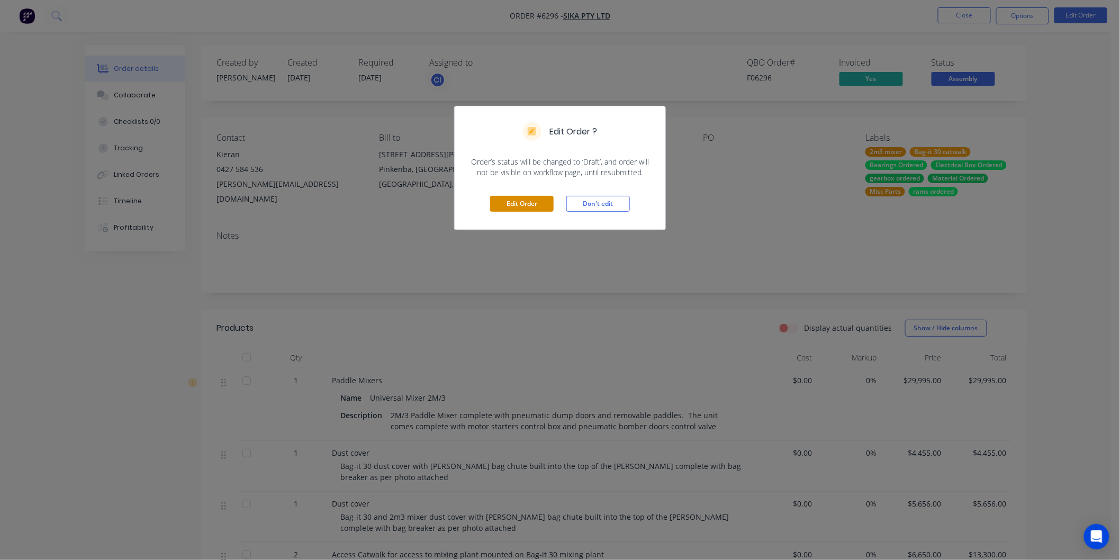
click at [523, 206] on button "Edit Order" at bounding box center [522, 204] width 64 height 16
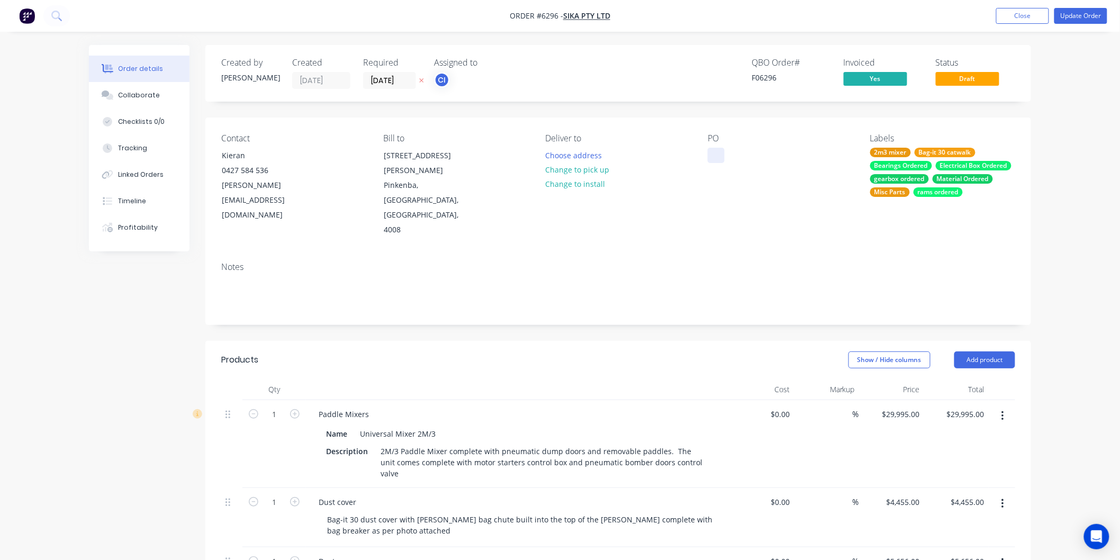
click at [716, 160] on div at bounding box center [716, 155] width 17 height 15
paste div
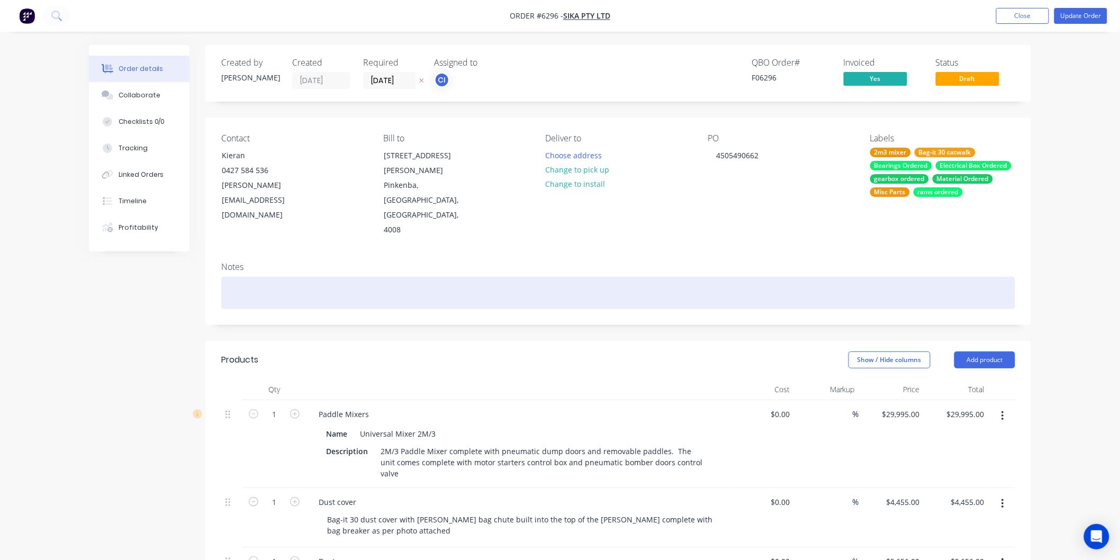
click at [719, 277] on div at bounding box center [618, 293] width 794 height 32
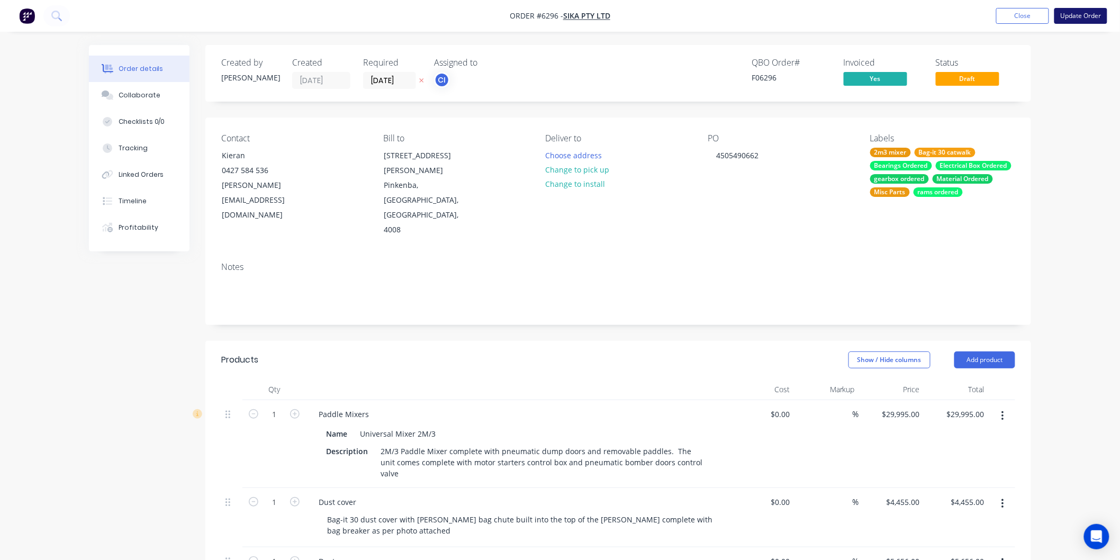
click at [1069, 10] on button "Update Order" at bounding box center [1080, 16] width 53 height 16
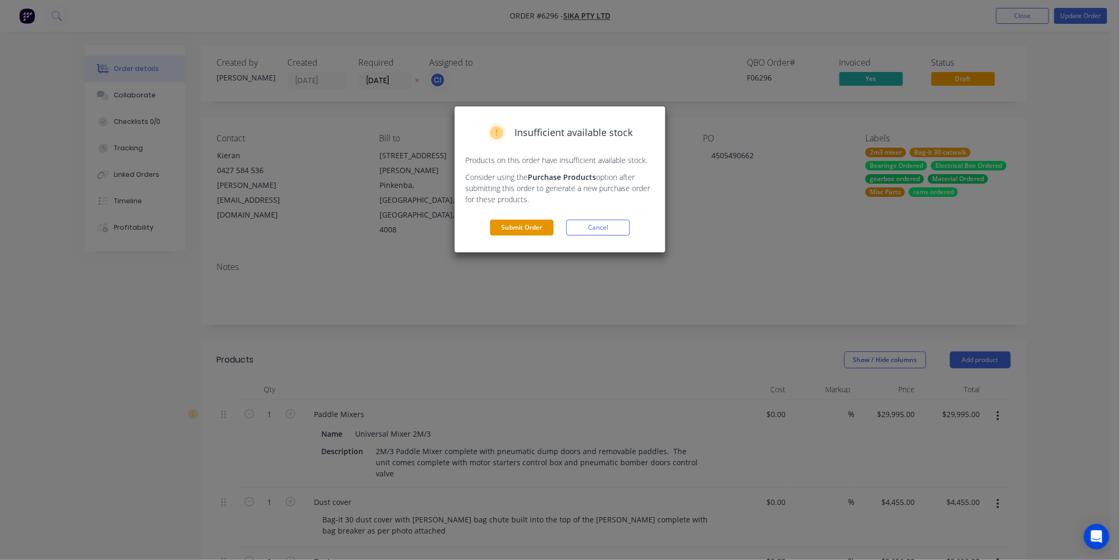
click at [519, 225] on button "Submit Order" at bounding box center [522, 228] width 64 height 16
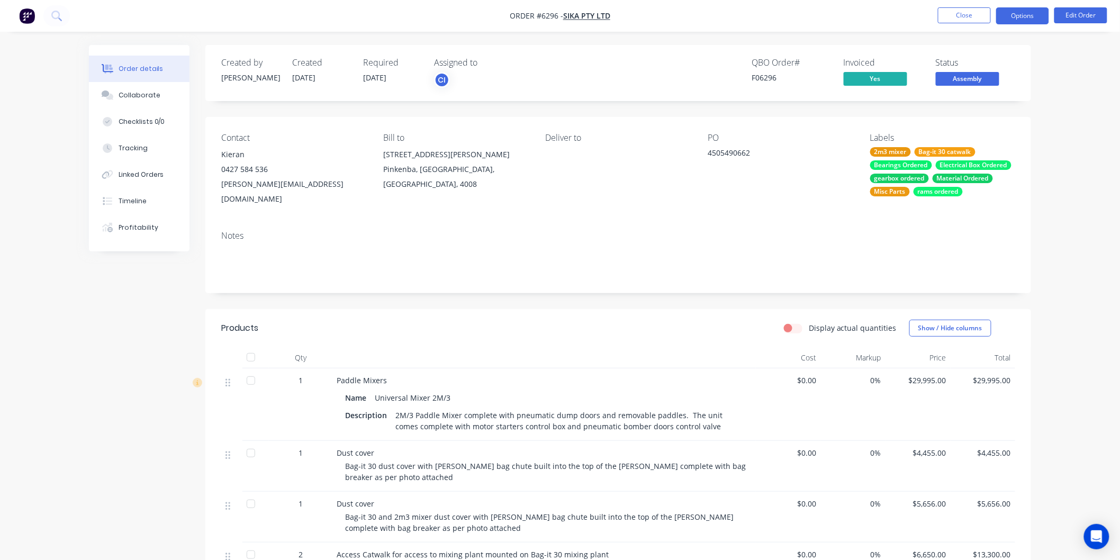
click at [1013, 14] on button "Options" at bounding box center [1022, 15] width 53 height 17
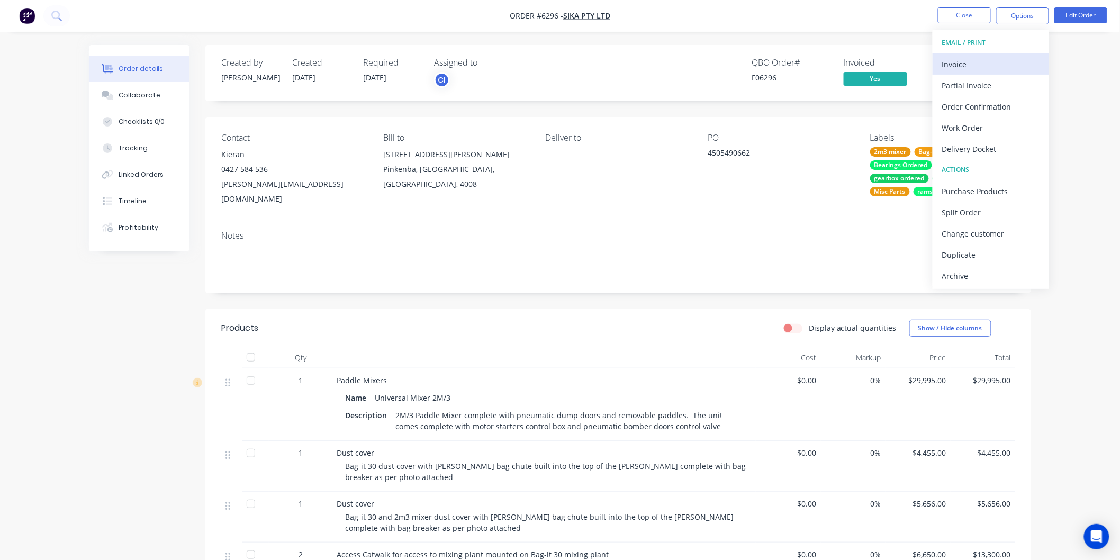
click at [961, 62] on div "Invoice" at bounding box center [990, 64] width 97 height 15
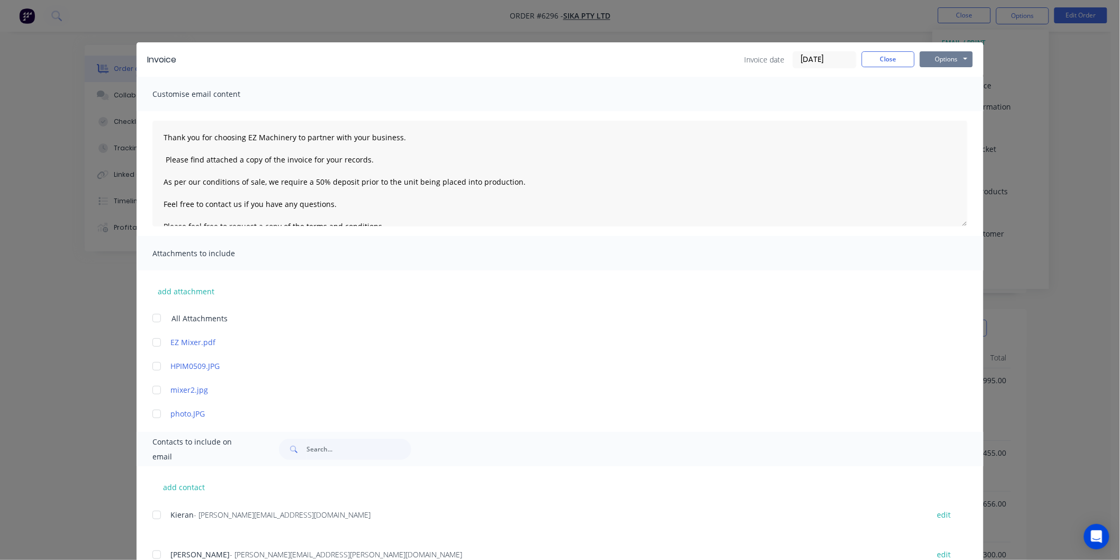
click at [940, 59] on button "Options" at bounding box center [946, 59] width 53 height 16
click at [936, 91] on button "Print" at bounding box center [954, 95] width 68 height 17
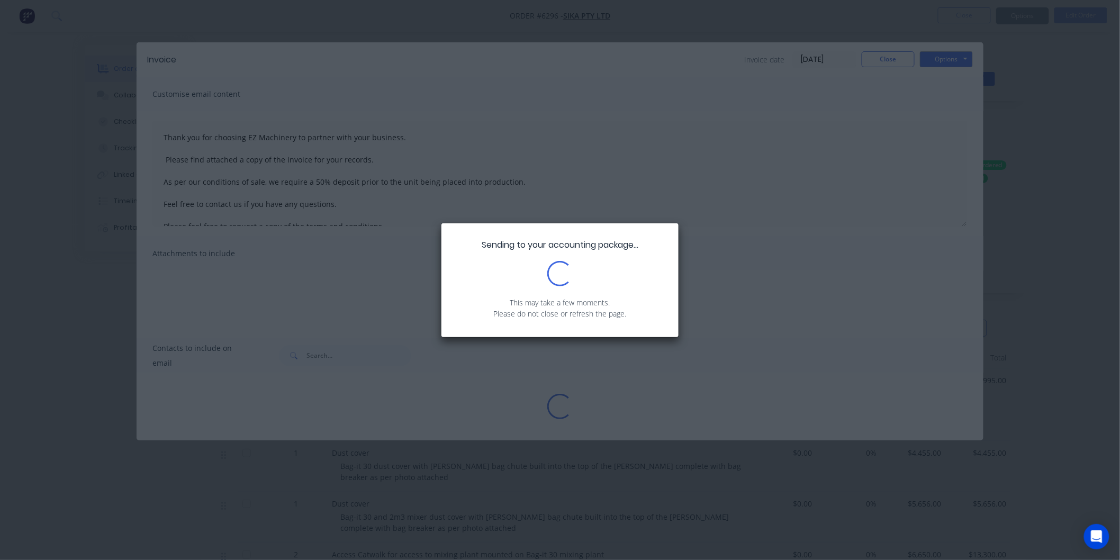
type textarea "Thank you for choosing EZ Machinery to partner with your business. Please find …"
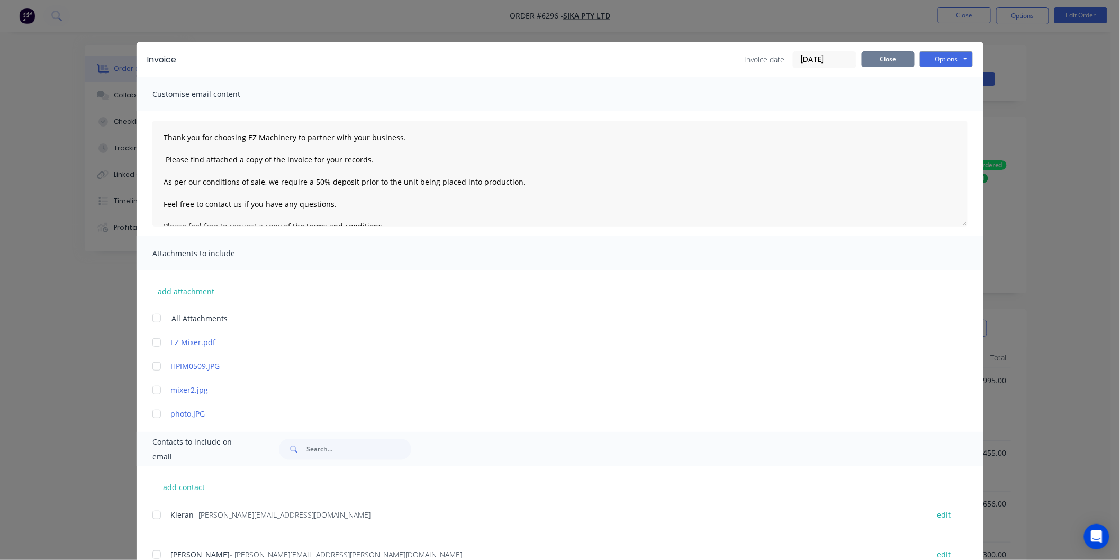
click at [888, 55] on button "Close" at bounding box center [888, 59] width 53 height 16
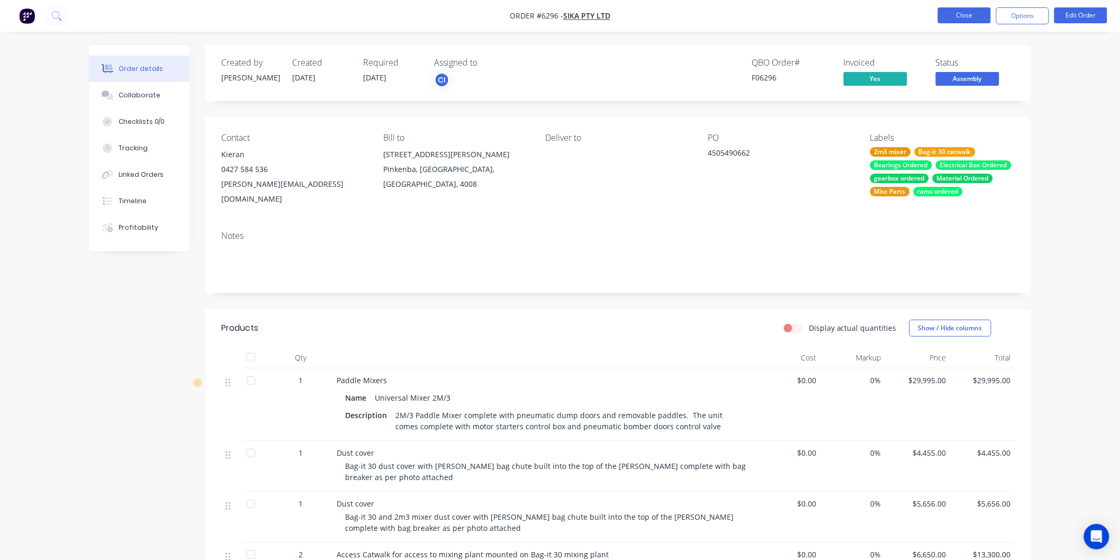
click at [957, 14] on button "Close" at bounding box center [964, 15] width 53 height 16
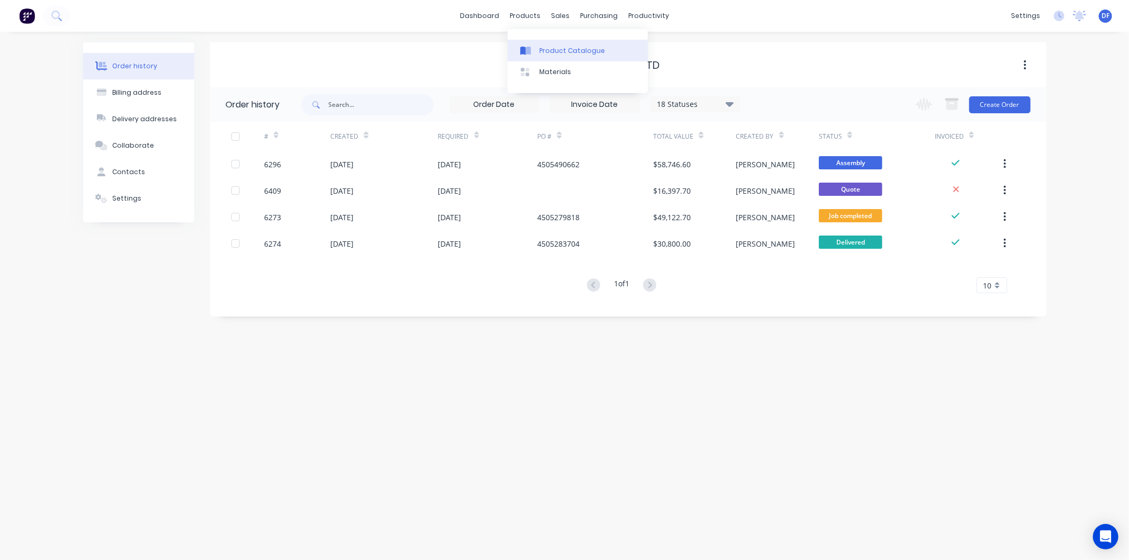
click at [563, 50] on div "Product Catalogue" at bounding box center [572, 51] width 66 height 10
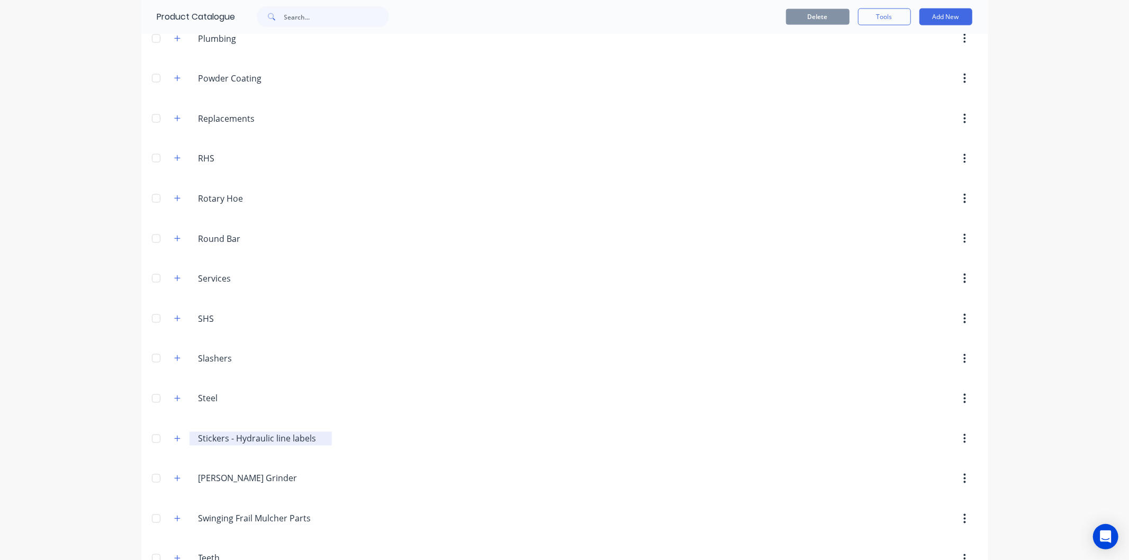
scroll to position [1294, 0]
click at [177, 480] on button "button" at bounding box center [177, 477] width 13 height 13
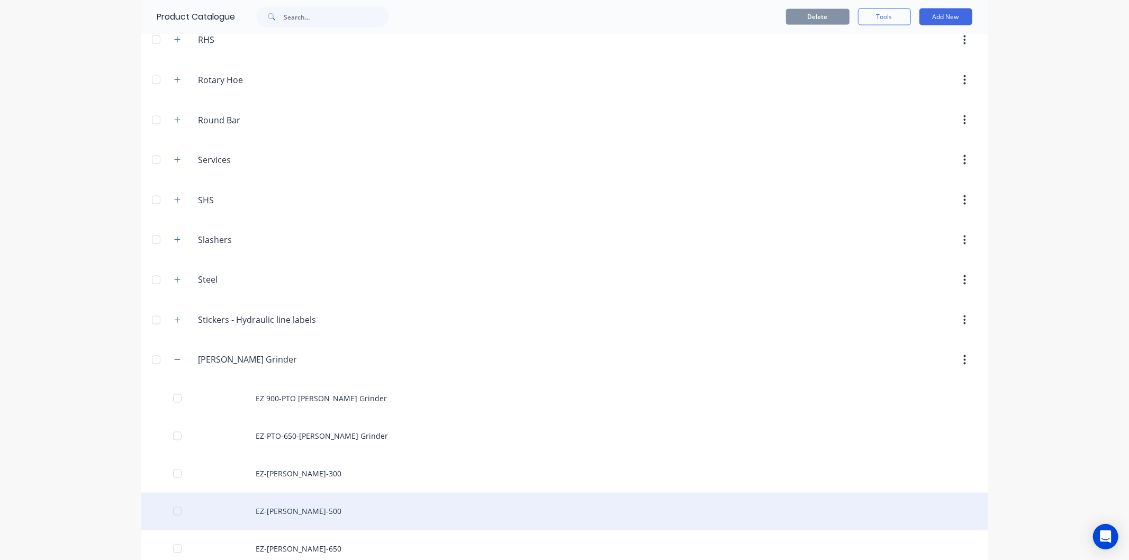
scroll to position [1470, 0]
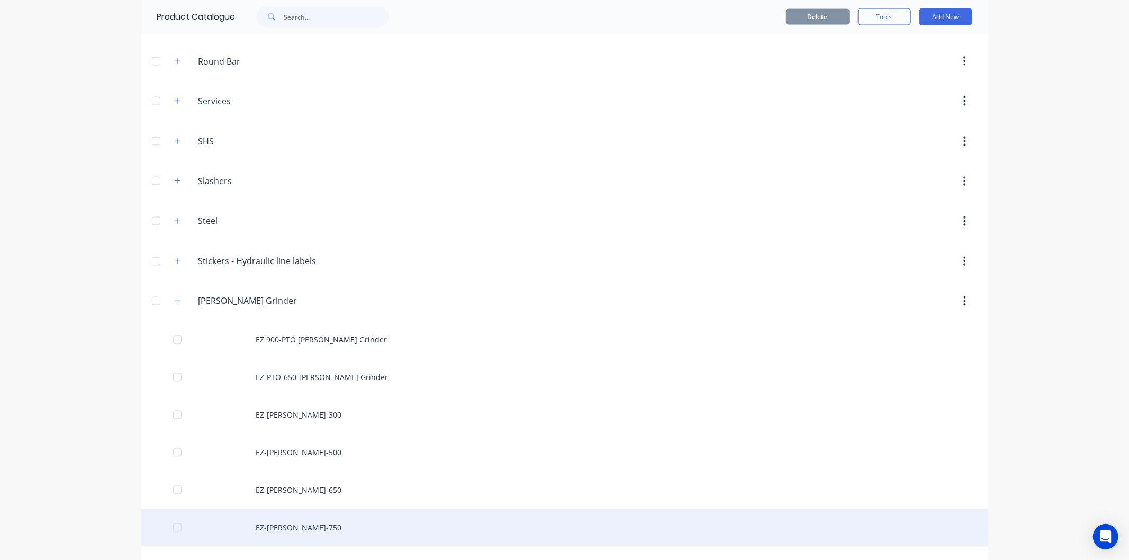
click at [294, 530] on div "EZ-[PERSON_NAME]-750" at bounding box center [564, 528] width 847 height 38
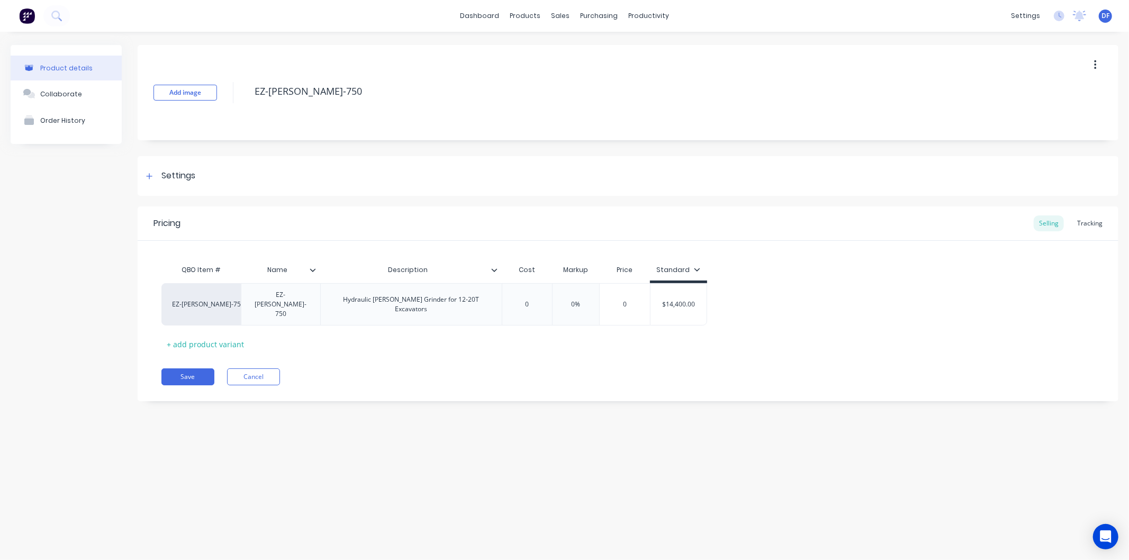
type textarea "x"
click at [581, 48] on div "Sales Orders" at bounding box center [599, 51] width 43 height 10
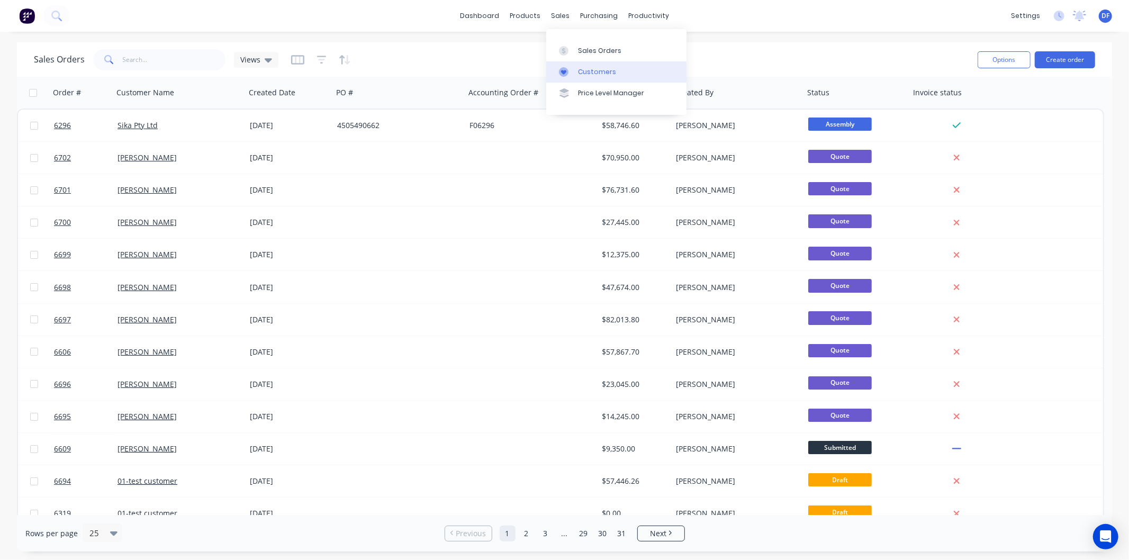
click at [600, 68] on div "Customers" at bounding box center [597, 72] width 38 height 10
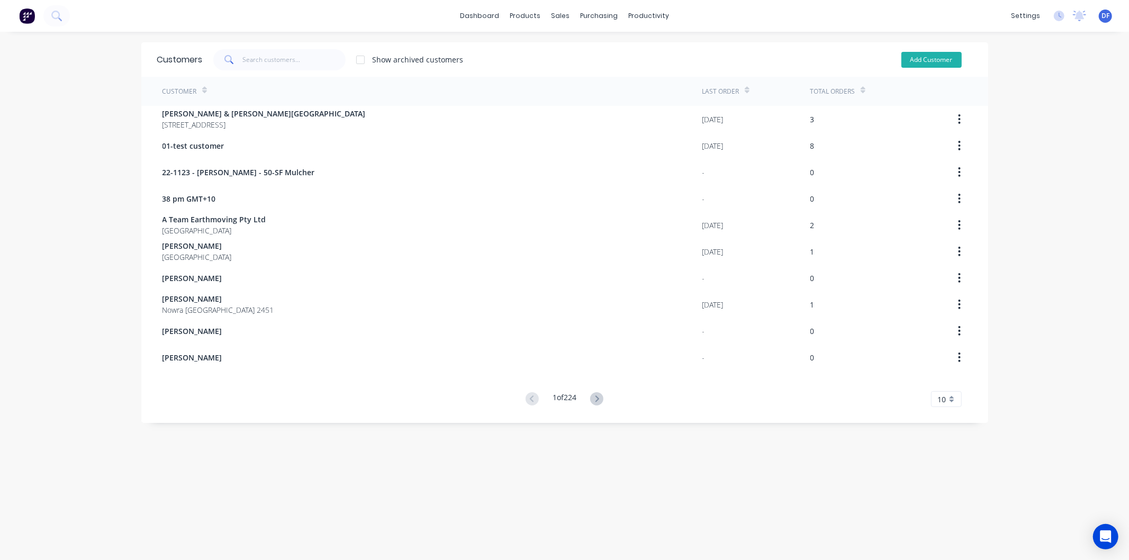
click at [916, 60] on button "Add Customer" at bounding box center [932, 60] width 60 height 16
select select "AU"
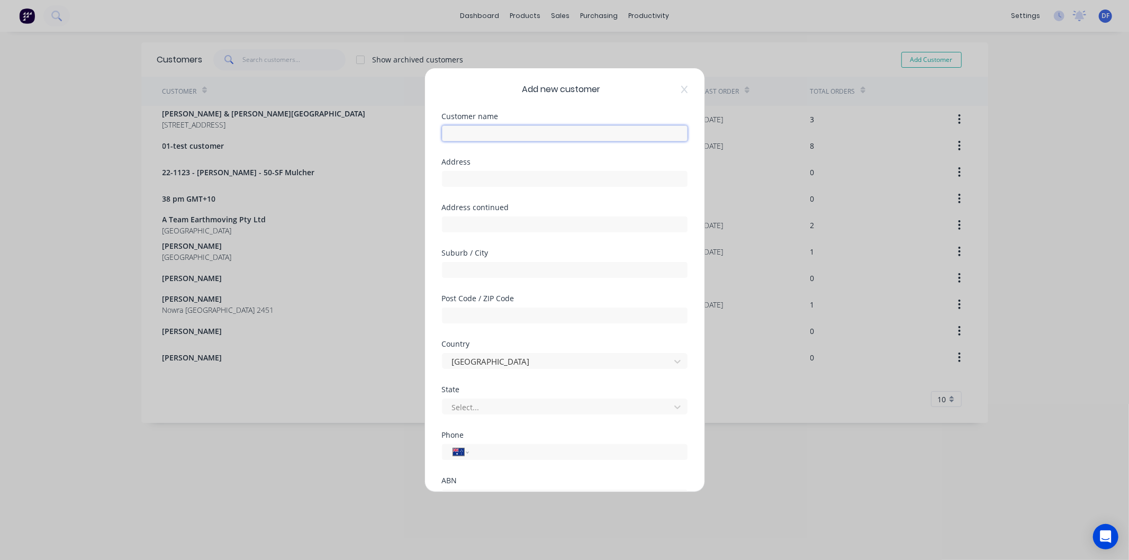
drag, startPoint x: 485, startPoint y: 133, endPoint x: 492, endPoint y: 133, distance: 7.4
click at [492, 133] on input "text" at bounding box center [565, 133] width 246 height 16
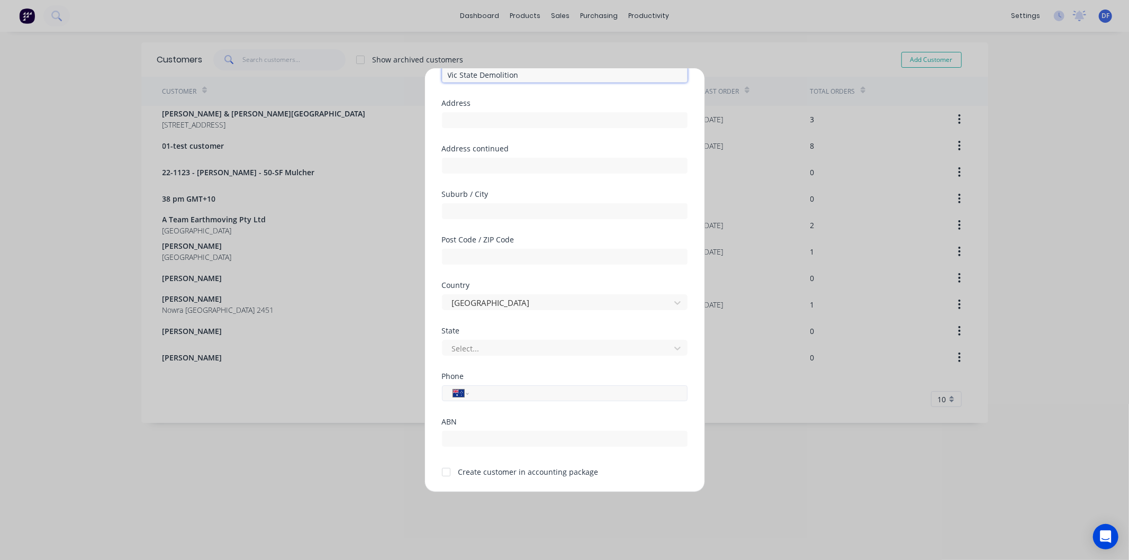
type input "Vic State Demolition"
click at [498, 394] on input "tel" at bounding box center [576, 393] width 200 height 12
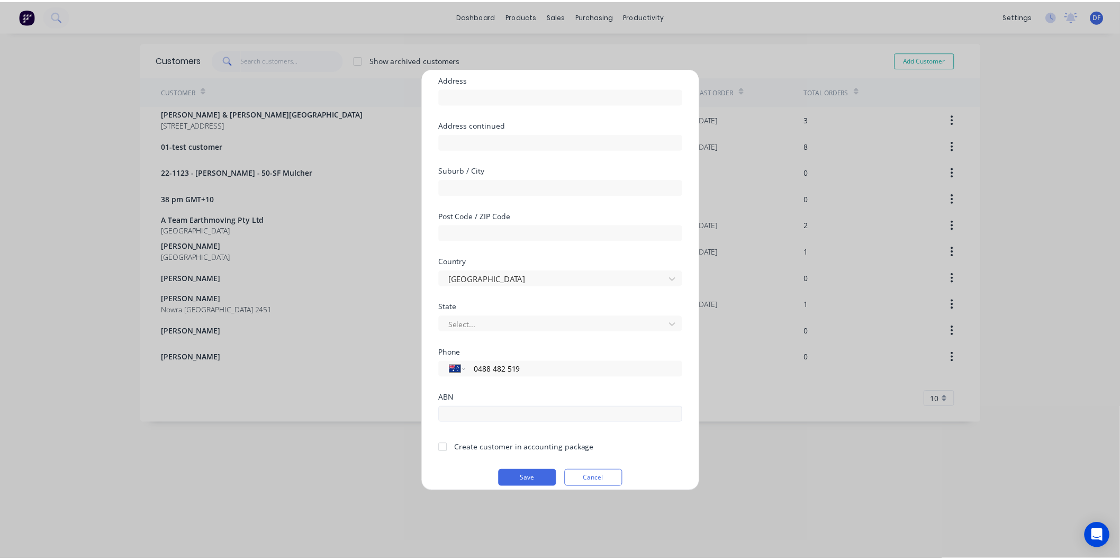
scroll to position [93, 0]
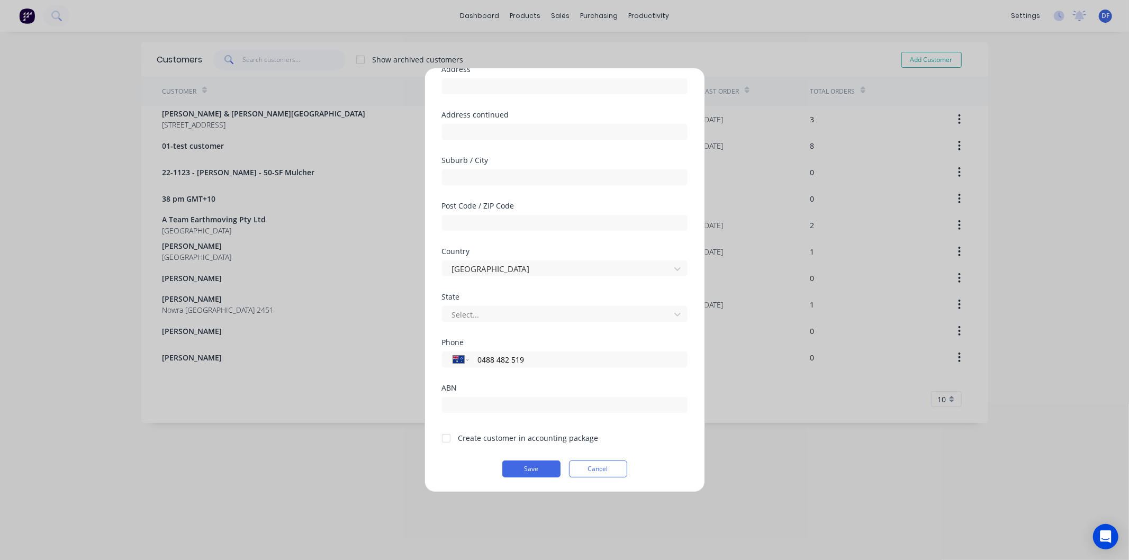
type input "0488 482 519"
click at [445, 436] on div at bounding box center [446, 438] width 21 height 21
click at [520, 464] on button "Save" at bounding box center [531, 469] width 58 height 17
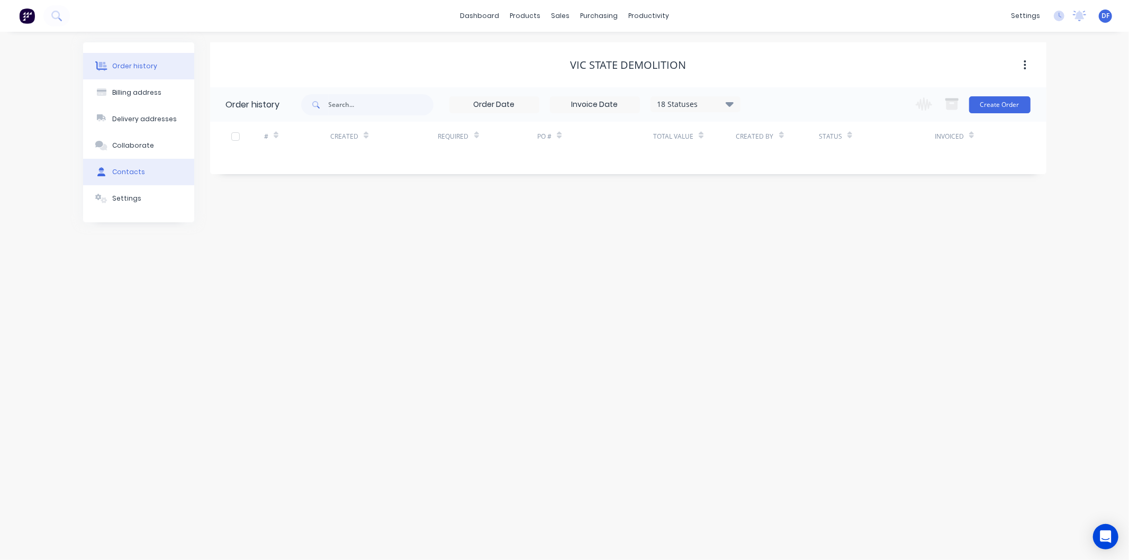
click at [129, 169] on div "Contacts" at bounding box center [128, 172] width 33 height 10
click at [1005, 105] on button "Add contact" at bounding box center [1013, 104] width 49 height 16
select select "AU"
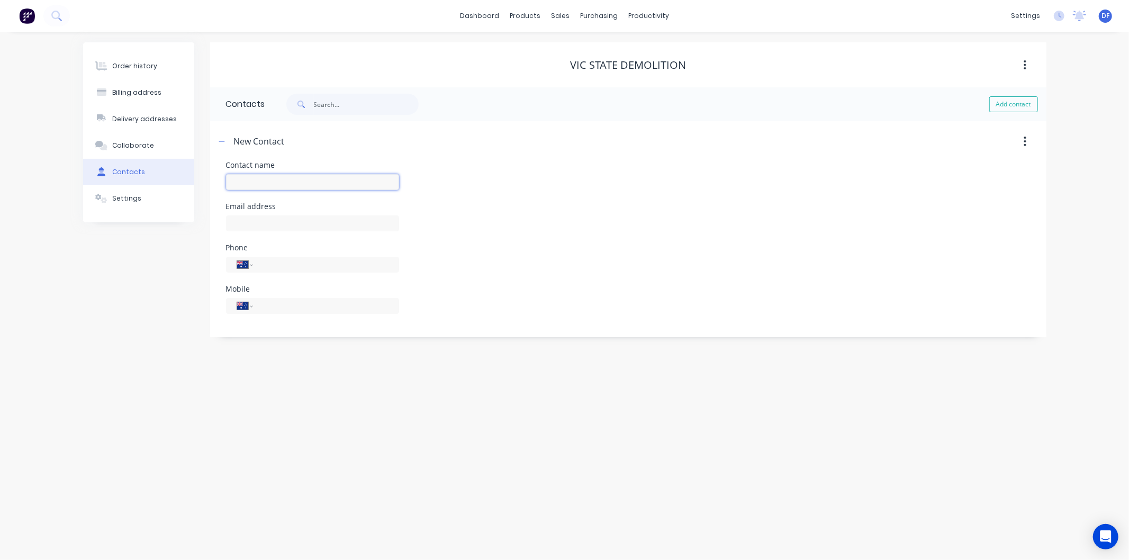
click at [270, 181] on input "text" at bounding box center [312, 182] width 173 height 16
type input "Will"
select select "AU"
drag, startPoint x: 237, startPoint y: 223, endPoint x: 289, endPoint y: 239, distance: 54.3
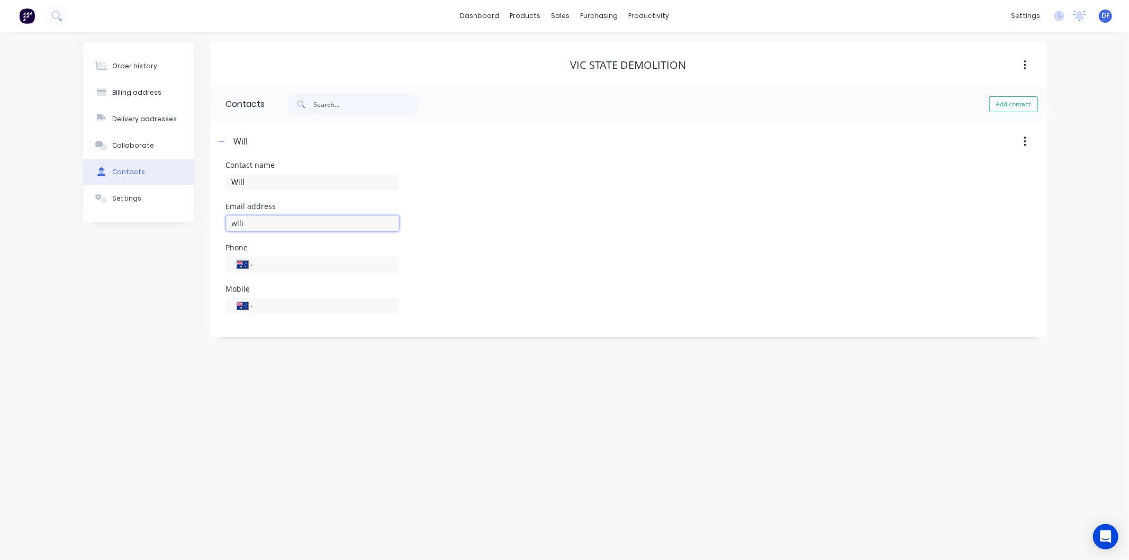
click at [239, 223] on input "wlli" at bounding box center [312, 223] width 173 height 16
click at [278, 226] on input "wlli" at bounding box center [312, 223] width 173 height 16
type input "[EMAIL_ADDRESS][DOMAIN_NAME]"
click at [282, 300] on input "tel" at bounding box center [323, 306] width 127 height 12
type input "0488 482 519"
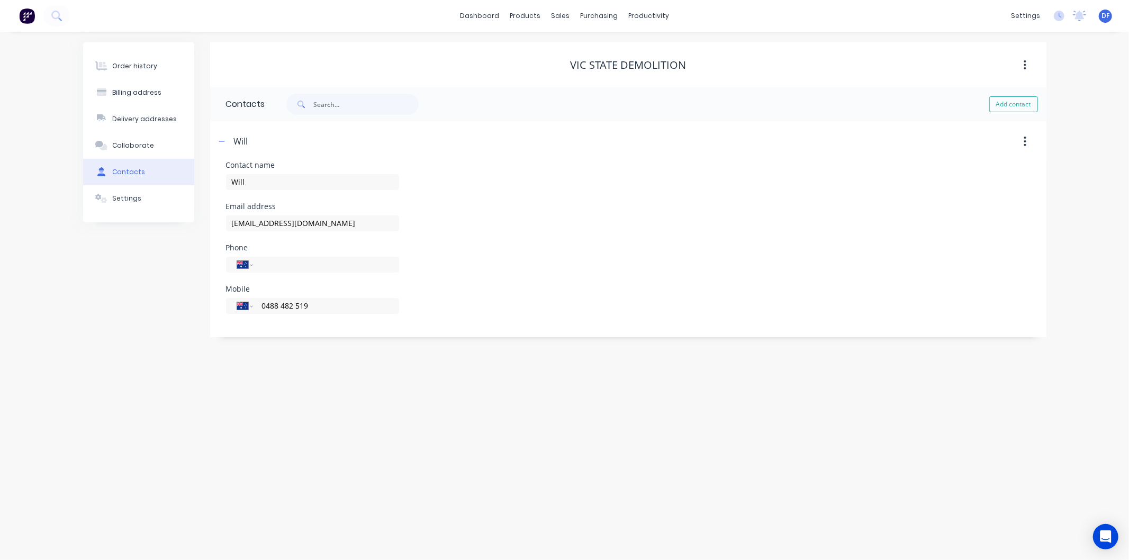
click at [313, 399] on div "Order history Billing address Delivery addresses Collaborate Contacts Settings …" at bounding box center [564, 296] width 1129 height 528
click at [136, 67] on div "Order history" at bounding box center [134, 66] width 45 height 10
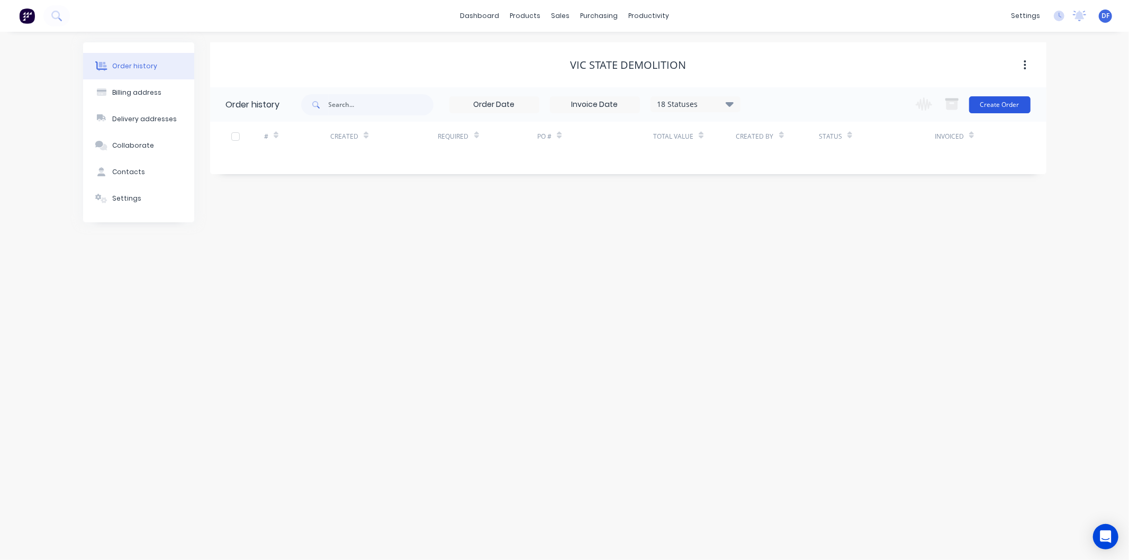
click at [994, 101] on button "Create Order" at bounding box center [999, 104] width 61 height 17
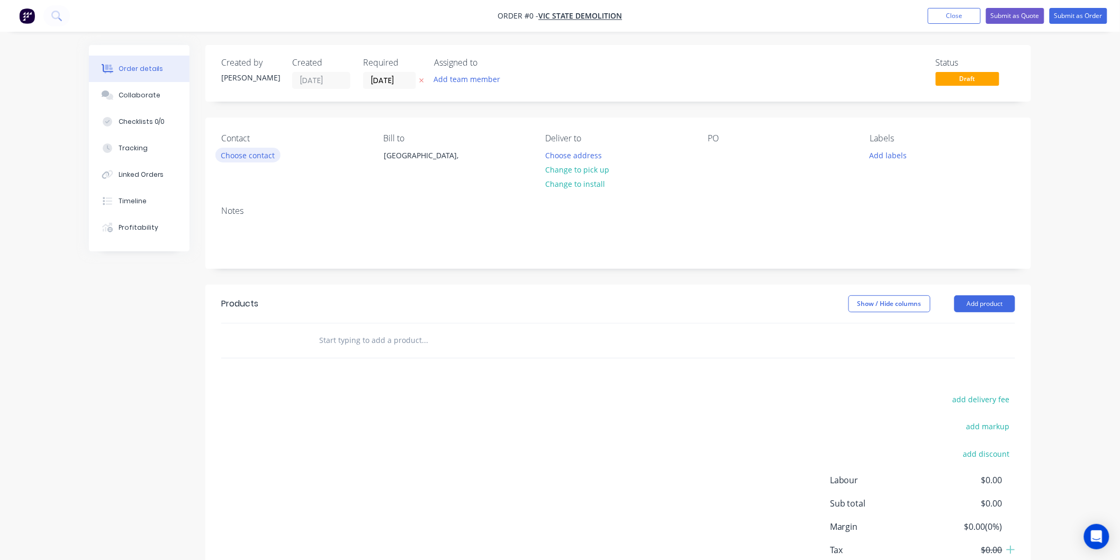
click at [258, 150] on button "Choose contact" at bounding box center [247, 155] width 65 height 14
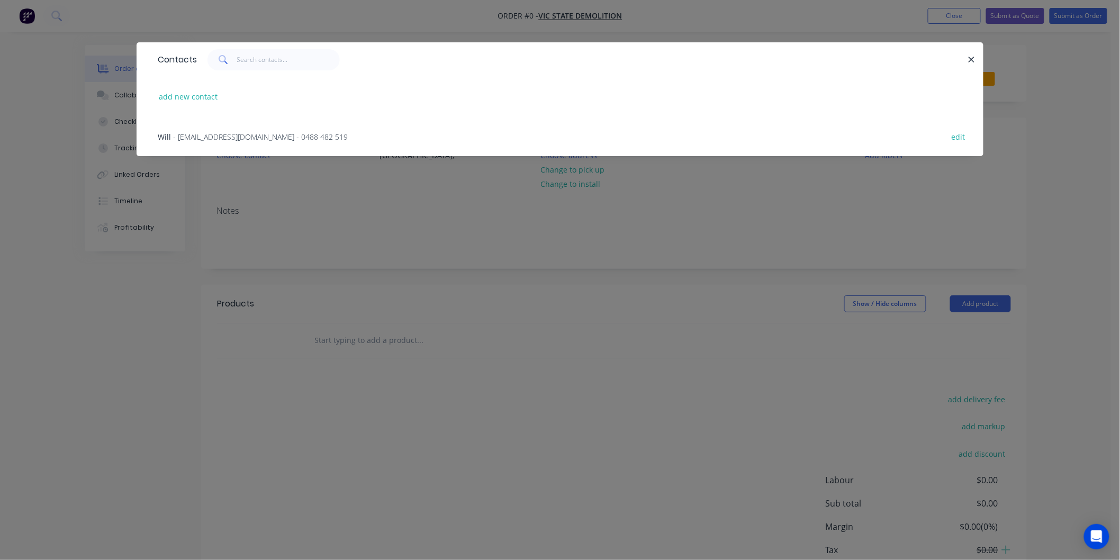
click at [256, 136] on span "- [EMAIL_ADDRESS][DOMAIN_NAME] - 0488 482 519" at bounding box center [260, 137] width 175 height 10
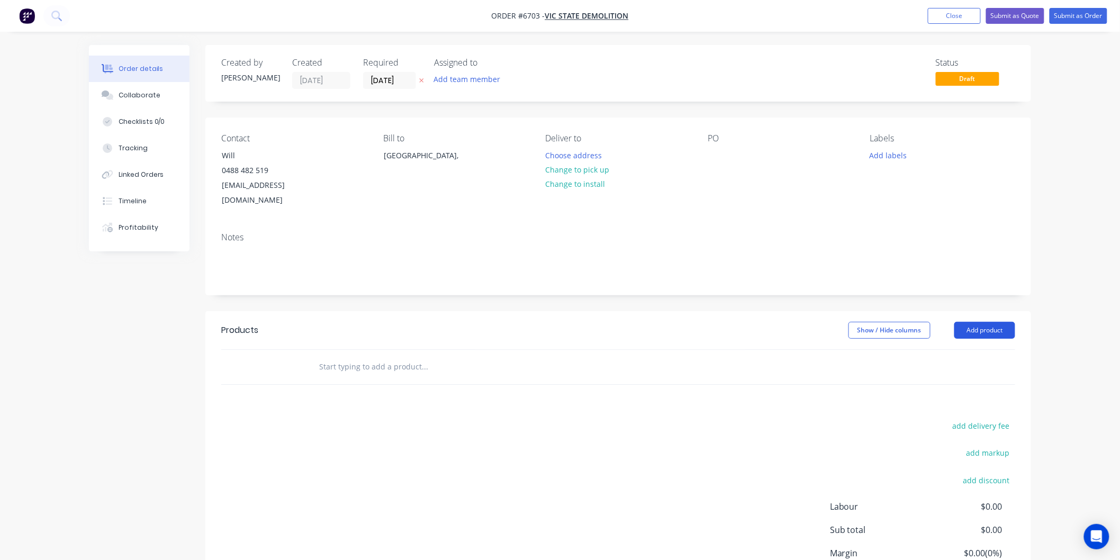
click at [970, 322] on button "Add product" at bounding box center [984, 330] width 61 height 17
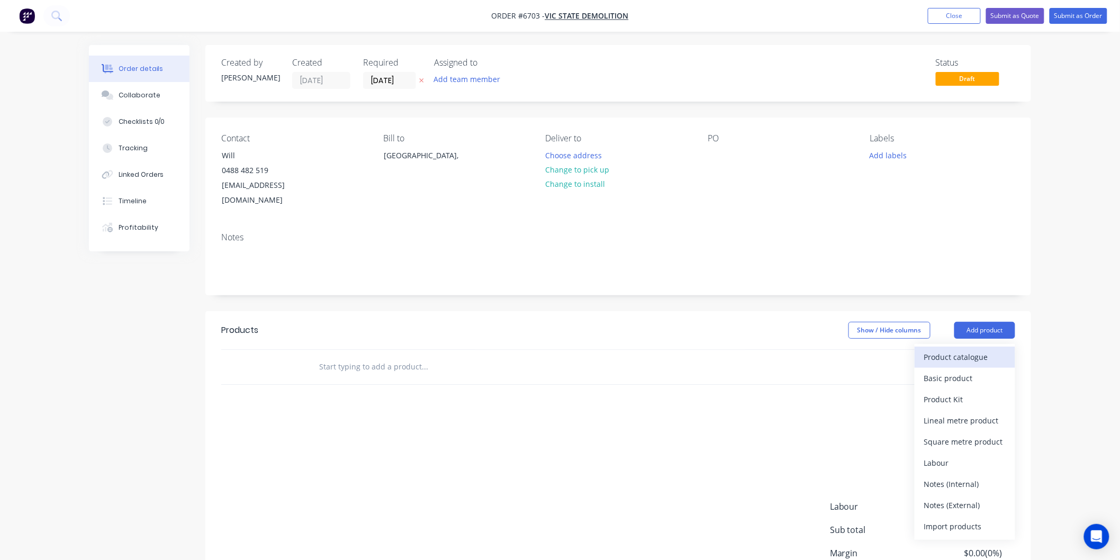
click at [950, 349] on div "Product catalogue" at bounding box center [965, 356] width 82 height 15
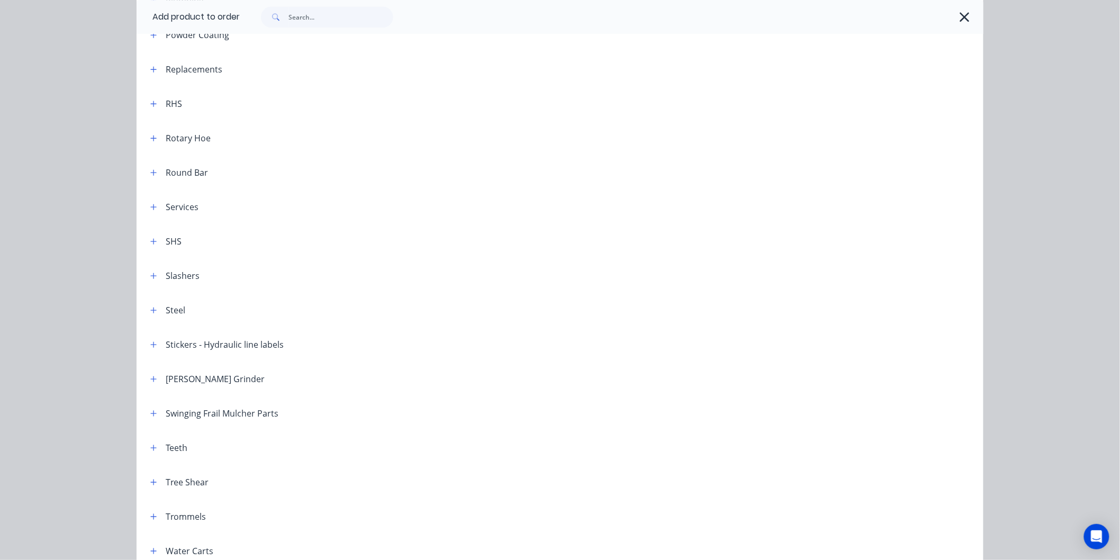
scroll to position [1176, 0]
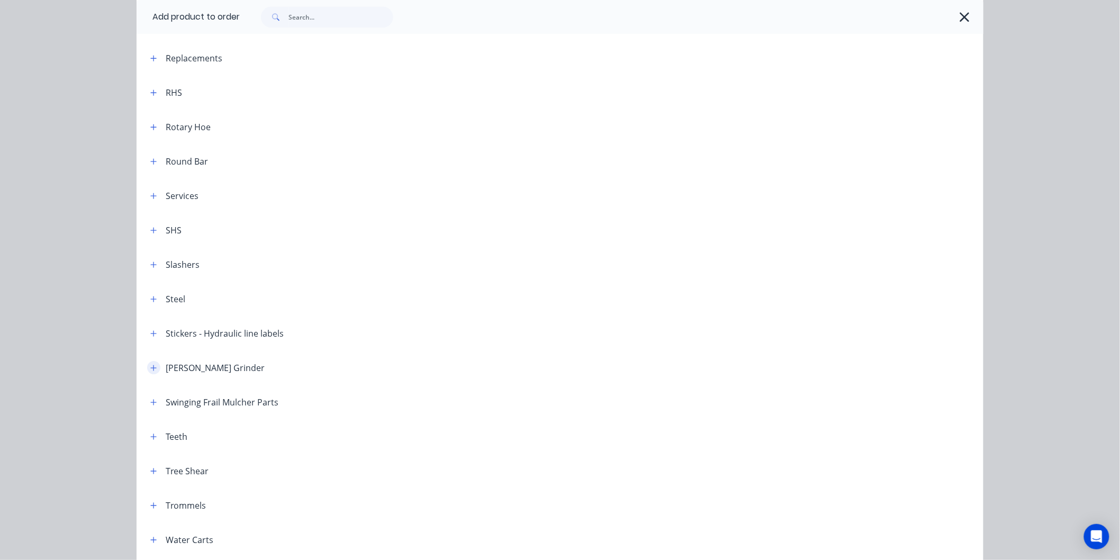
click at [150, 367] on icon "button" at bounding box center [153, 367] width 6 height 7
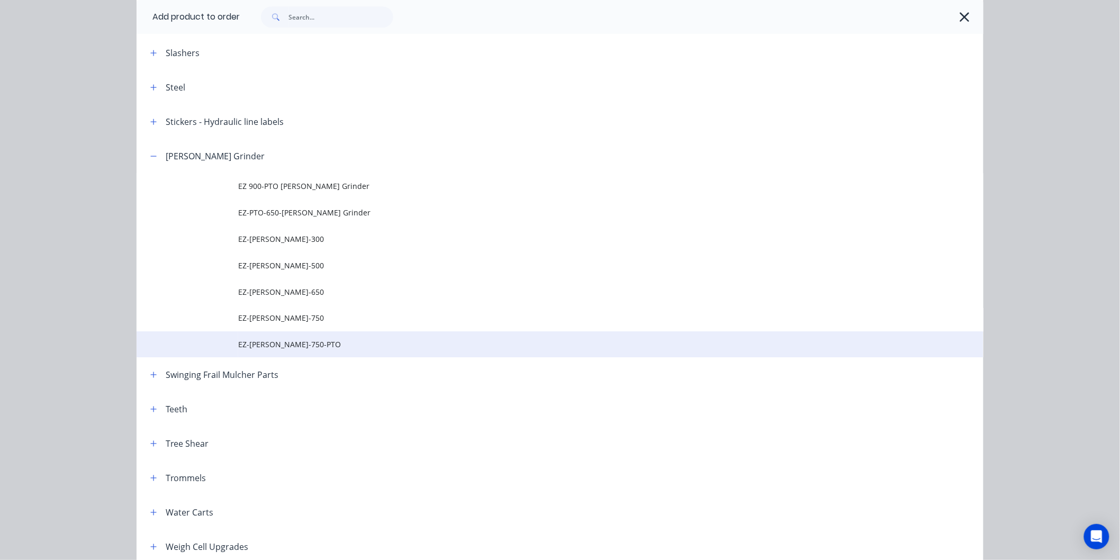
scroll to position [1411, 0]
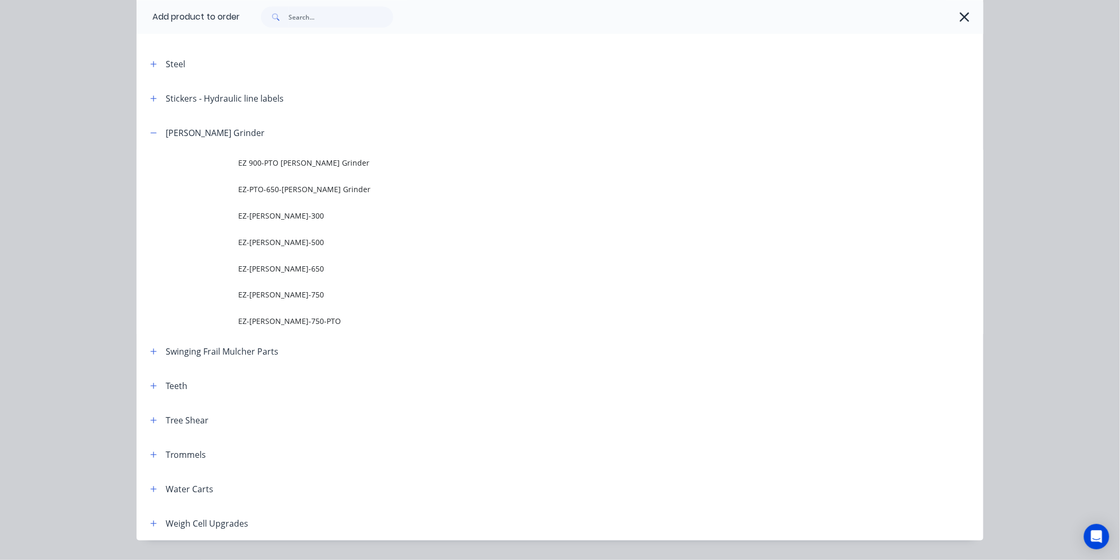
click at [266, 293] on span "EZ-[PERSON_NAME]-750" at bounding box center [536, 294] width 596 height 11
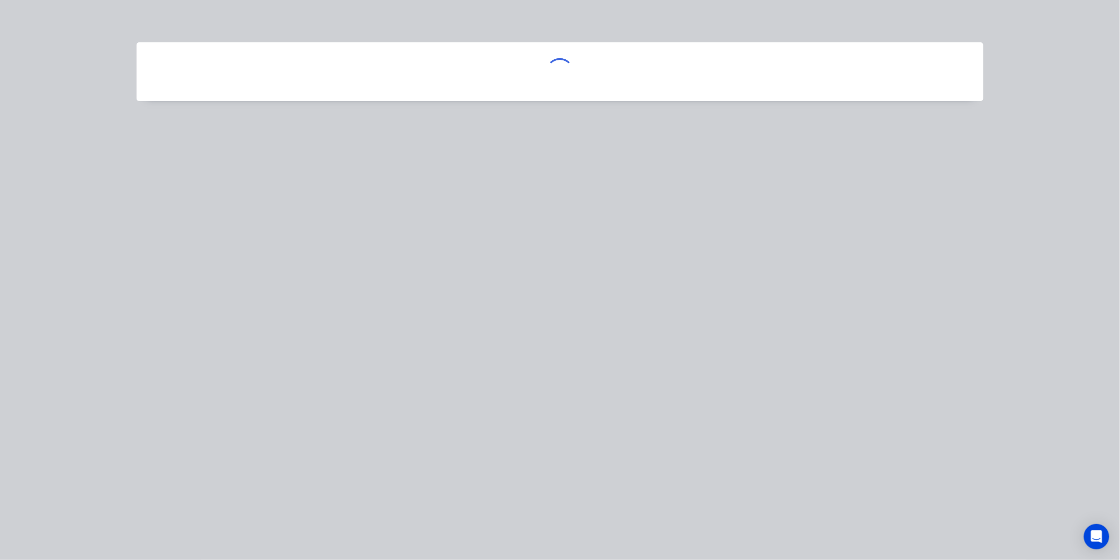
scroll to position [0, 0]
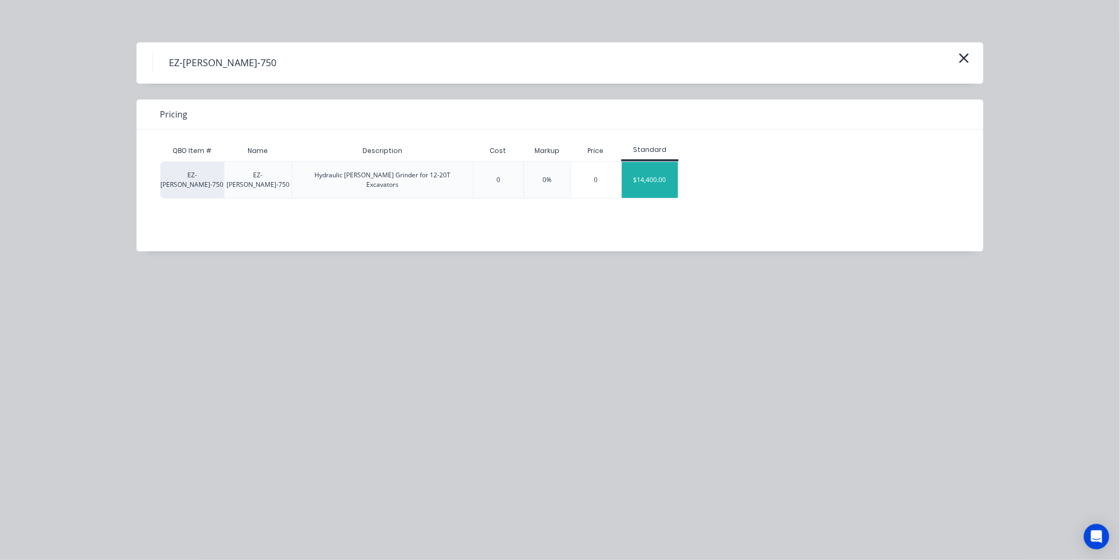
click at [659, 175] on div "$14,400.00" at bounding box center [650, 180] width 57 height 36
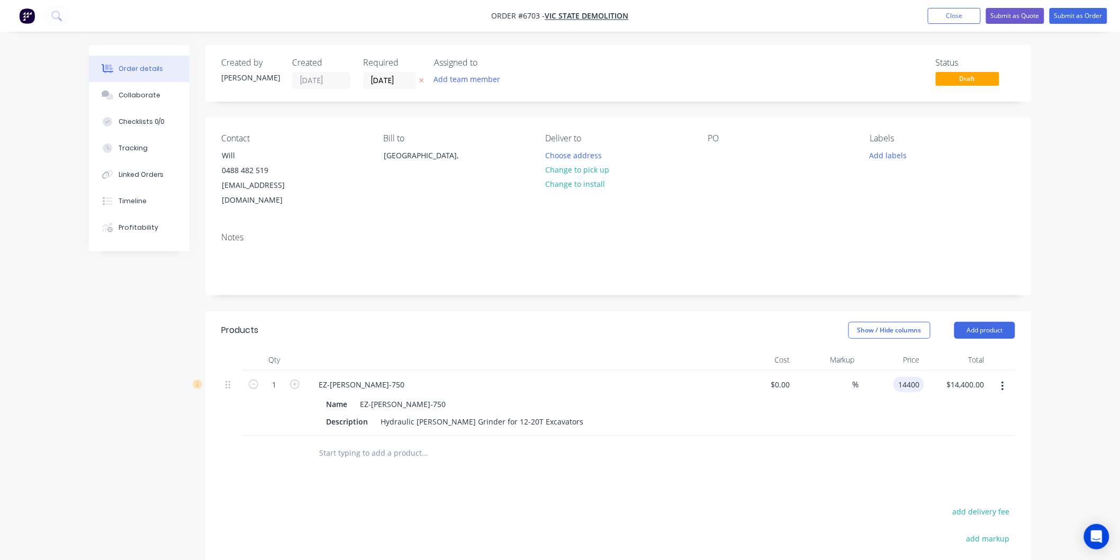
click at [902, 377] on input "14400" at bounding box center [911, 384] width 26 height 15
type input "$15,400.00"
drag, startPoint x: 860, startPoint y: 400, endPoint x: 860, endPoint y: 394, distance: 6.4
click at [860, 398] on div "$15,400.00 $15,400.00" at bounding box center [891, 404] width 65 height 66
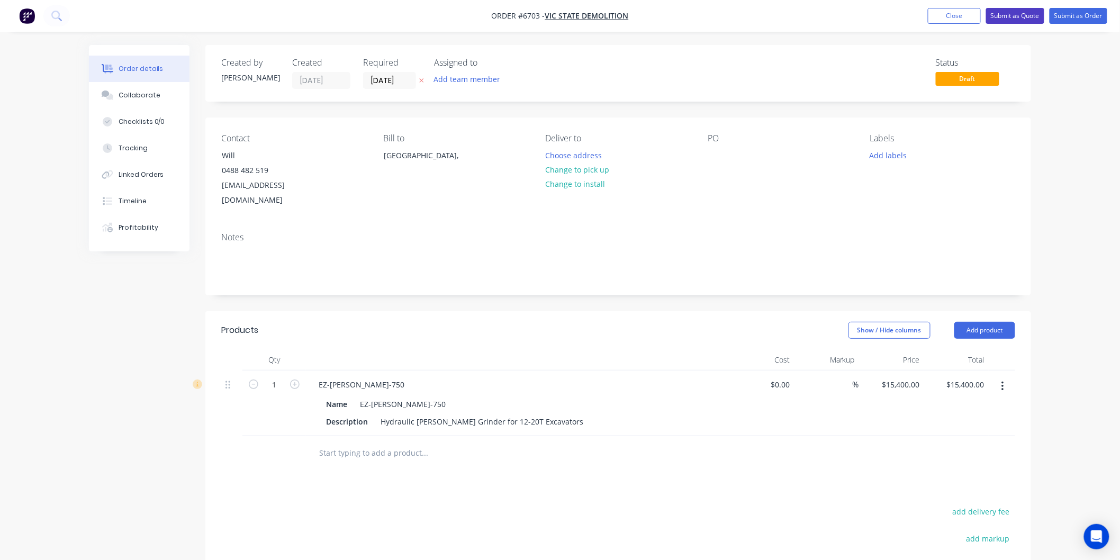
click at [1012, 13] on button "Submit as Quote" at bounding box center [1015, 16] width 58 height 16
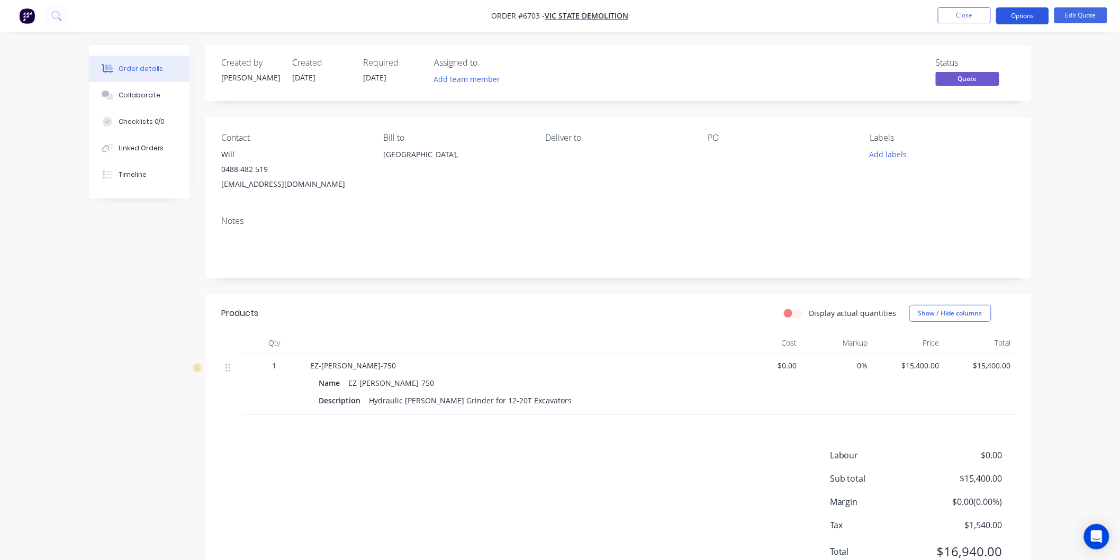
click at [1024, 14] on button "Options" at bounding box center [1022, 15] width 53 height 17
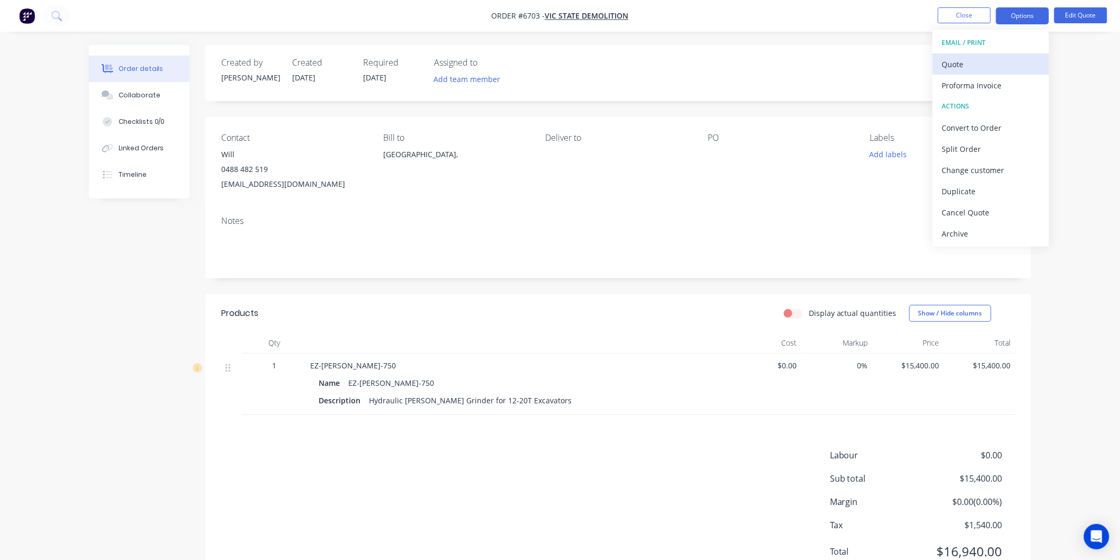
click at [967, 60] on div "Quote" at bounding box center [990, 64] width 97 height 15
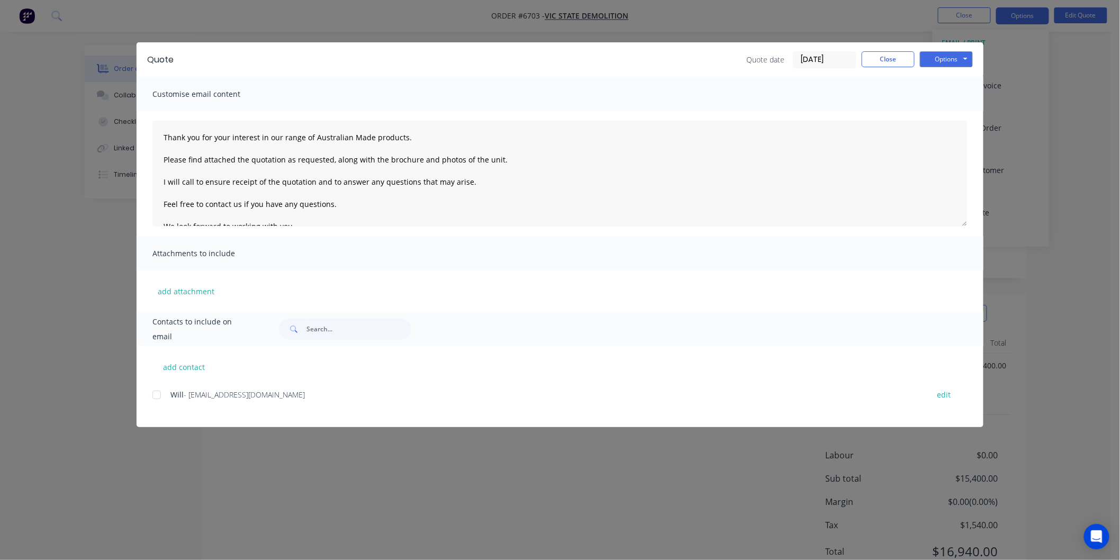
click at [152, 395] on div at bounding box center [156, 394] width 21 height 21
drag, startPoint x: 180, startPoint y: 289, endPoint x: 189, endPoint y: 292, distance: 9.7
click at [189, 292] on button "add attachment" at bounding box center [185, 291] width 67 height 16
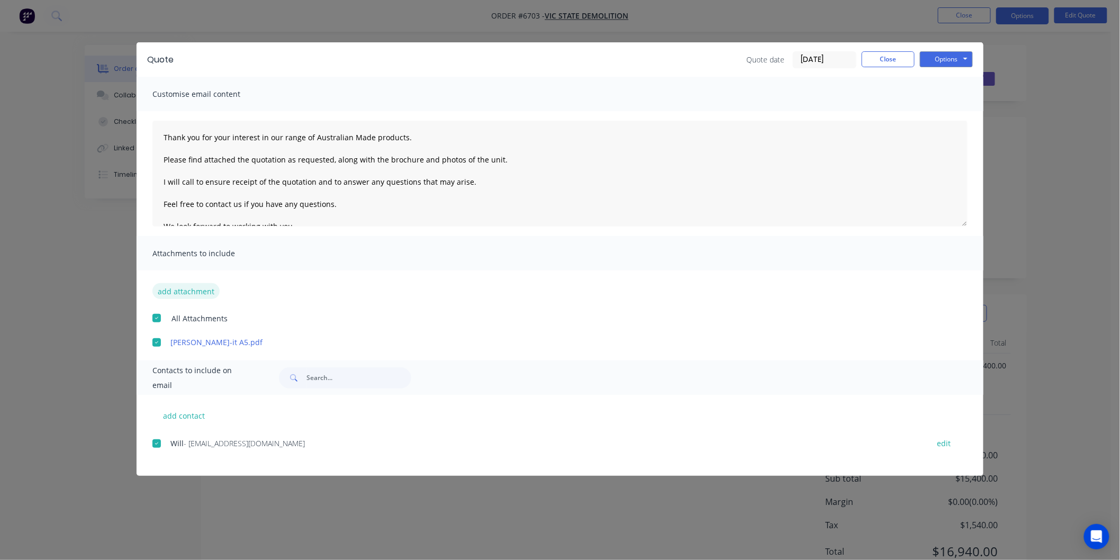
click at [183, 289] on button "add attachment" at bounding box center [185, 291] width 67 height 16
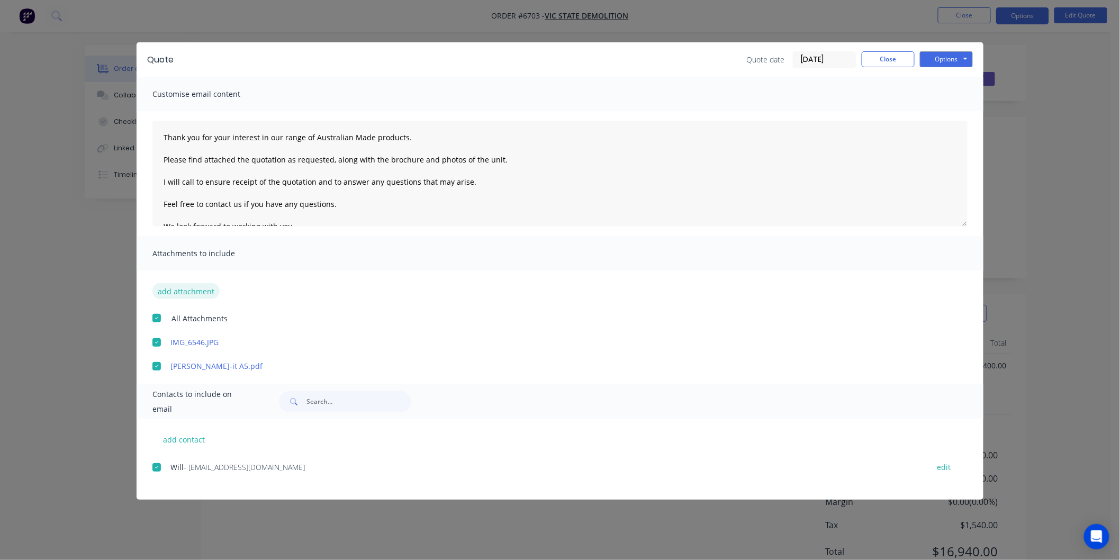
click at [178, 292] on button "add attachment" at bounding box center [185, 291] width 67 height 16
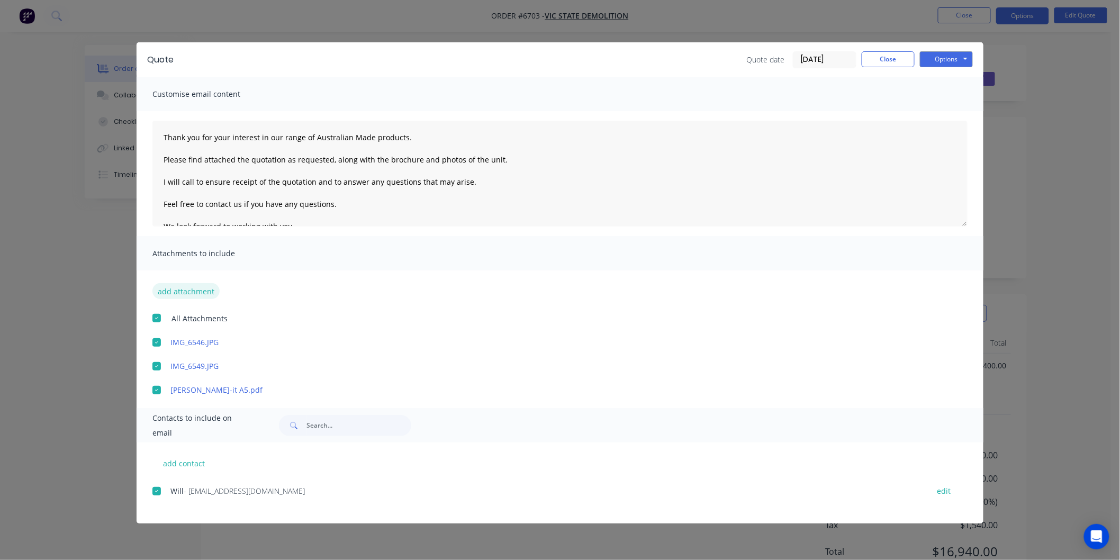
click at [191, 290] on button "add attachment" at bounding box center [185, 291] width 67 height 16
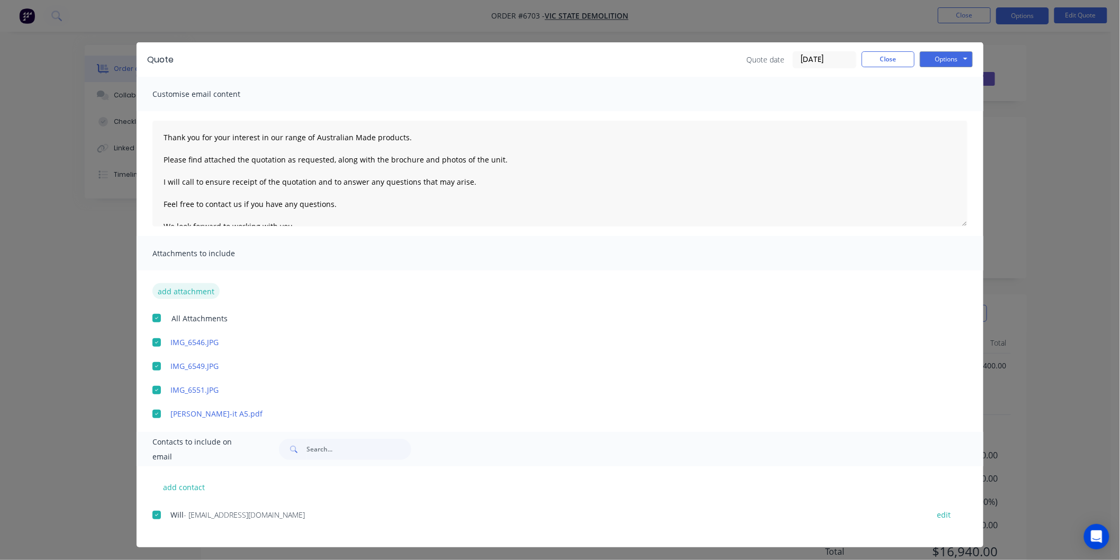
click at [188, 296] on button "add attachment" at bounding box center [185, 291] width 67 height 16
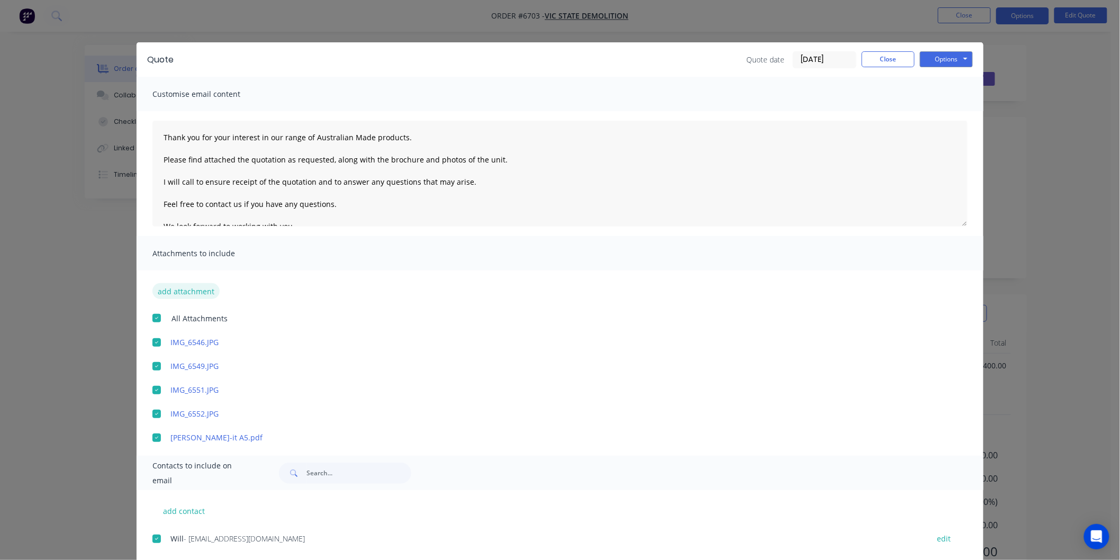
click at [180, 287] on button "add attachment" at bounding box center [185, 291] width 67 height 16
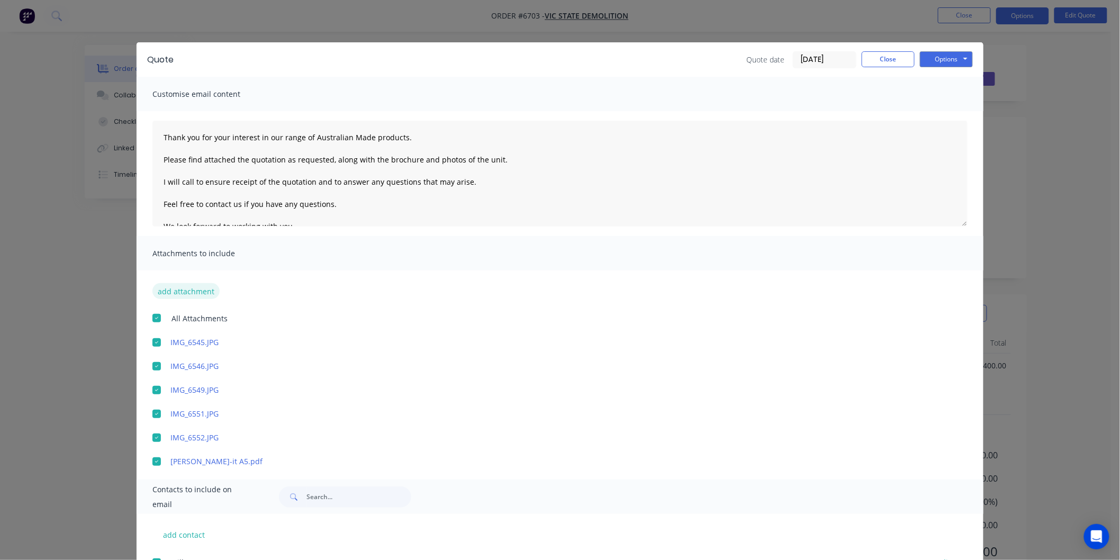
click at [192, 289] on button "add attachment" at bounding box center [185, 291] width 67 height 16
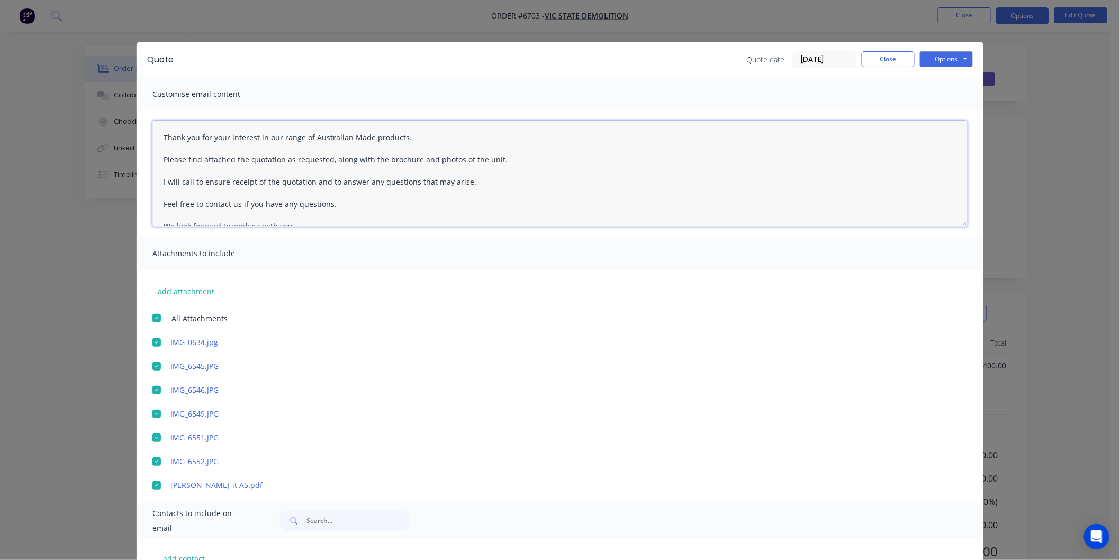
click at [160, 135] on textarea "Thank you for your interest in our range of Australian Made products. Please fi…" at bounding box center [559, 174] width 815 height 106
click at [165, 138] on textarea "Thank you for your interest in our range of Australian Made products. Please fi…" at bounding box center [559, 174] width 815 height 106
click at [165, 138] on textarea "will Thank you for your interest in our range of Australian Made products. Plea…" at bounding box center [559, 174] width 815 height 106
click at [935, 57] on button "Options" at bounding box center [946, 59] width 53 height 16
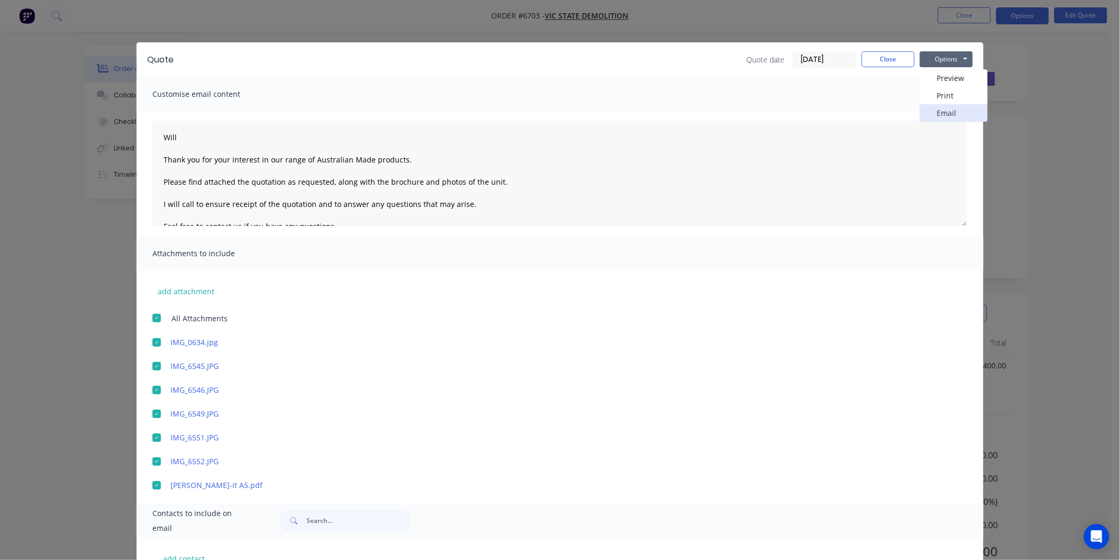
click at [939, 110] on button "Email" at bounding box center [954, 112] width 68 height 17
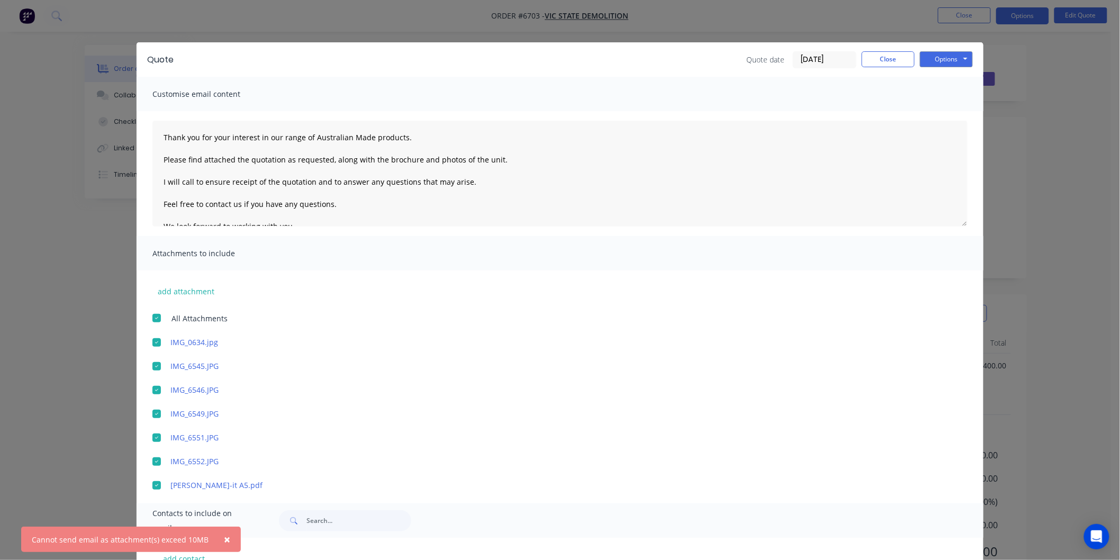
click at [152, 461] on div at bounding box center [156, 461] width 21 height 21
click at [152, 436] on div at bounding box center [156, 437] width 21 height 21
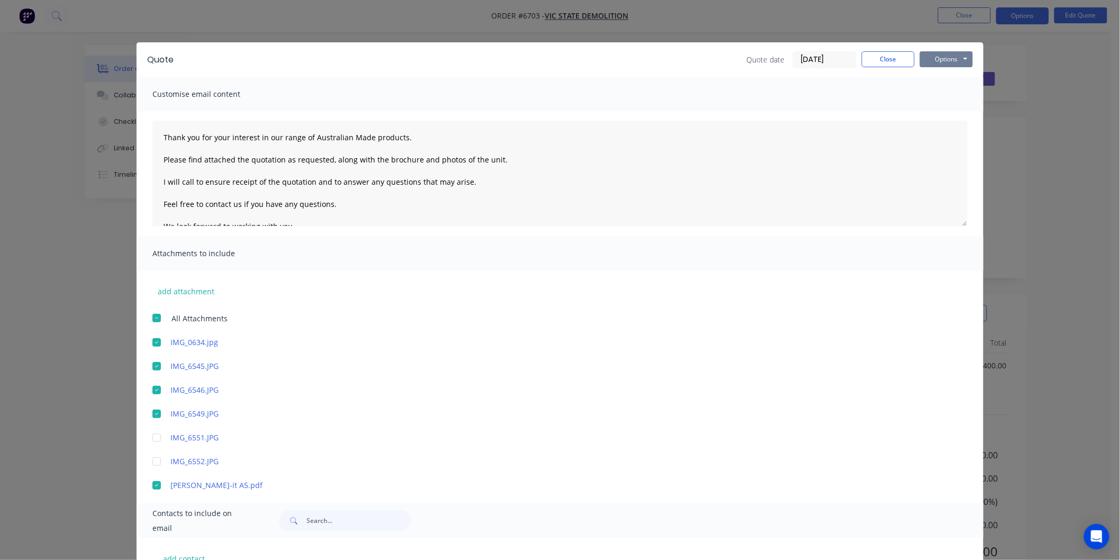
click at [933, 56] on button "Options" at bounding box center [946, 59] width 53 height 16
click at [934, 113] on button "Email" at bounding box center [954, 112] width 68 height 17
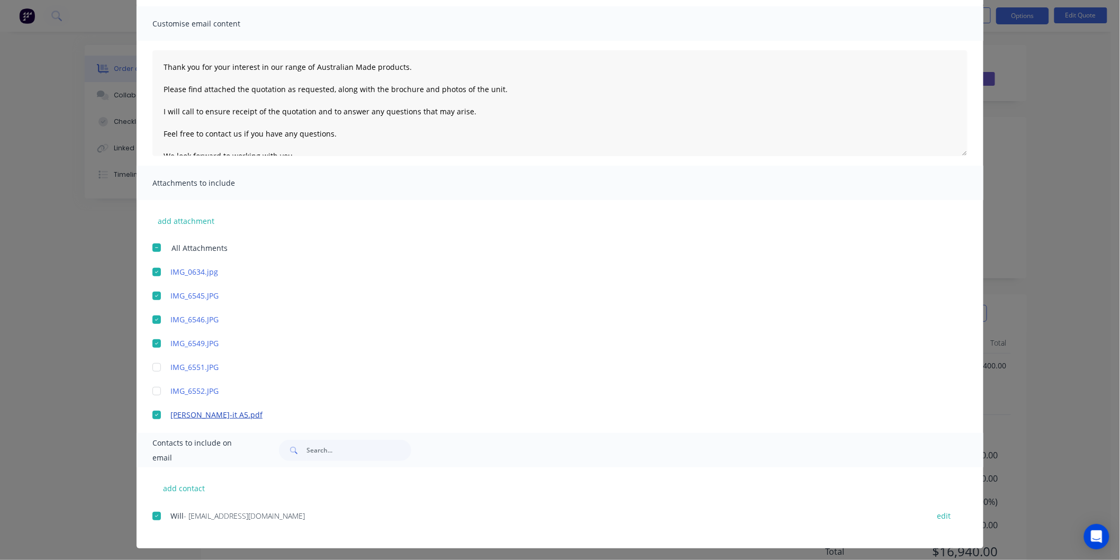
scroll to position [73, 0]
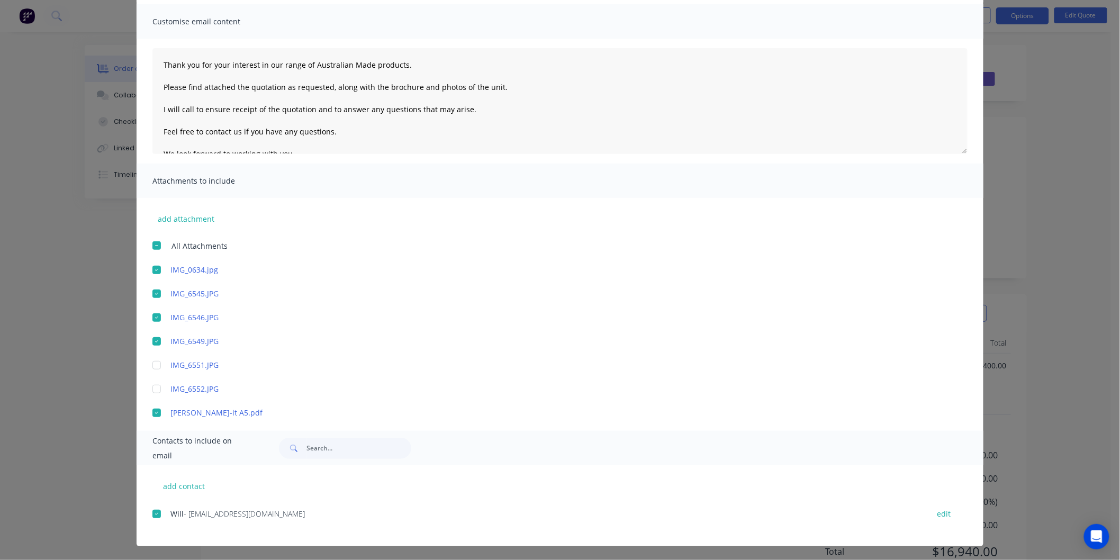
click at [154, 266] on div at bounding box center [156, 269] width 21 height 21
click at [154, 271] on div at bounding box center [156, 269] width 21 height 21
click at [156, 341] on div at bounding box center [156, 341] width 21 height 21
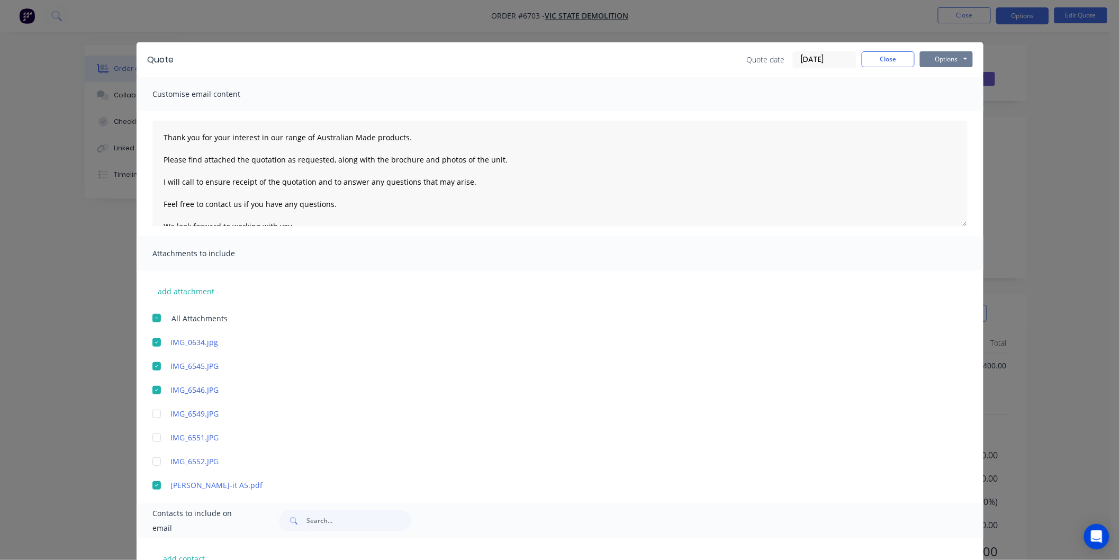
click at [942, 58] on button "Options" at bounding box center [946, 59] width 53 height 16
click at [940, 113] on button "Email" at bounding box center [954, 112] width 68 height 17
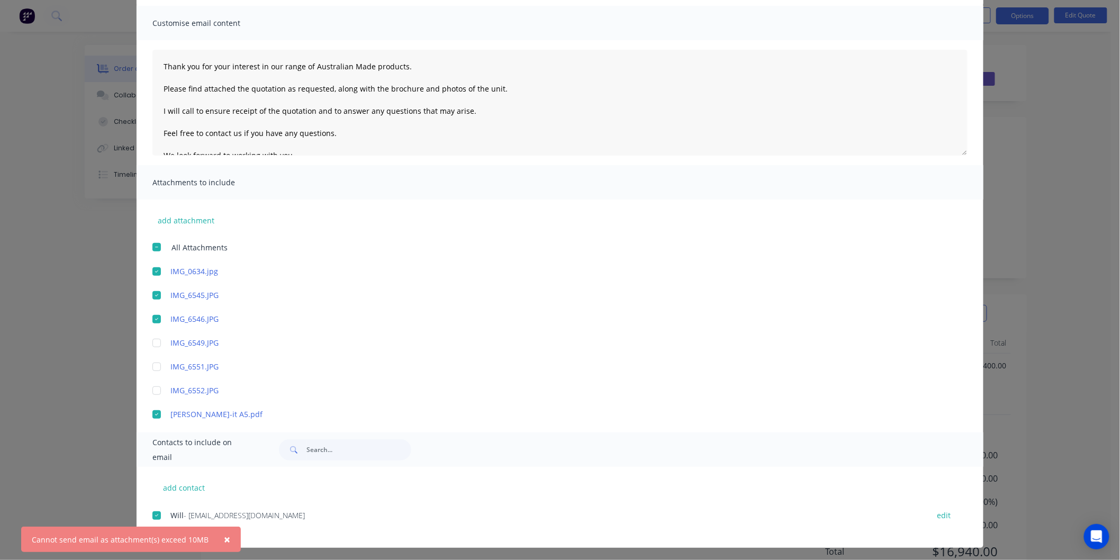
scroll to position [73, 0]
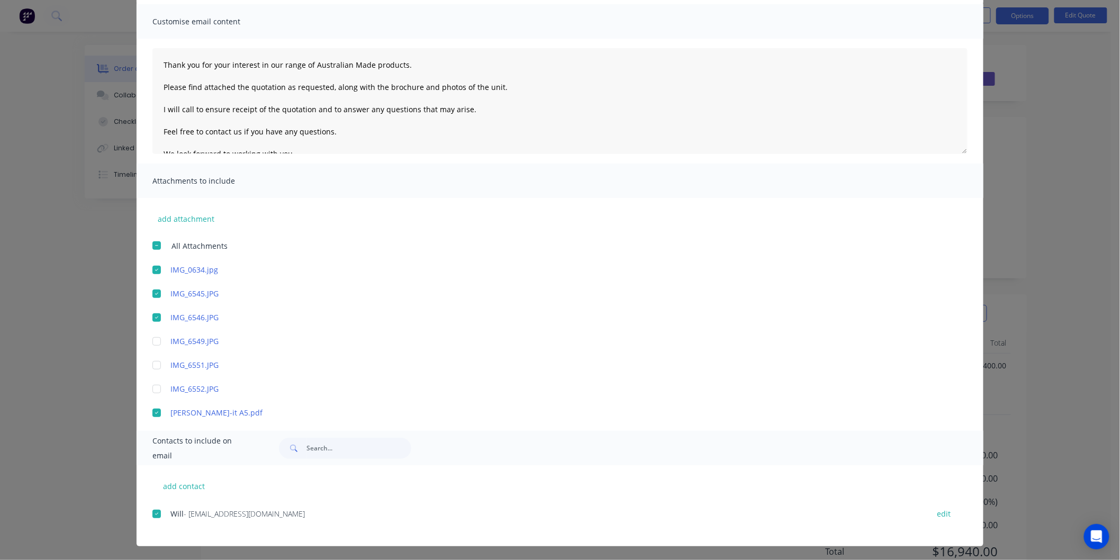
click at [152, 313] on div at bounding box center [156, 317] width 21 height 21
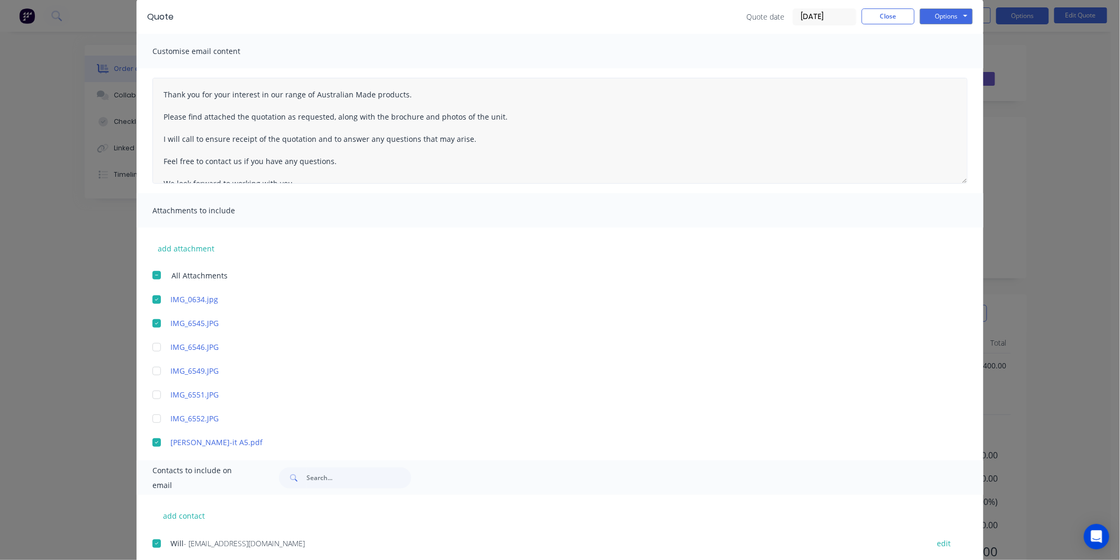
scroll to position [0, 0]
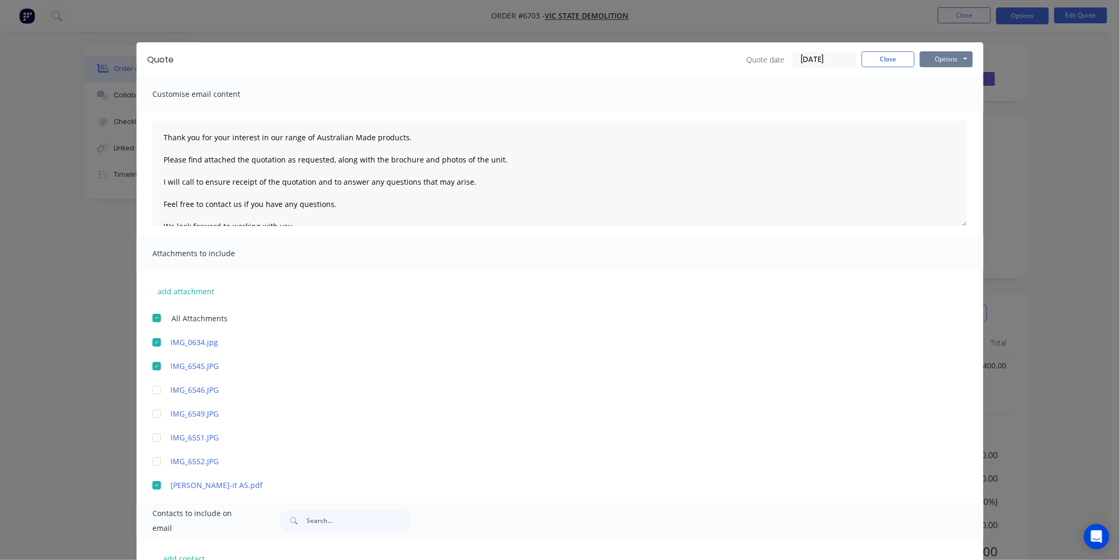
click at [936, 58] on button "Options" at bounding box center [946, 59] width 53 height 16
click at [941, 110] on button "Email" at bounding box center [954, 112] width 68 height 17
type textarea "Thank you for your interest in our range of Australian Made products. Please fi…"
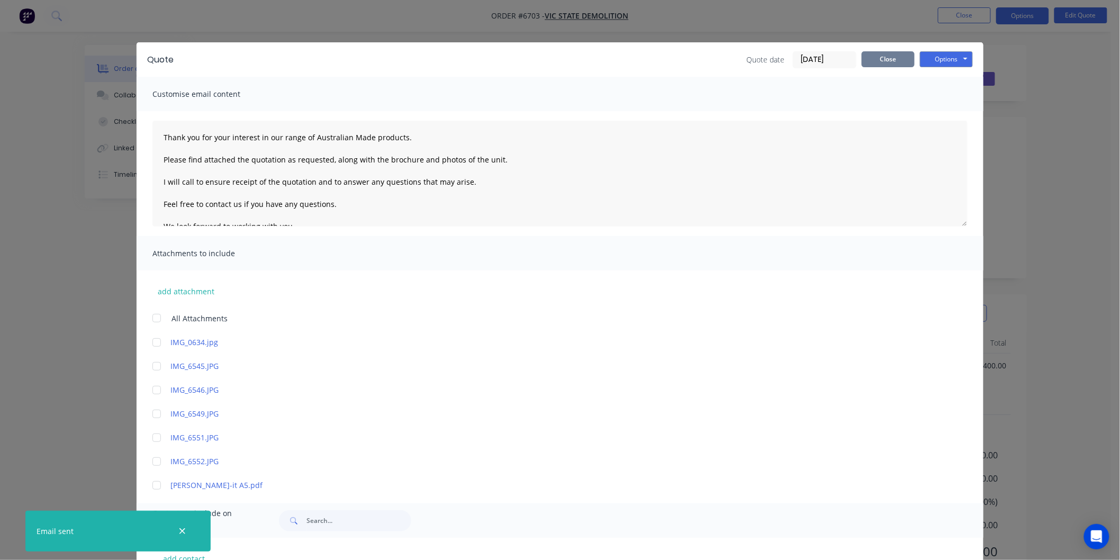
click at [884, 57] on button "Close" at bounding box center [888, 59] width 53 height 16
